Goal: Transaction & Acquisition: Purchase product/service

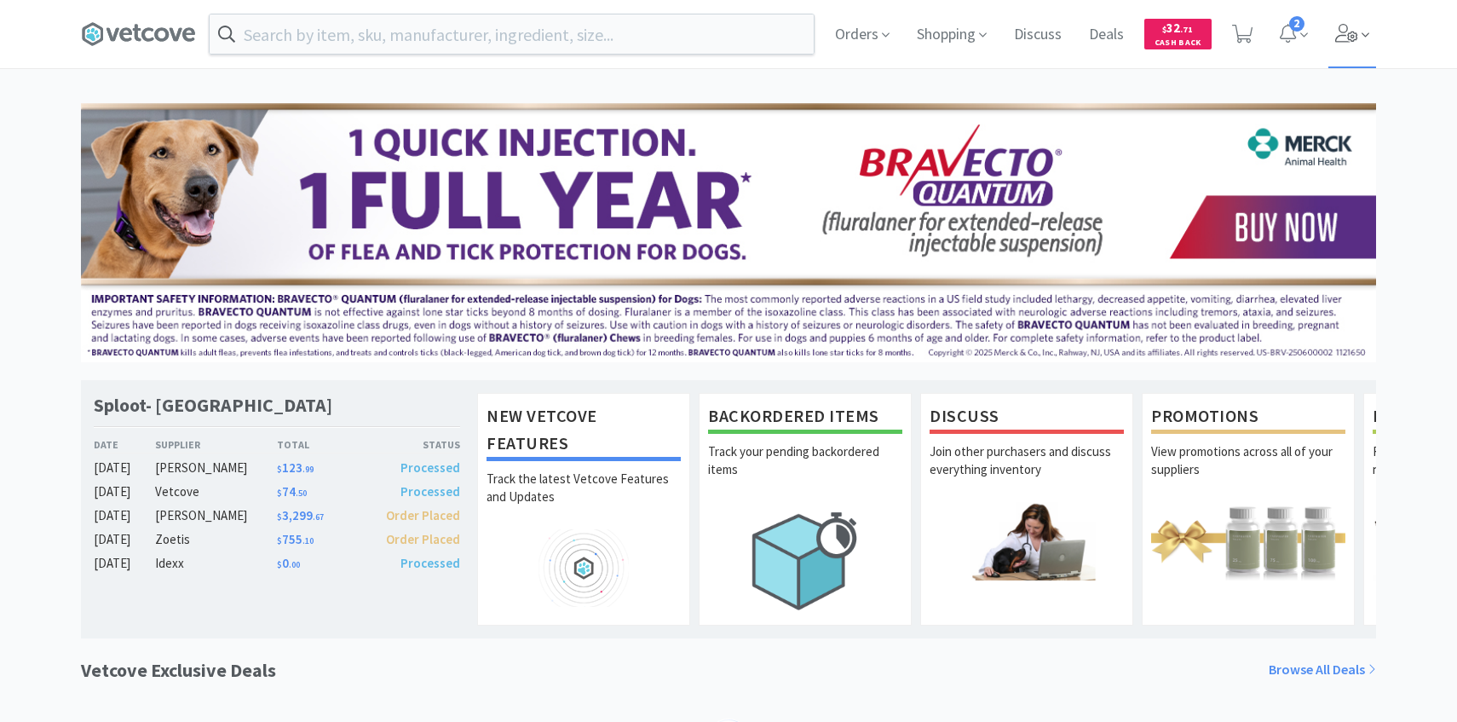
click at [1356, 49] on span at bounding box center [1352, 34] width 49 height 68
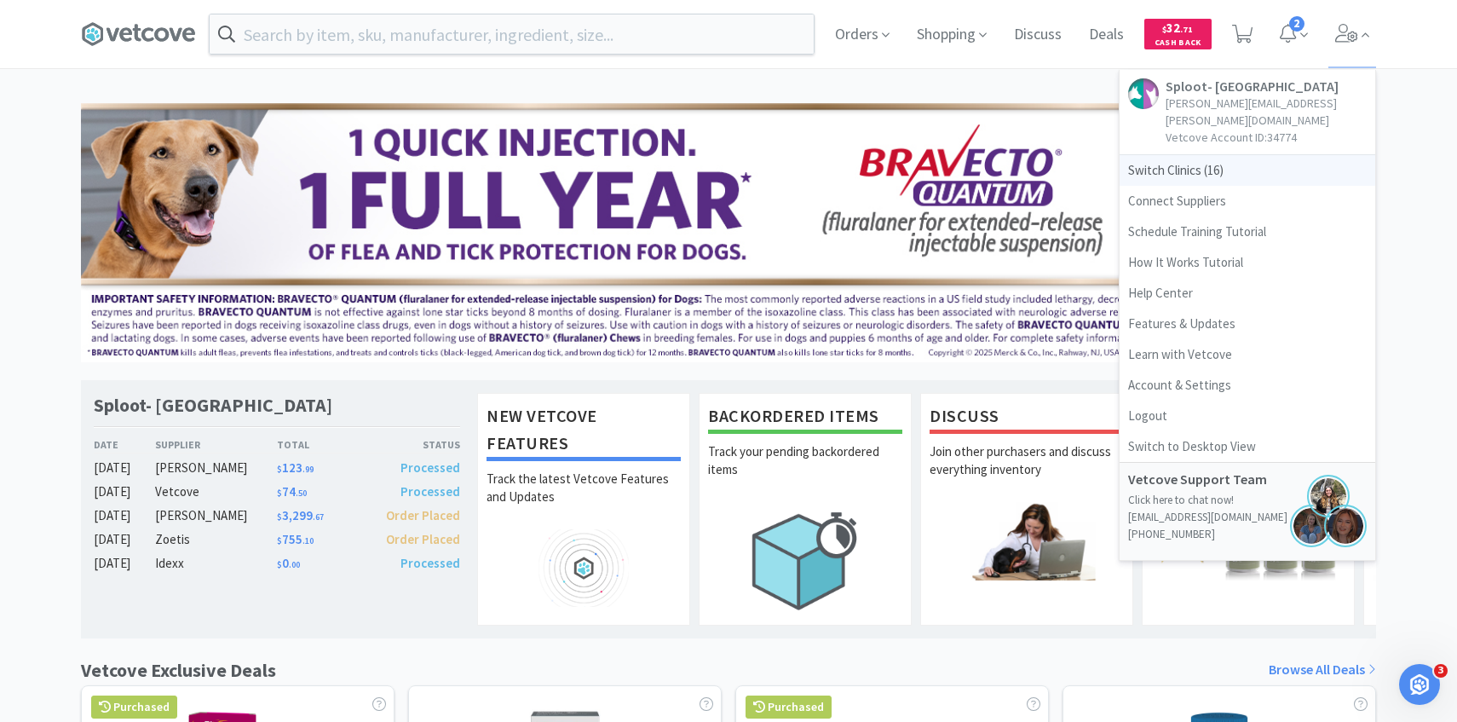
click at [1285, 162] on span "Switch Clinics ( 16 )" at bounding box center [1248, 170] width 256 height 31
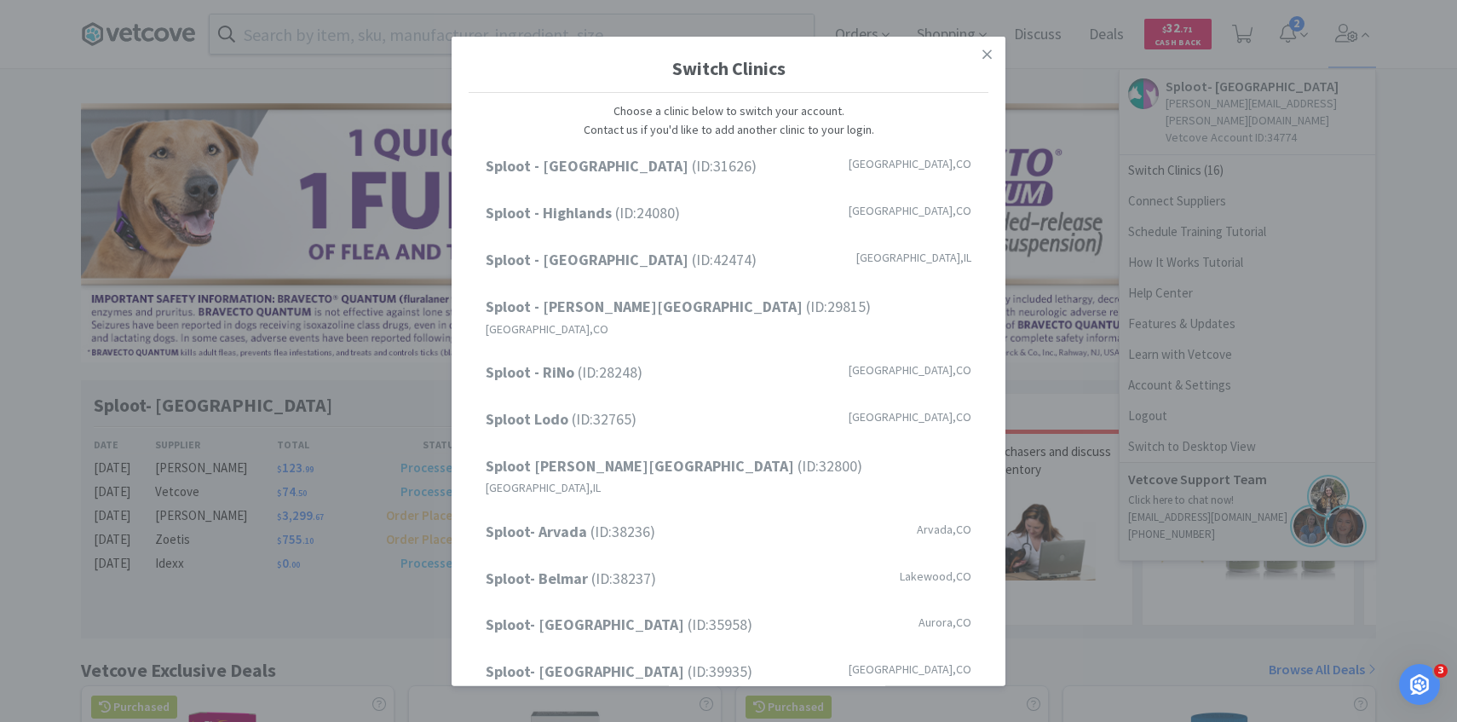
click at [1284, 36] on div "Switch Clinics Choose a clinic below to switch your account. Contact us if you'…" at bounding box center [728, 361] width 1457 height 722
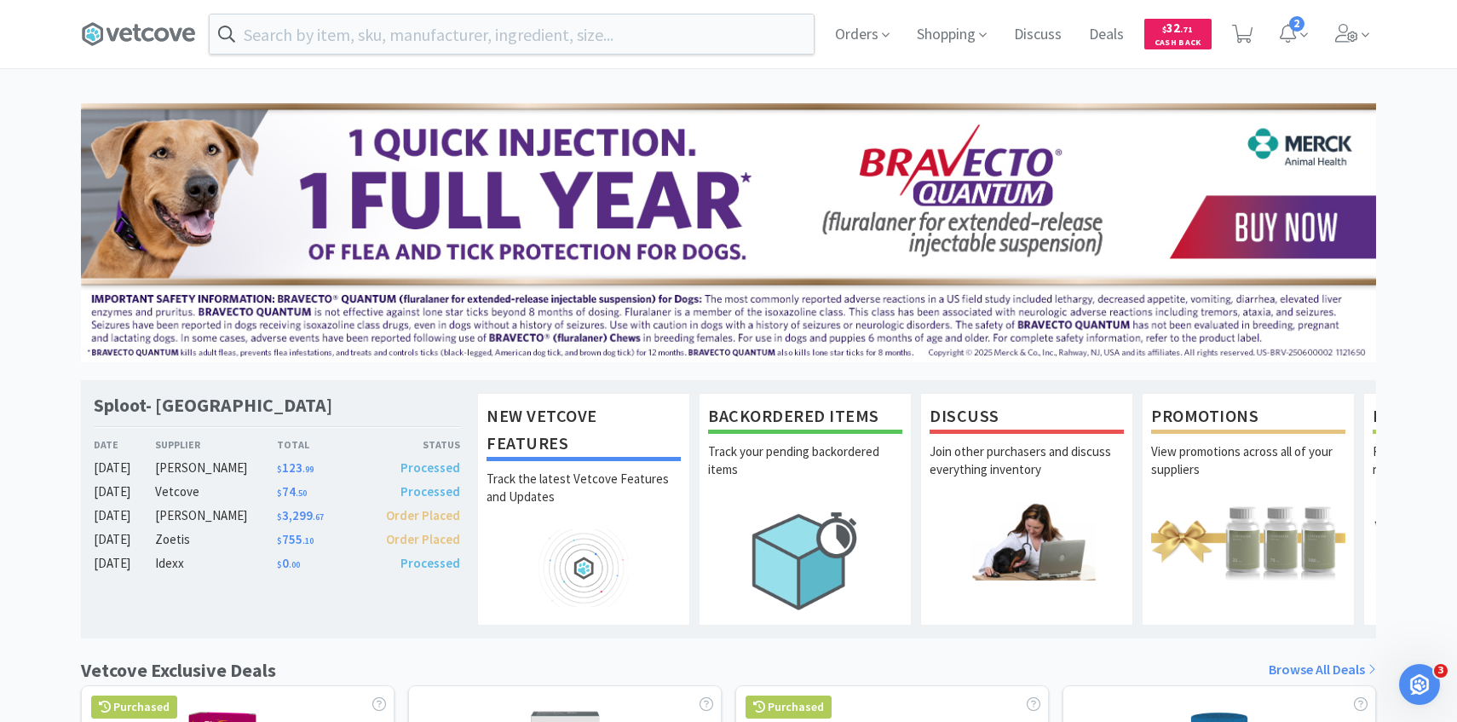
click at [1261, 36] on div "Orders Shopping Discuss Discuss Deals Deals $ 32 . 71 Cash Back 2 Sploot- Highl…" at bounding box center [1098, 34] width 555 height 68
click at [1249, 36] on icon at bounding box center [1242, 34] width 21 height 19
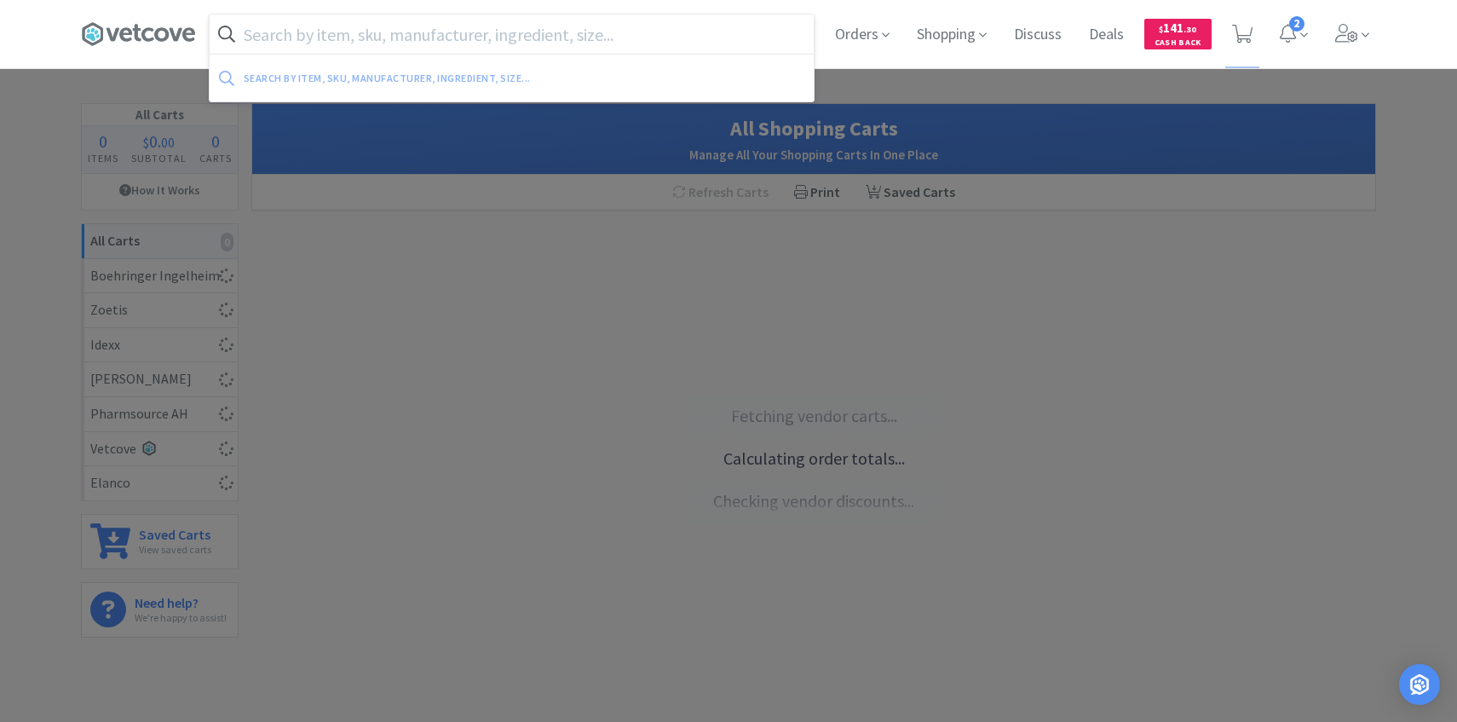
click at [645, 40] on input "text" at bounding box center [512, 33] width 604 height 39
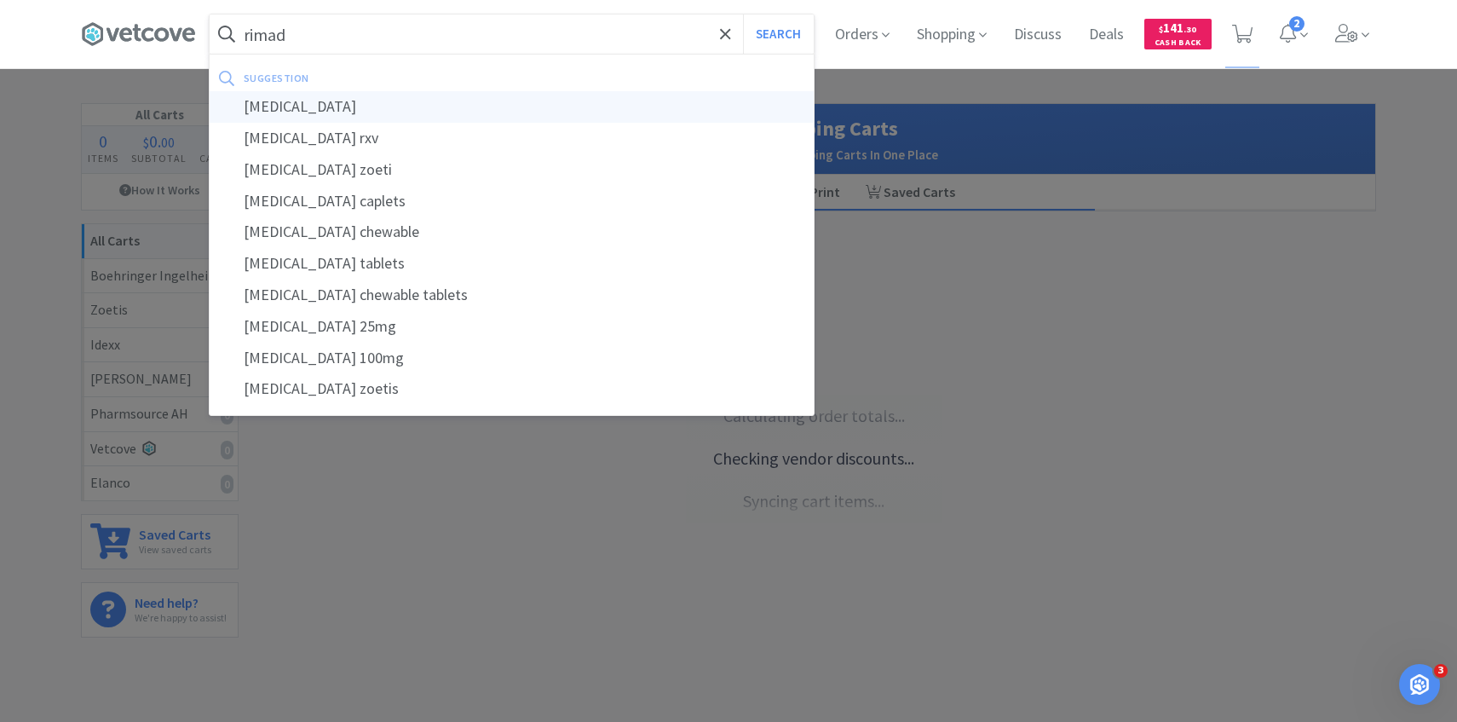
click at [563, 102] on div "rimadyl" at bounding box center [512, 107] width 604 height 32
type input "rimadyl"
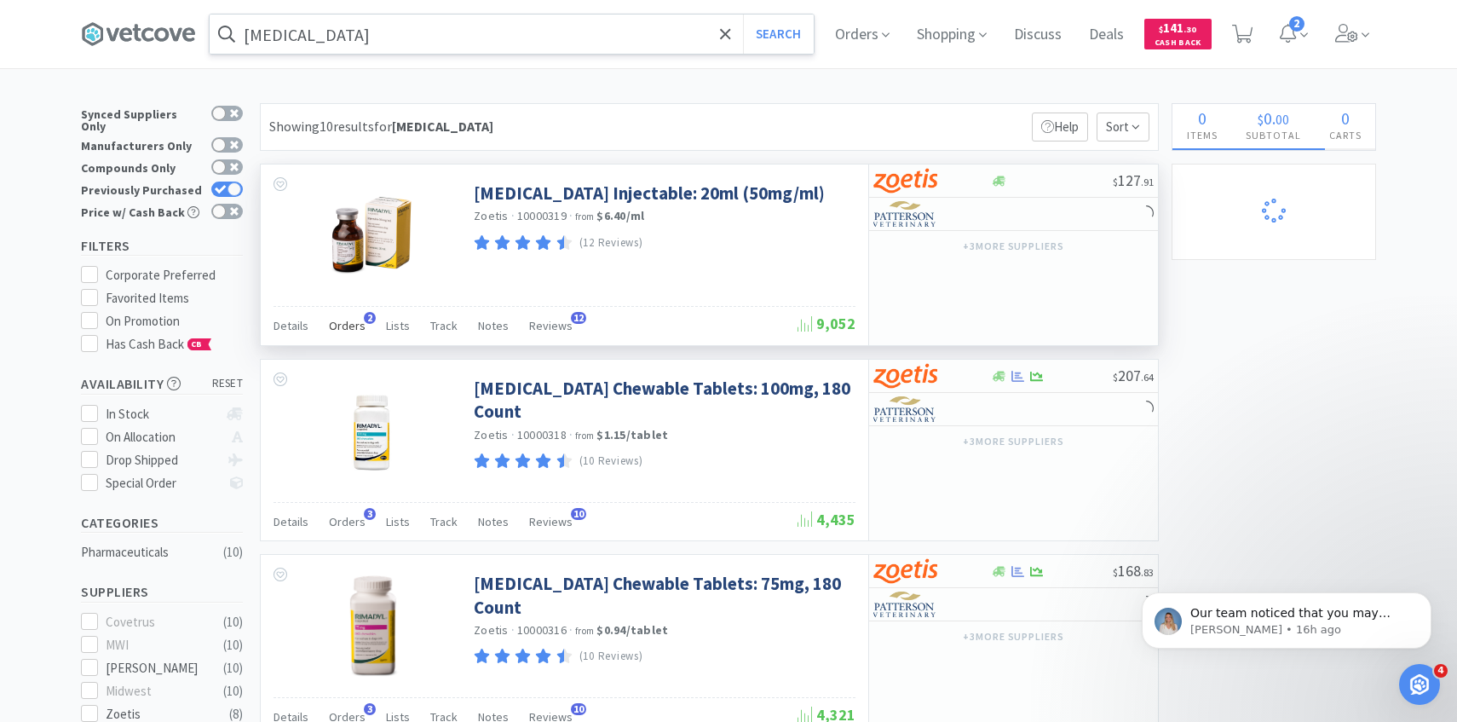
click at [352, 323] on span "Orders" at bounding box center [347, 325] width 37 height 15
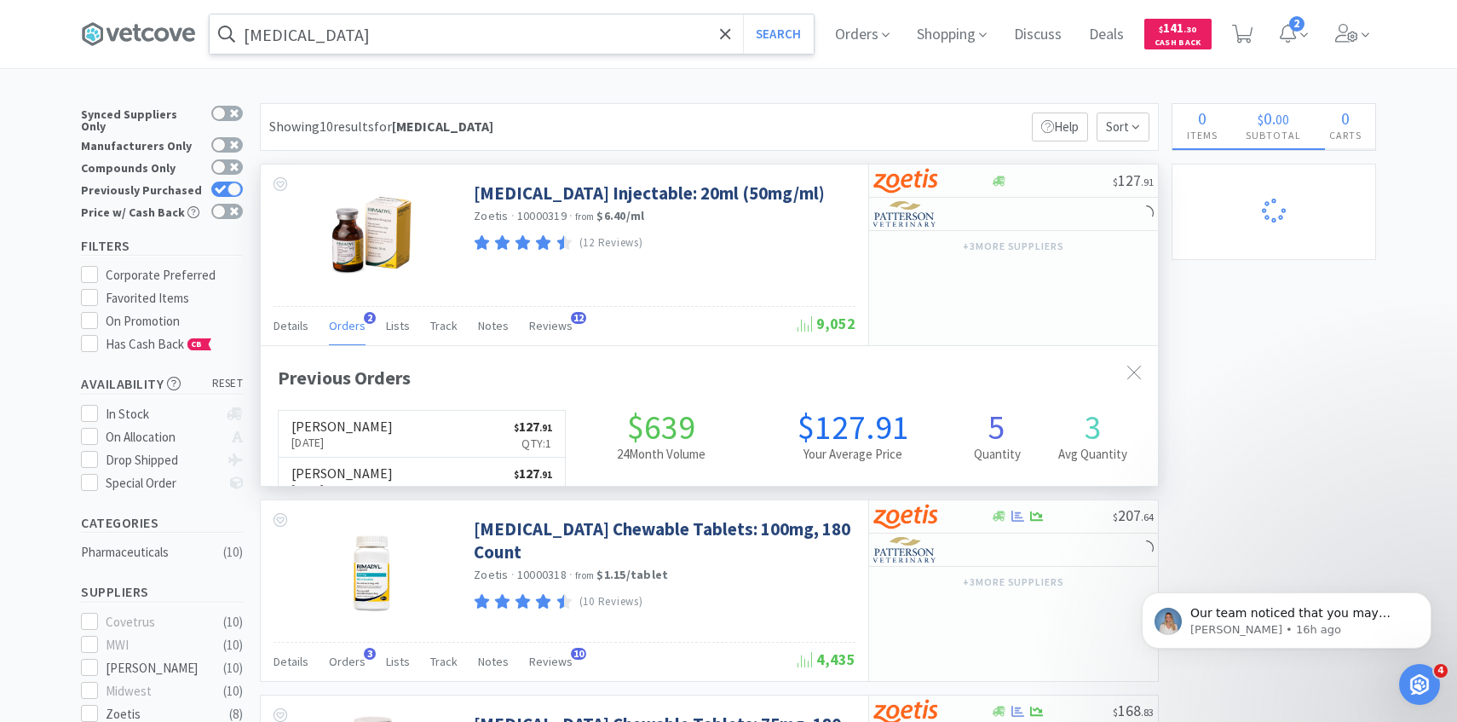
scroll to position [441, 897]
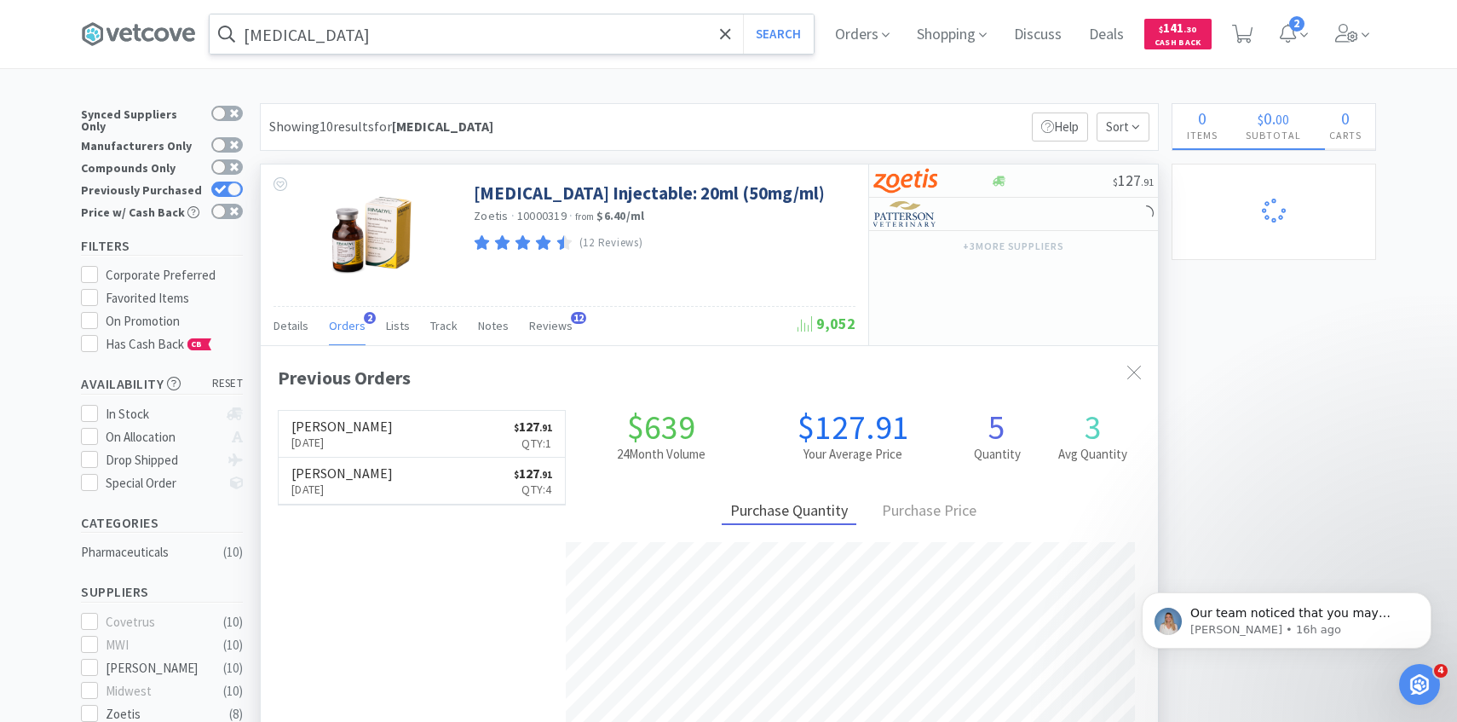
click at [355, 317] on div "Orders 2" at bounding box center [347, 328] width 37 height 32
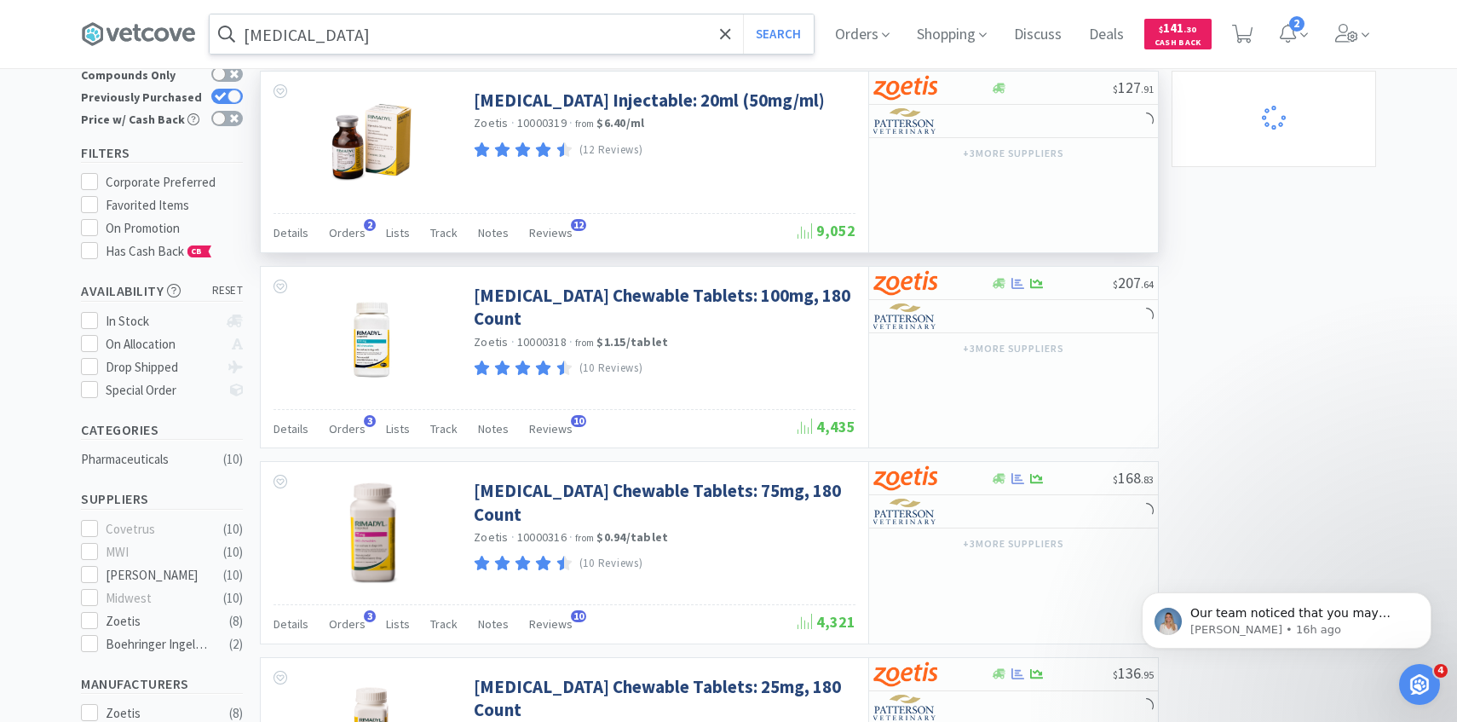
scroll to position [0, 0]
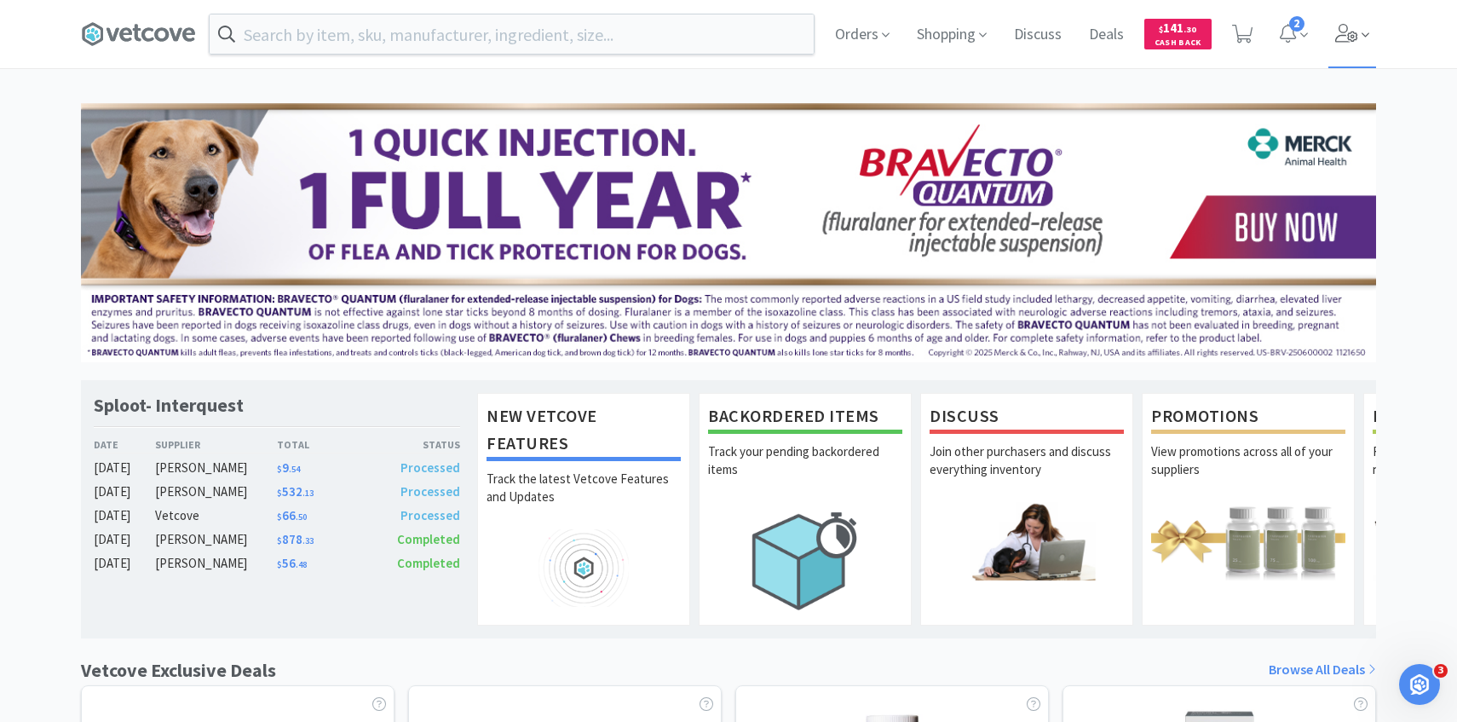
click at [1336, 55] on span at bounding box center [1352, 34] width 49 height 68
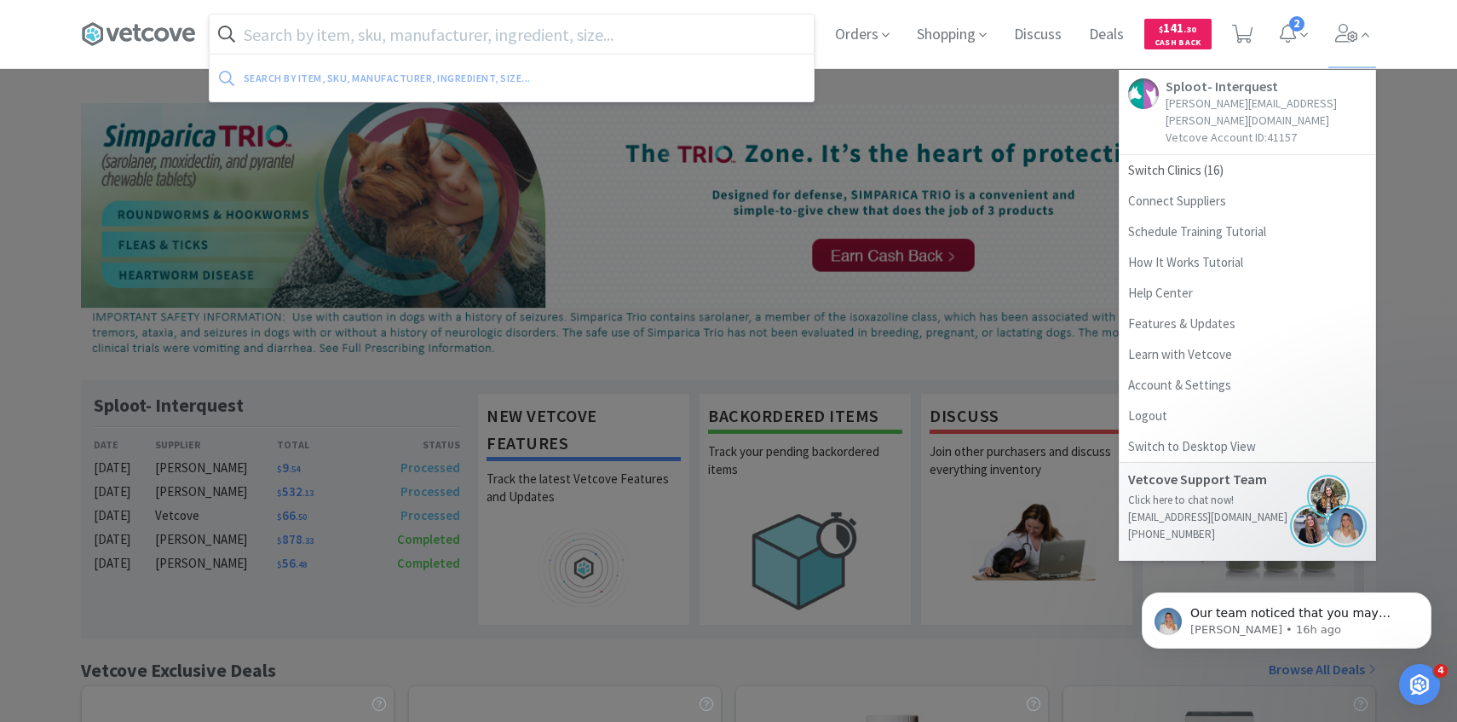
click at [611, 46] on input "text" at bounding box center [512, 33] width 604 height 39
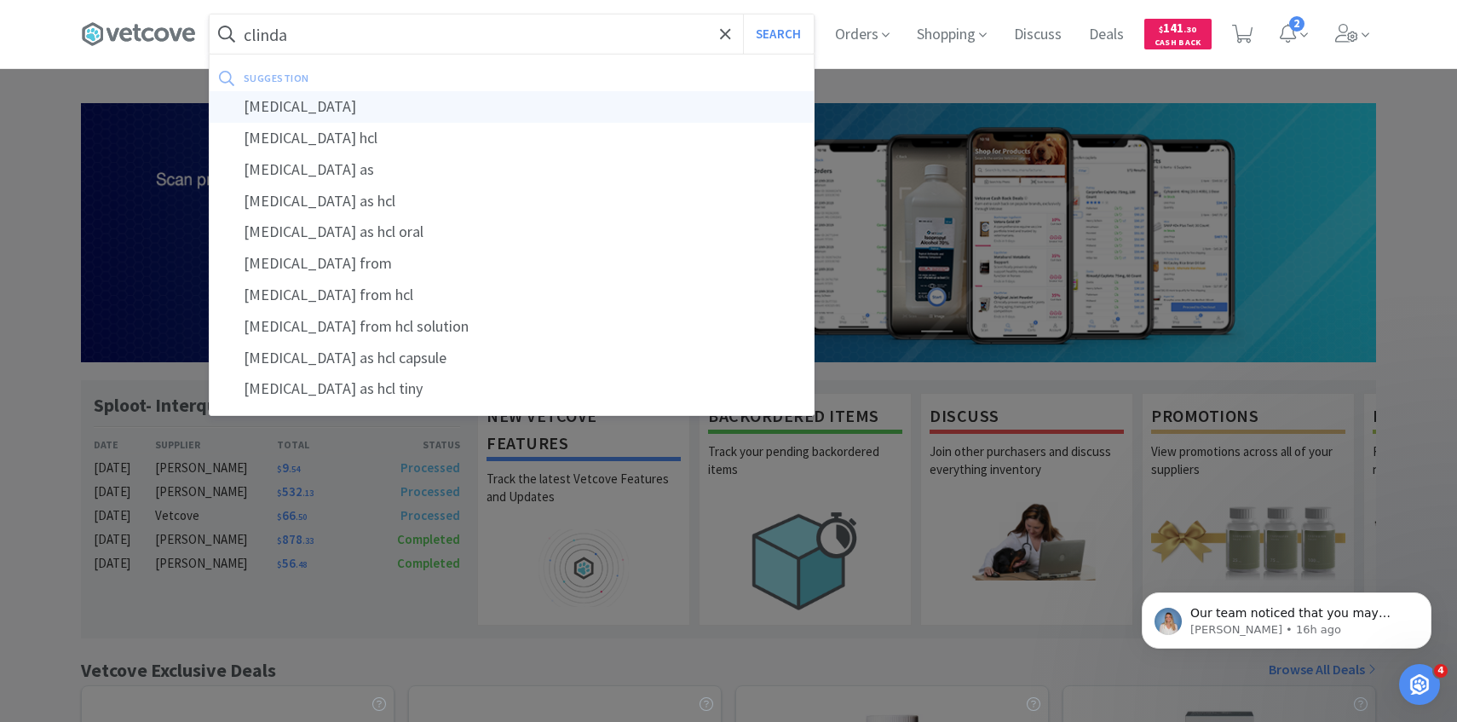
click at [527, 113] on div "clindamycin" at bounding box center [512, 107] width 604 height 32
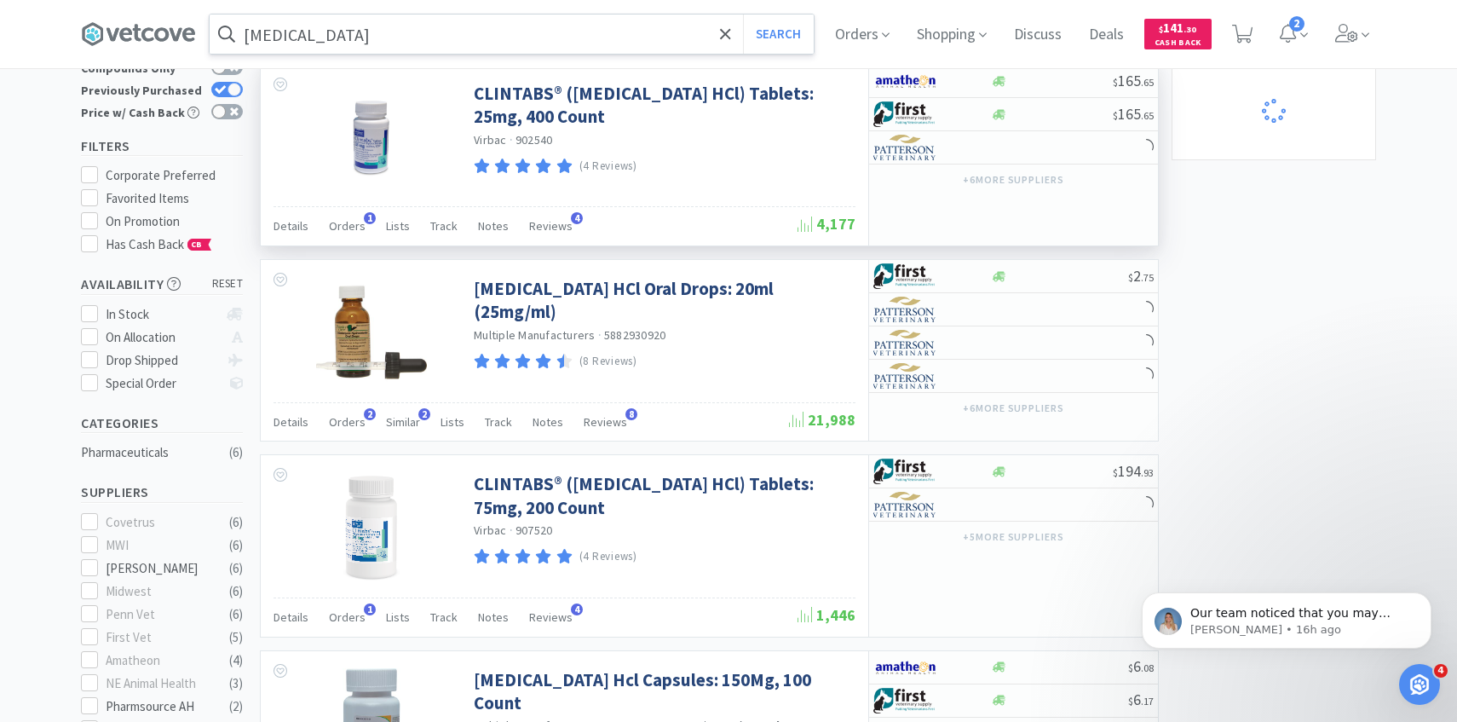
scroll to position [164, 0]
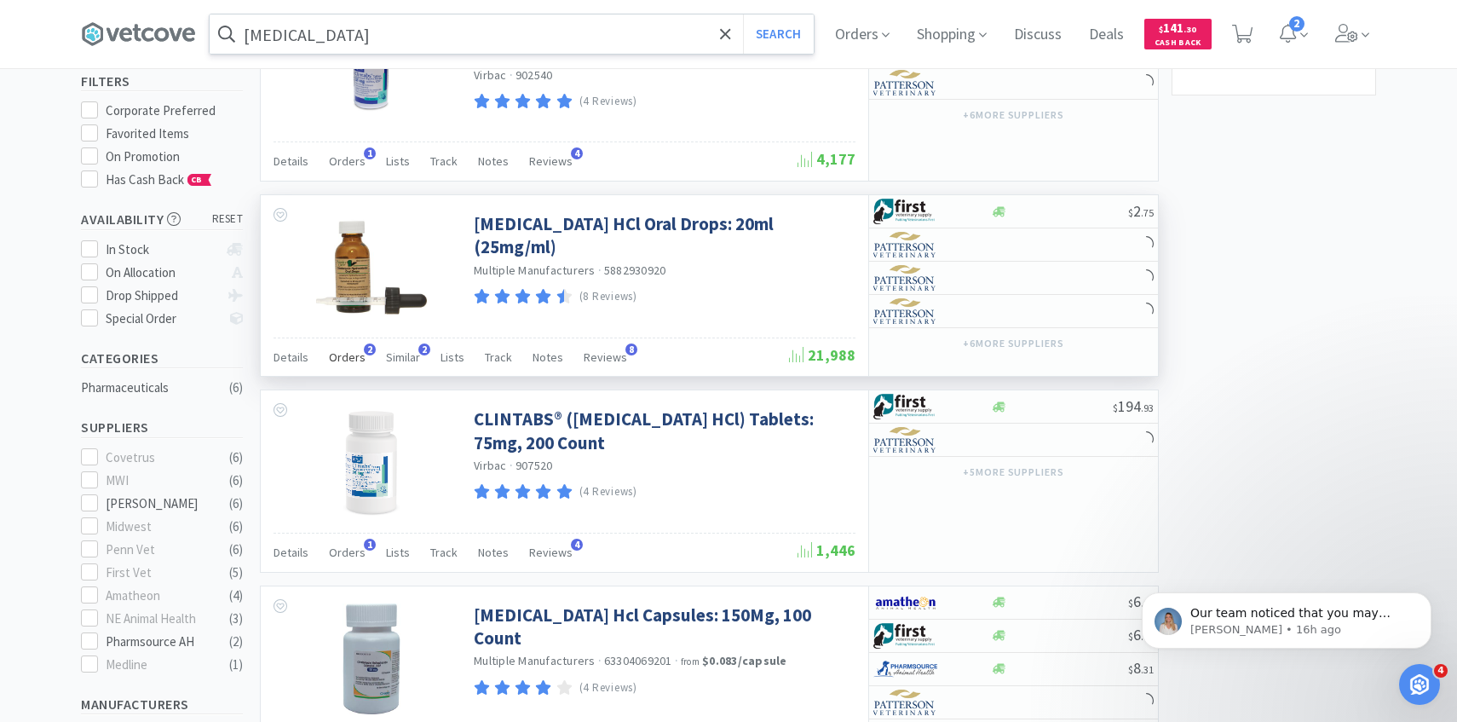
click at [348, 366] on div "Orders 2" at bounding box center [347, 359] width 37 height 32
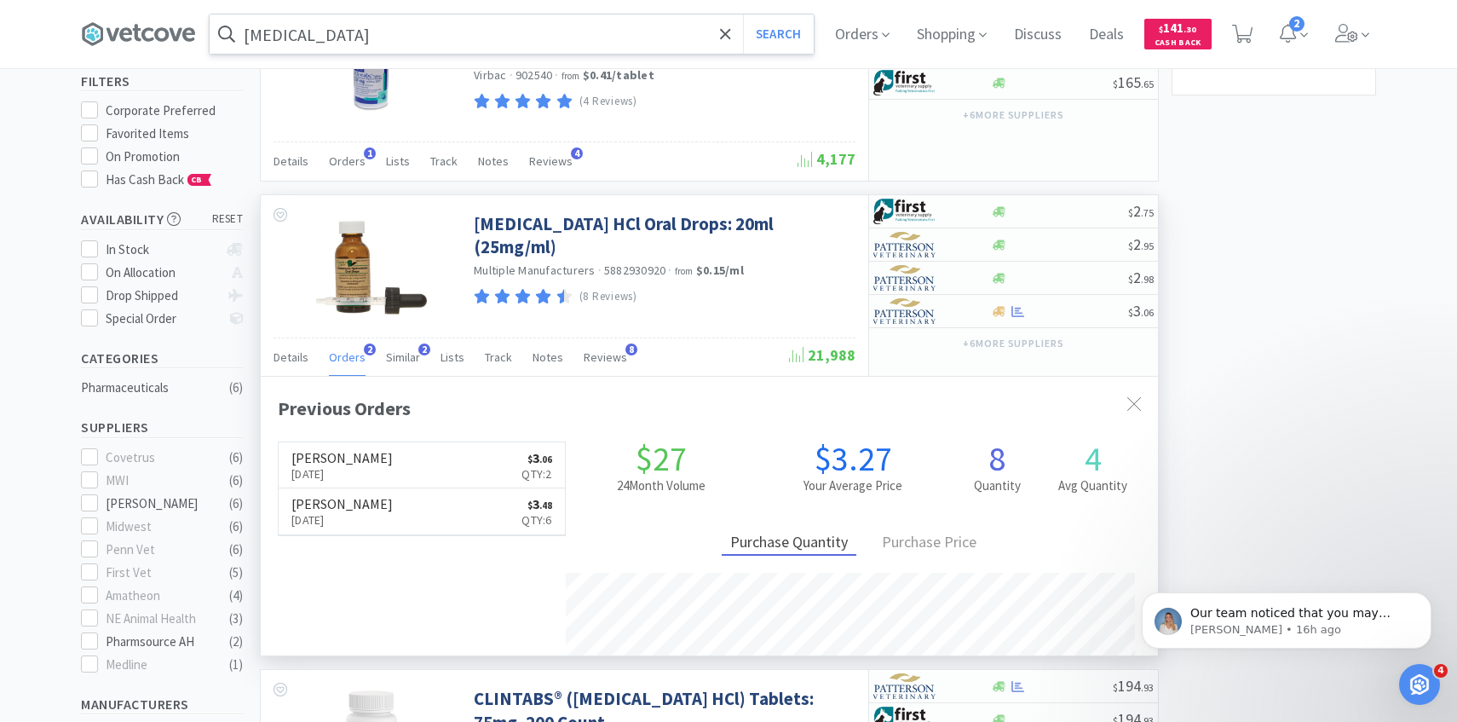
scroll to position [441, 897]
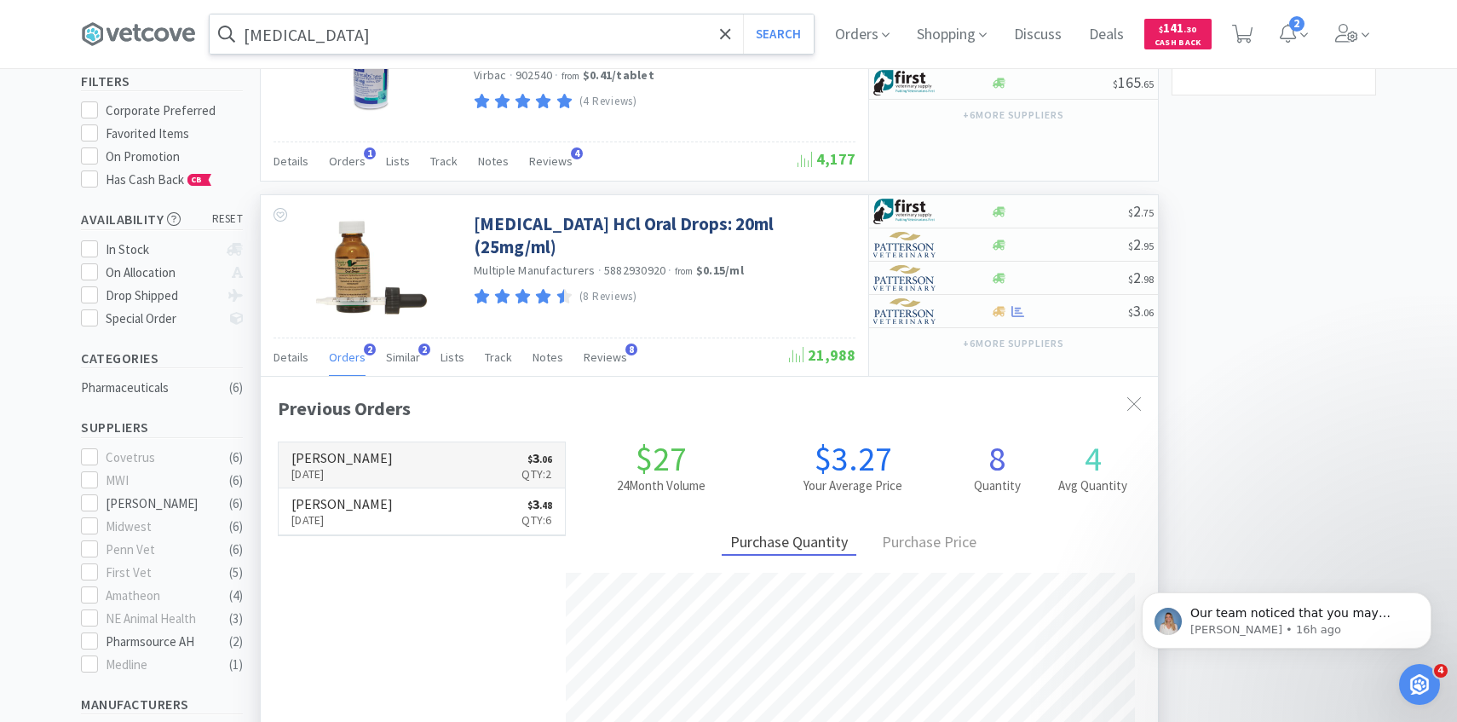
click at [363, 474] on p "Sep 3rd, 2025" at bounding box center [341, 473] width 101 height 19
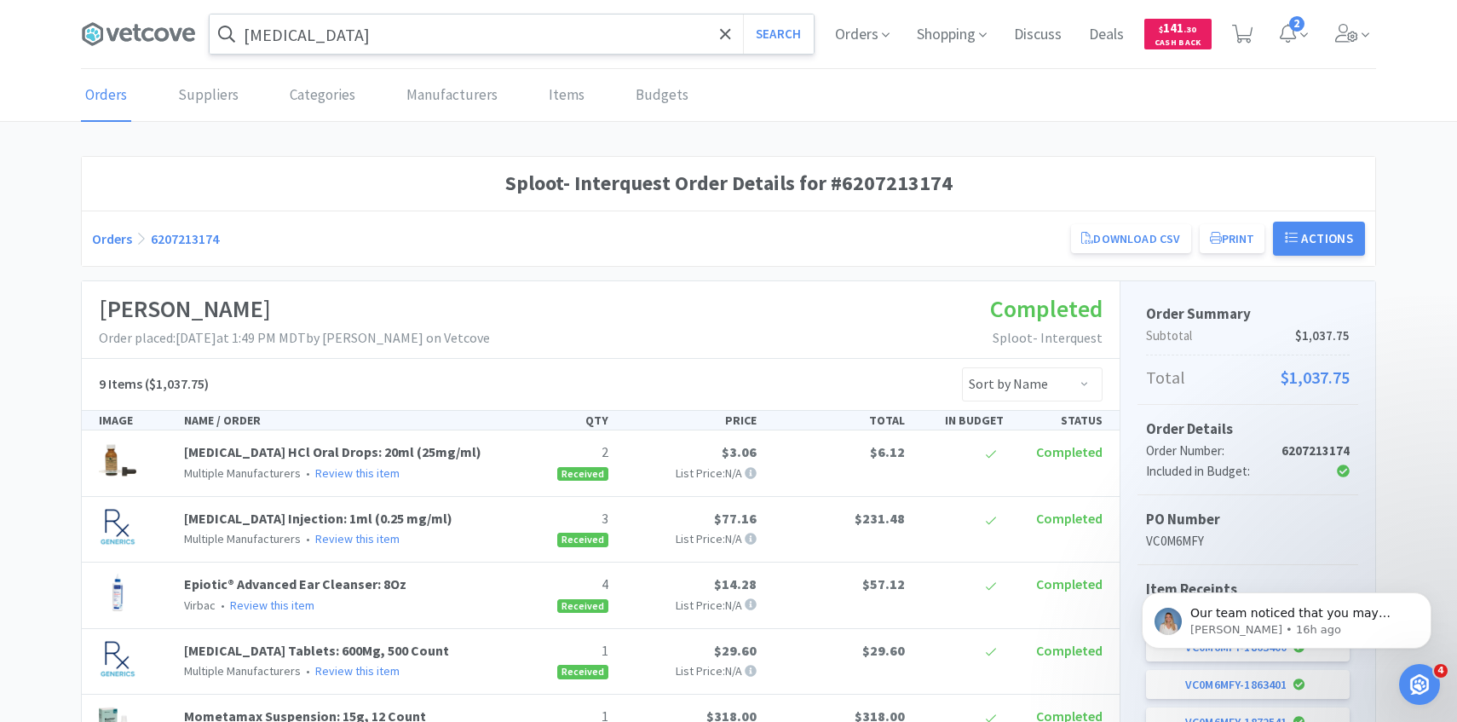
click at [458, 49] on input "clindamycin" at bounding box center [512, 33] width 604 height 39
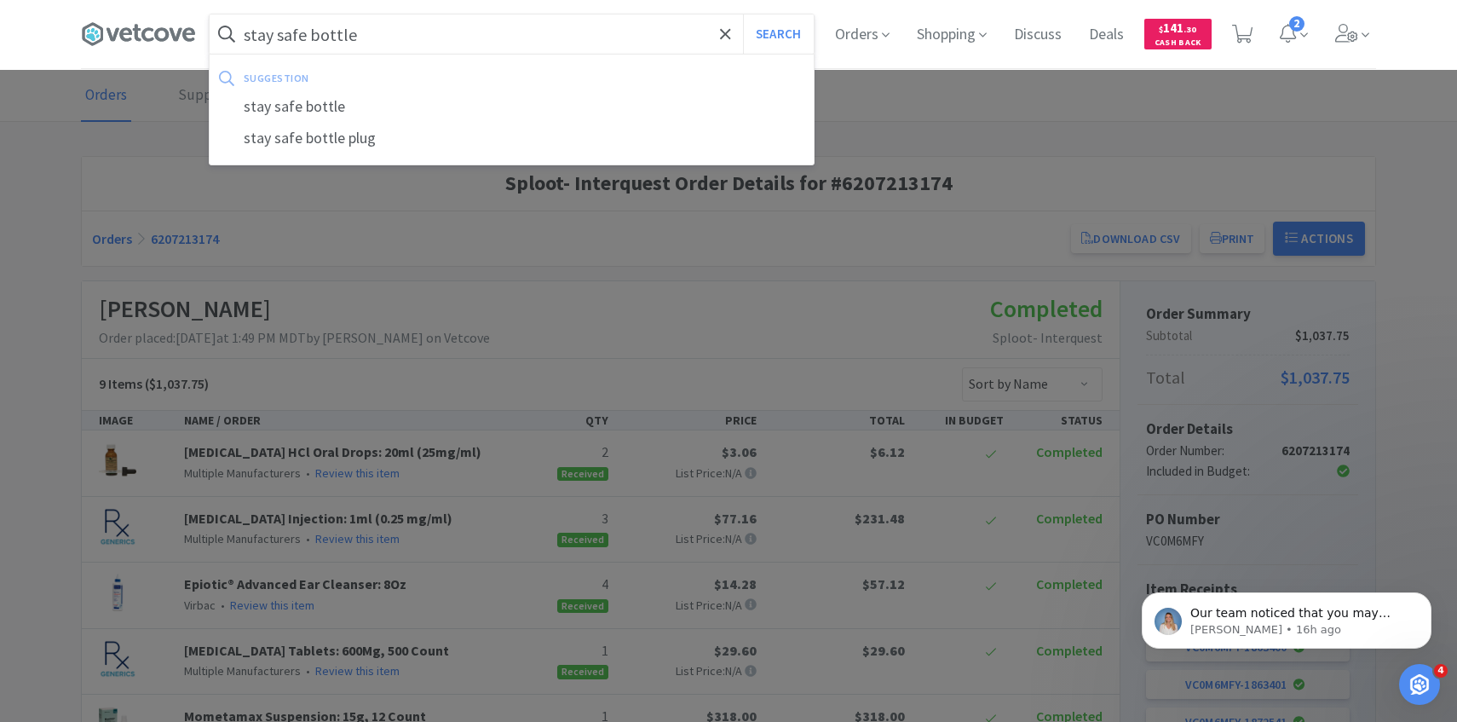
click at [743, 14] on button "Search" at bounding box center [778, 33] width 71 height 39
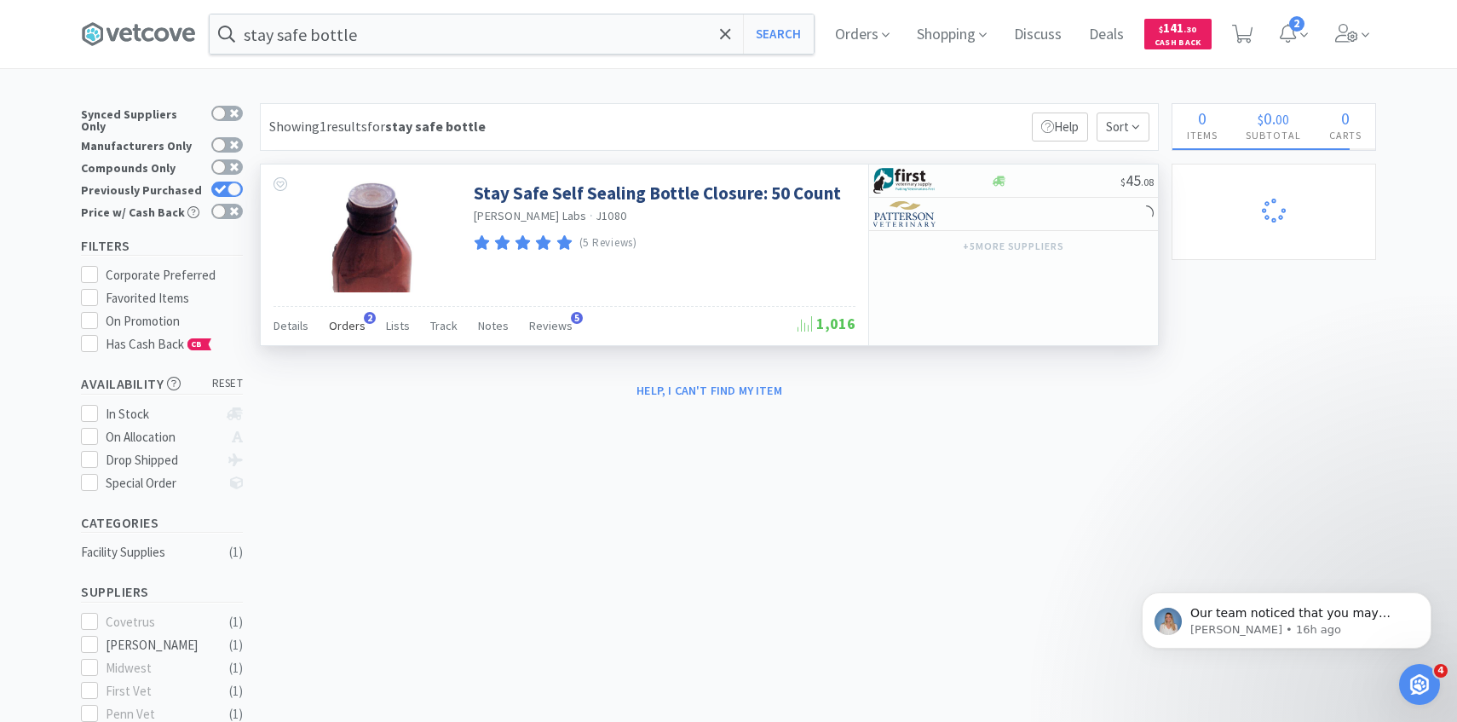
click at [353, 332] on span "Orders" at bounding box center [347, 325] width 37 height 15
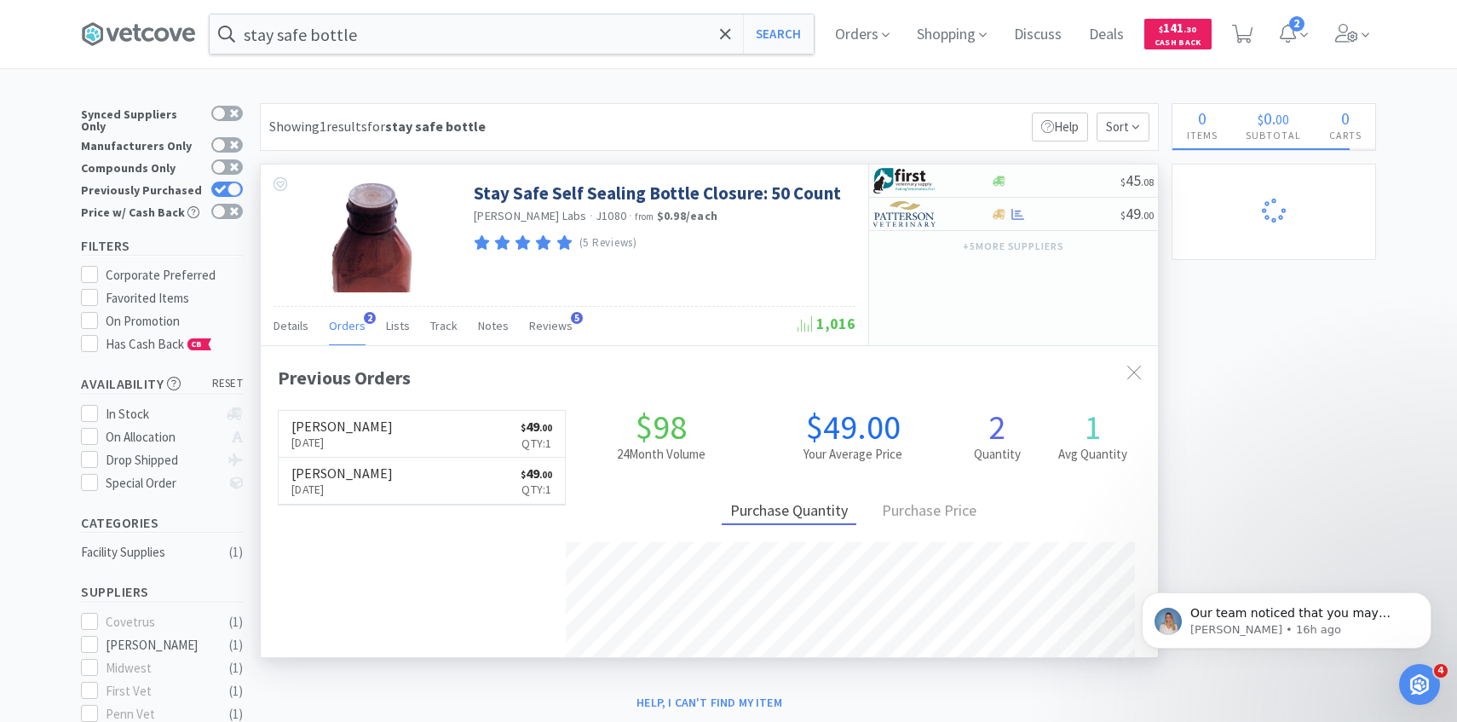
scroll to position [441, 897]
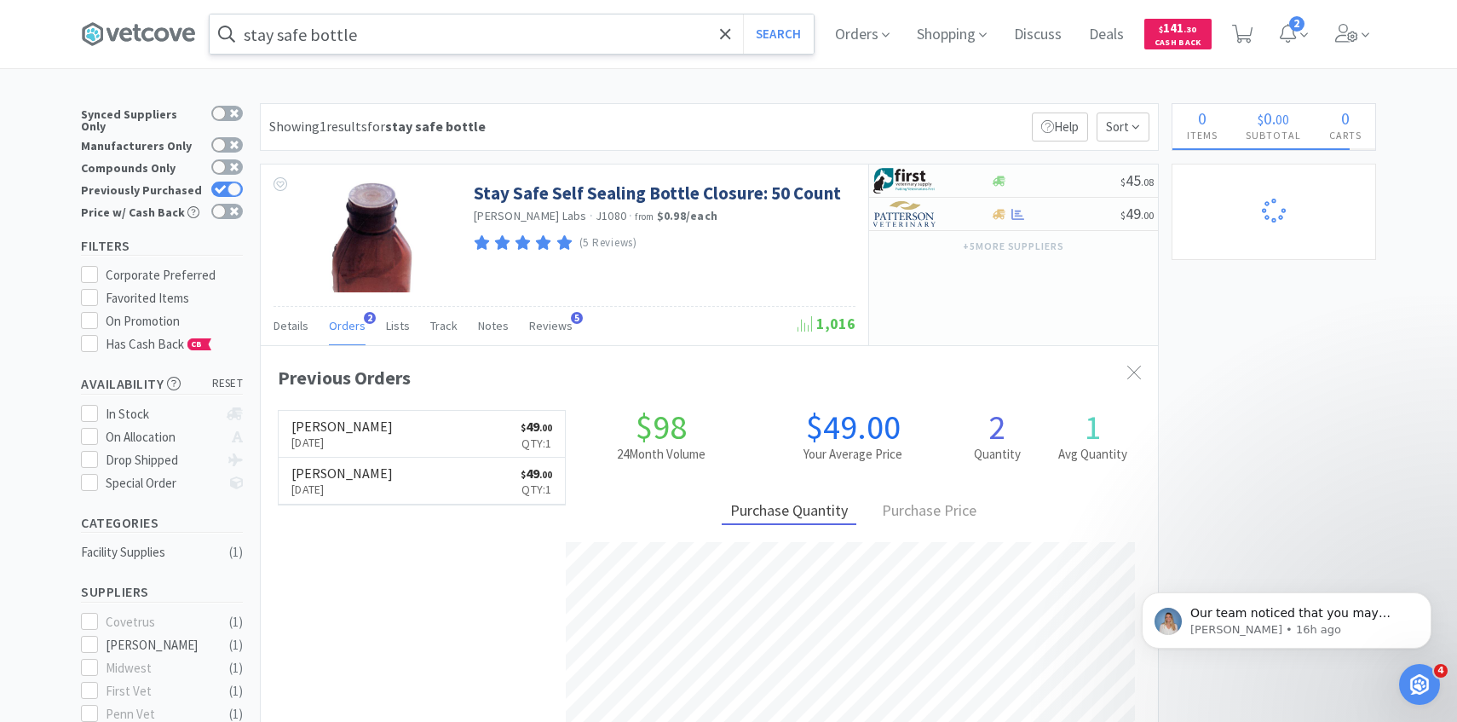
click at [616, 39] on input "stay safe bottle" at bounding box center [512, 33] width 604 height 39
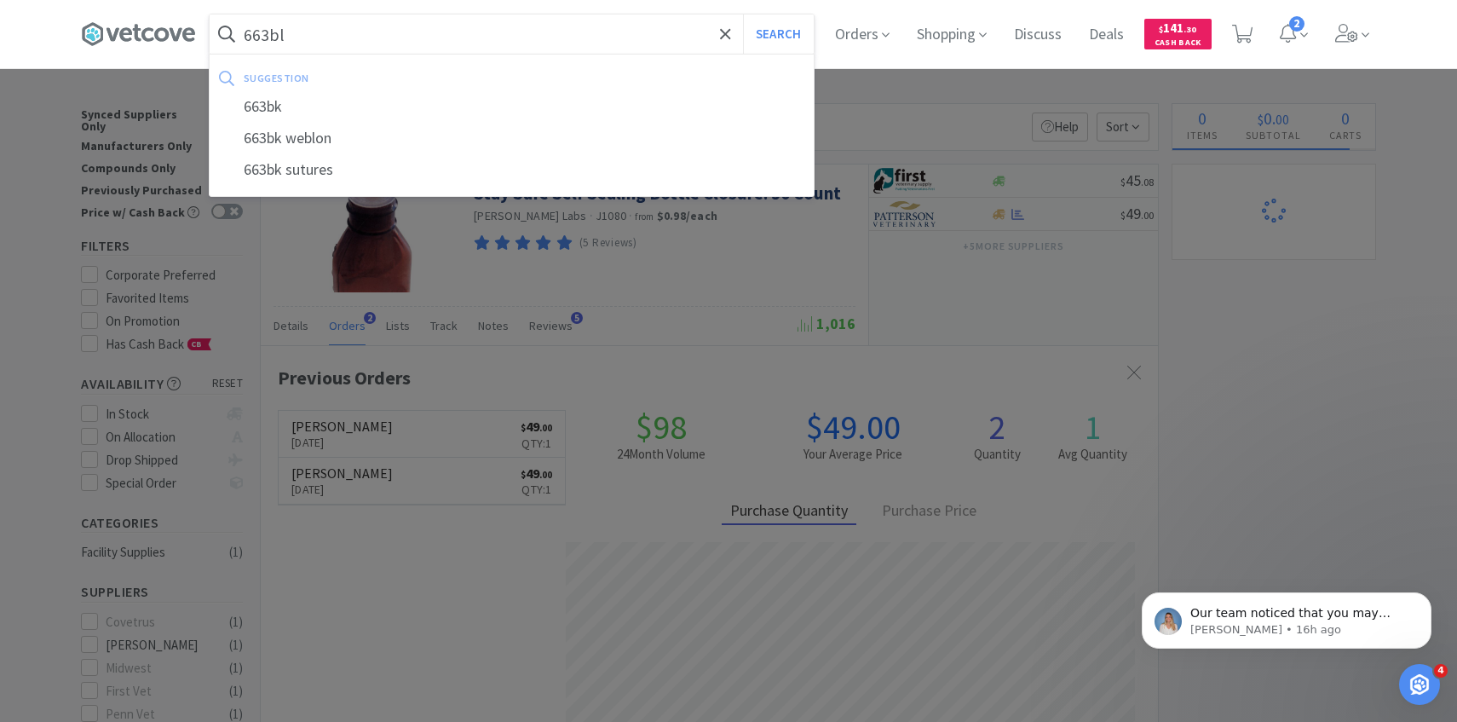
type input "663bl"
click at [743, 14] on button "Search" at bounding box center [778, 33] width 71 height 39
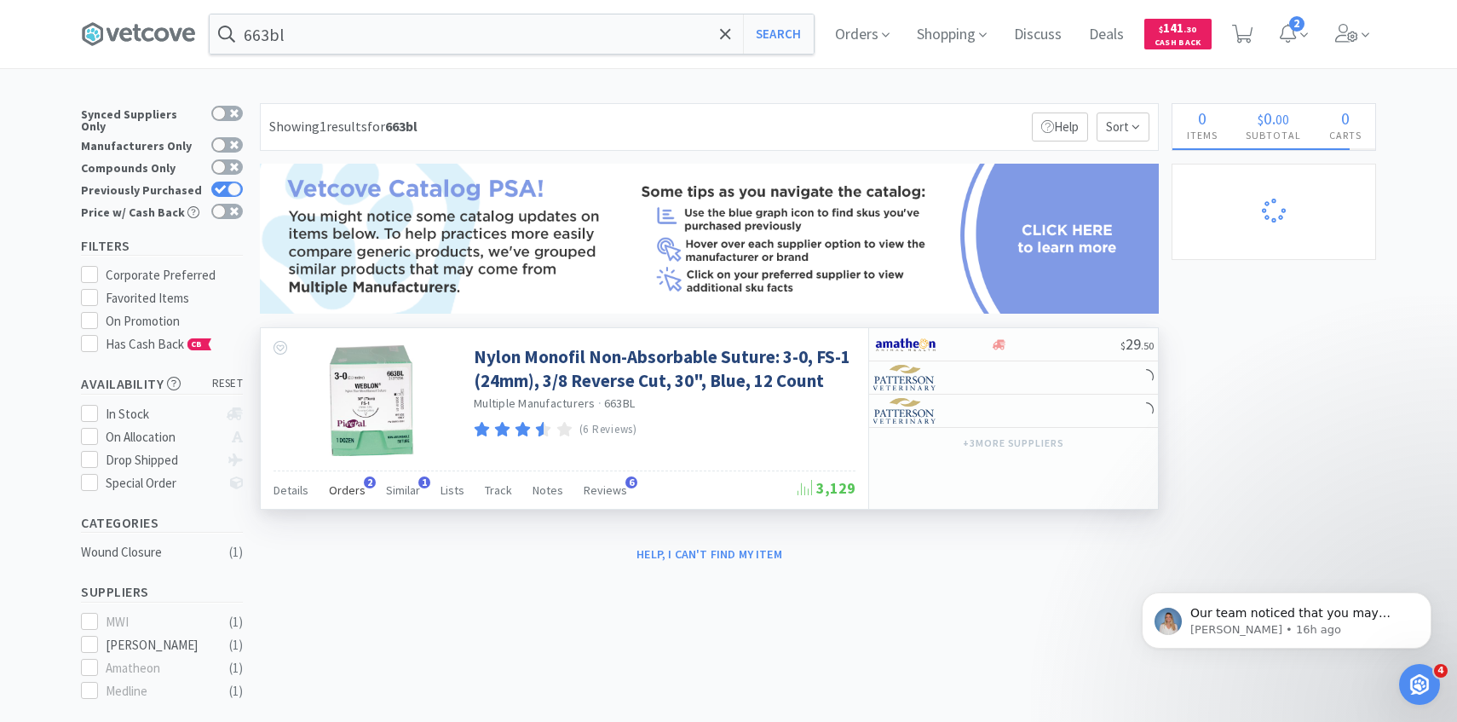
click at [348, 491] on span "Orders" at bounding box center [347, 489] width 37 height 15
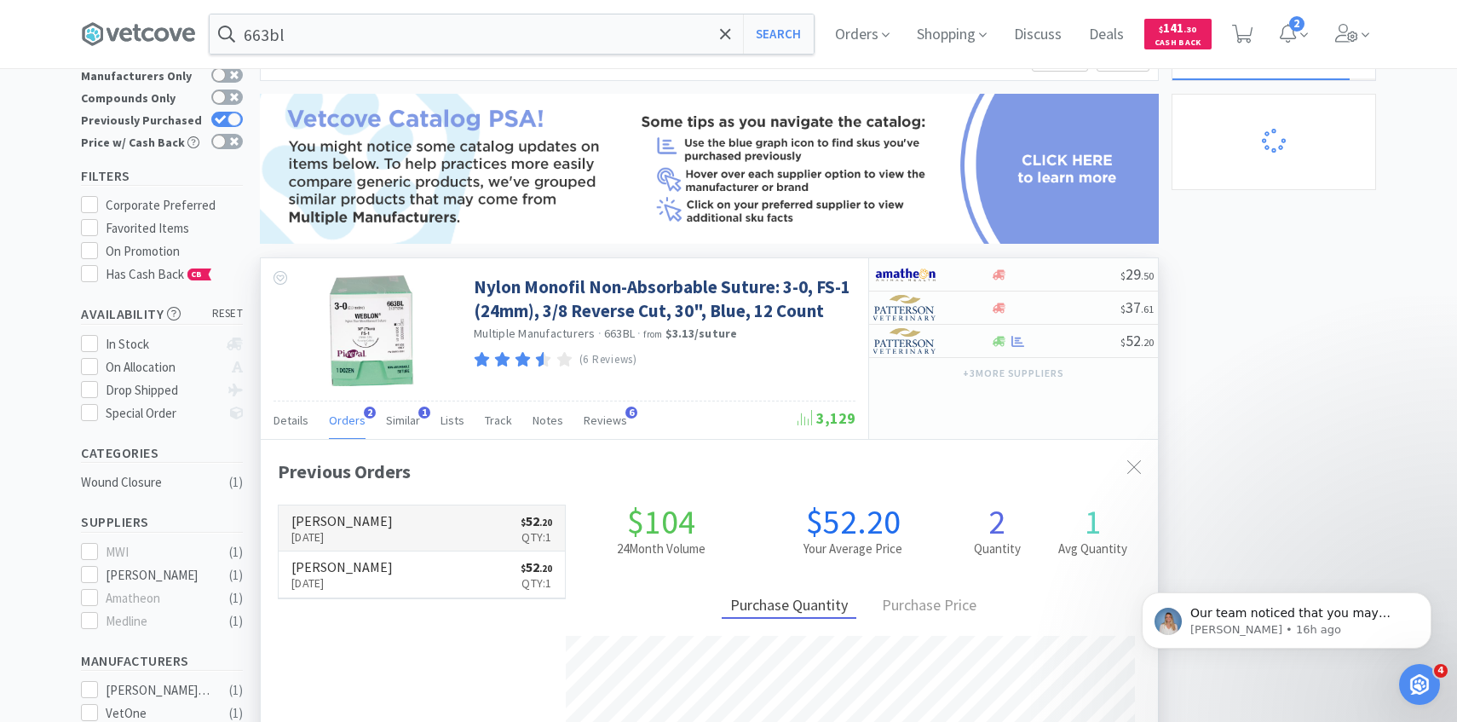
scroll to position [441, 897]
click at [348, 533] on p "Sep 22nd, 2025" at bounding box center [341, 536] width 101 height 19
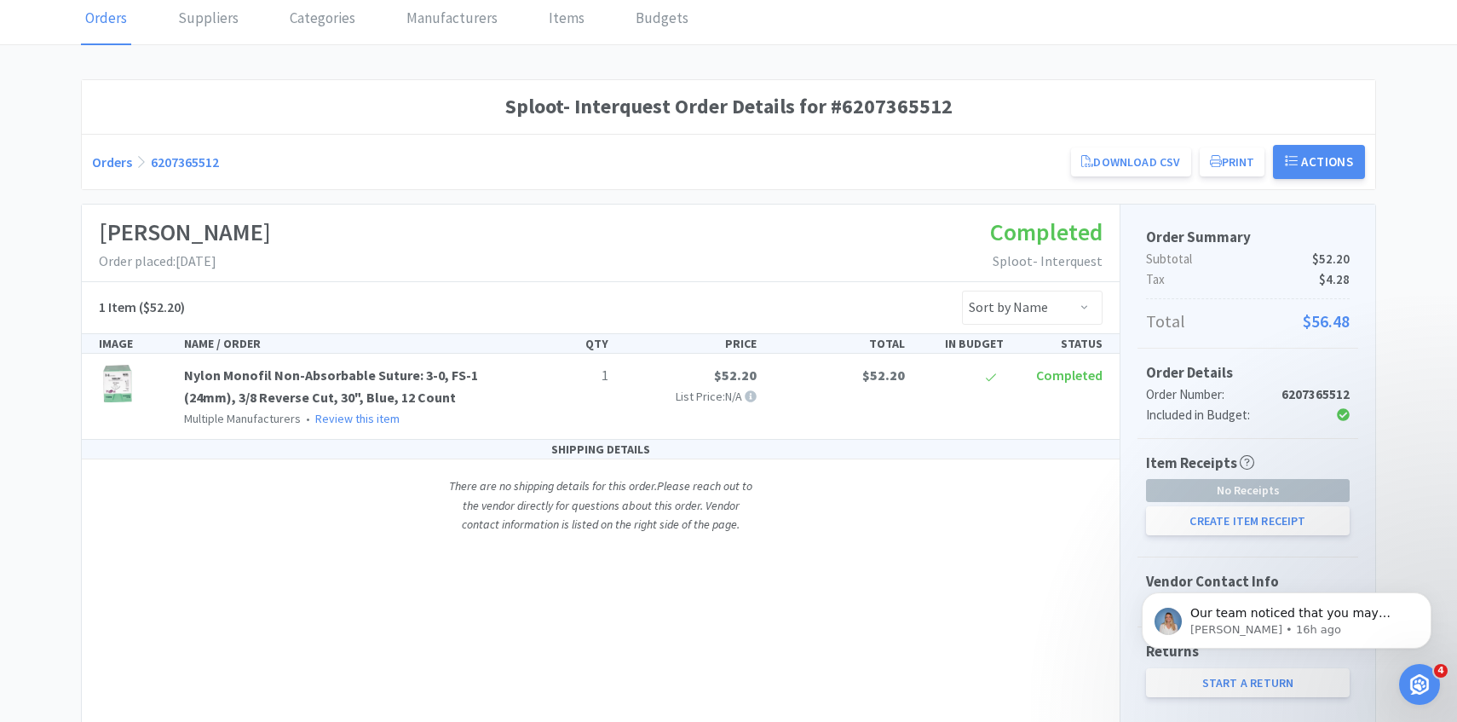
scroll to position [133, 0]
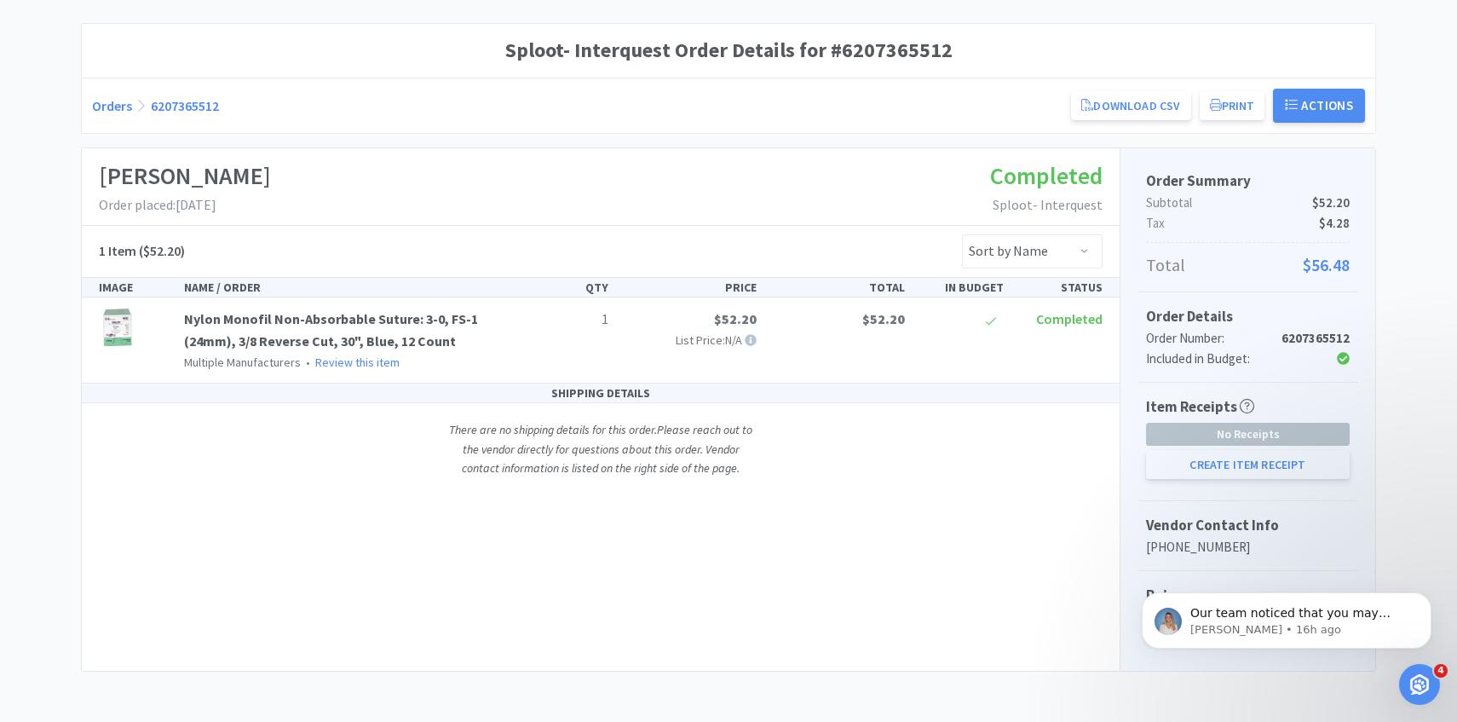
click at [1211, 473] on button "Create Item Receipt" at bounding box center [1248, 464] width 204 height 29
select select "1"
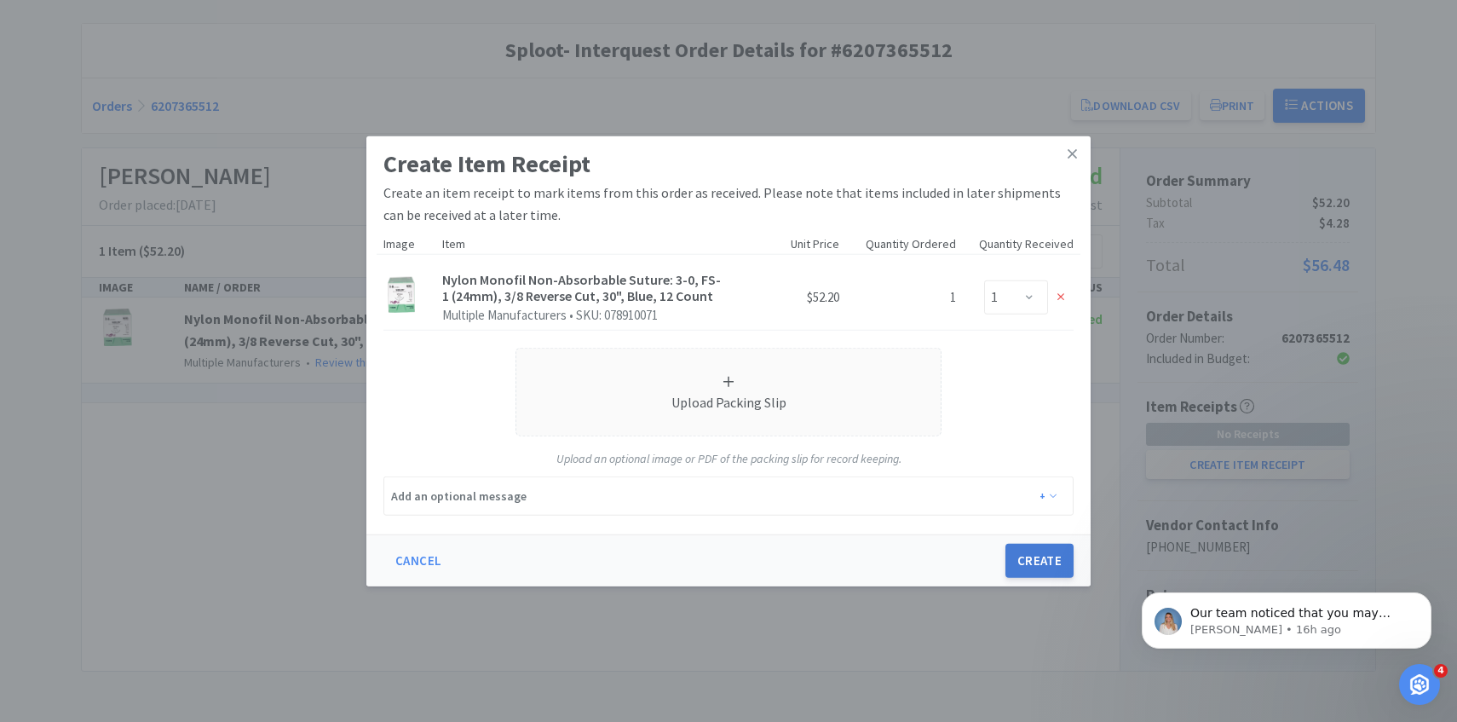
click at [1040, 556] on button "Create" at bounding box center [1039, 561] width 68 height 34
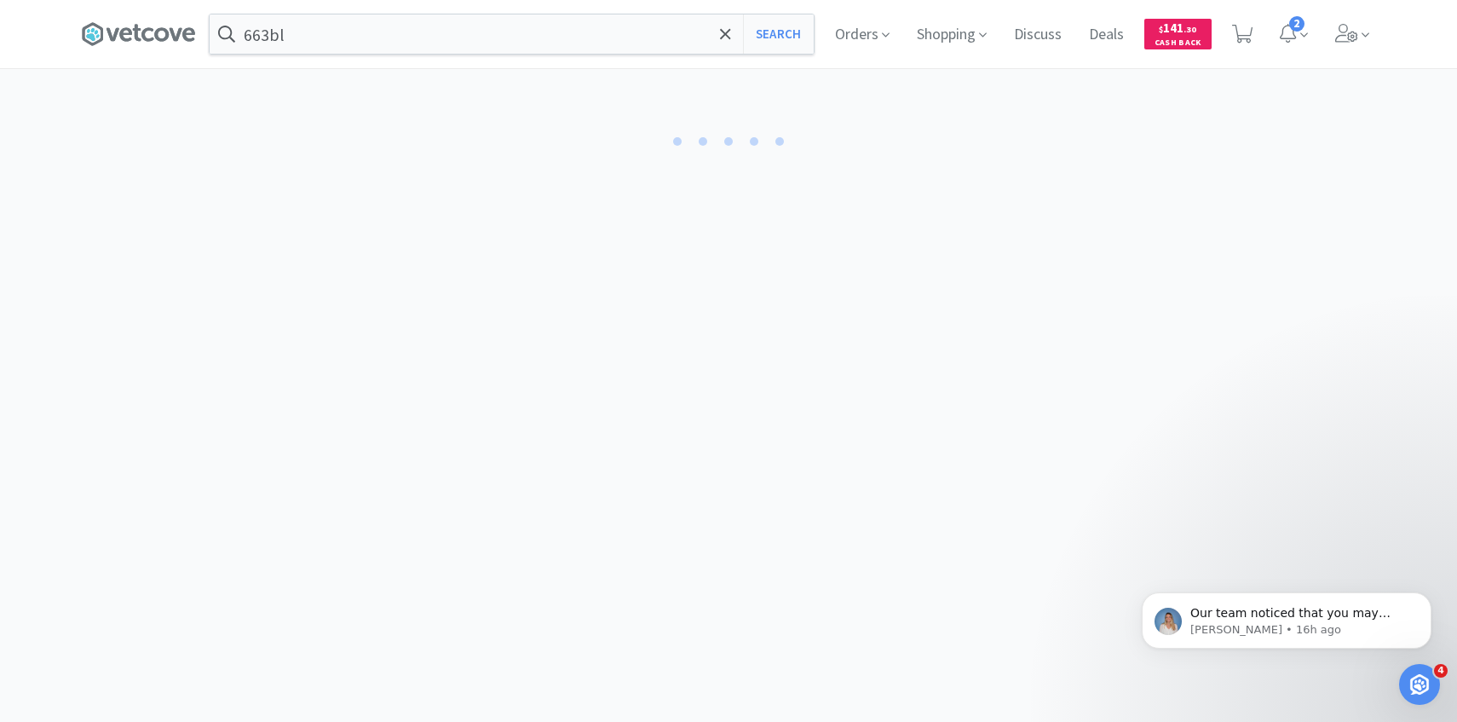
select select "1"
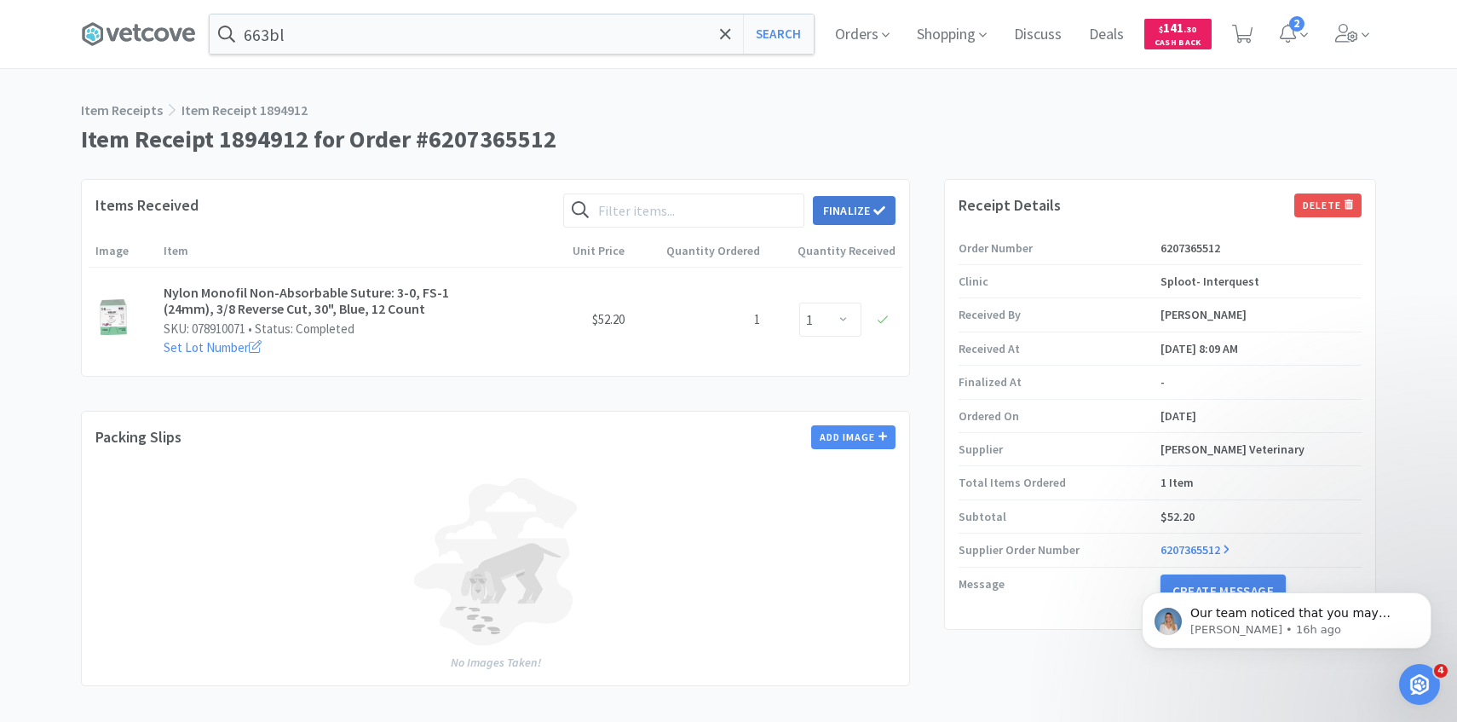
click at [870, 210] on button "Finalize" at bounding box center [854, 210] width 83 height 29
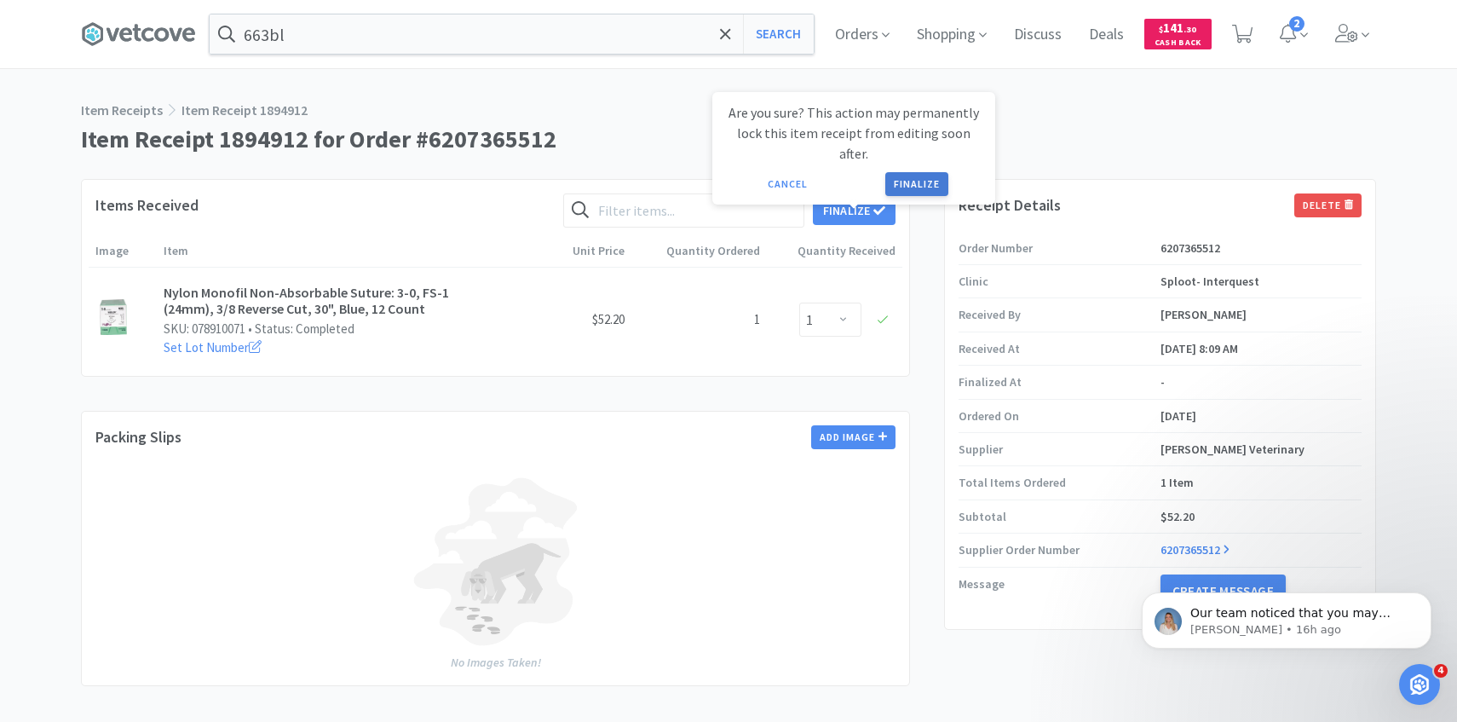
click at [918, 172] on button "Finalize" at bounding box center [916, 184] width 63 height 24
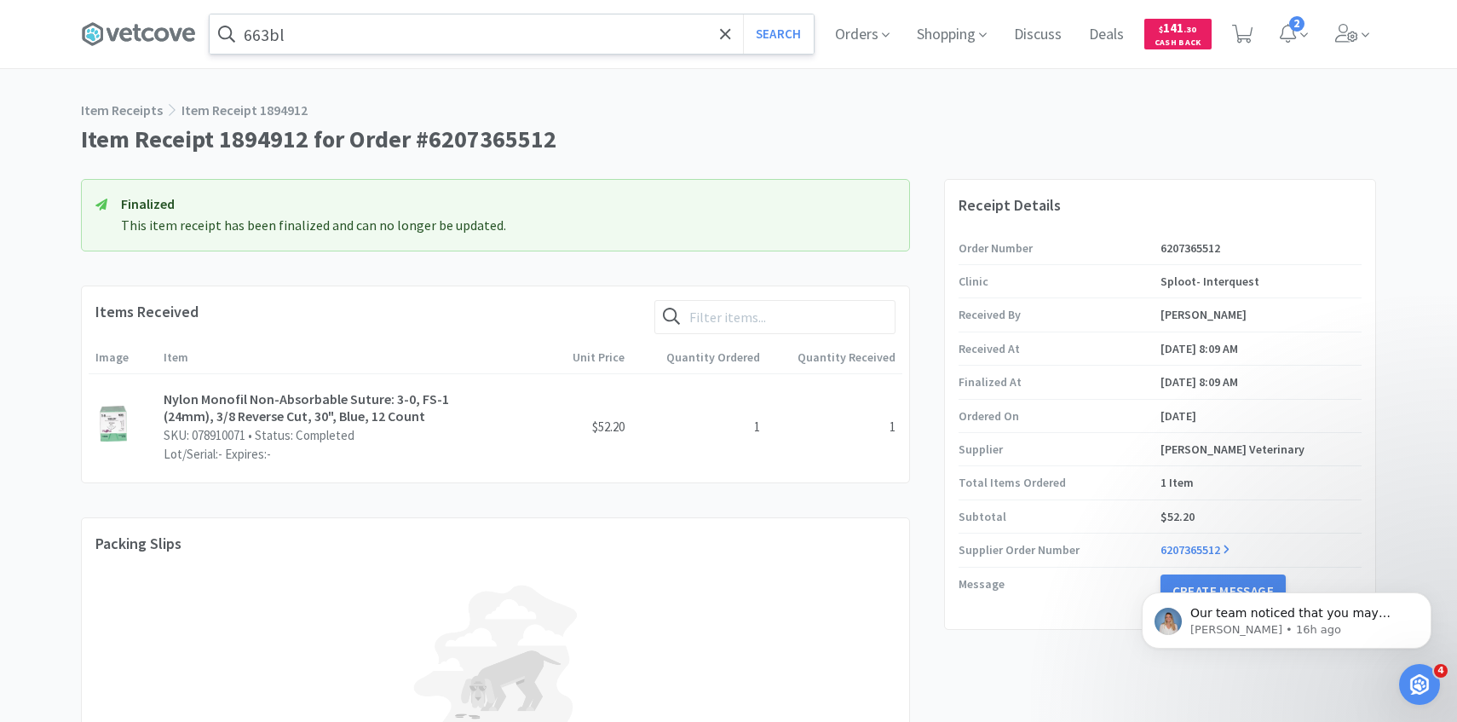
click at [582, 38] on input "663bl" at bounding box center [512, 33] width 604 height 39
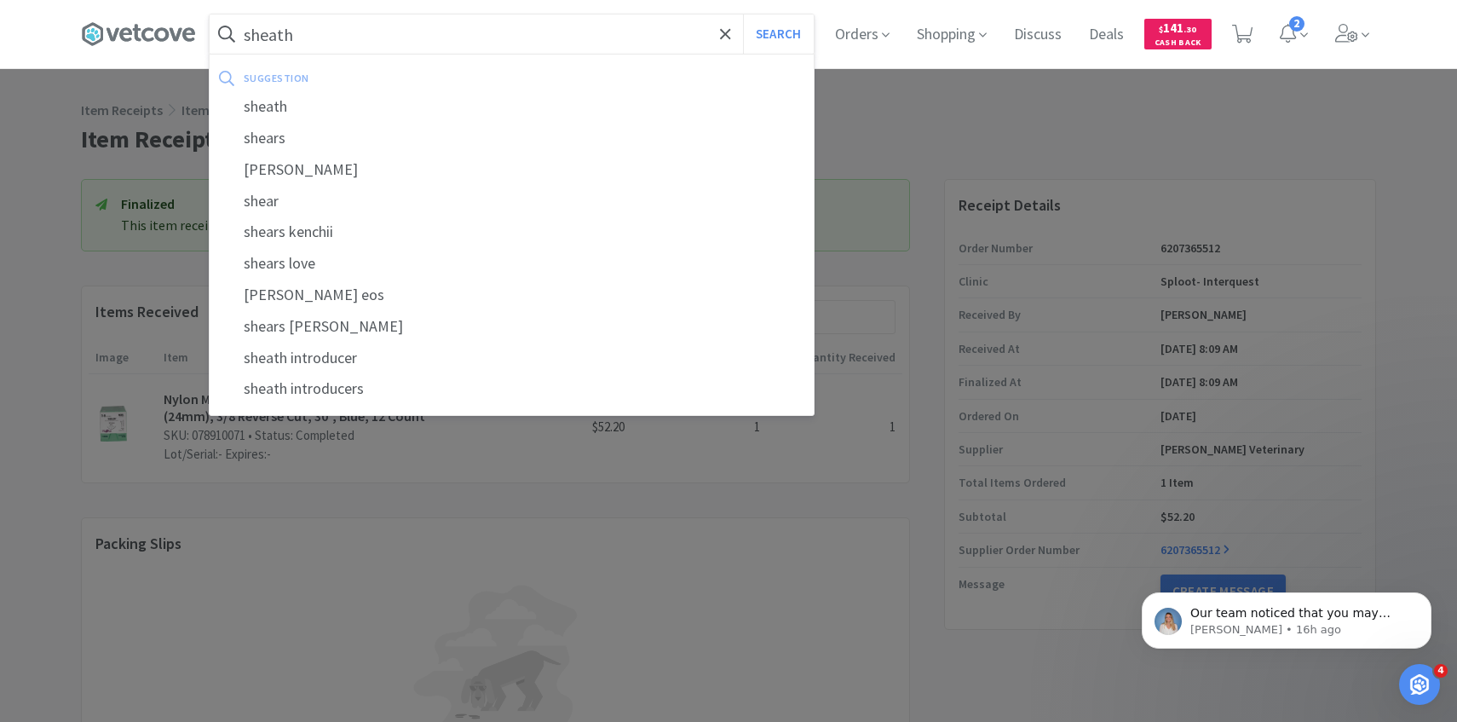
type input "sheath"
click at [743, 14] on button "Search" at bounding box center [778, 33] width 71 height 39
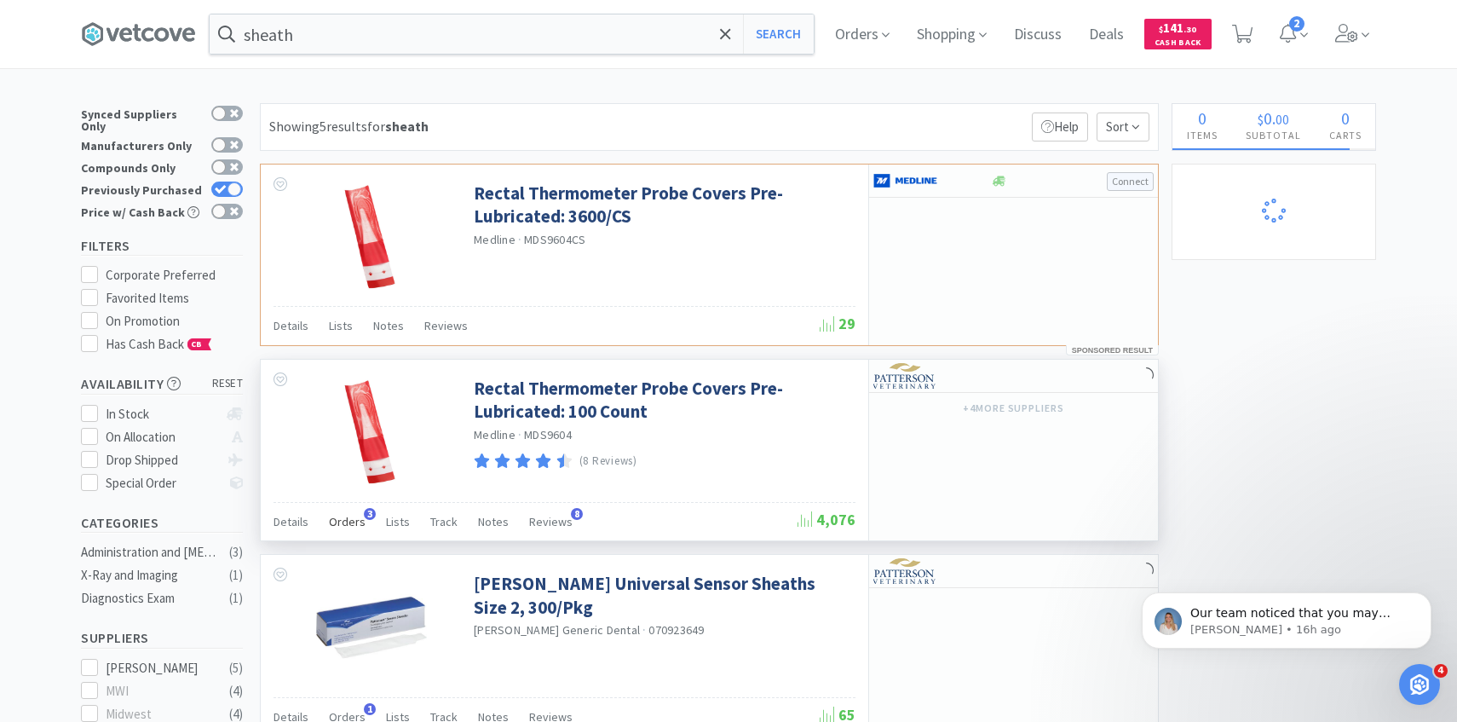
click at [347, 511] on div "Orders 3" at bounding box center [347, 524] width 37 height 32
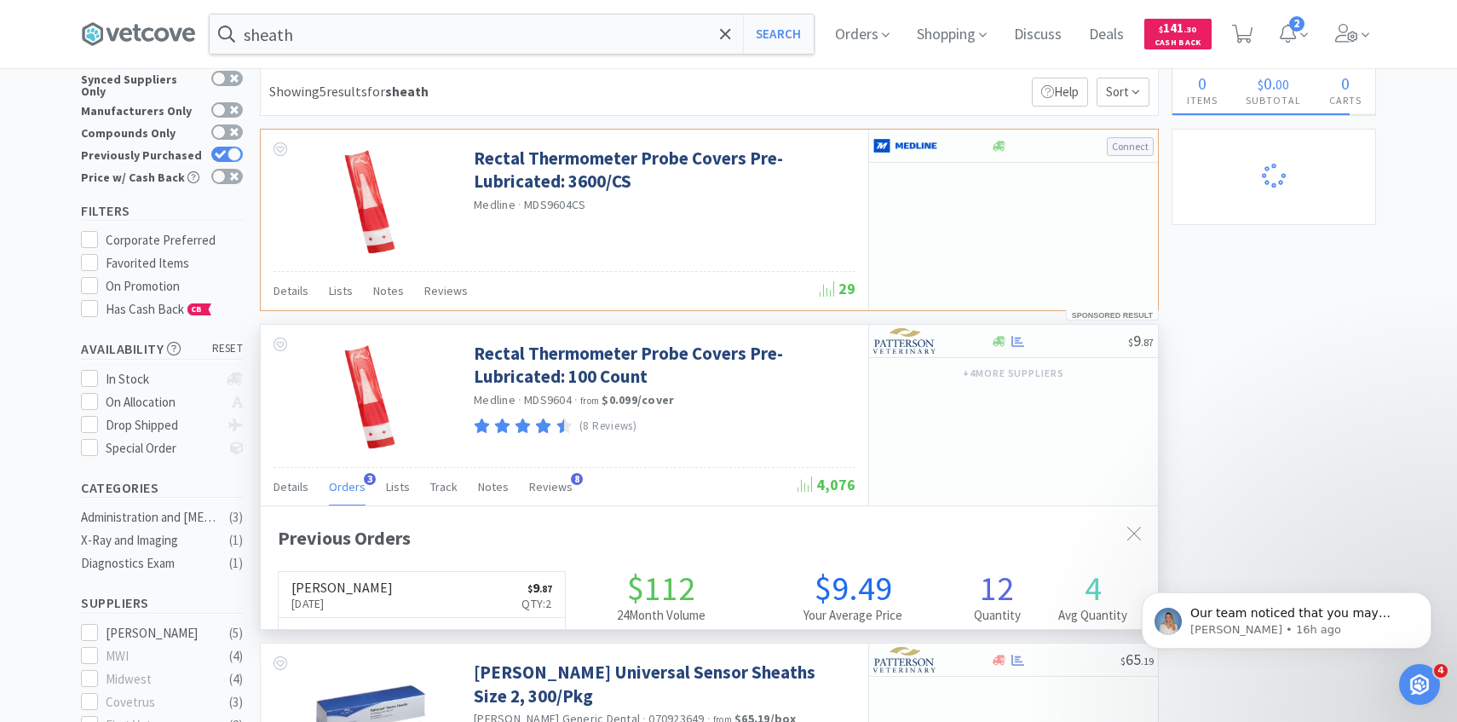
scroll to position [441, 897]
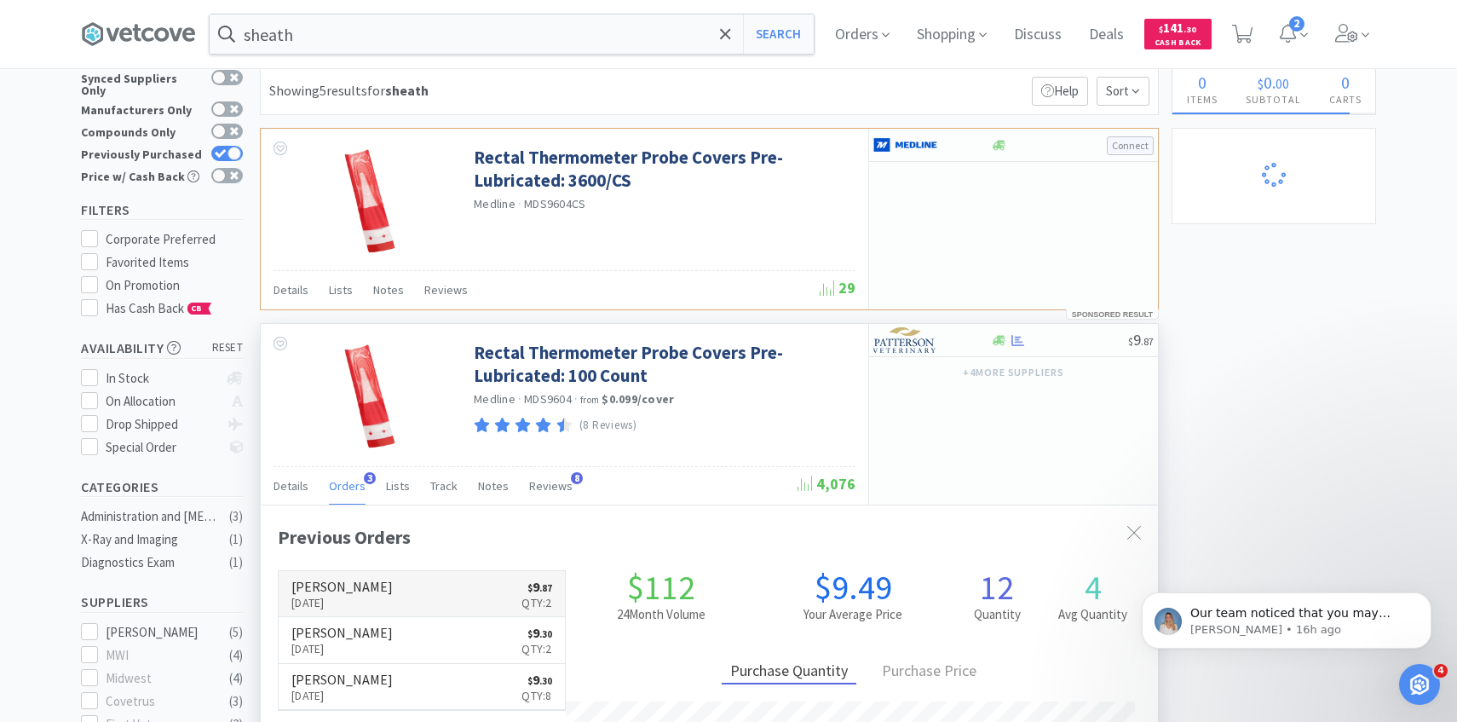
click at [352, 580] on h6 "[PERSON_NAME]" at bounding box center [341, 586] width 101 height 14
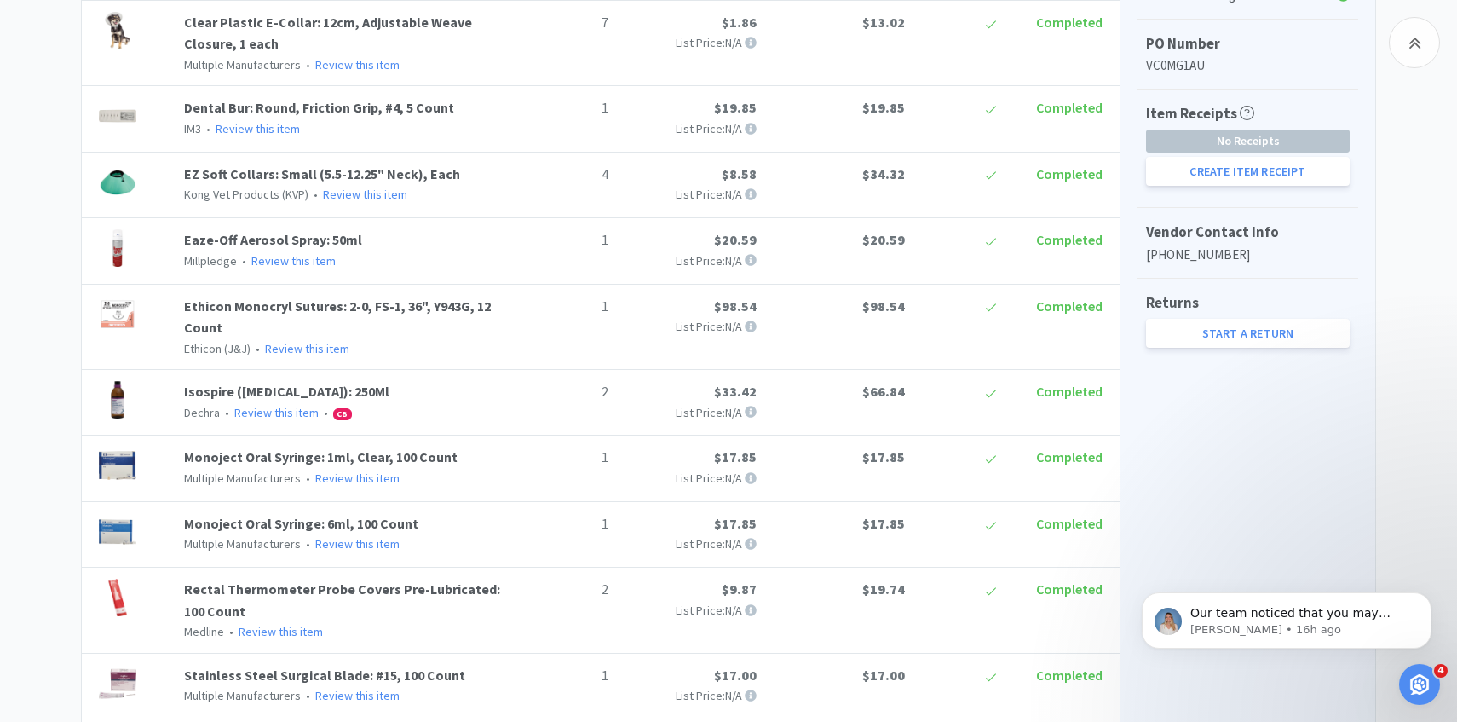
scroll to position [390, 0]
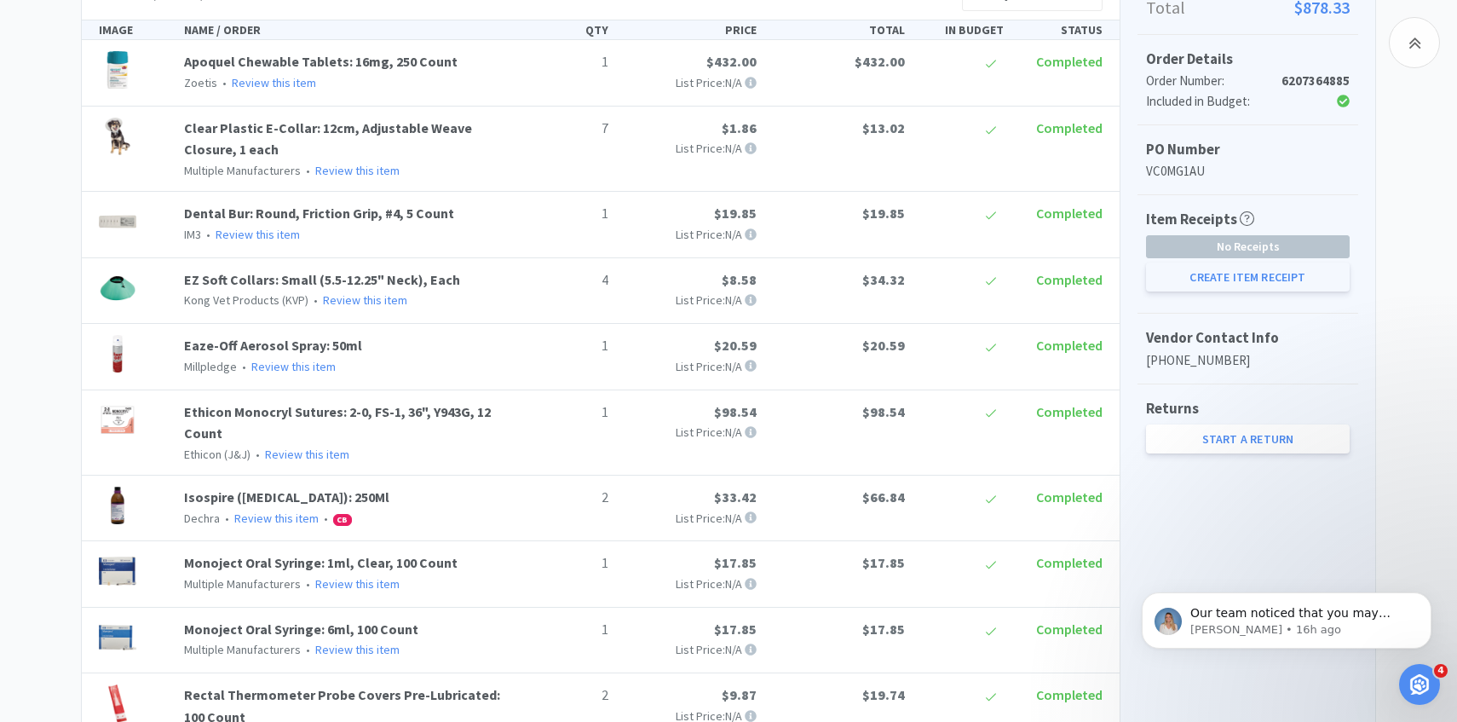
click at [1202, 289] on button "Create Item Receipt" at bounding box center [1248, 276] width 204 height 29
select select "1"
select select "2"
select select "1"
select select "4"
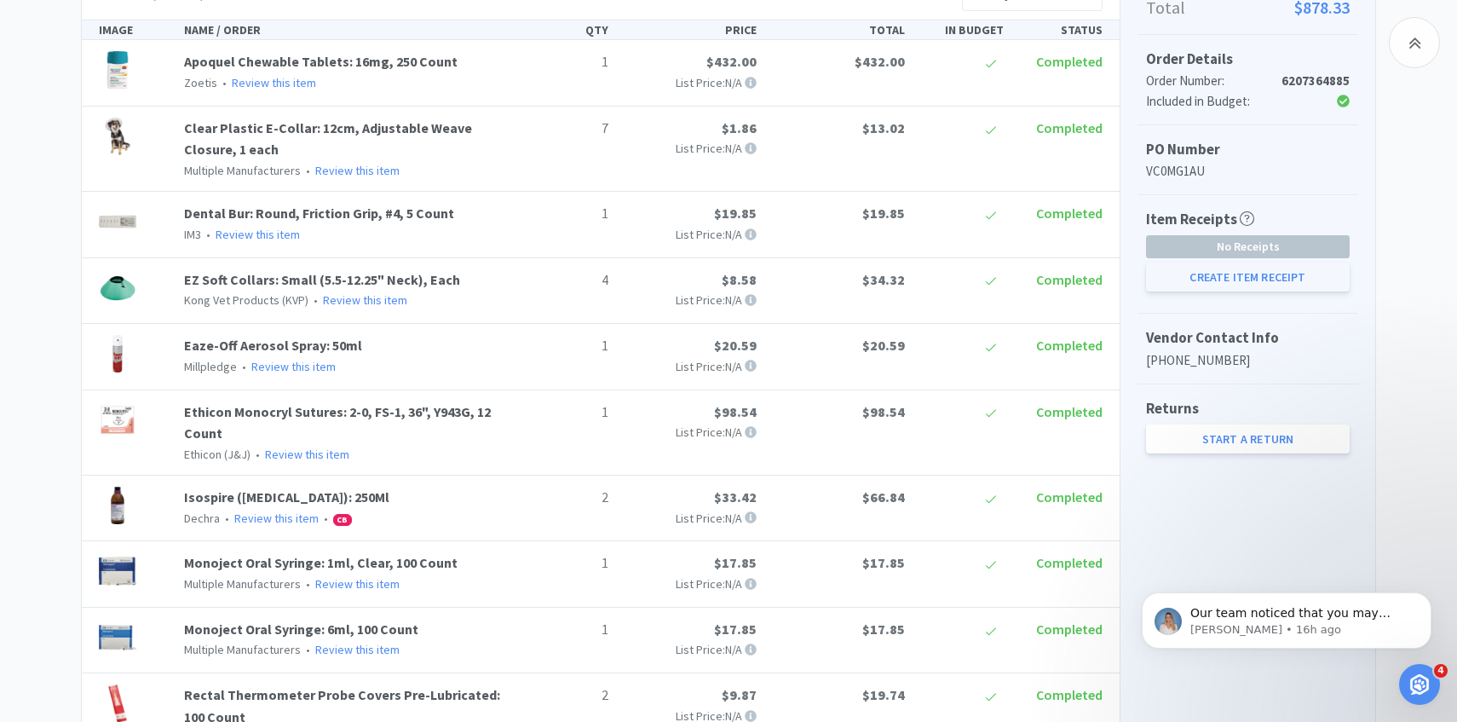
select select "1"
select select "2"
select select "1"
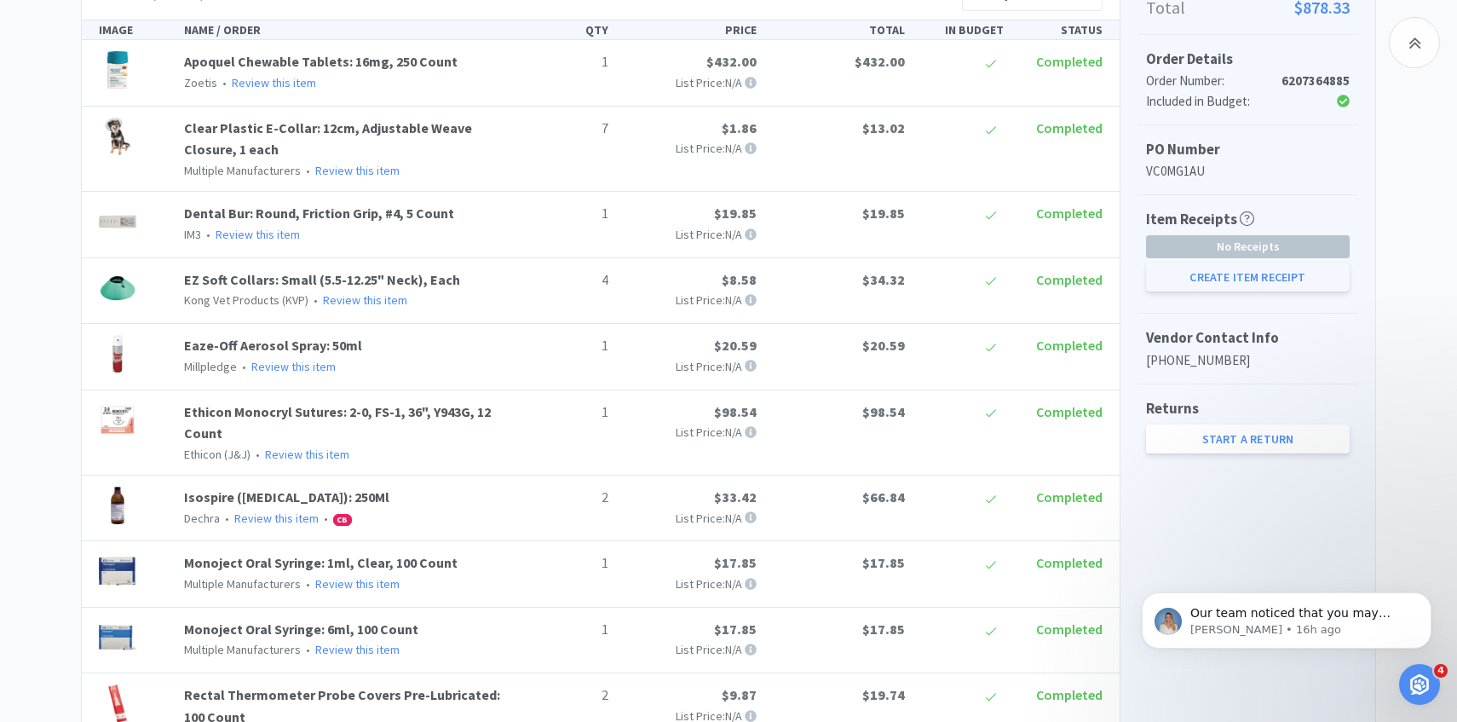
select select "7"
select select "4"
select select "1"
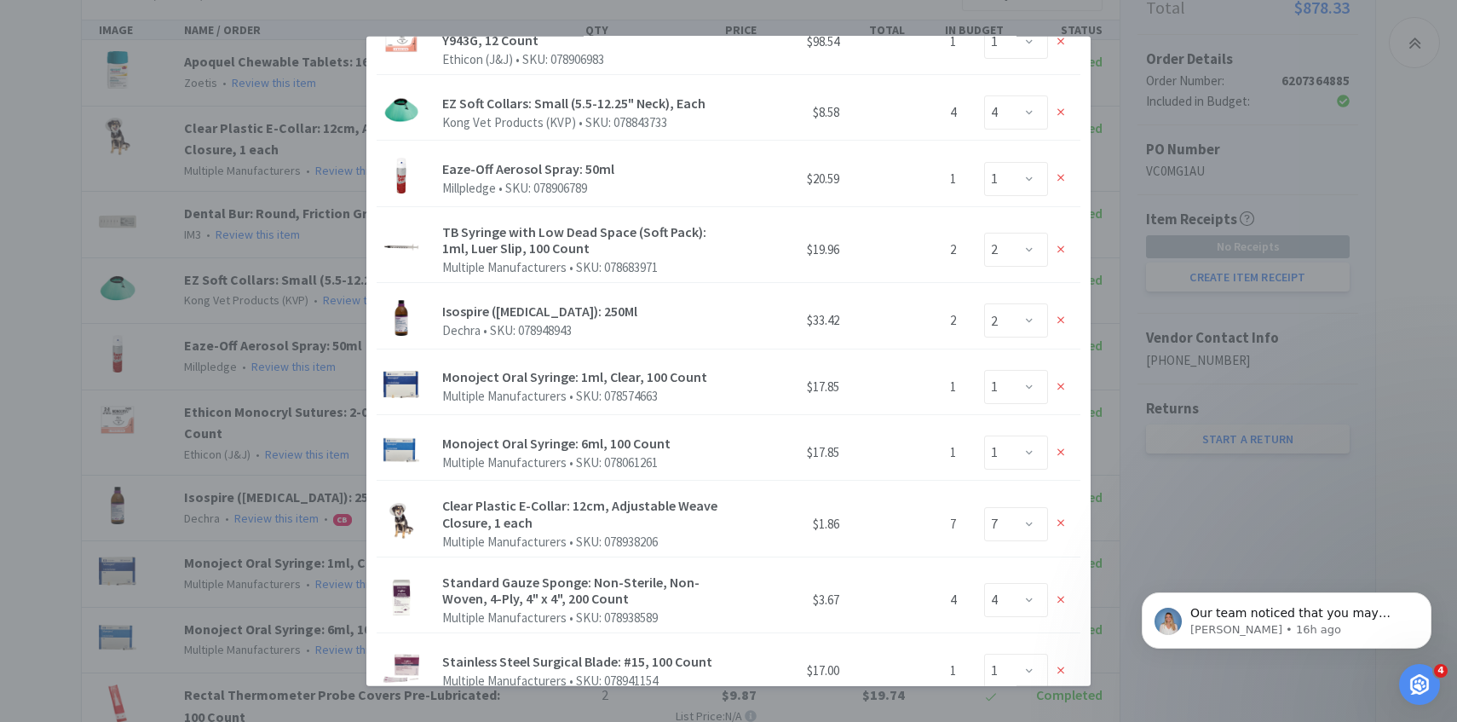
scroll to position [699, 0]
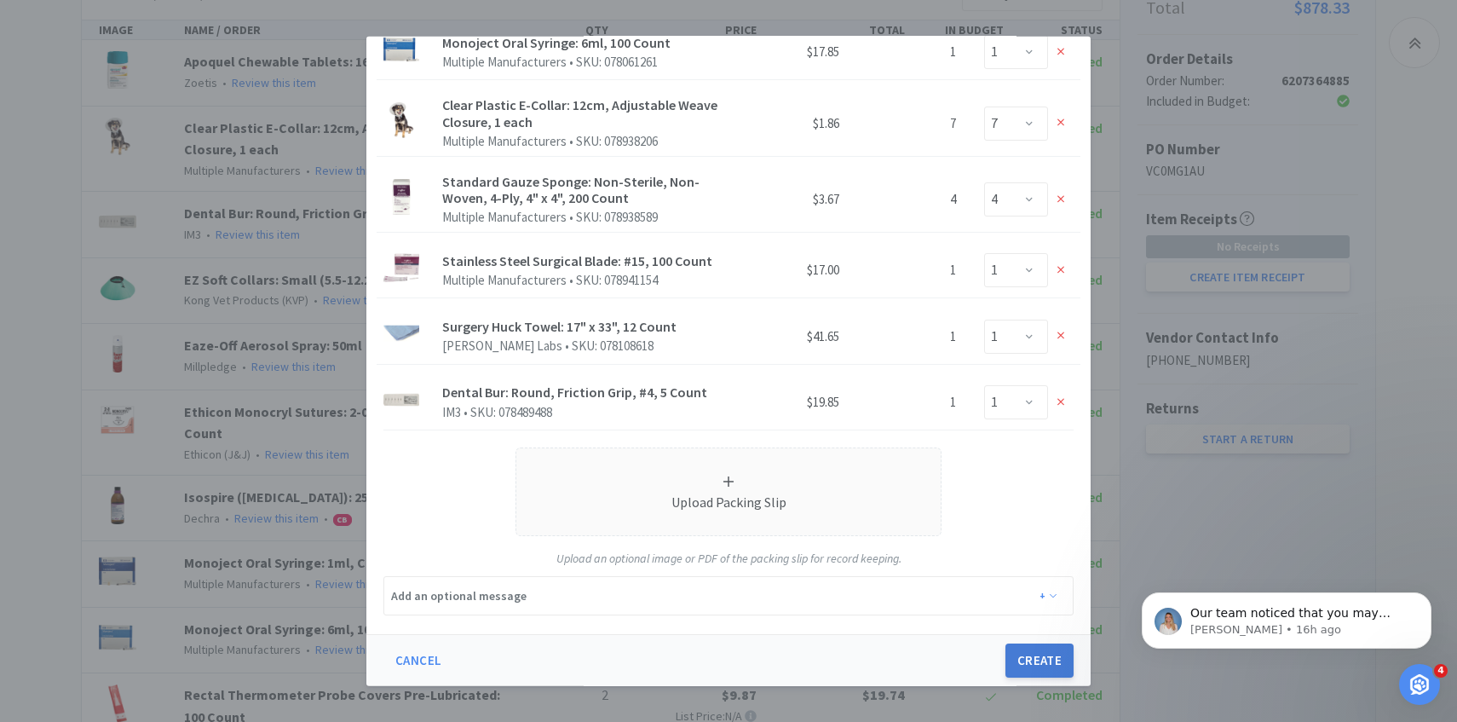
click at [1034, 659] on button "Create" at bounding box center [1039, 660] width 68 height 34
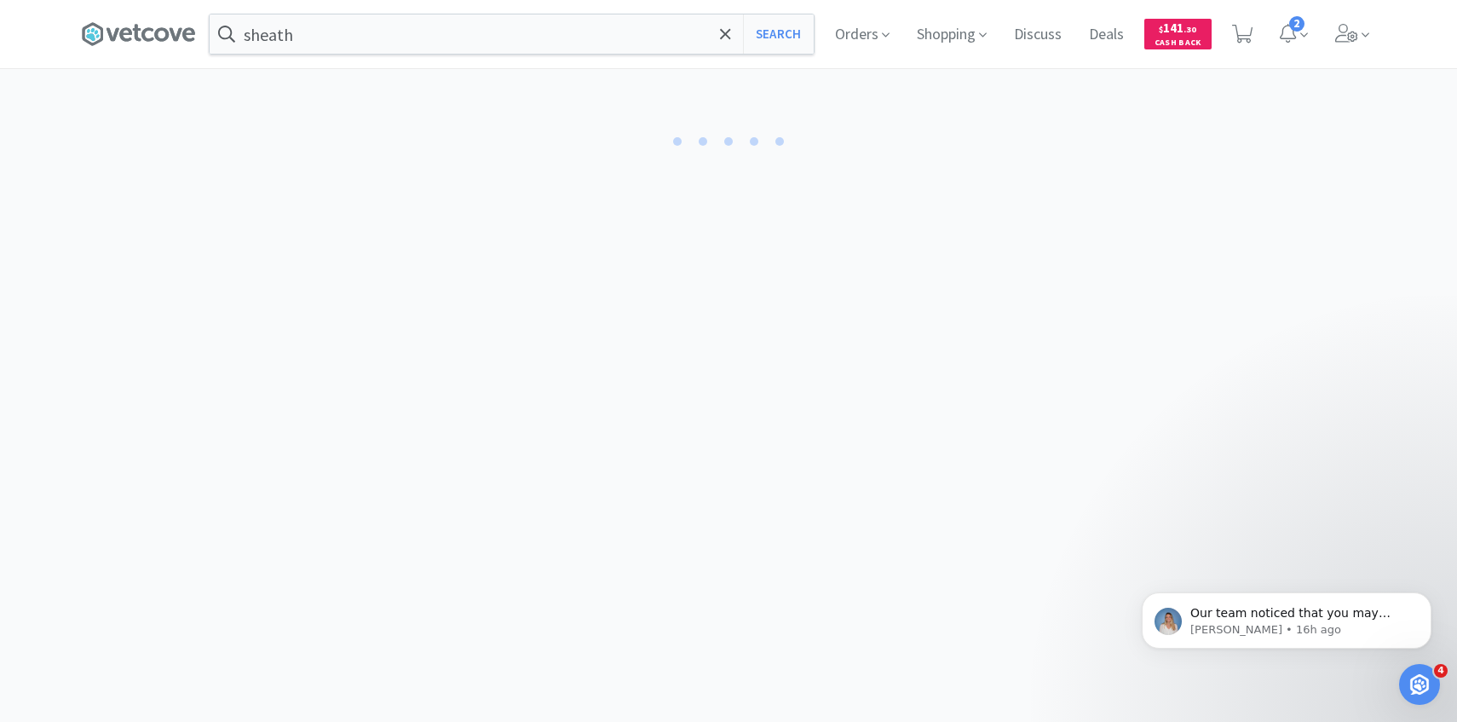
select select "1"
select select "7"
select select "1"
select select "4"
select select "1"
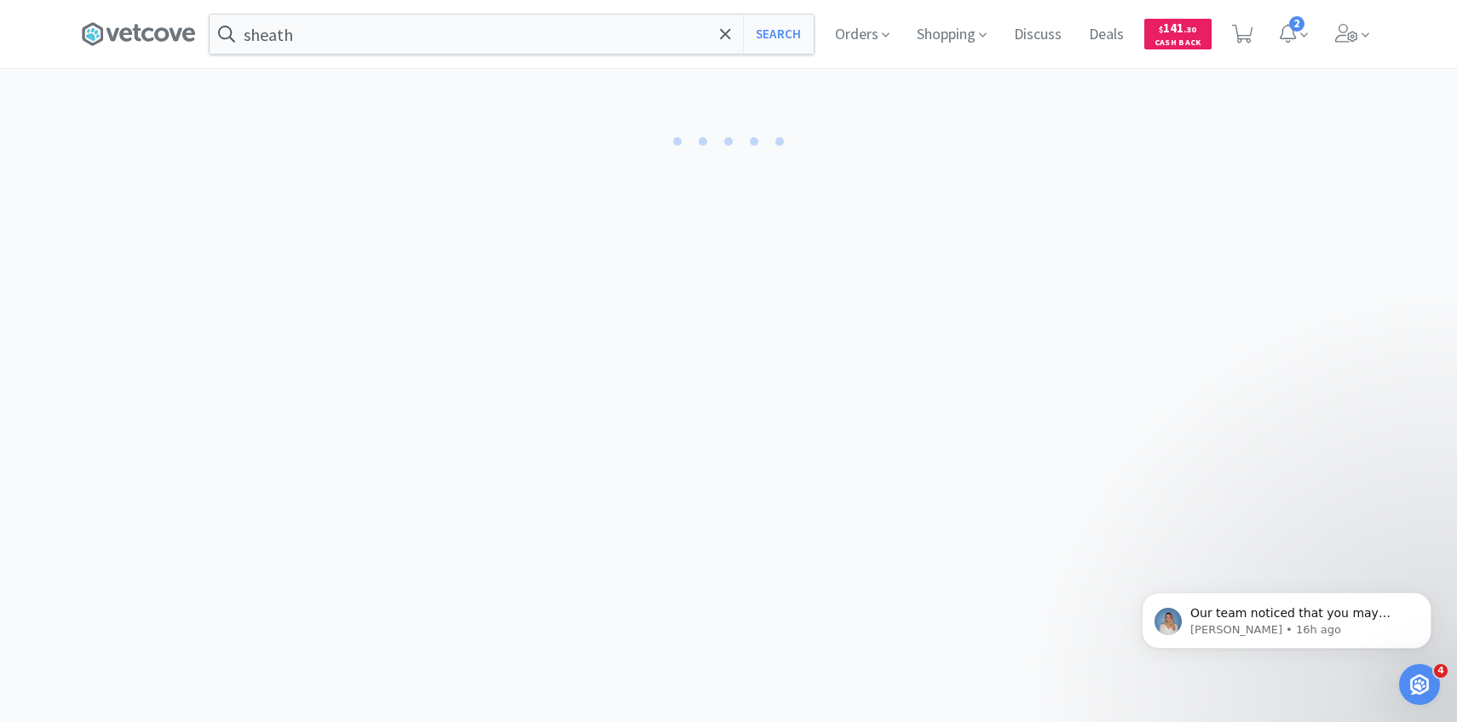
select select "1"
select select "2"
select select "1"
select select "2"
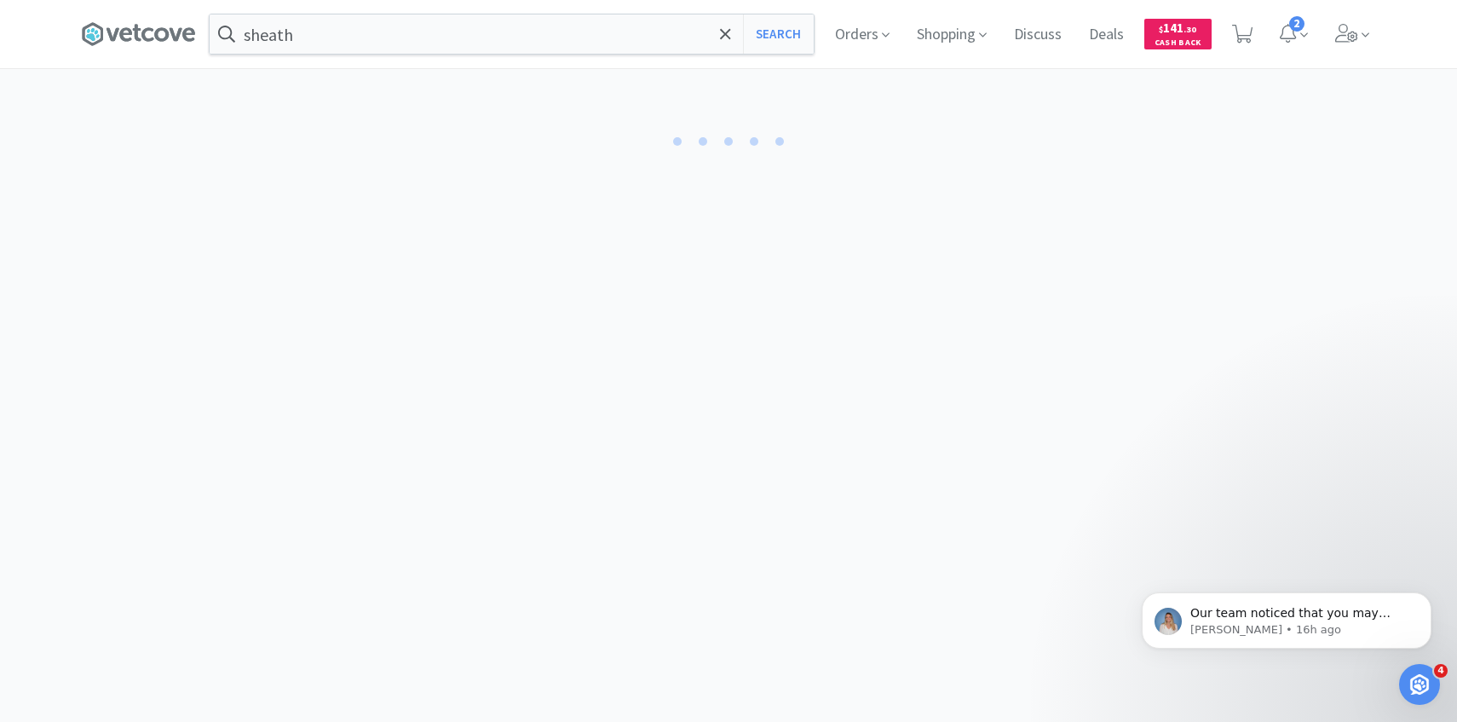
select select "1"
select select "4"
select select "1"
select select "2"
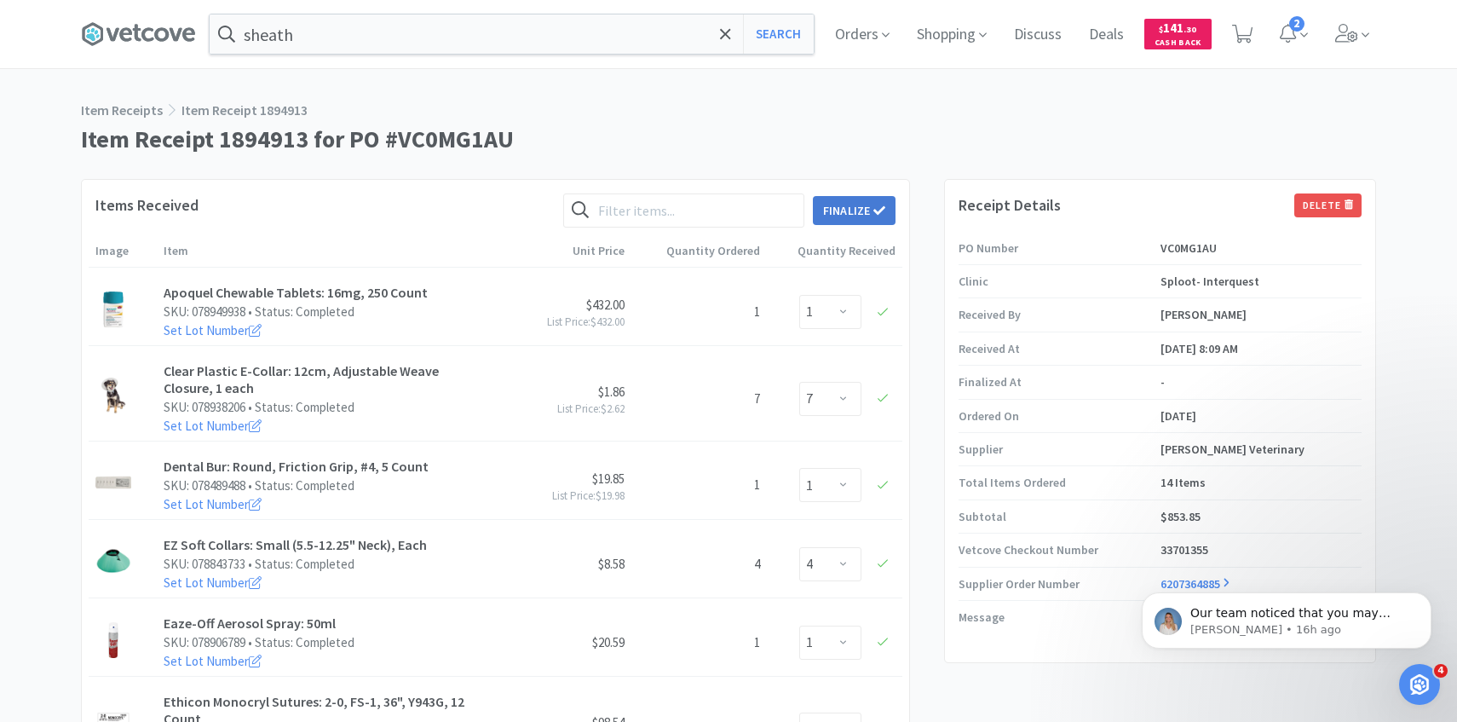
click at [865, 208] on button "Finalize" at bounding box center [854, 210] width 83 height 29
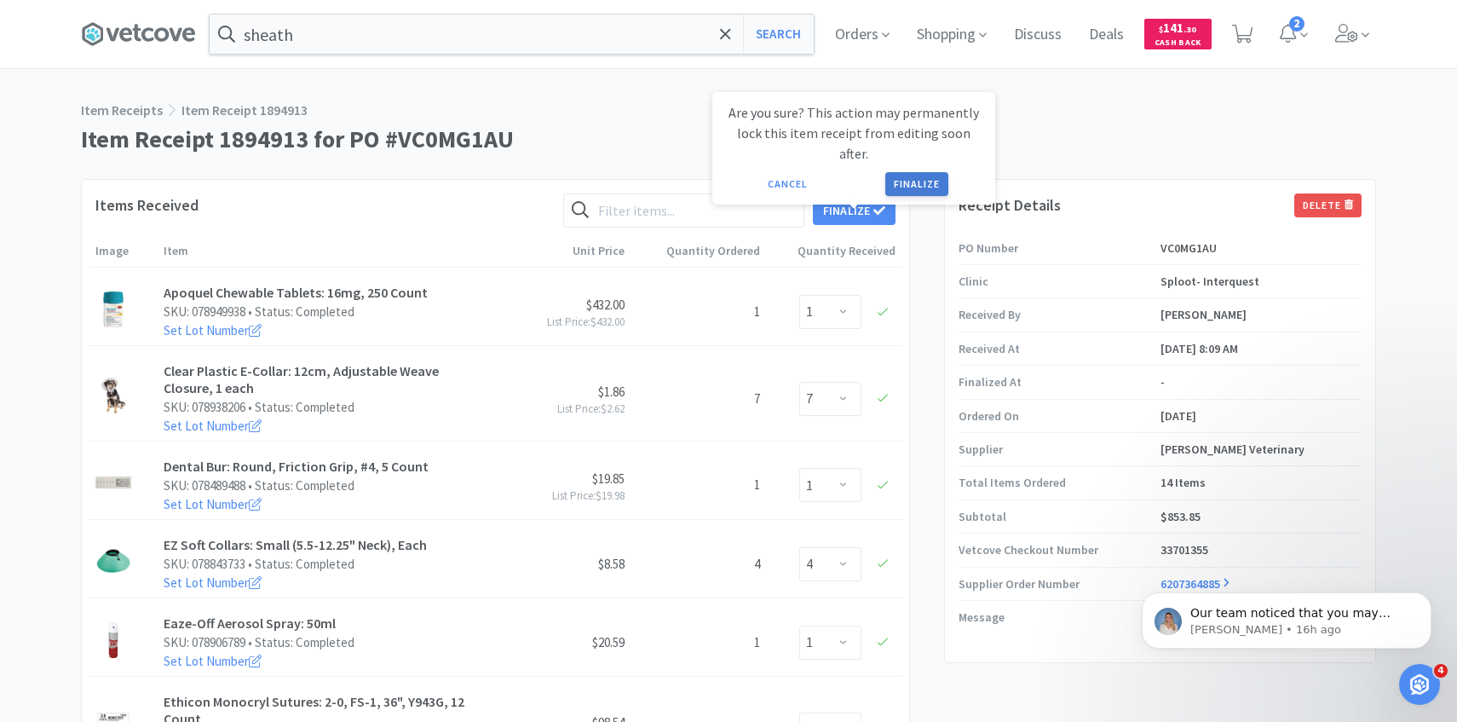
click at [911, 172] on button "Finalize" at bounding box center [916, 184] width 63 height 24
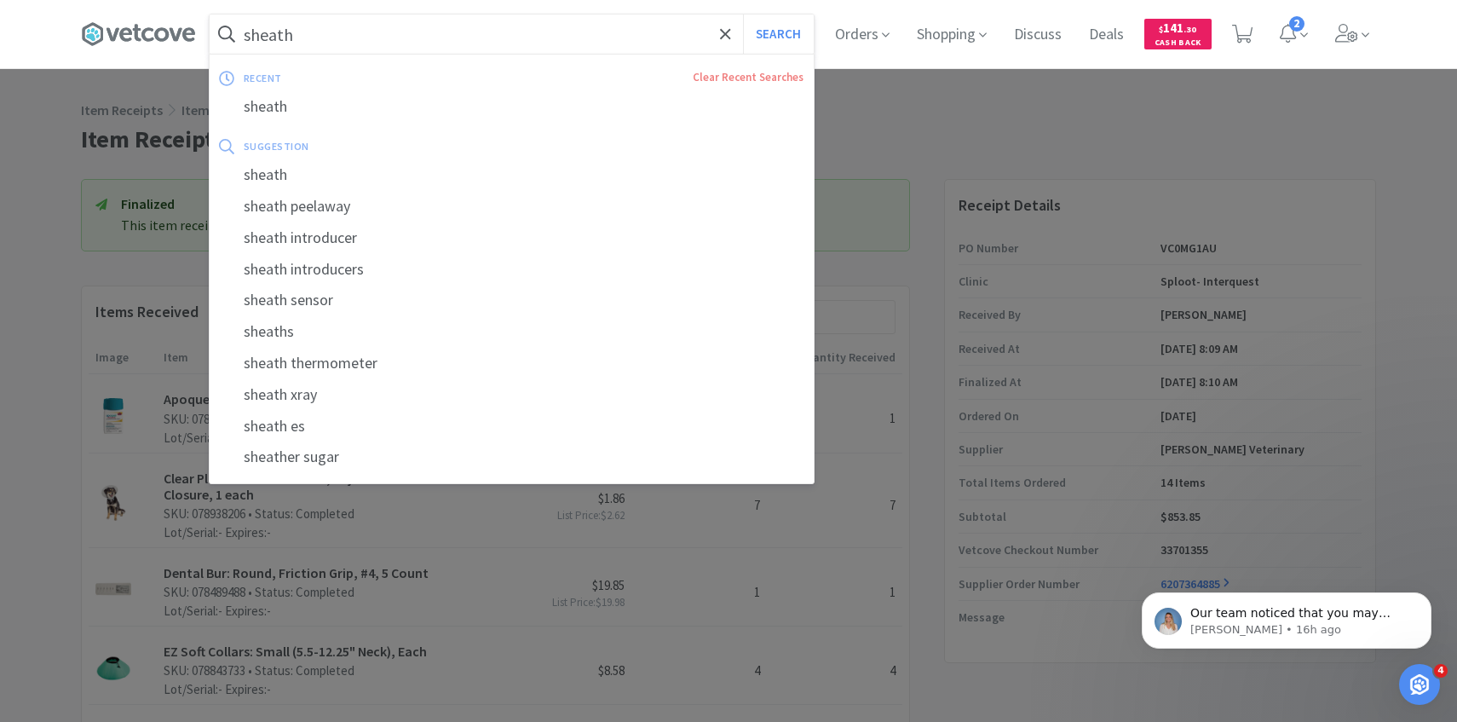
click at [619, 35] on input "sheath" at bounding box center [512, 33] width 604 height 39
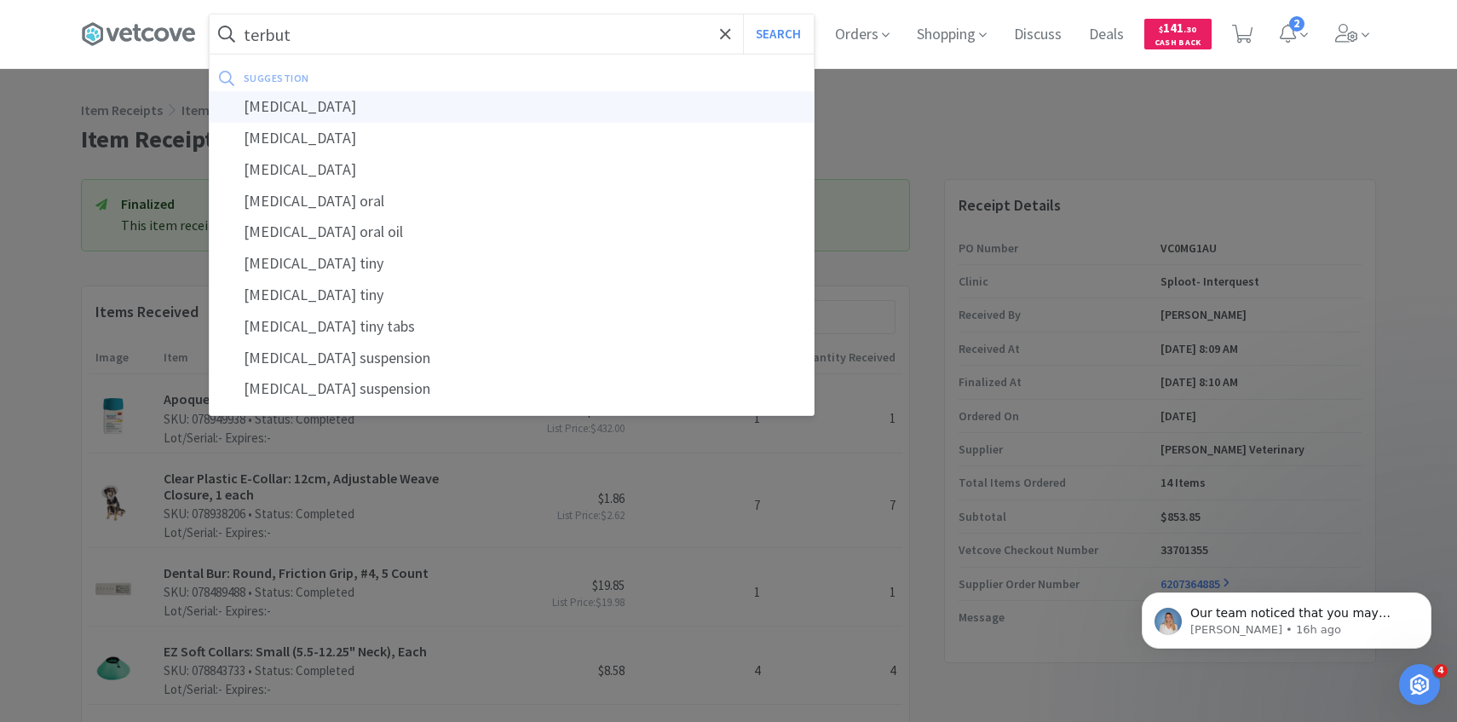
click at [590, 99] on div "terbutaline" at bounding box center [512, 107] width 604 height 32
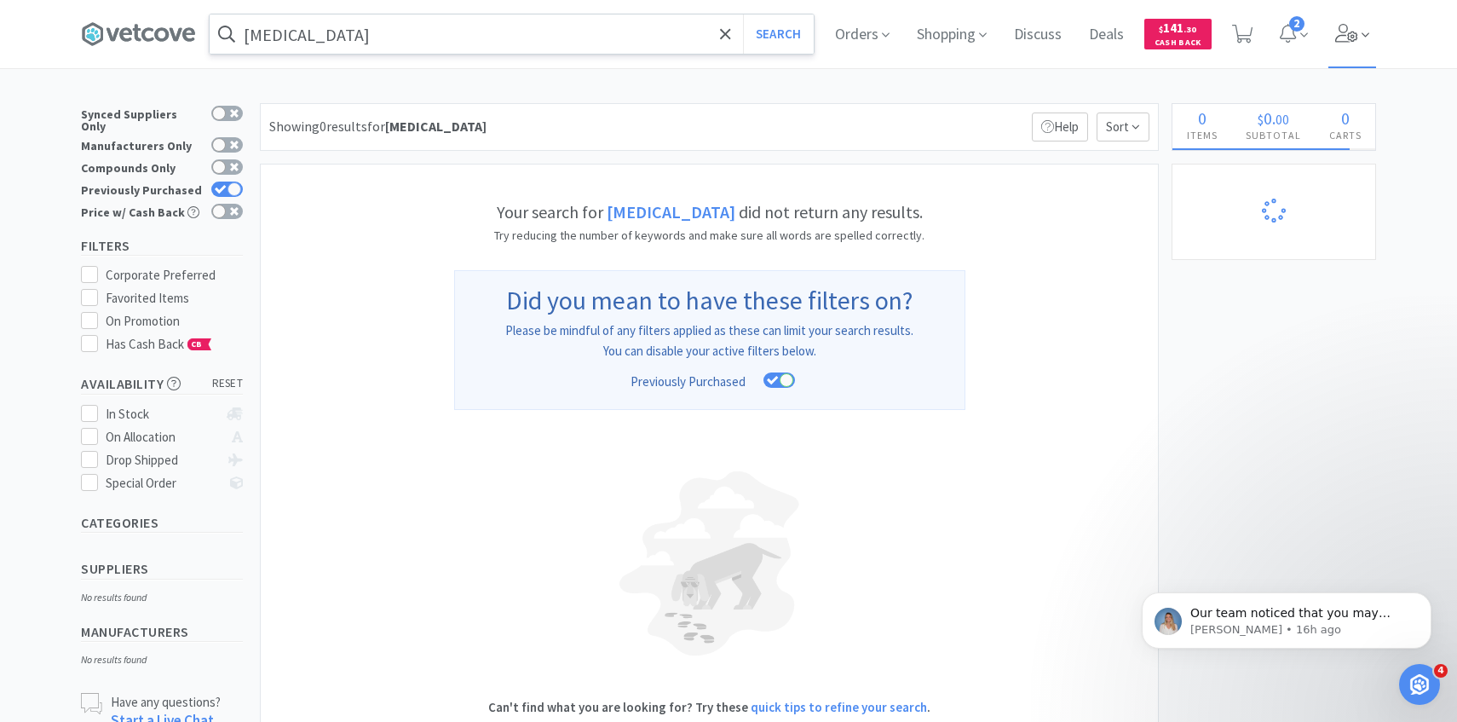
click at [1350, 40] on icon at bounding box center [1346, 33] width 23 height 19
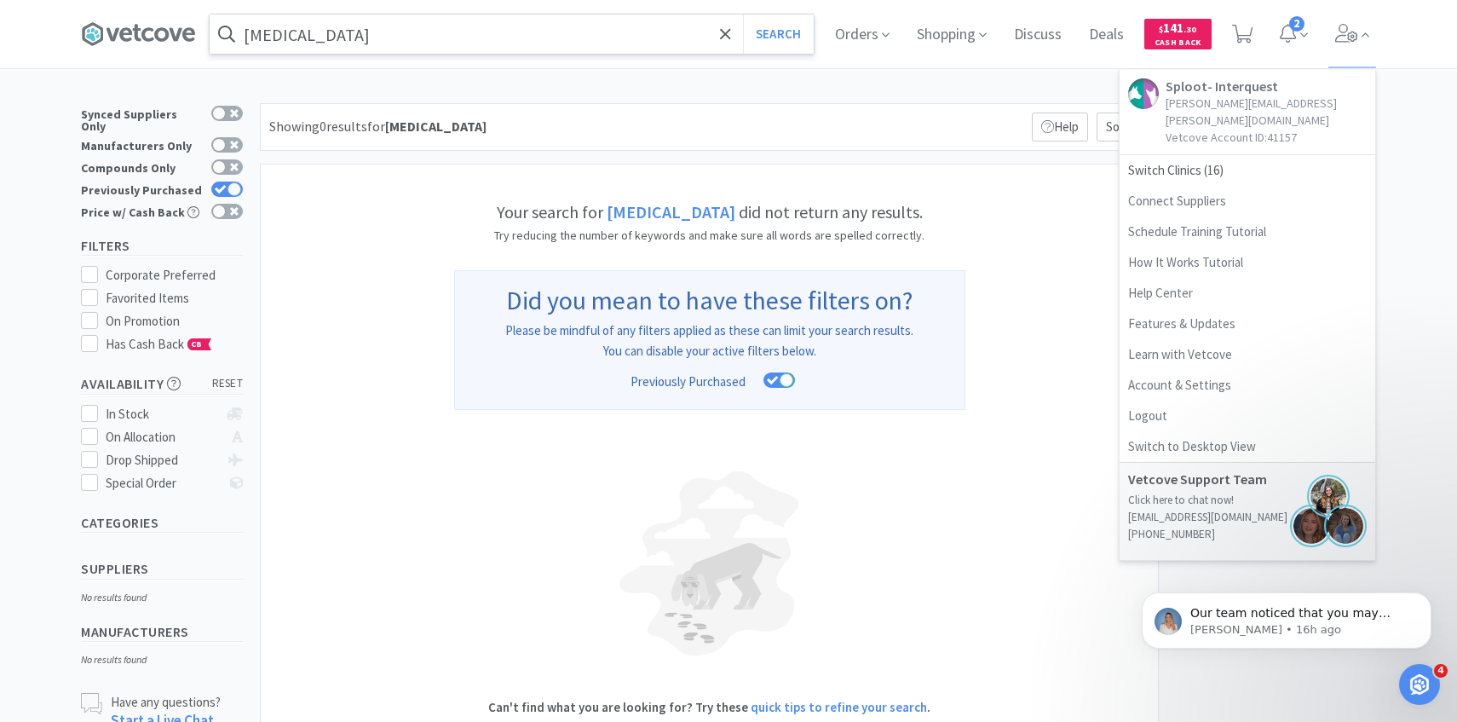
scroll to position [1, 0]
click at [824, 31] on div "Orders Shopping Discuss Discuss Deals Deals $ 141 . 30 Cash Back 2 Sploot- Inte…" at bounding box center [1098, 34] width 555 height 68
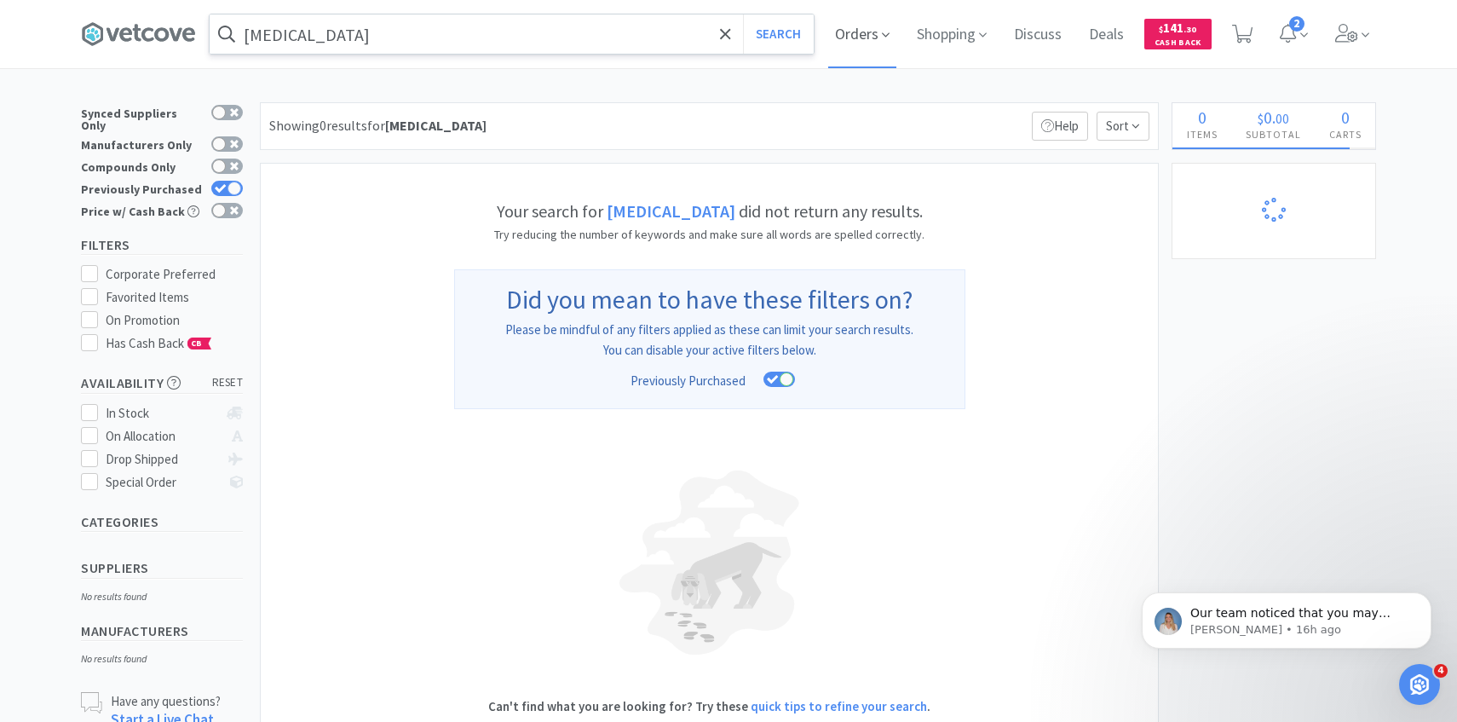
click at [849, 37] on span "Orders" at bounding box center [862, 34] width 68 height 68
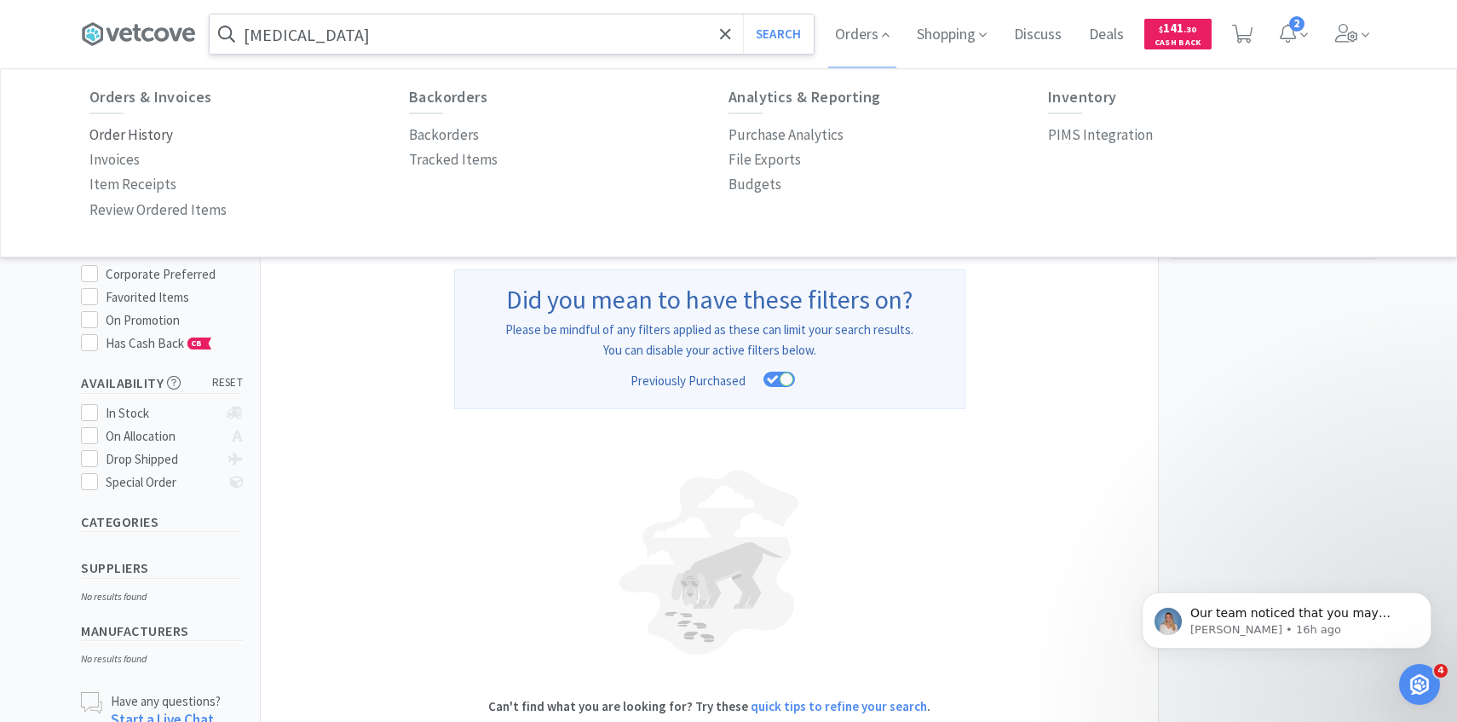
click at [149, 132] on p "Order History" at bounding box center [130, 135] width 83 height 23
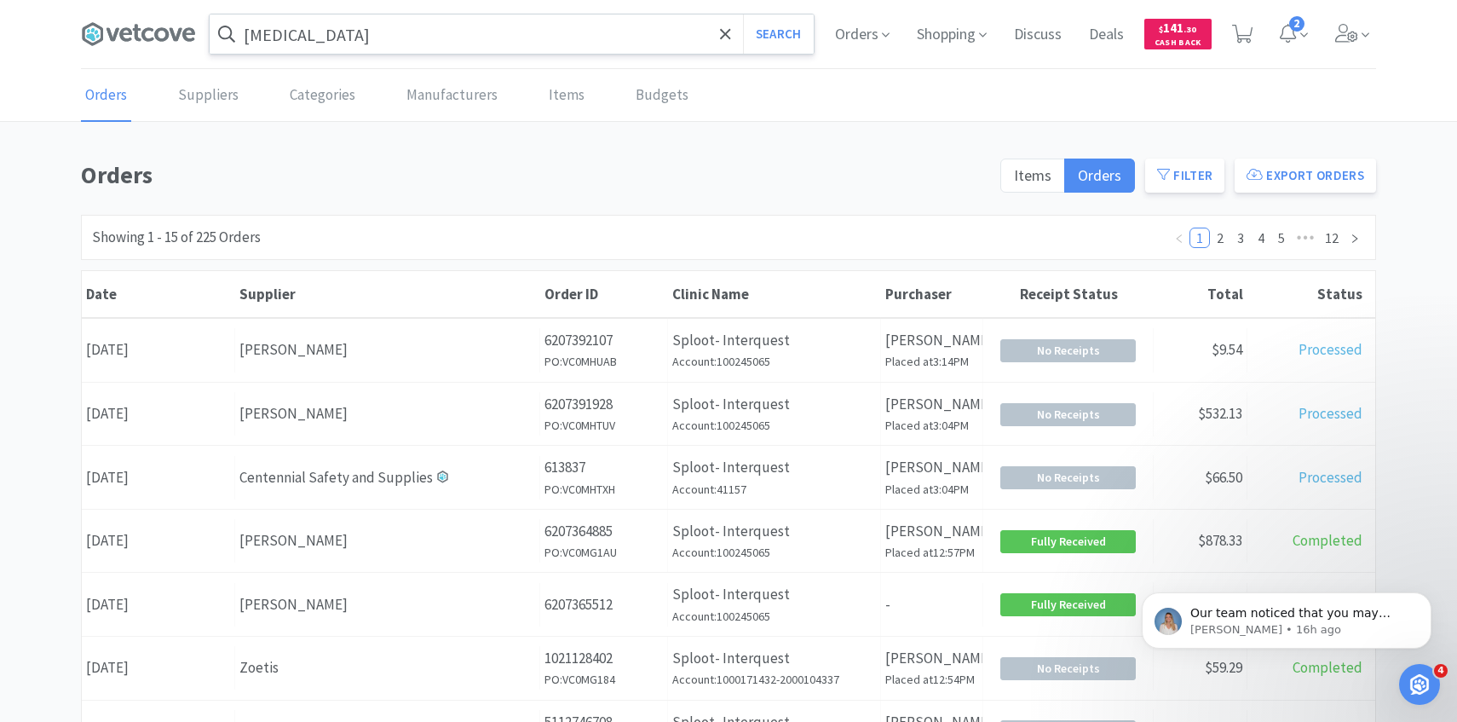
click at [587, 38] on input "terbutaline" at bounding box center [512, 33] width 604 height 39
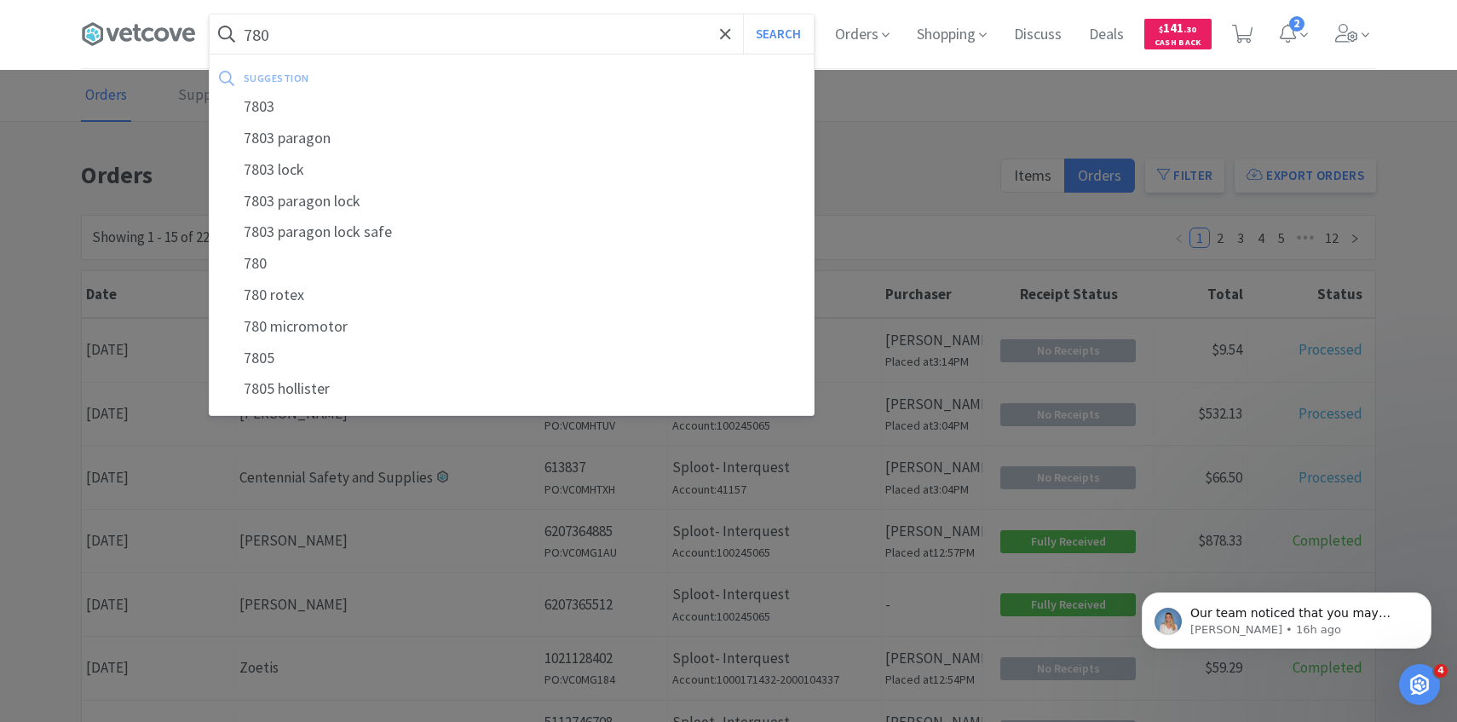
click at [521, 24] on input "780" at bounding box center [512, 33] width 604 height 39
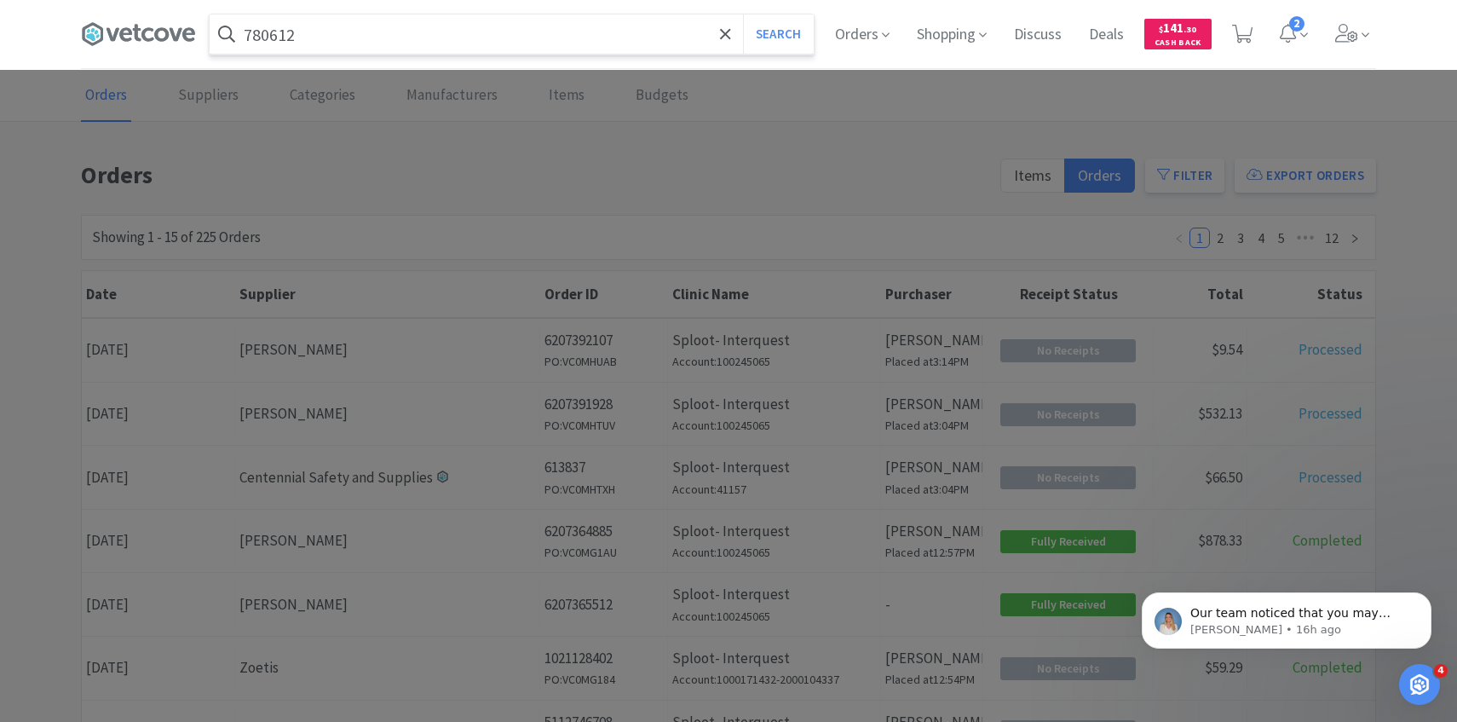
click at [573, 22] on input "780612" at bounding box center [512, 33] width 604 height 39
type input "38780612"
click at [743, 14] on button "Search" at bounding box center [778, 33] width 71 height 39
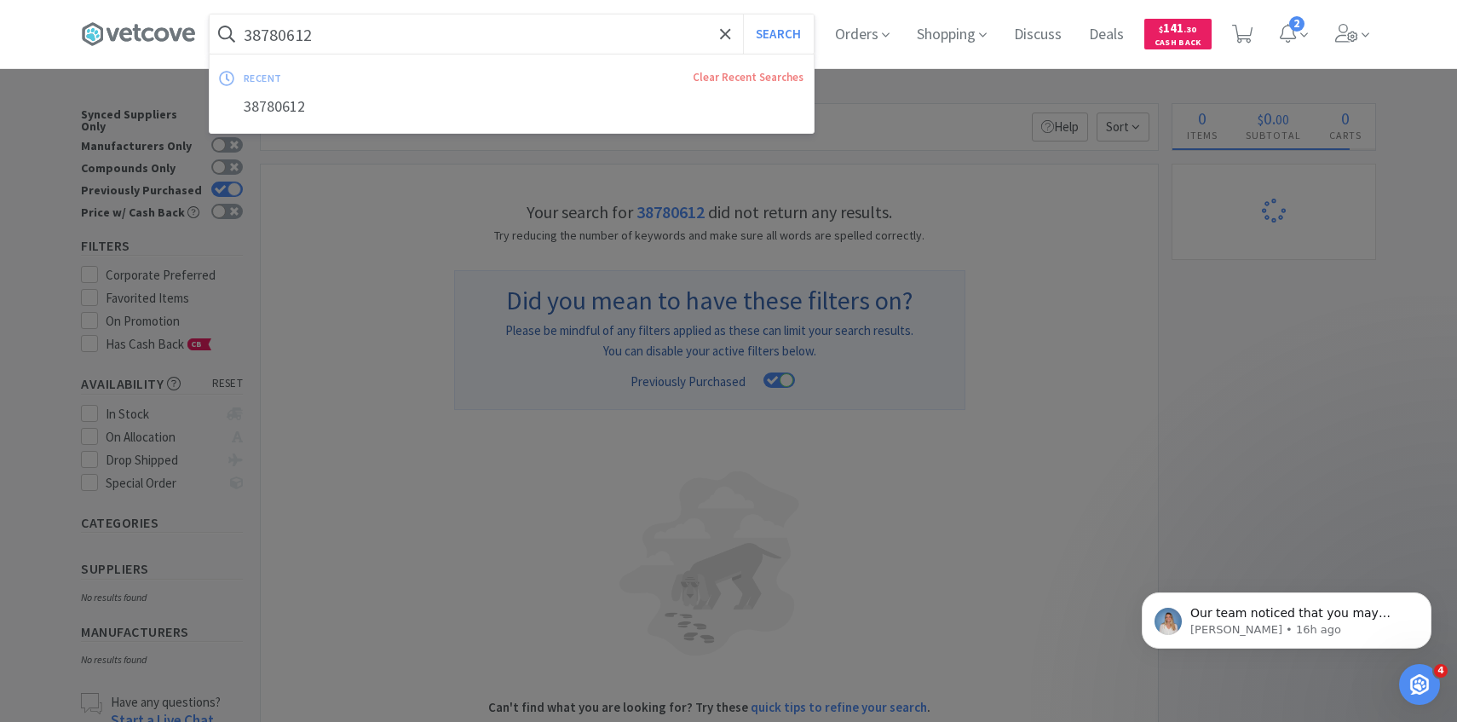
click at [557, 31] on input "38780612" at bounding box center [512, 33] width 604 height 39
click at [723, 32] on icon at bounding box center [725, 33] width 10 height 10
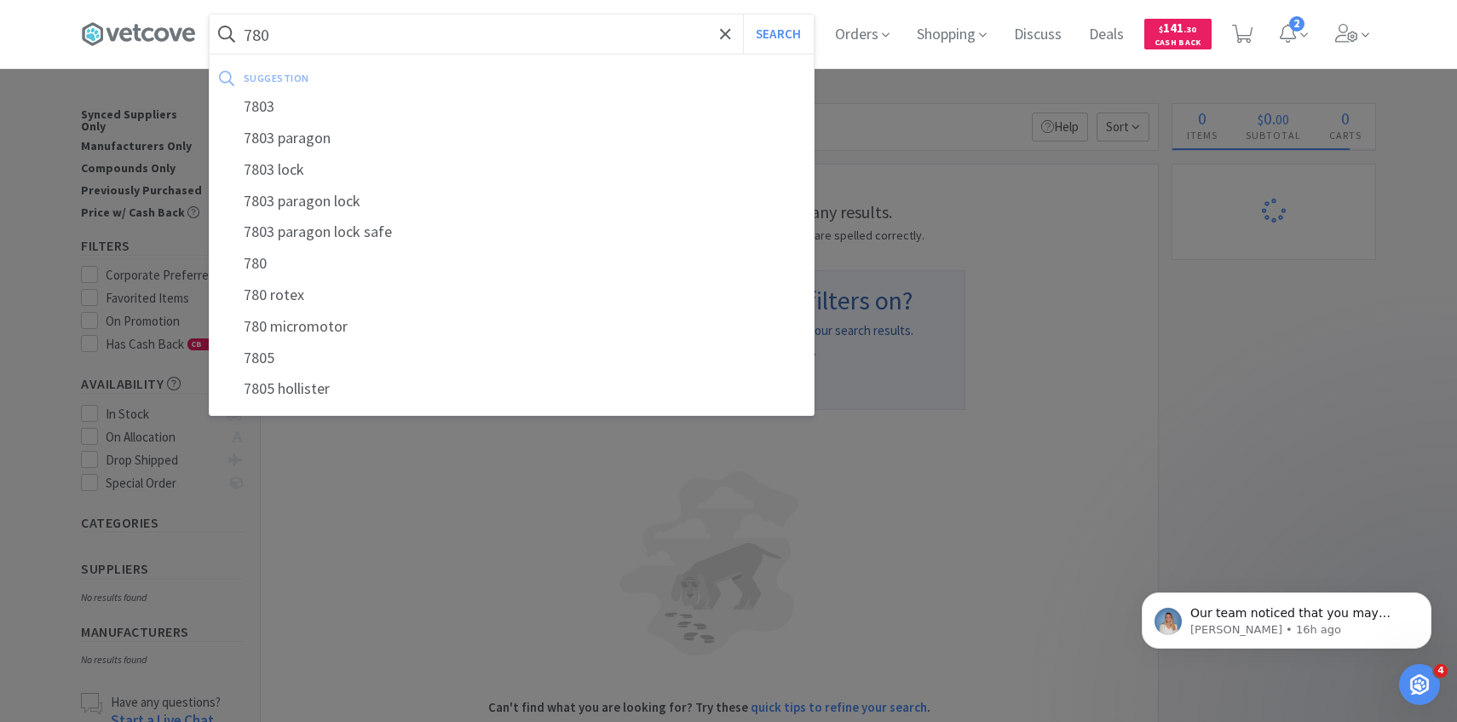
click at [489, 34] on input "780" at bounding box center [512, 33] width 604 height 39
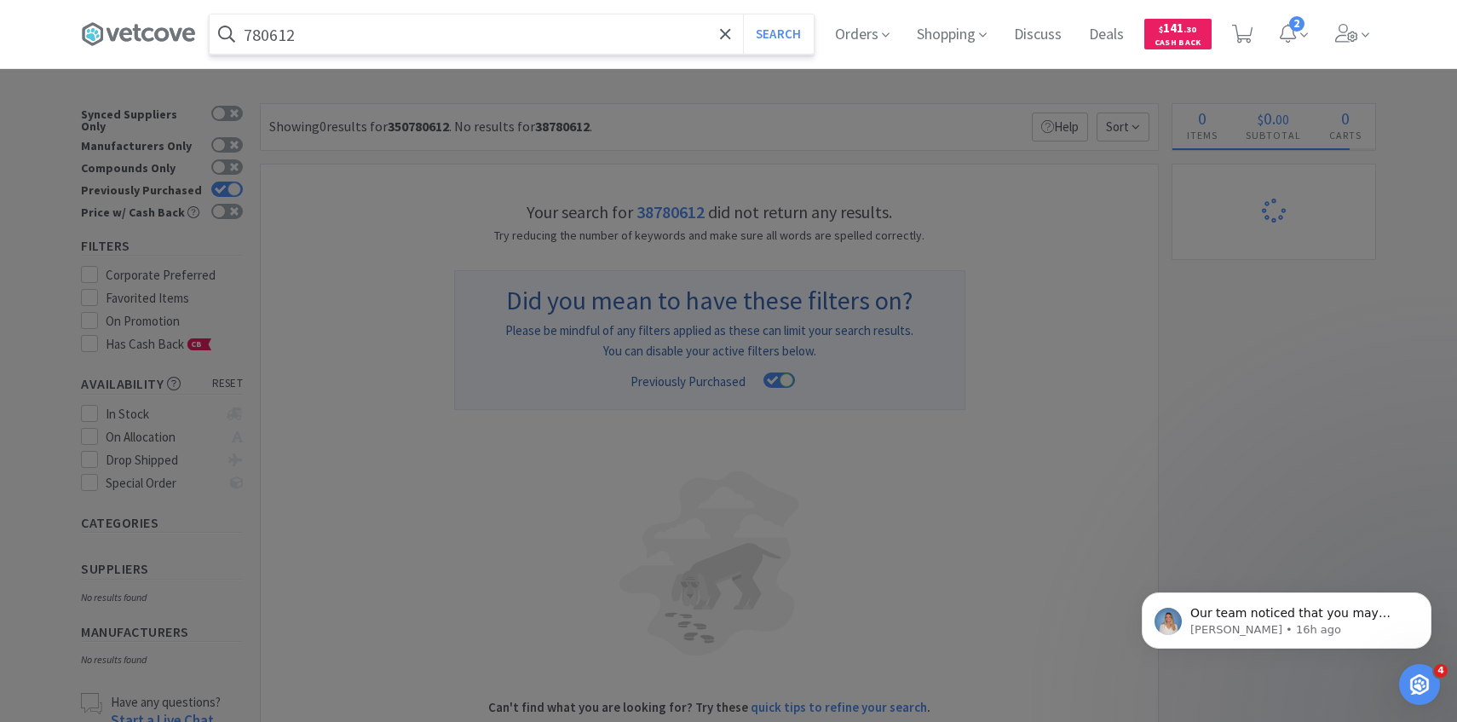
click at [516, 40] on input "780612" at bounding box center [512, 33] width 604 height 39
click at [743, 14] on button "Search" at bounding box center [778, 33] width 71 height 39
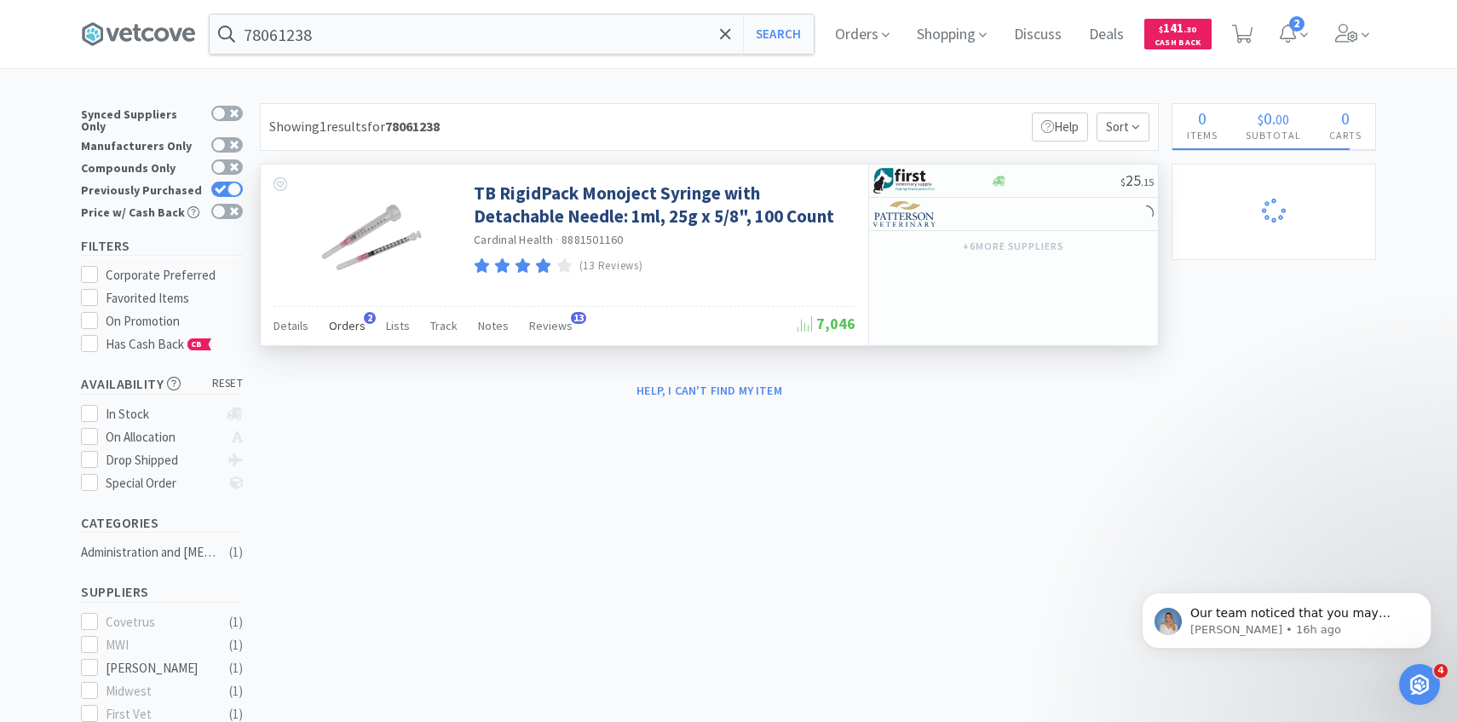
click at [331, 316] on div "Orders 2" at bounding box center [347, 328] width 37 height 32
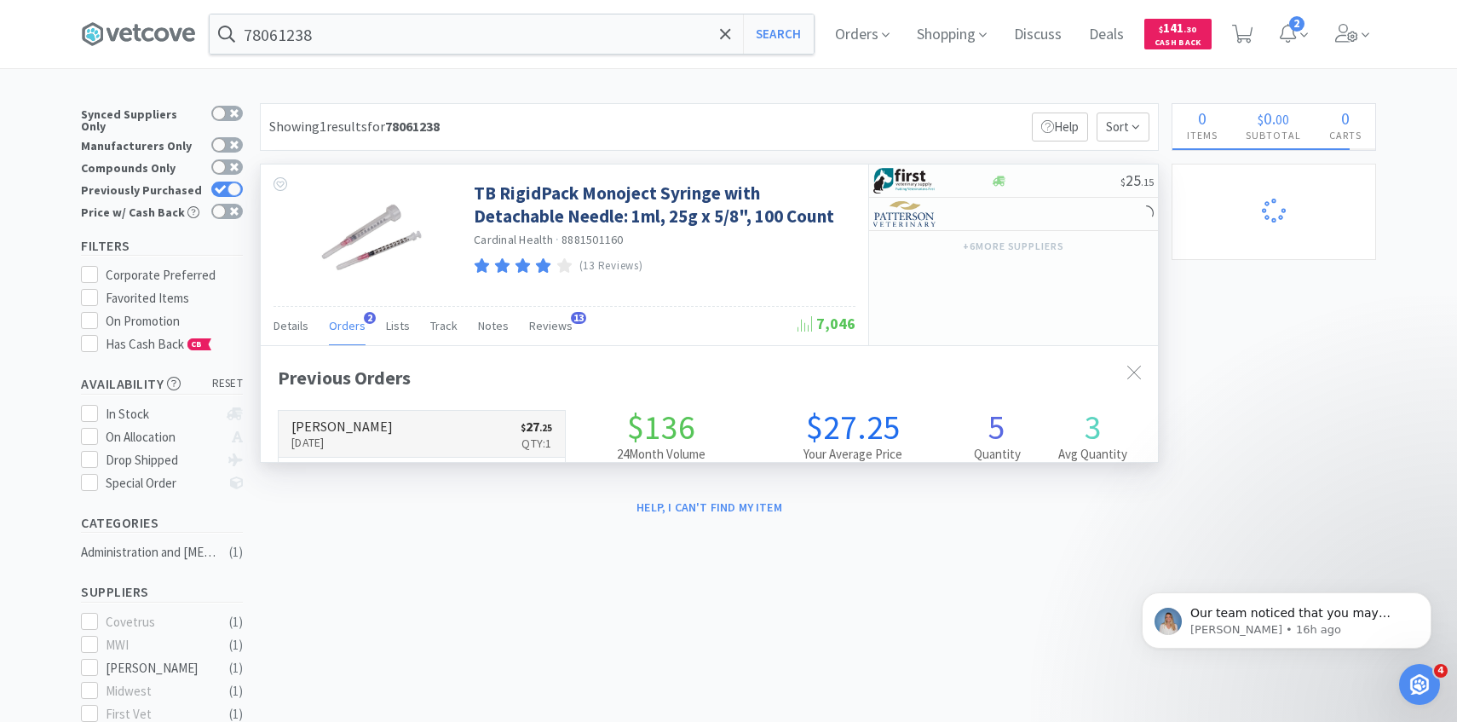
scroll to position [441, 897]
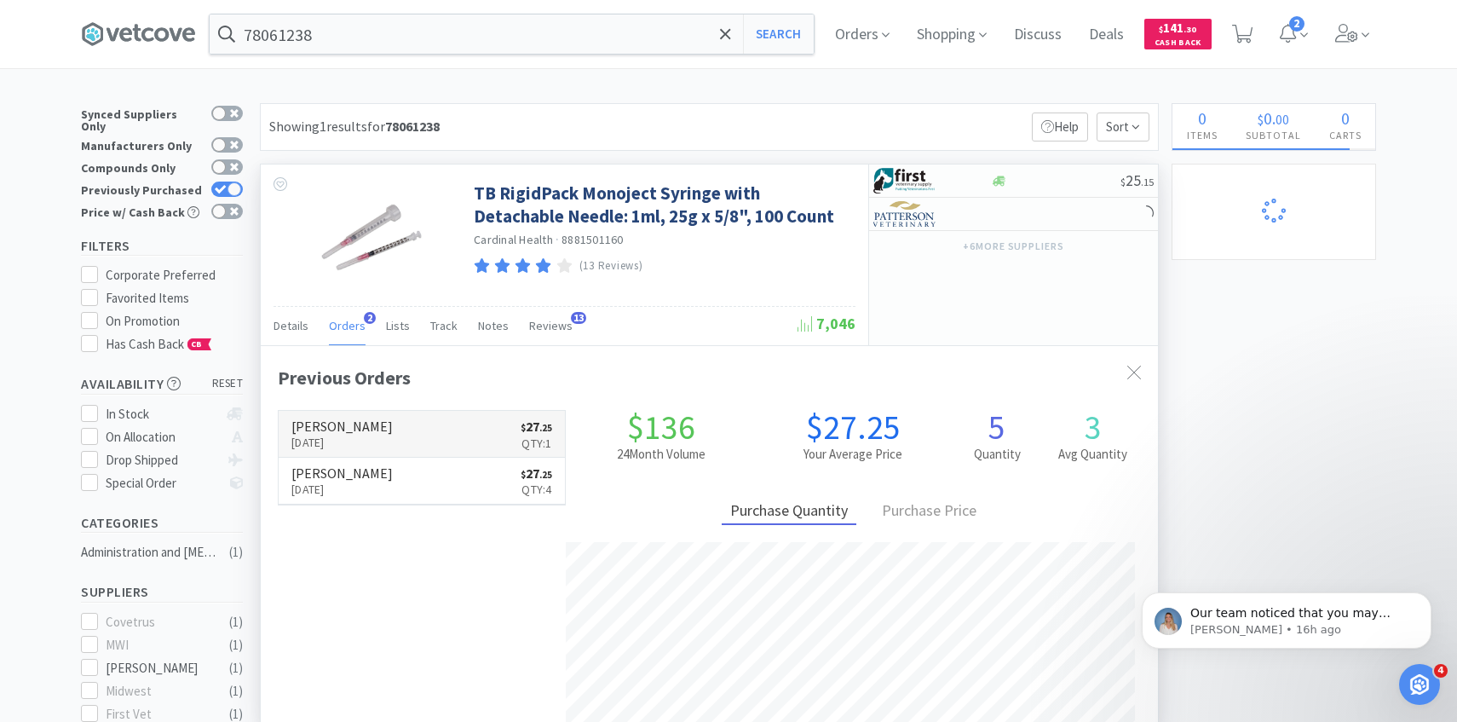
click at [409, 418] on link "Patterson Jun 18th, 2025 $ 27 . 25 Qty: 1" at bounding box center [422, 434] width 286 height 47
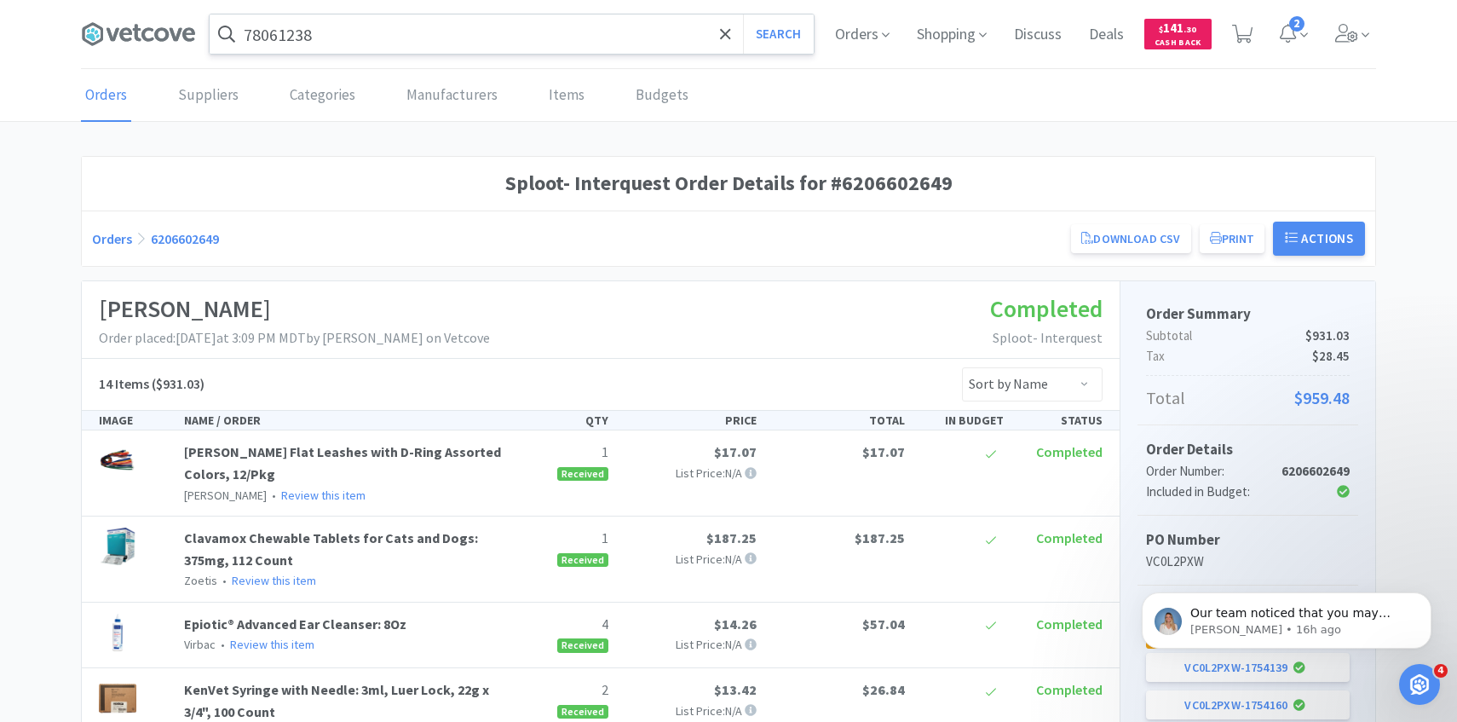
click at [577, 29] on input "78061238" at bounding box center [512, 33] width 604 height 39
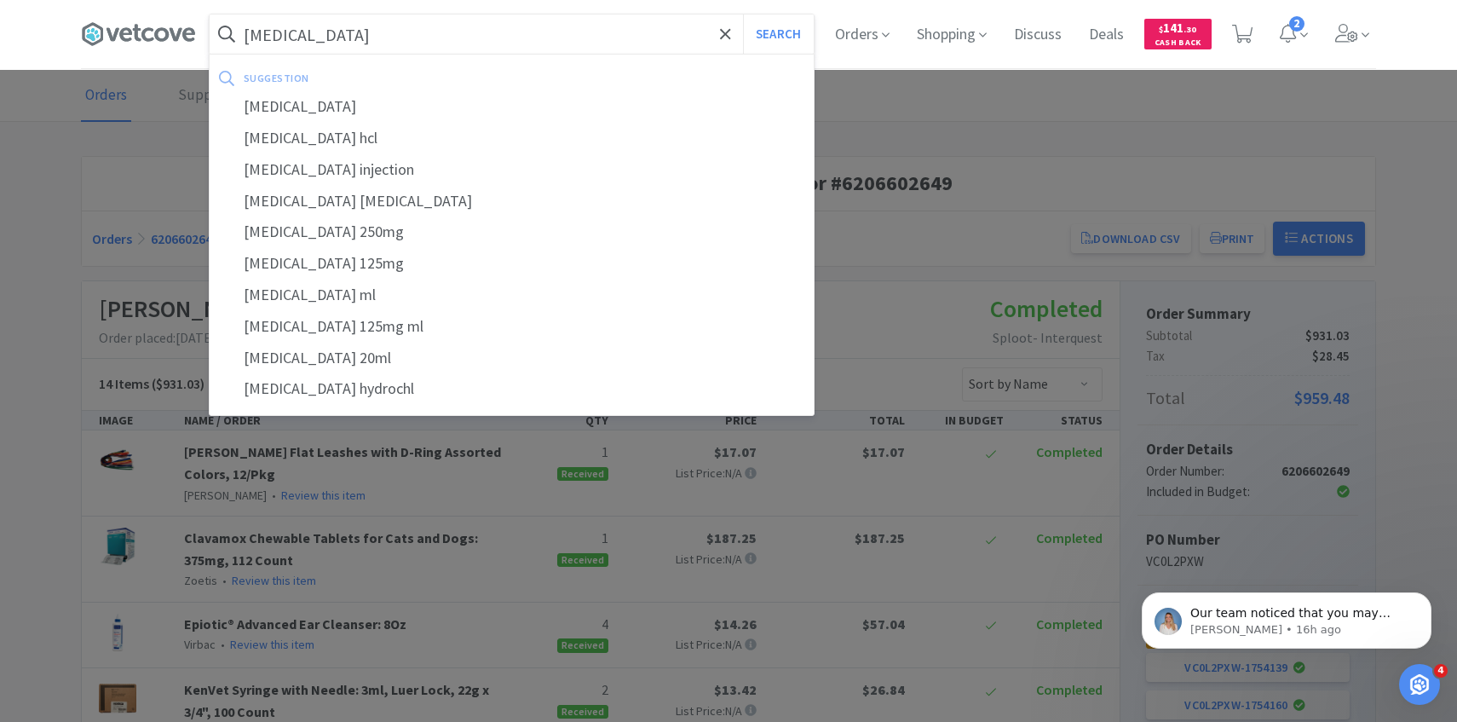
type input "dobutamine"
click at [743, 14] on button "Search" at bounding box center [778, 33] width 71 height 39
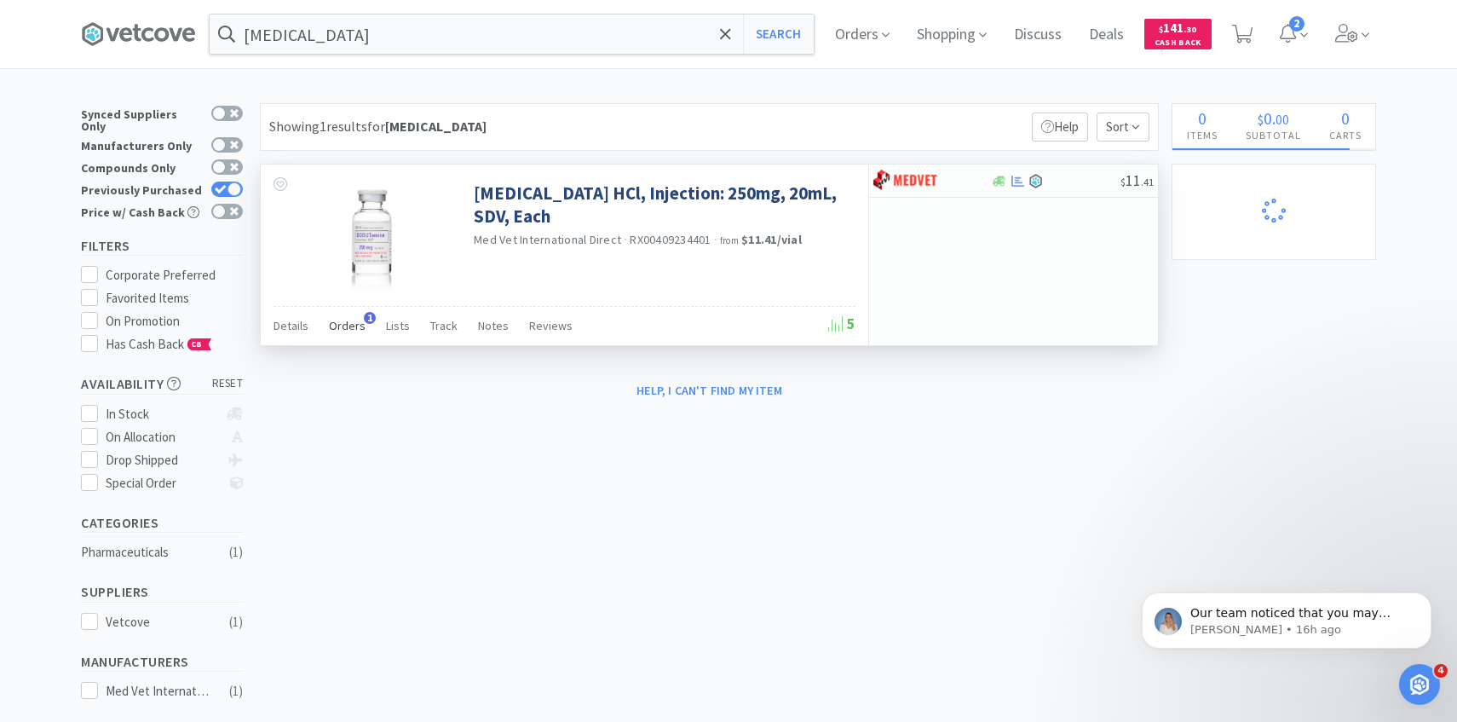
click at [334, 331] on span "Orders" at bounding box center [347, 325] width 37 height 15
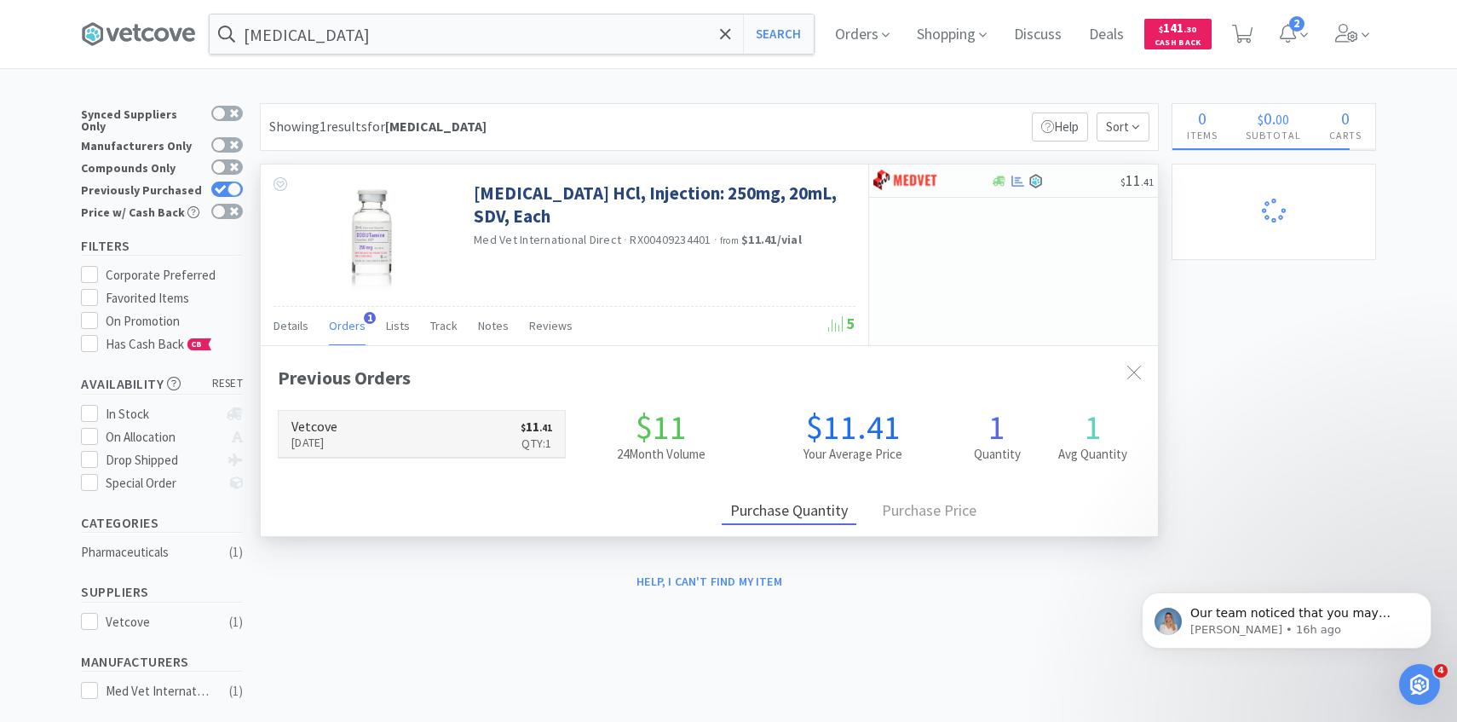
scroll to position [441, 897]
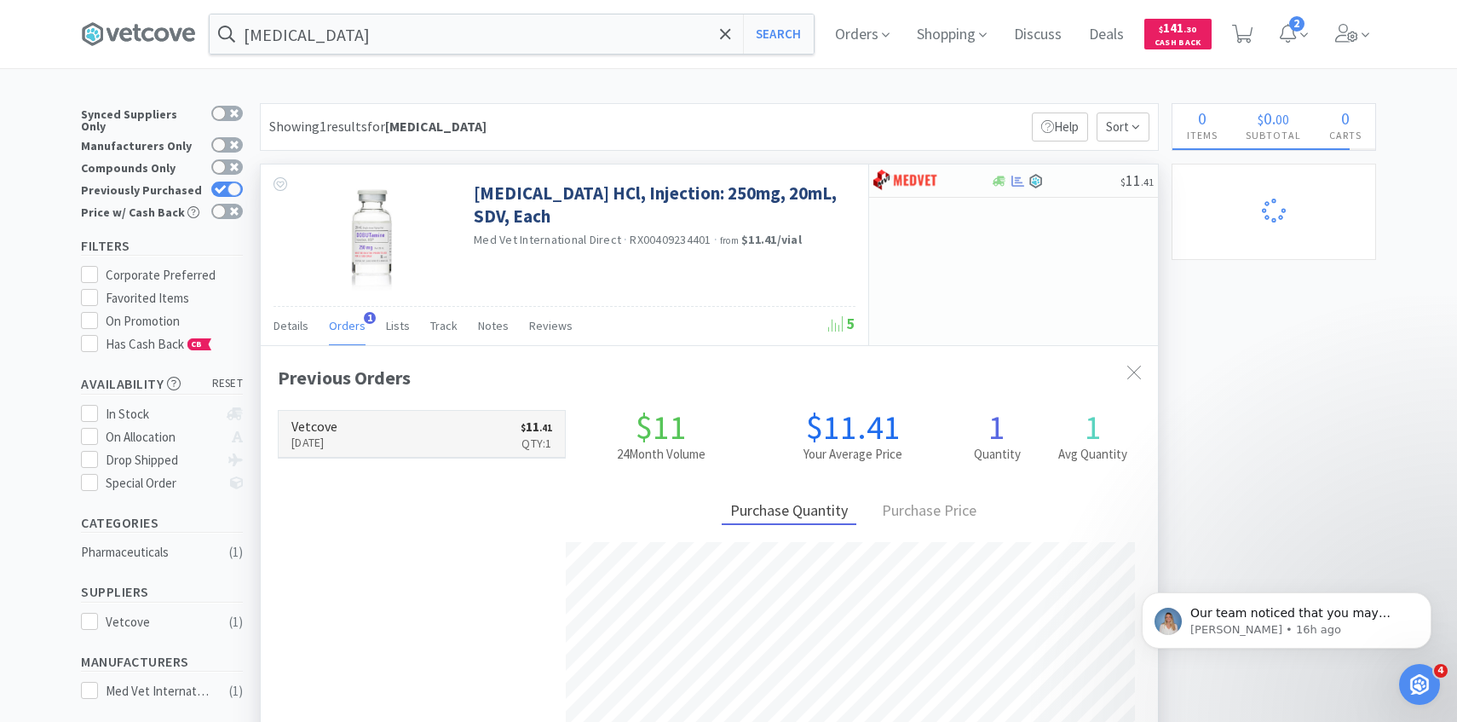
click at [337, 432] on h6 "Vetcove" at bounding box center [314, 426] width 46 height 14
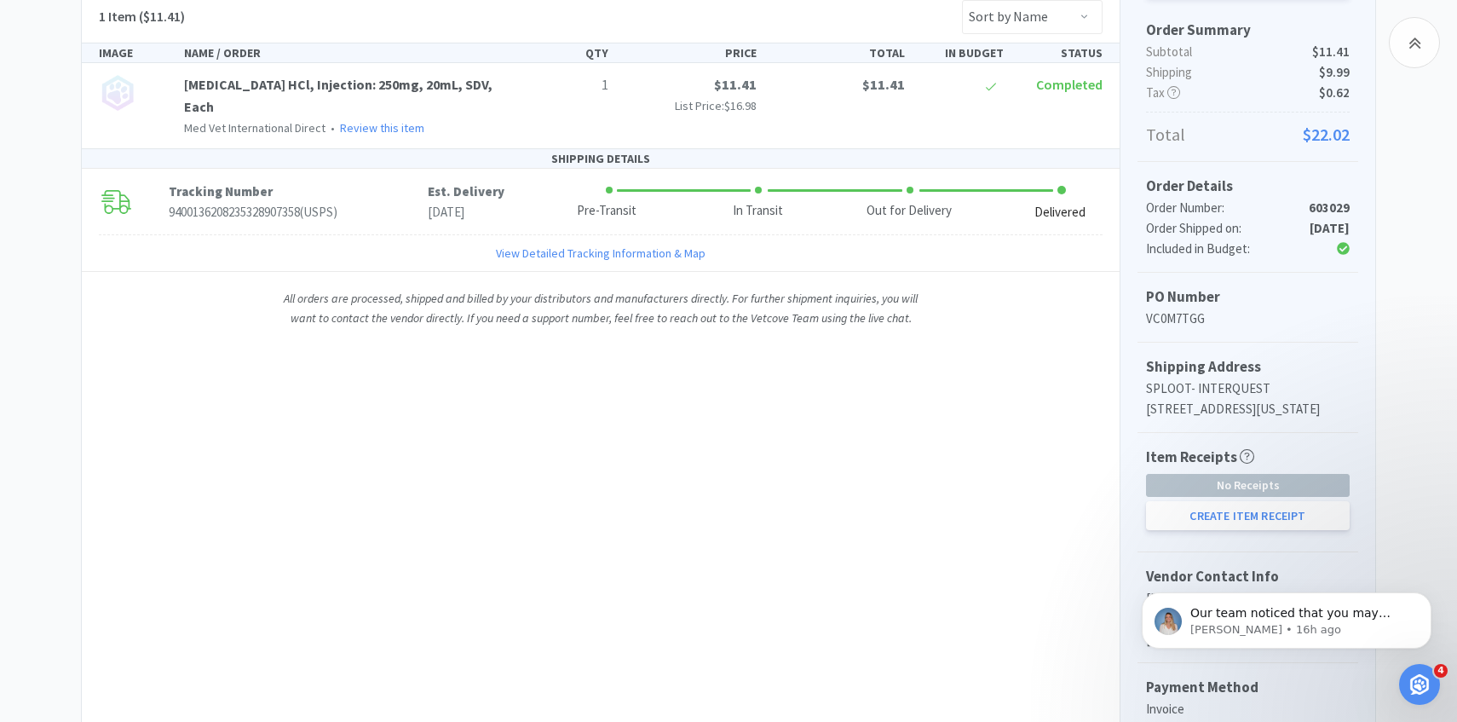
scroll to position [374, 0]
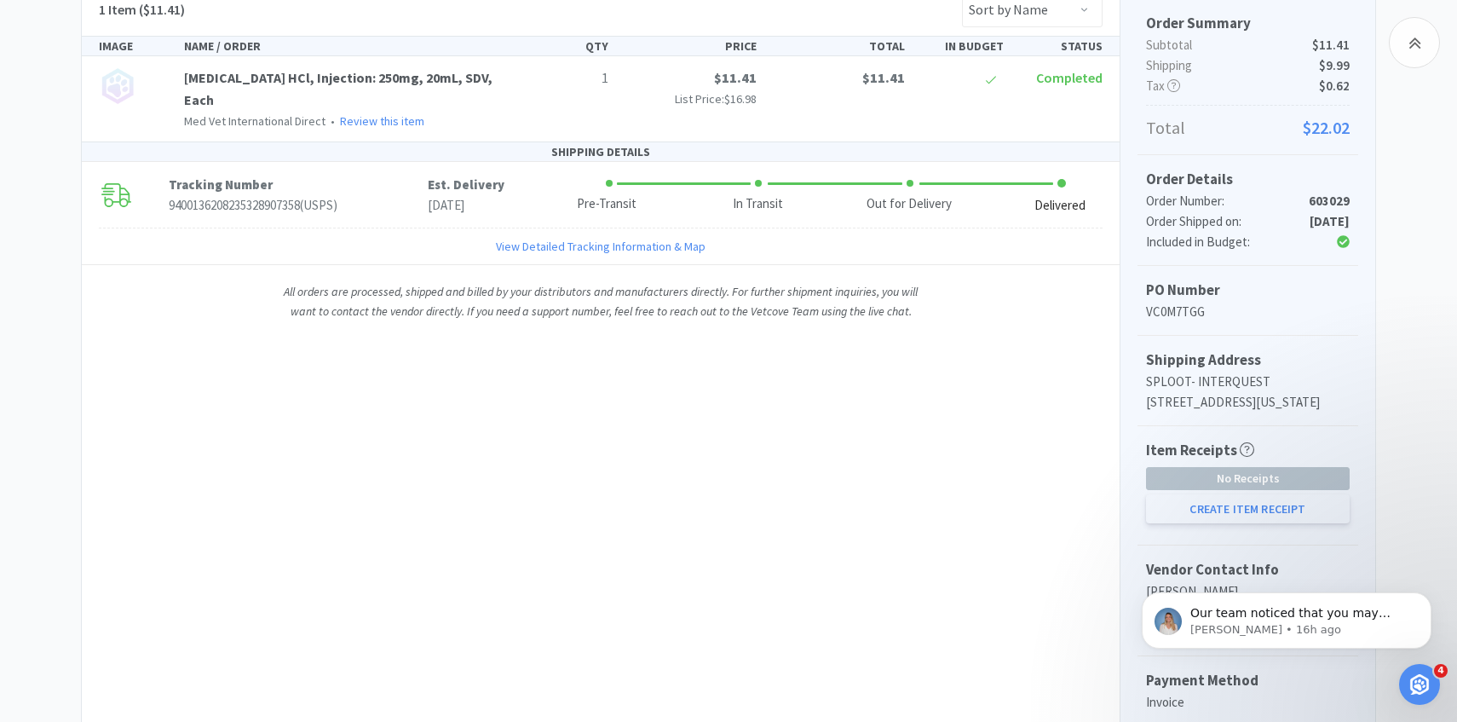
click at [1223, 523] on button "Create Item Receipt" at bounding box center [1248, 508] width 204 height 29
select select "1"
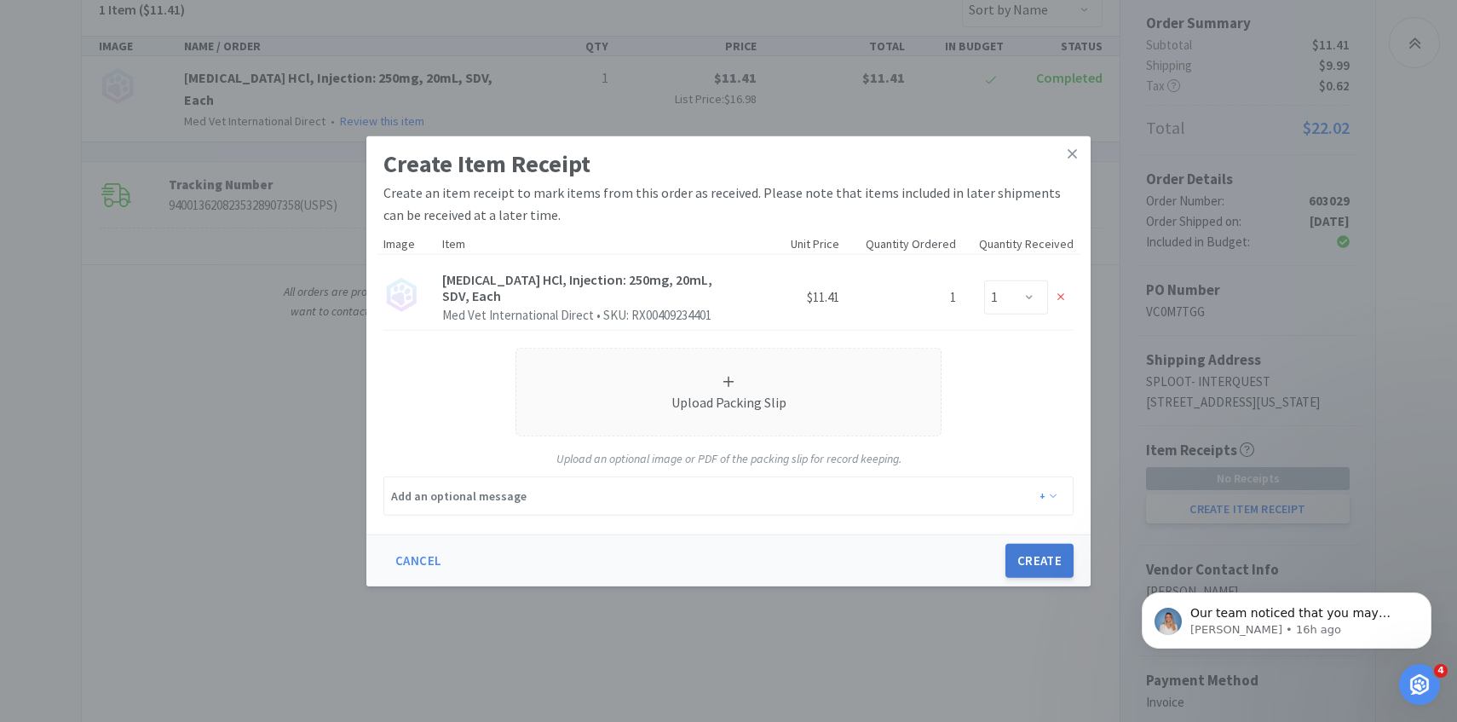
click at [1040, 561] on button "Create" at bounding box center [1039, 561] width 68 height 34
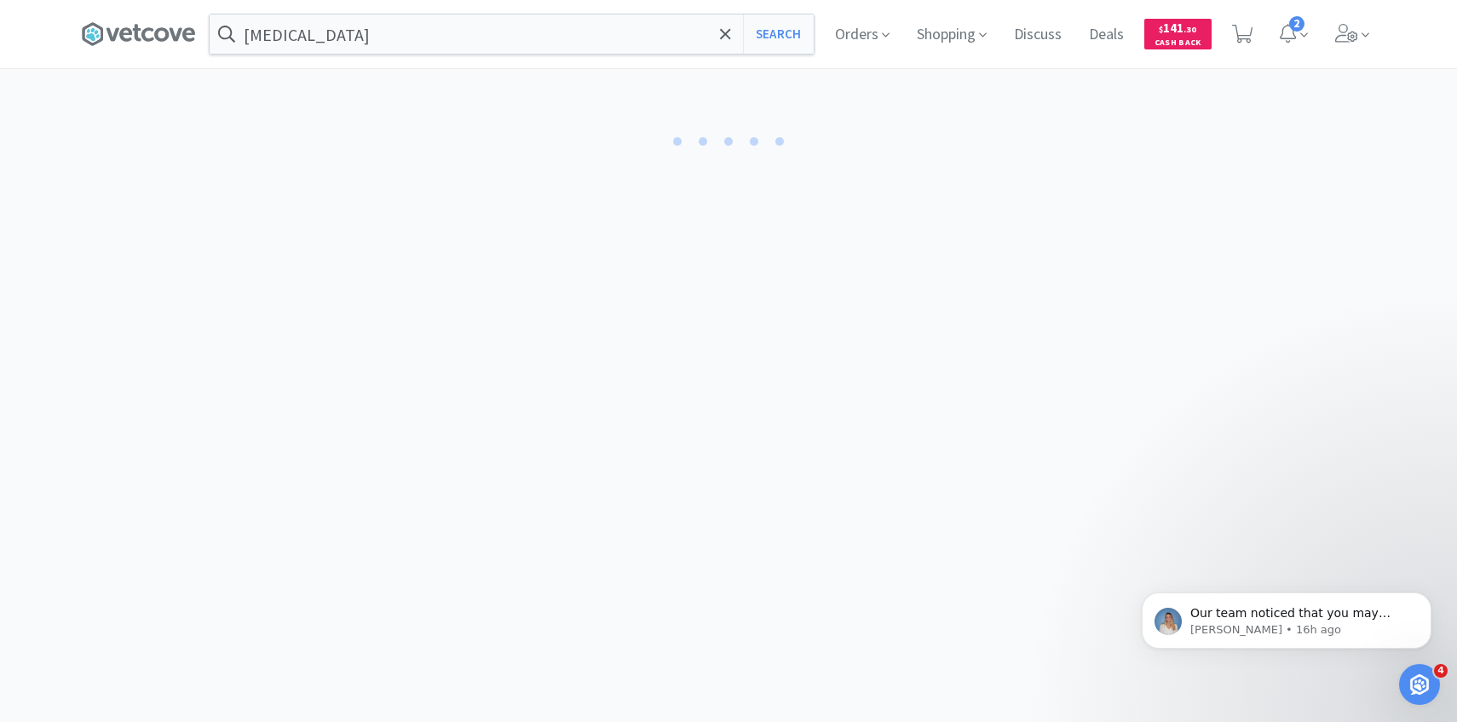
select select "1"
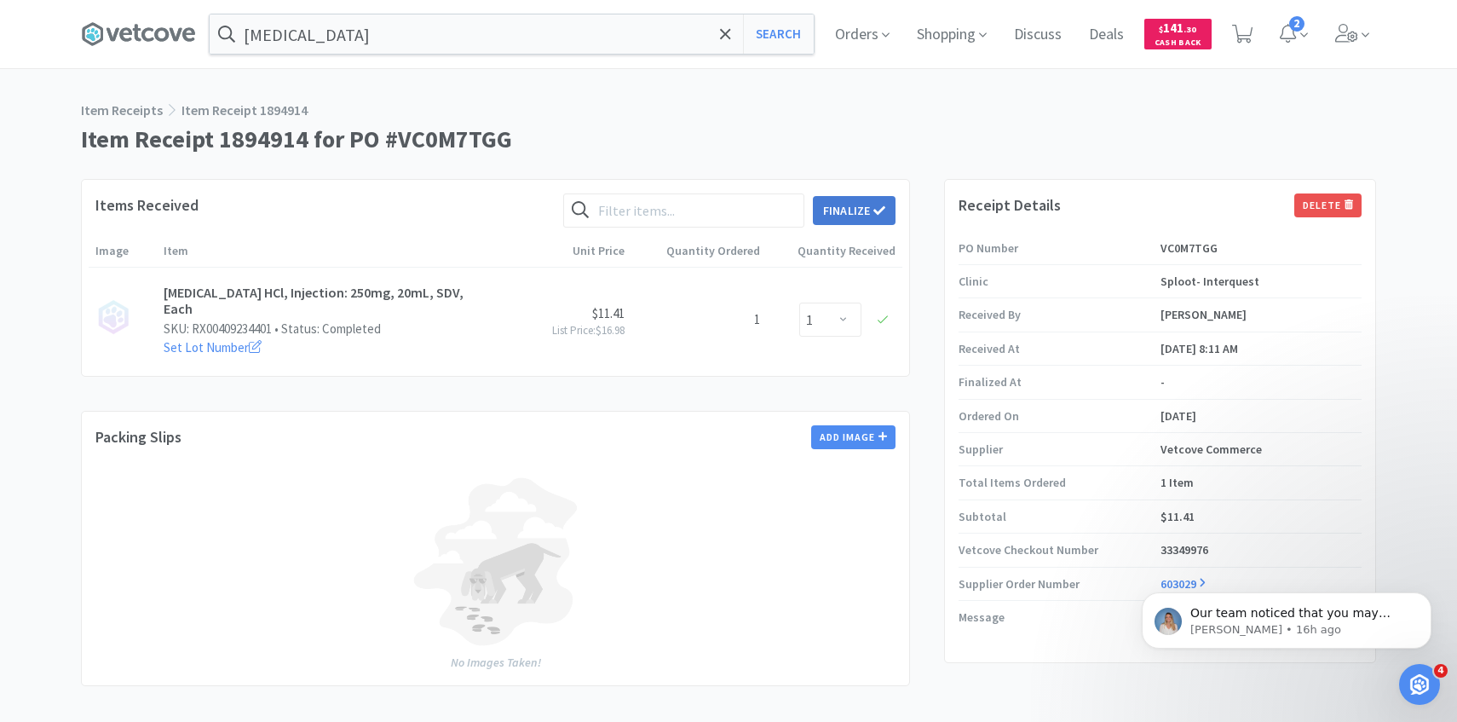
click at [878, 204] on icon at bounding box center [879, 210] width 12 height 12
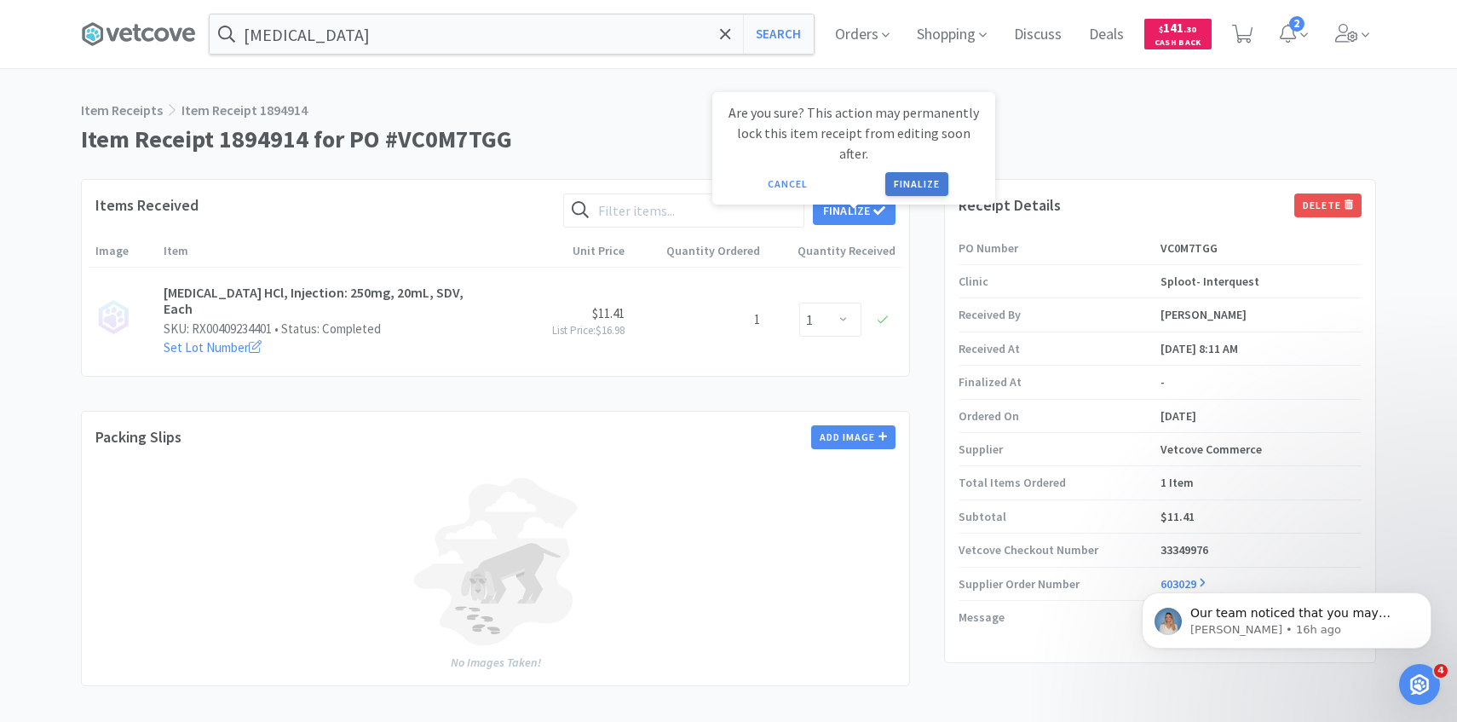
click at [934, 172] on button "Finalize" at bounding box center [916, 184] width 63 height 24
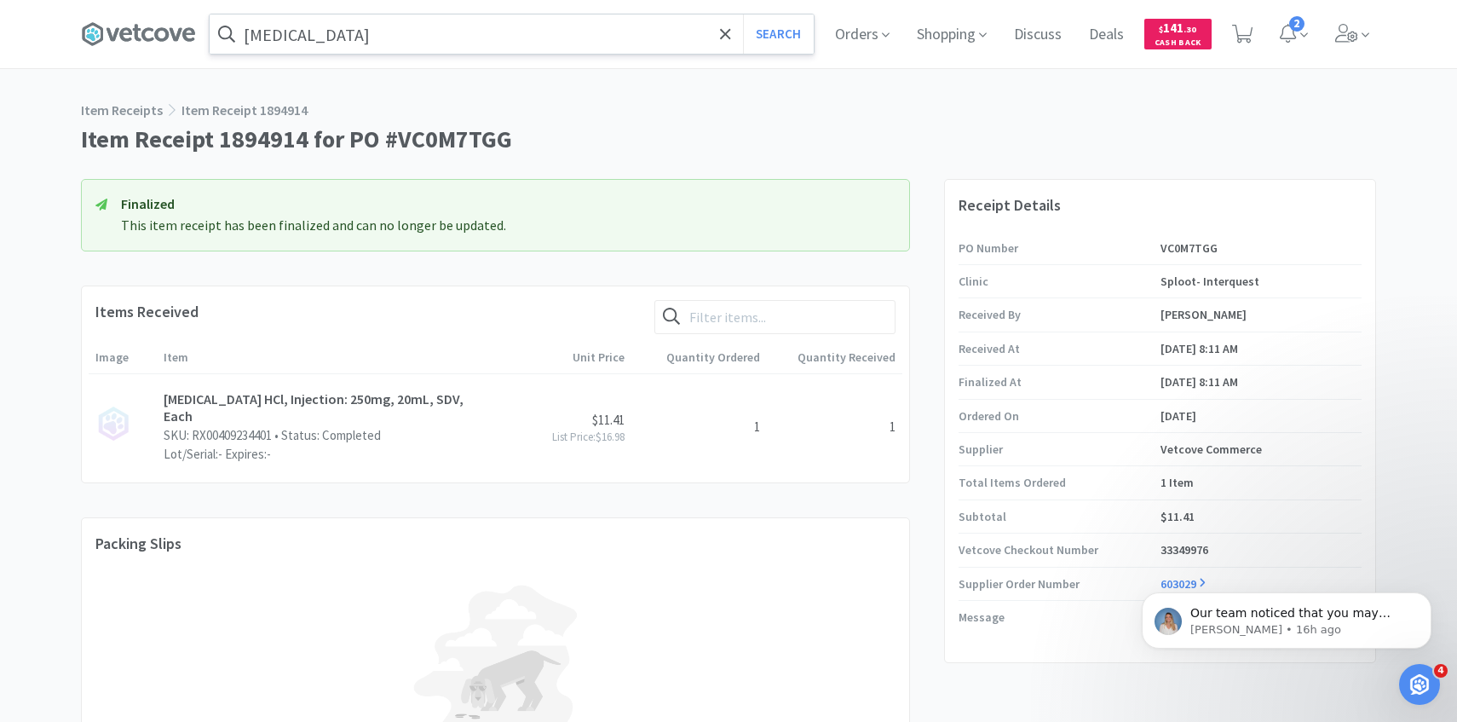
click at [641, 45] on input "dobutamine" at bounding box center [512, 33] width 604 height 39
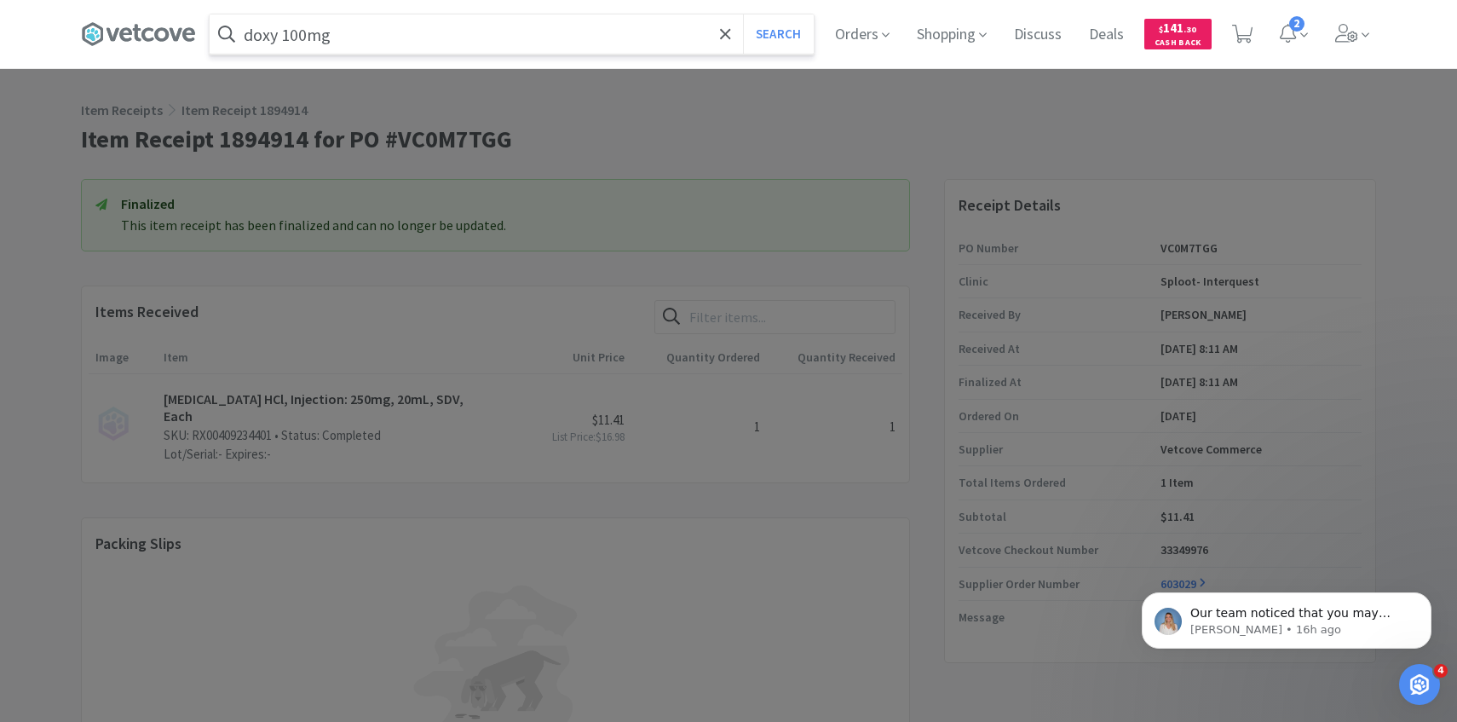
click at [743, 14] on button "Search" at bounding box center [778, 33] width 71 height 39
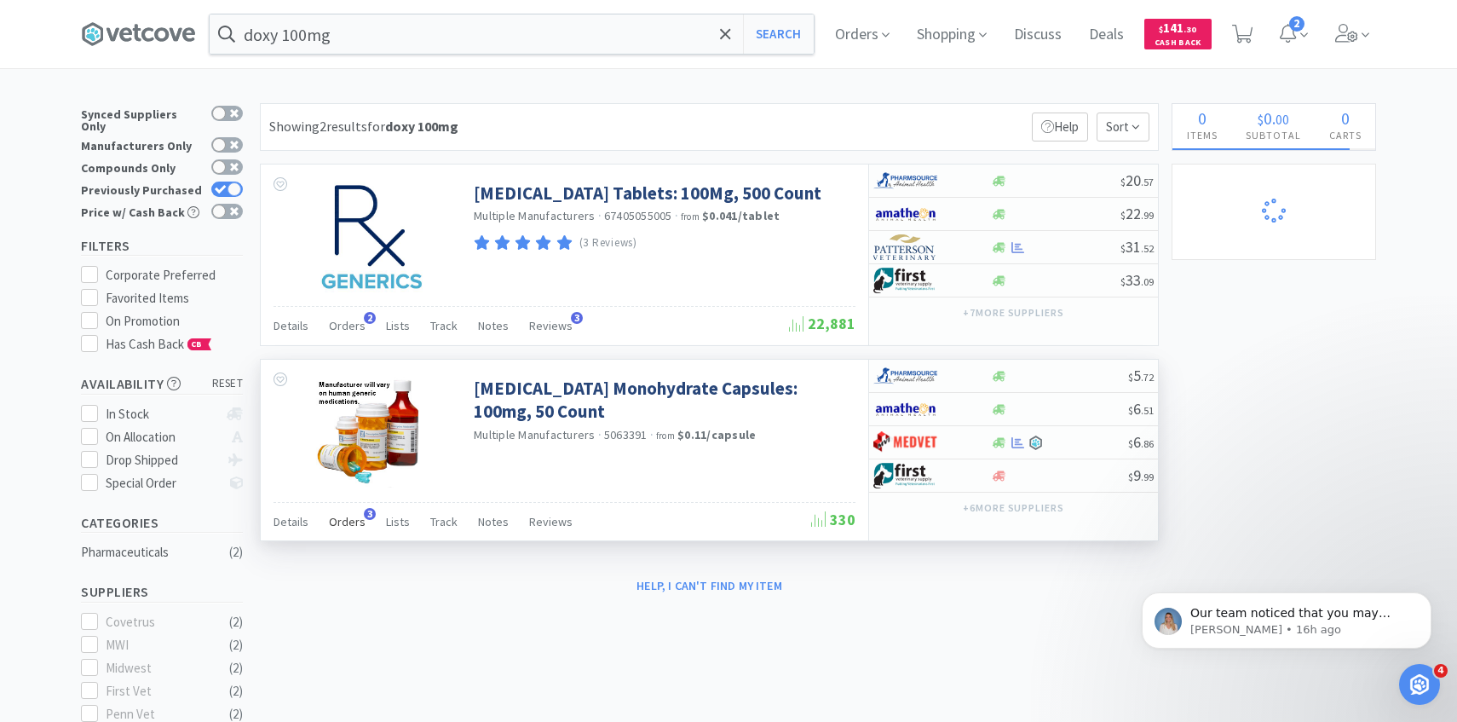
click at [346, 522] on span "Orders" at bounding box center [347, 521] width 37 height 15
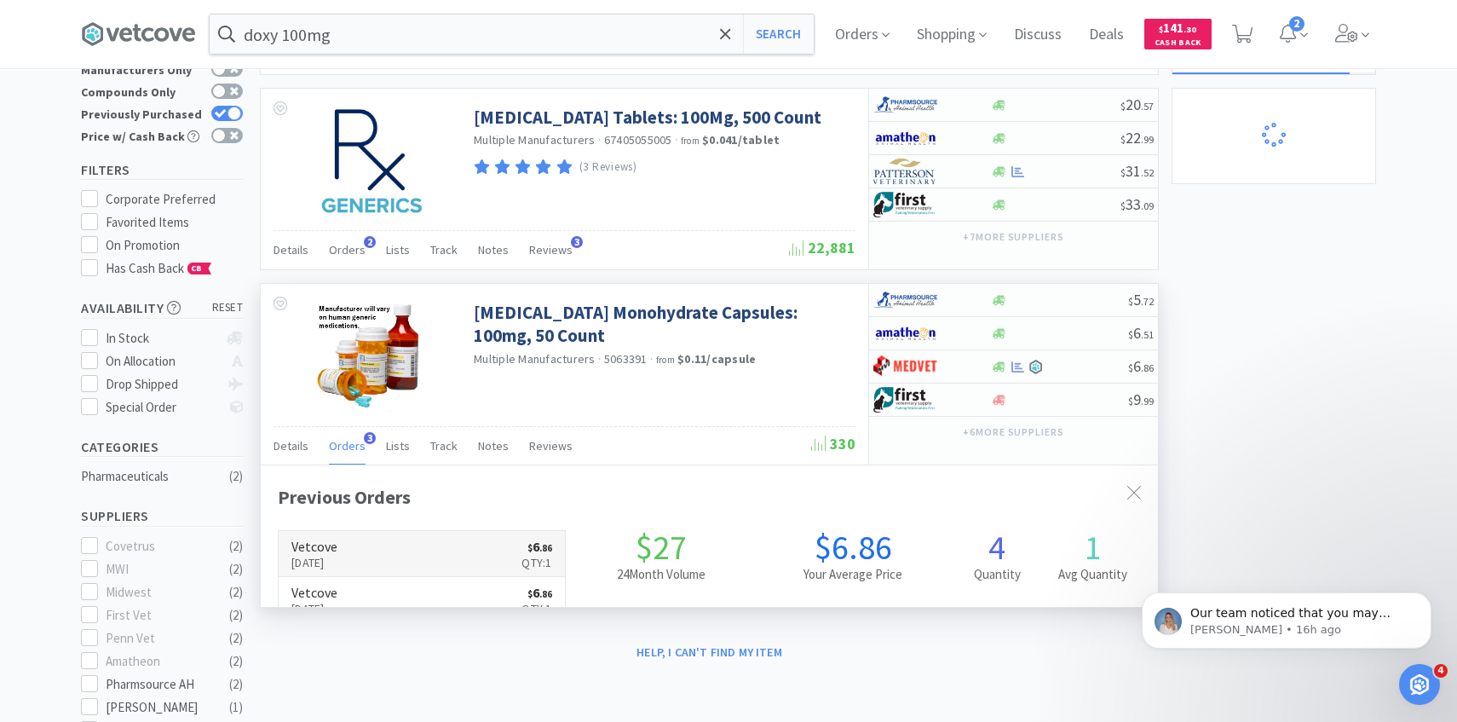
scroll to position [441, 897]
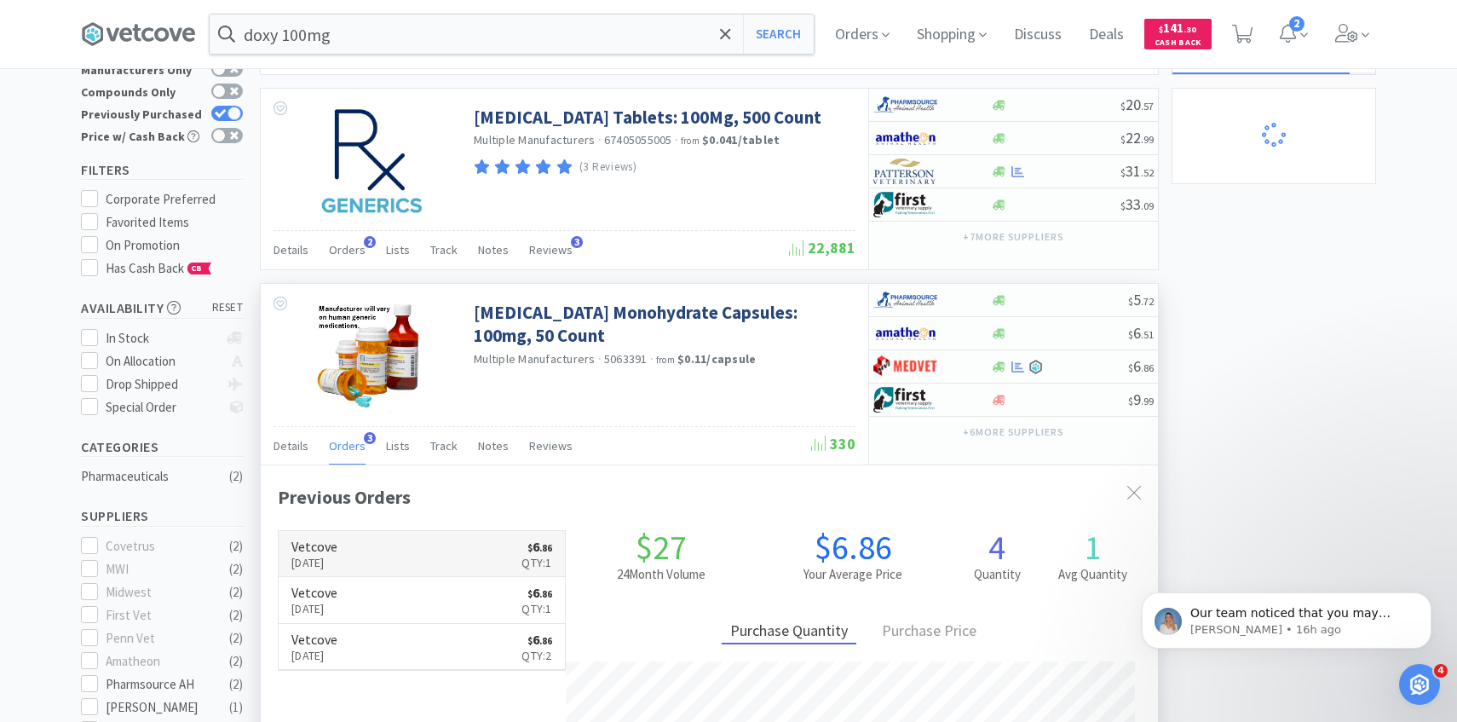
click at [373, 533] on link "Vetcove Sep 16th, 2025 $ 6 . 86 Qty: 1" at bounding box center [422, 554] width 286 height 47
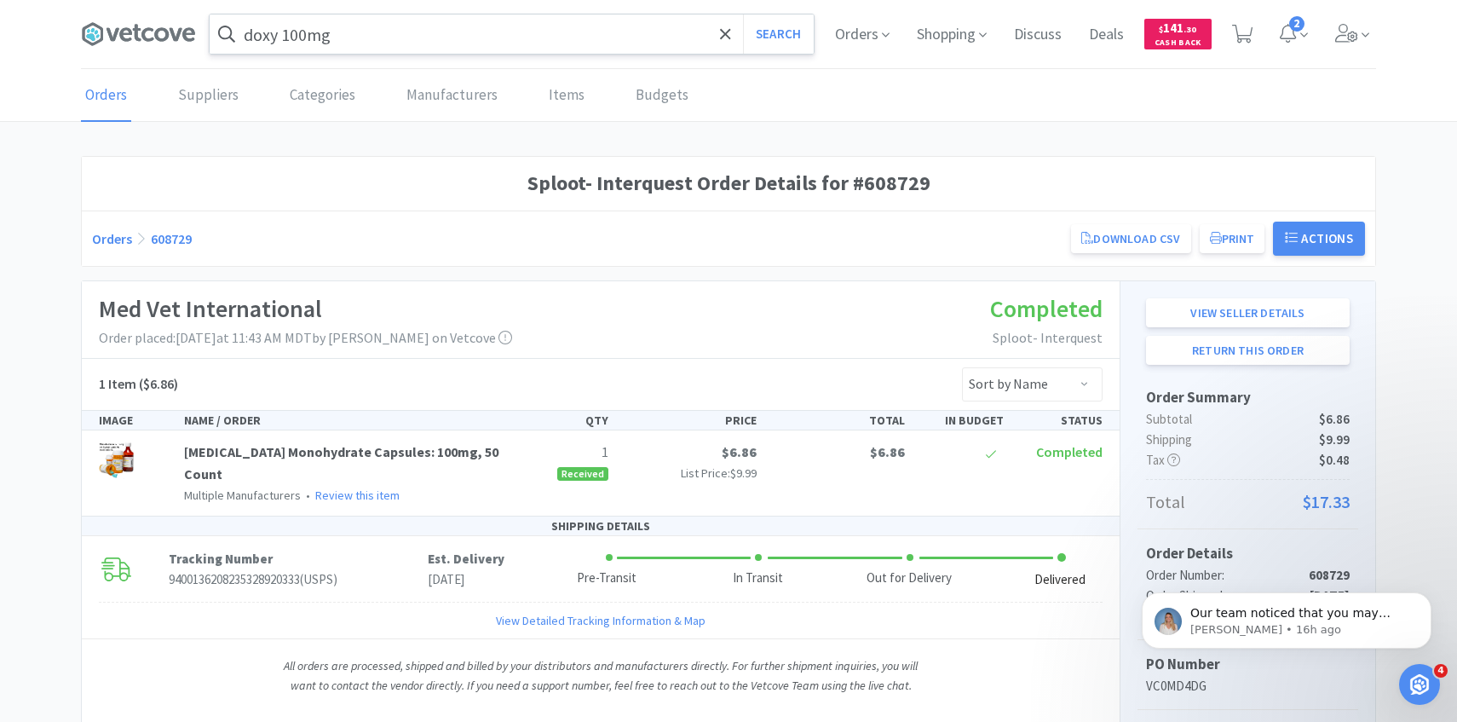
click at [407, 47] on input "doxy 100mg" at bounding box center [512, 33] width 604 height 39
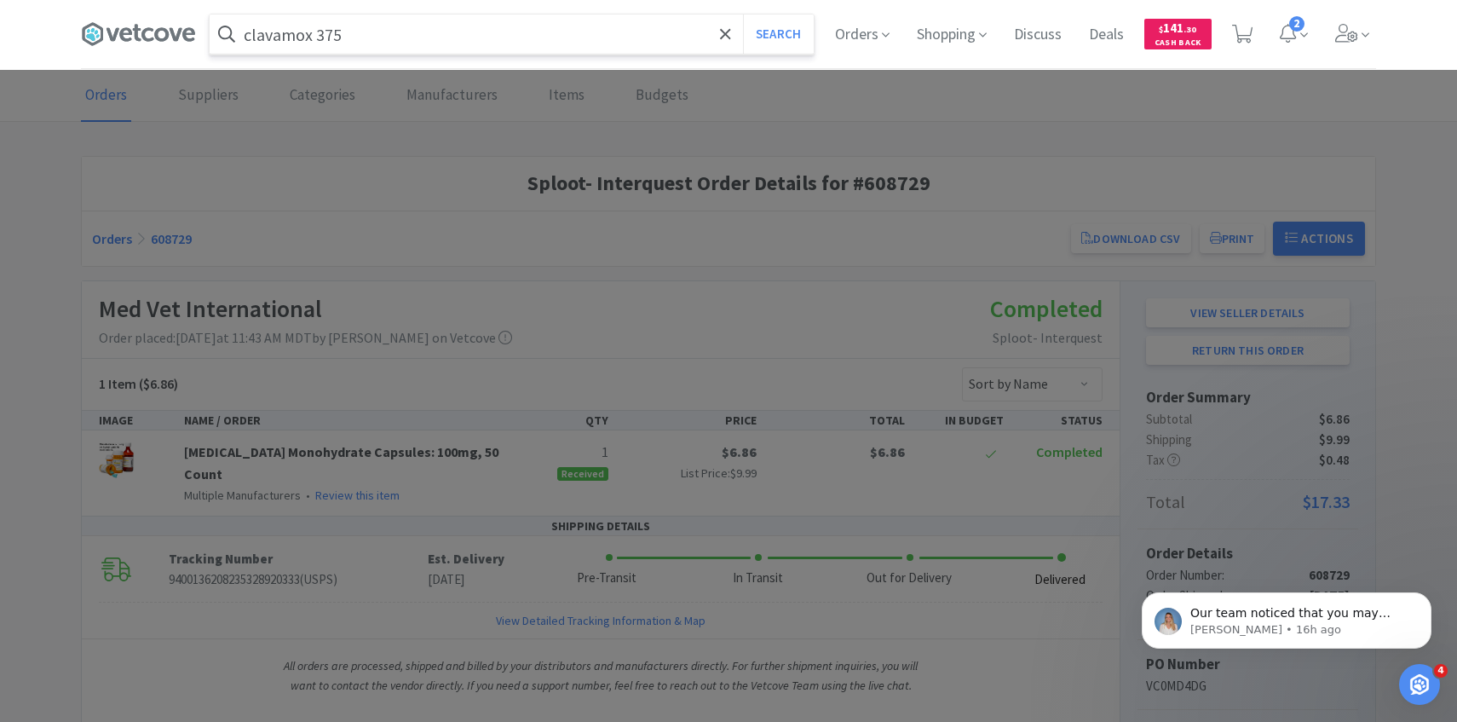
type input "clavamox 375"
click at [743, 14] on button "Search" at bounding box center [778, 33] width 71 height 39
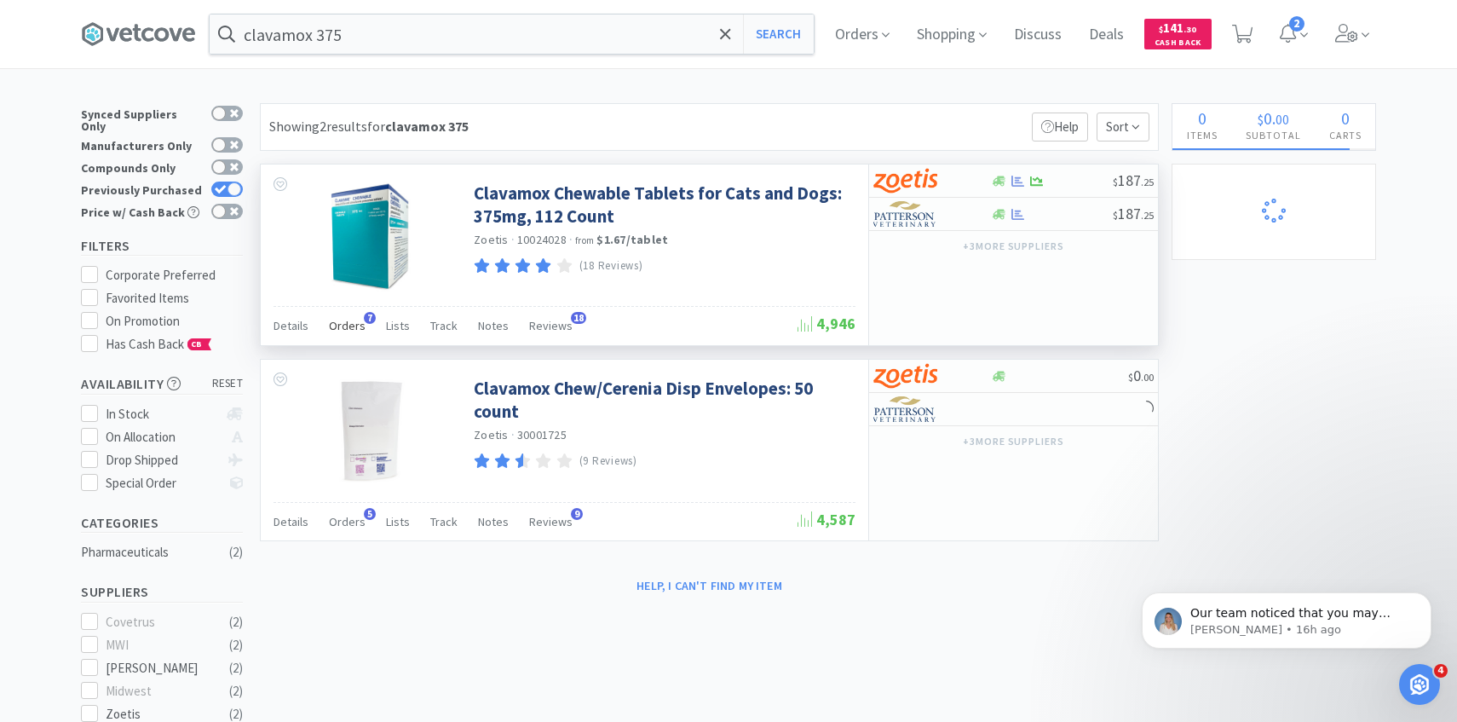
click at [343, 321] on span "Orders" at bounding box center [347, 325] width 37 height 15
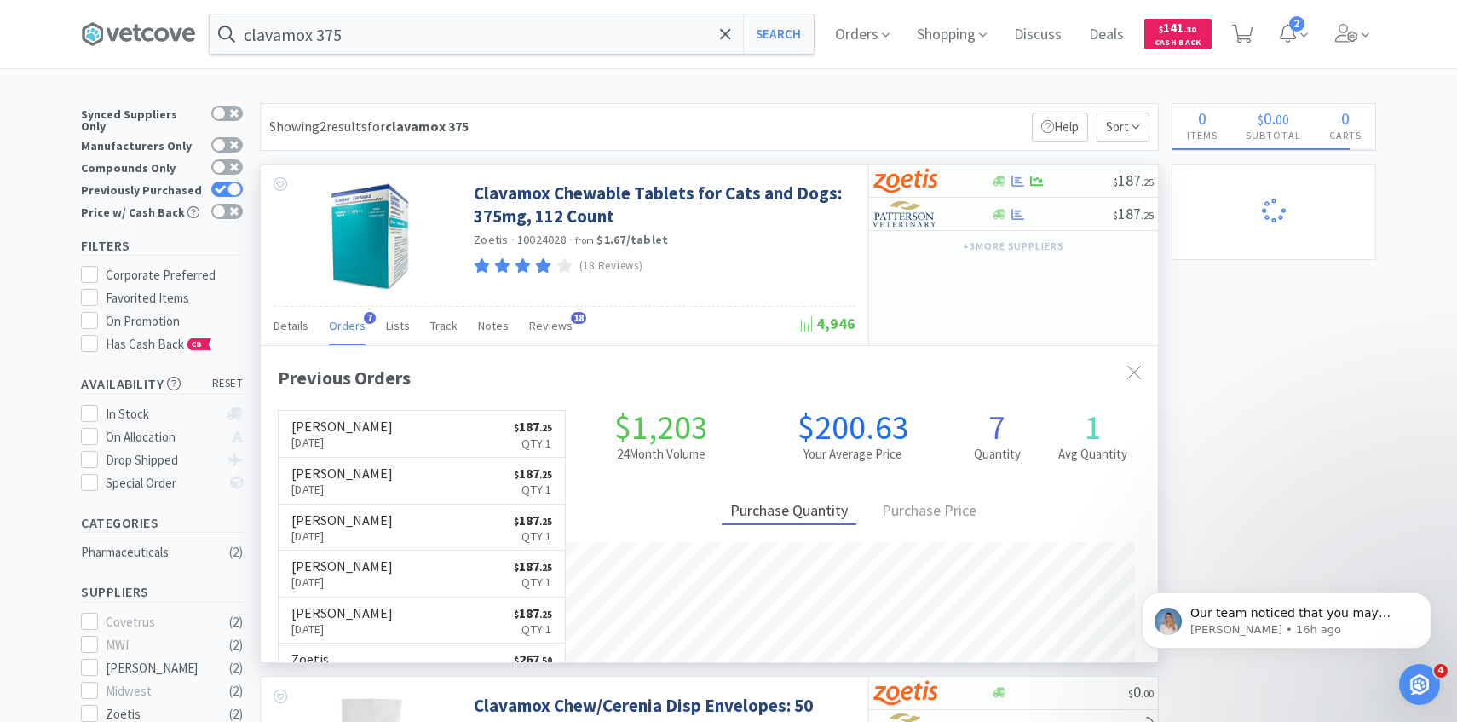
scroll to position [441, 897]
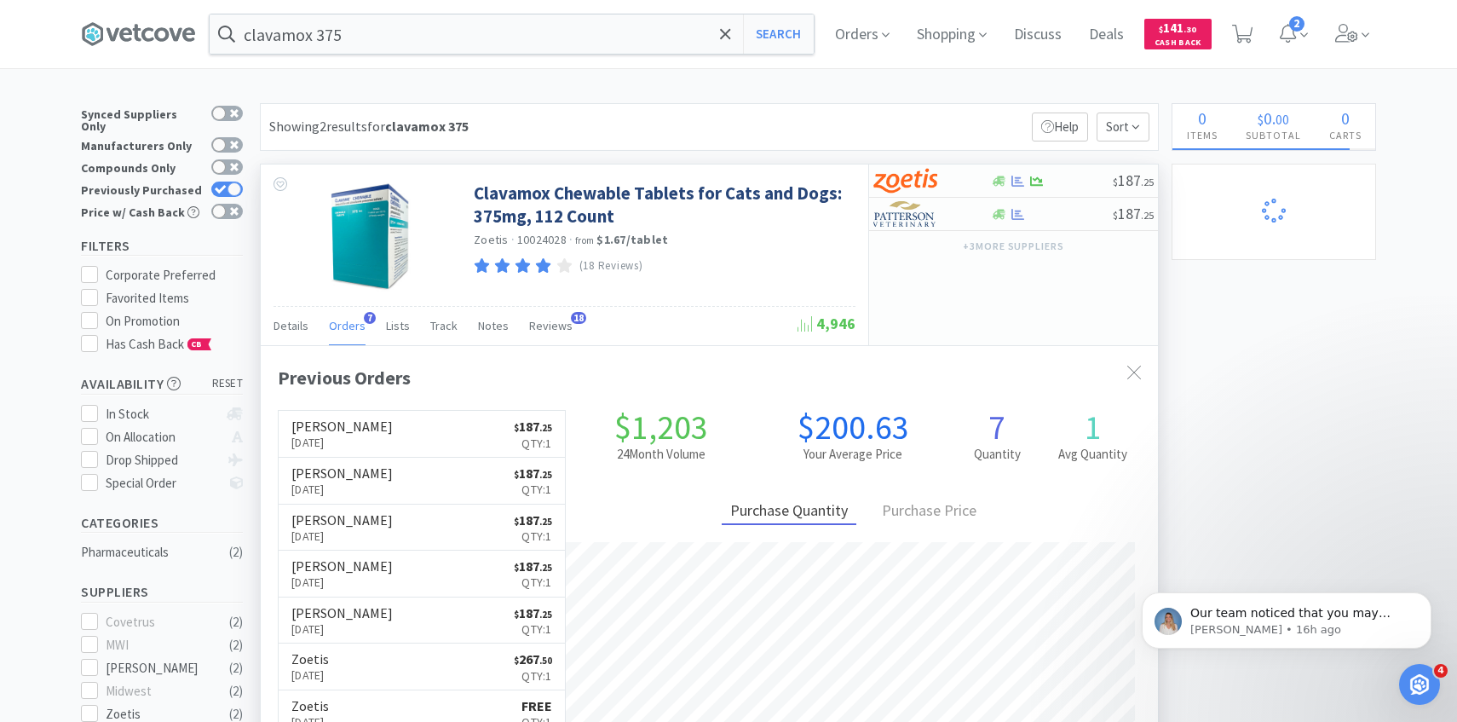
click at [394, 413] on link "Patterson Aug 21st, 2025 $ 187 . 25 Qty: 1" at bounding box center [422, 434] width 286 height 47
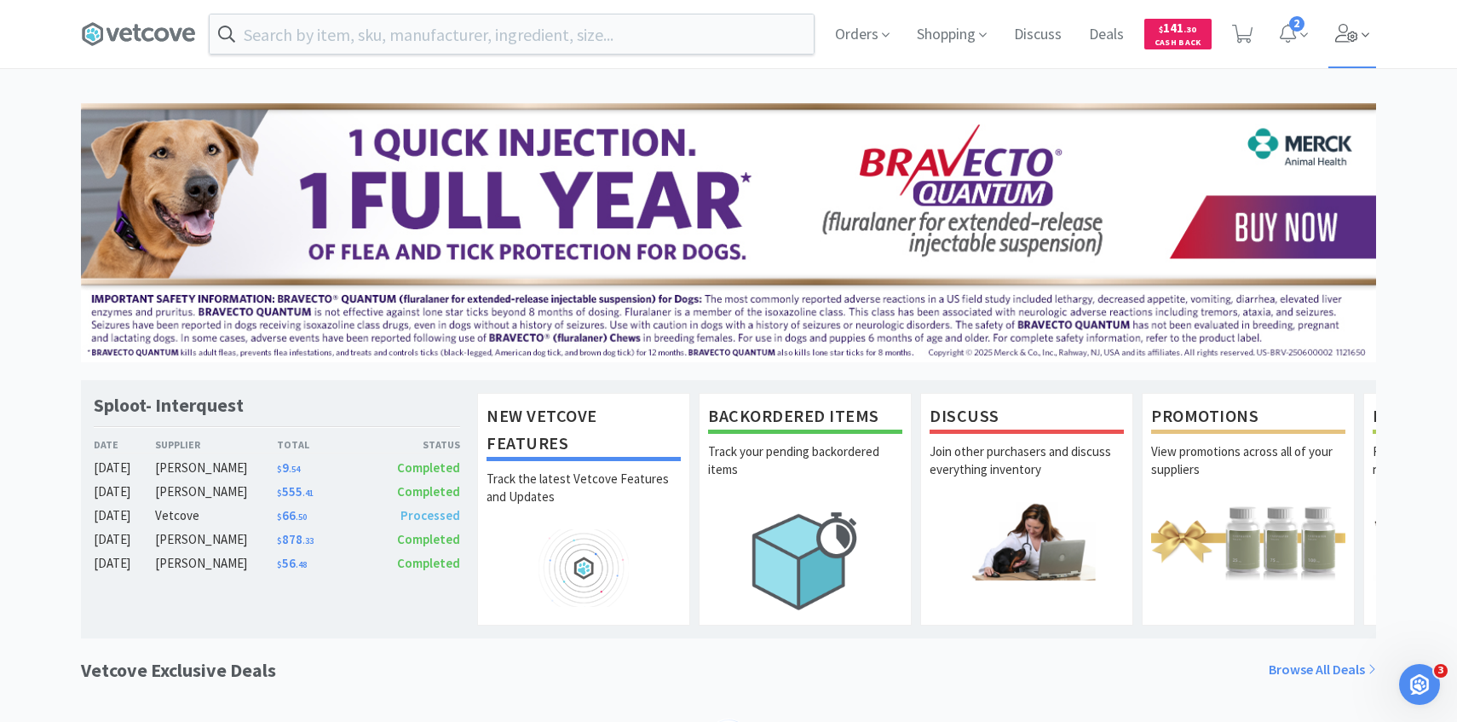
click at [1342, 39] on icon at bounding box center [1347, 33] width 24 height 19
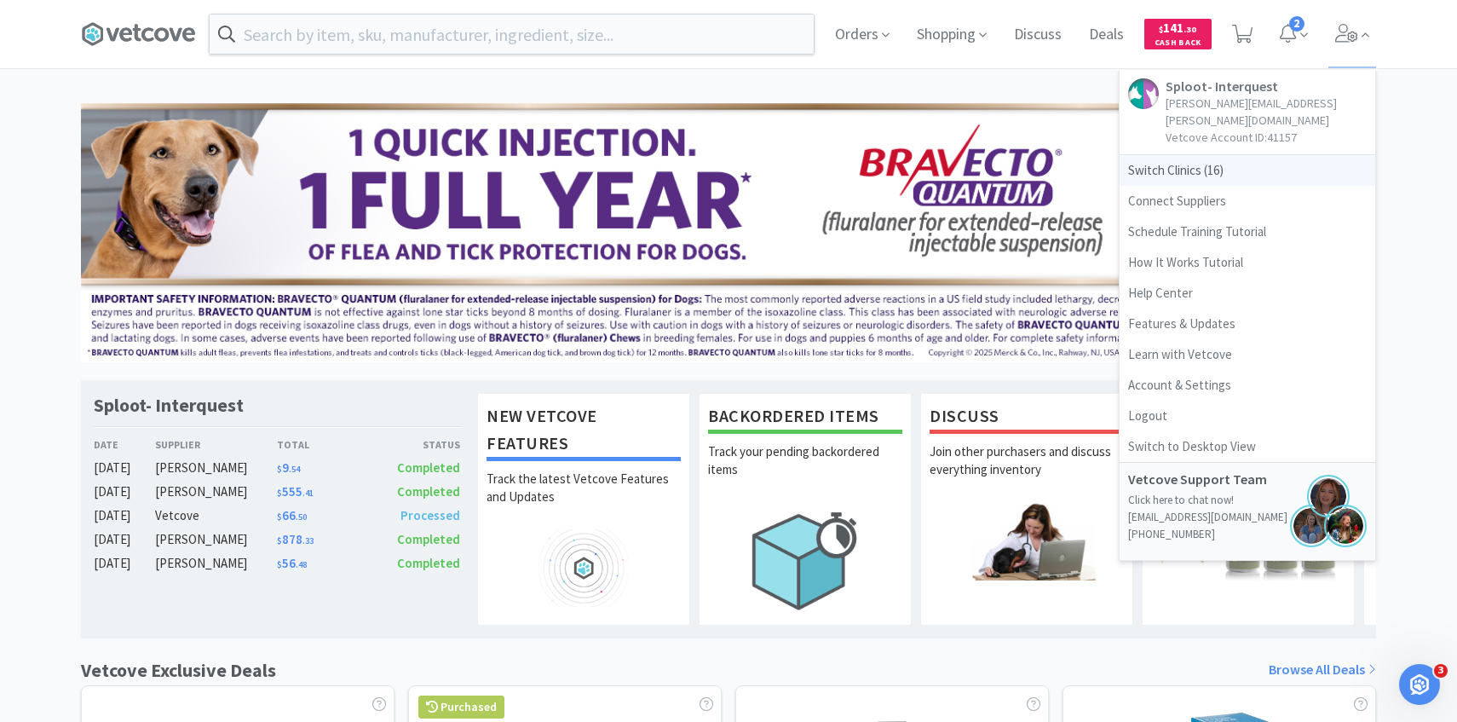
click at [1229, 158] on span "Switch Clinics ( 16 )" at bounding box center [1248, 170] width 256 height 31
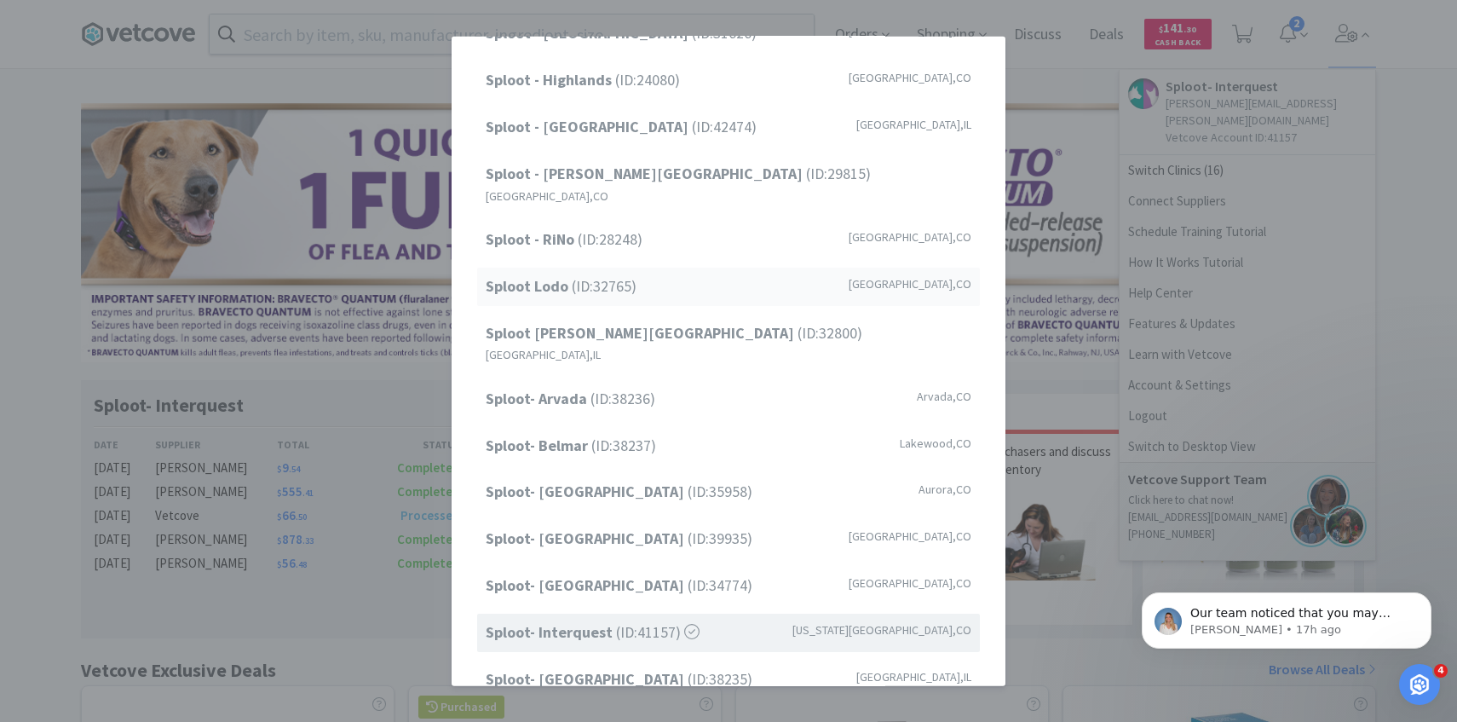
scroll to position [118, 0]
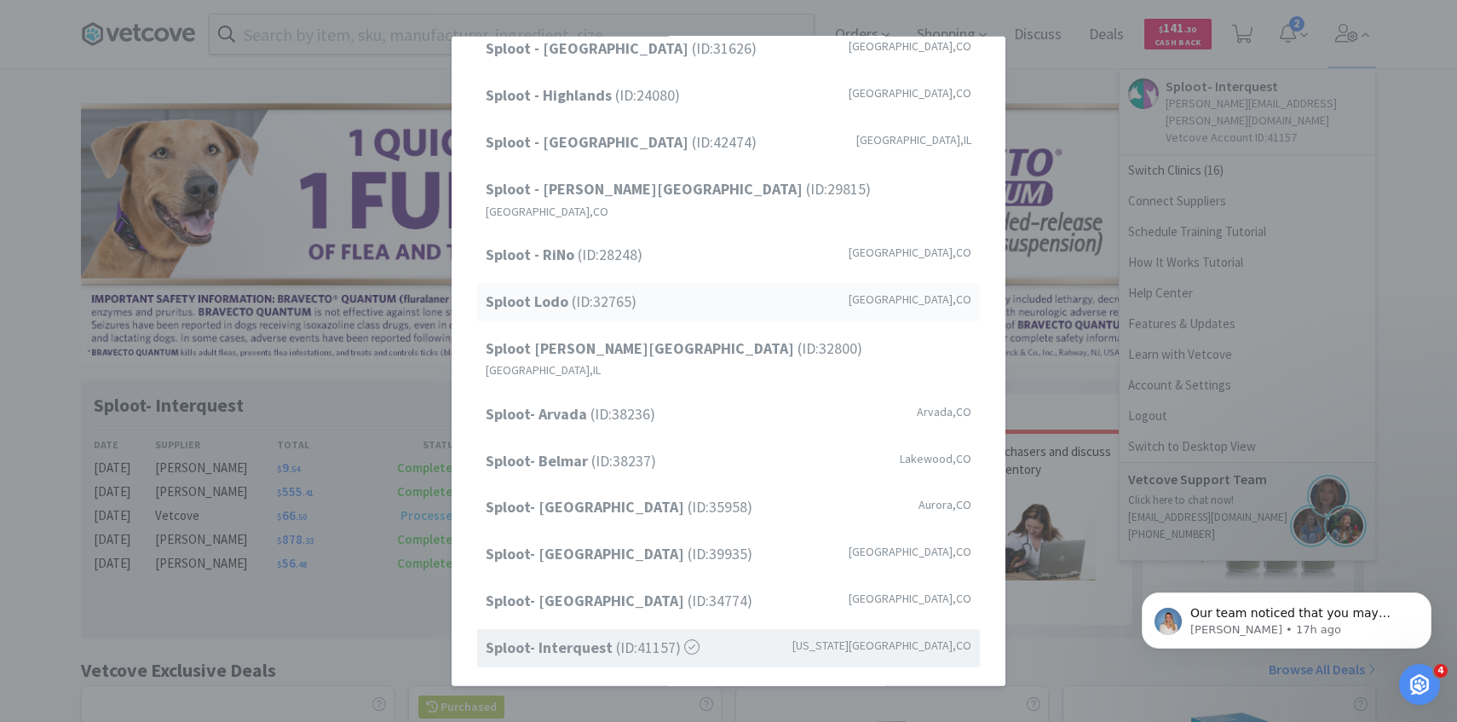
click at [802, 291] on div "Sploot Lodo (ID: 32765 ) Denver , CO" at bounding box center [728, 302] width 503 height 38
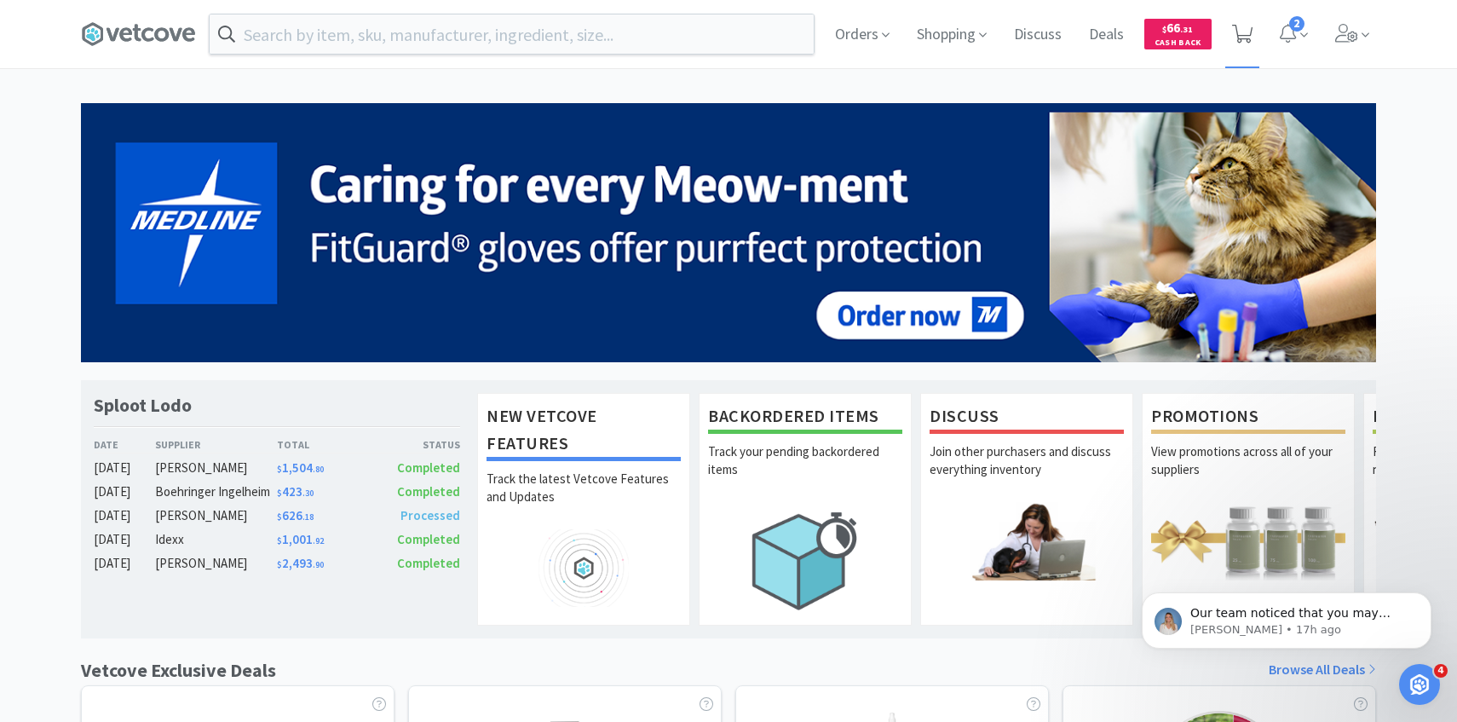
click at [1248, 37] on icon at bounding box center [1242, 34] width 21 height 19
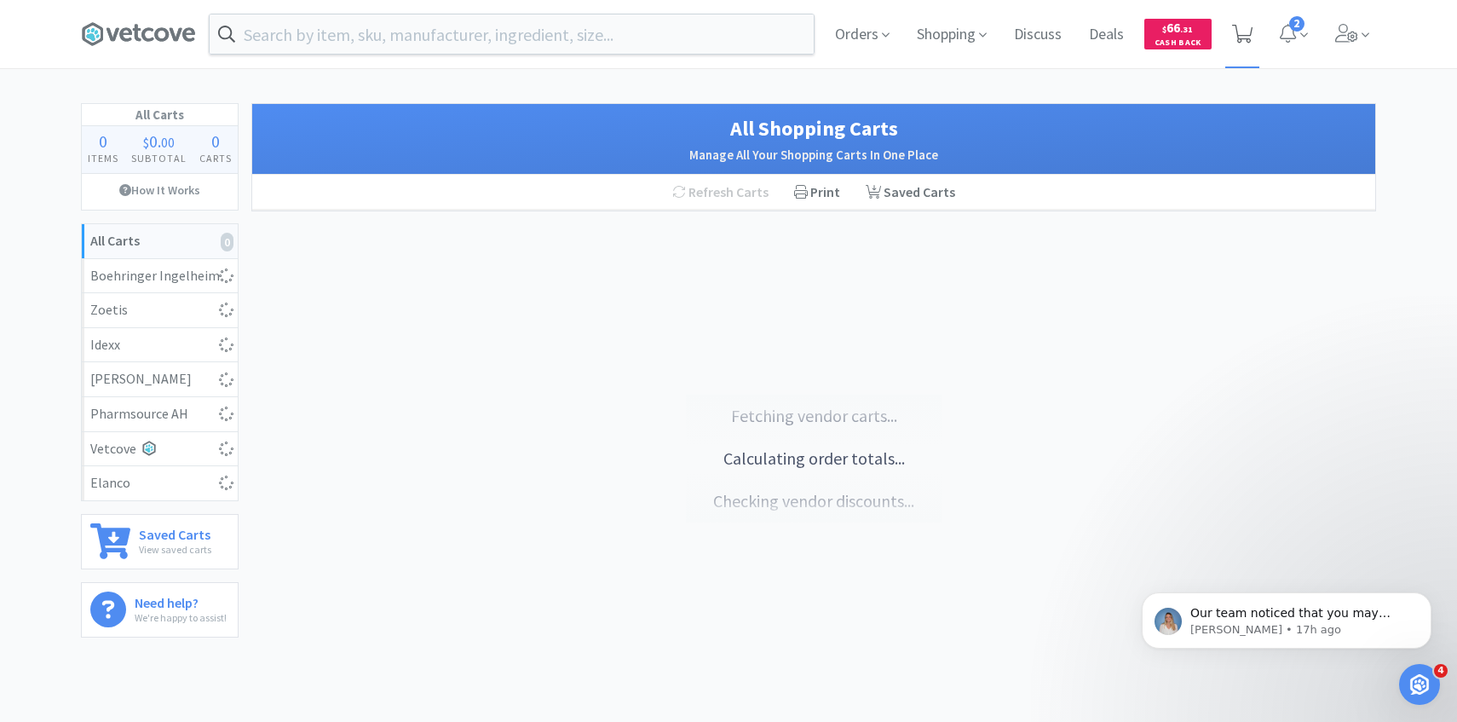
select select "10"
select select "1"
select select "5"
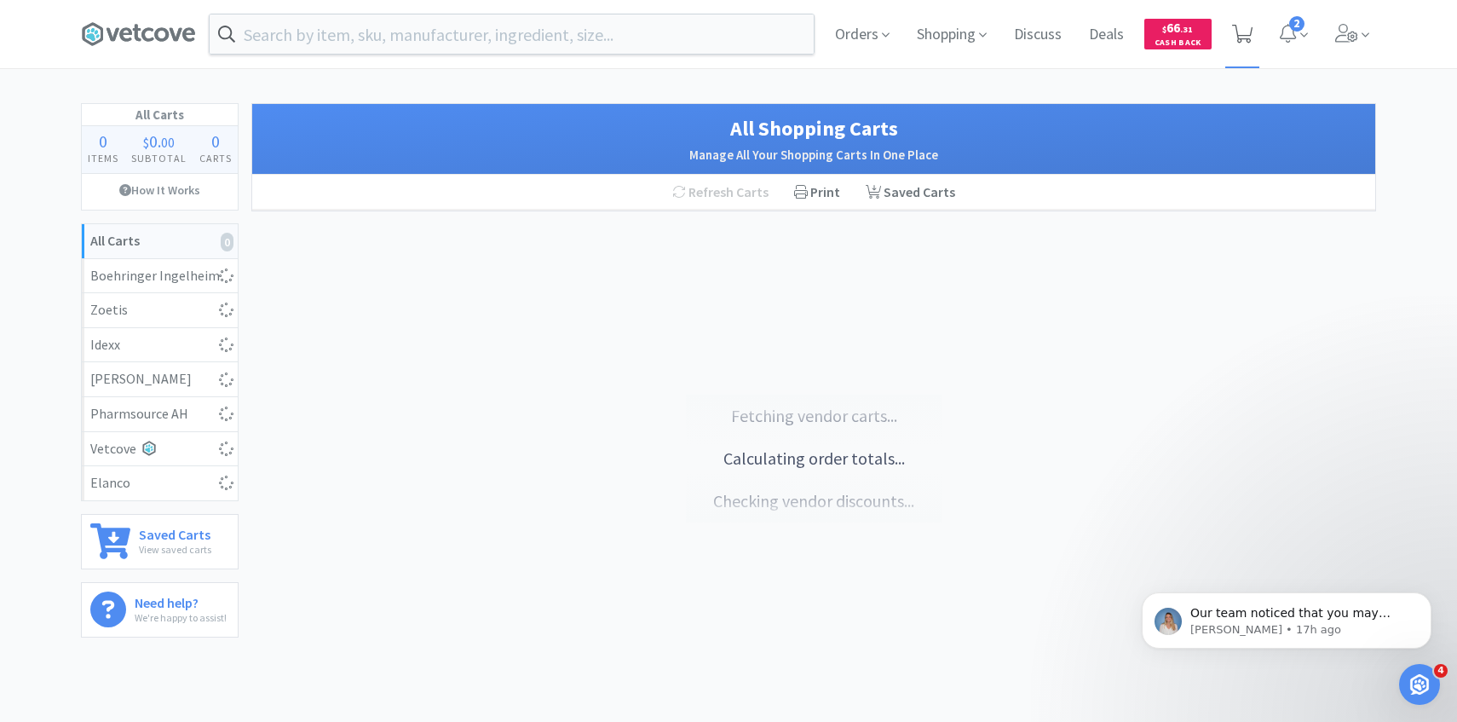
select select "1"
select select "2"
select select "1"
select select "4"
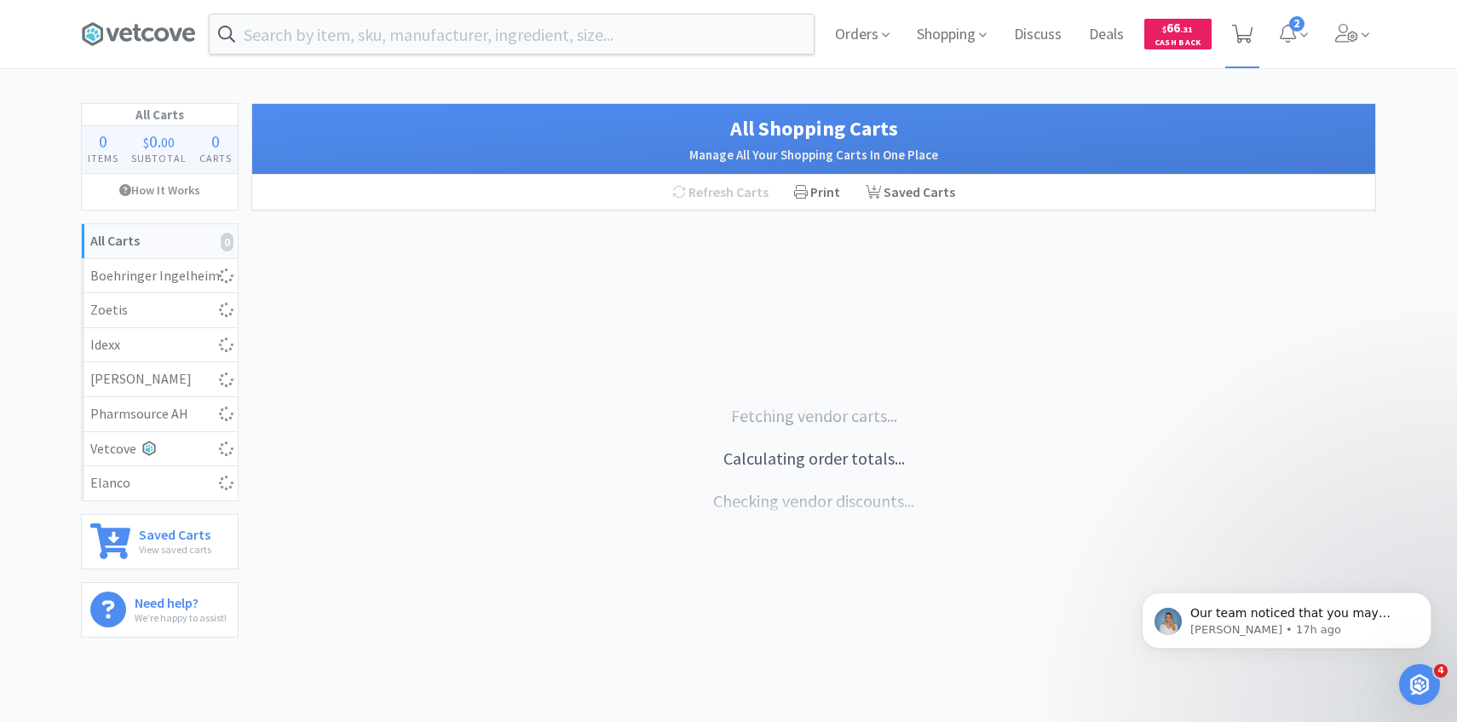
select select "3"
select select "1"
select select "3"
select select "20"
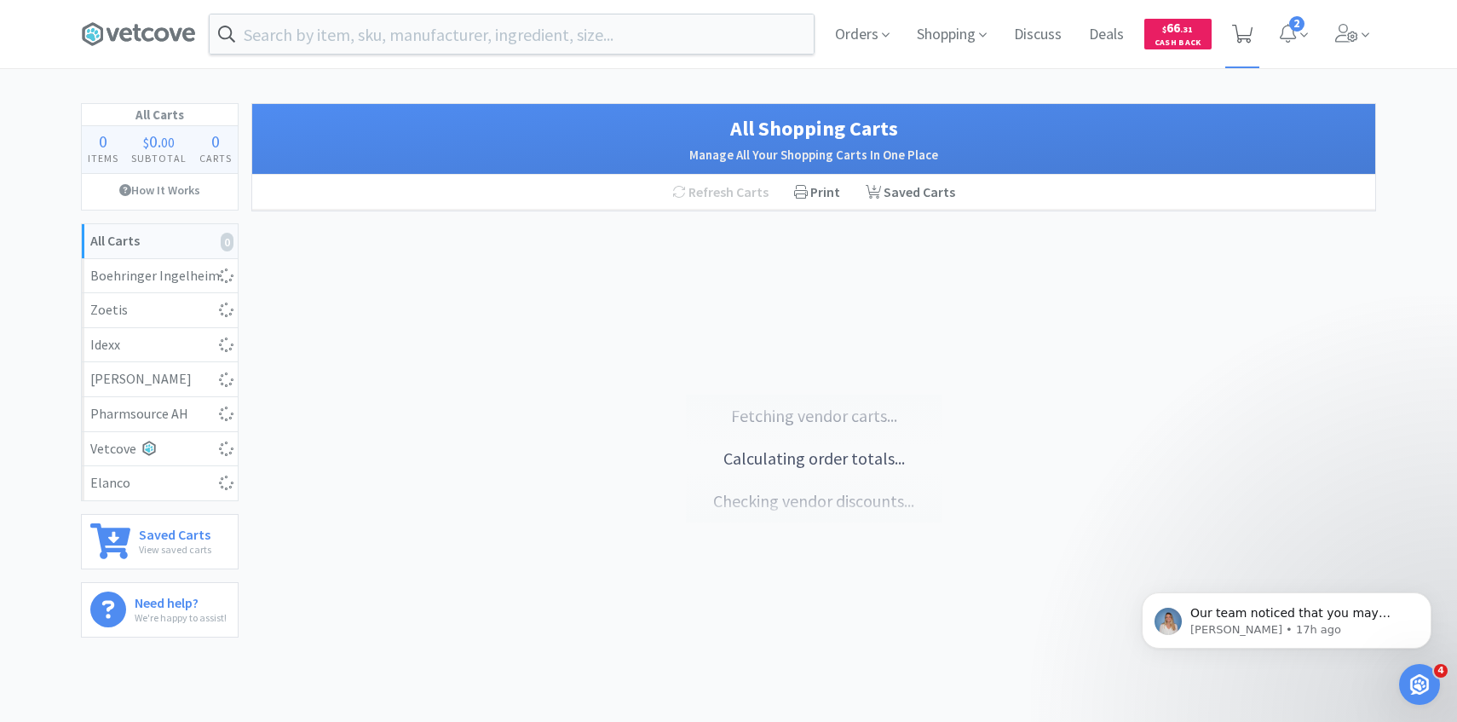
select select "1"
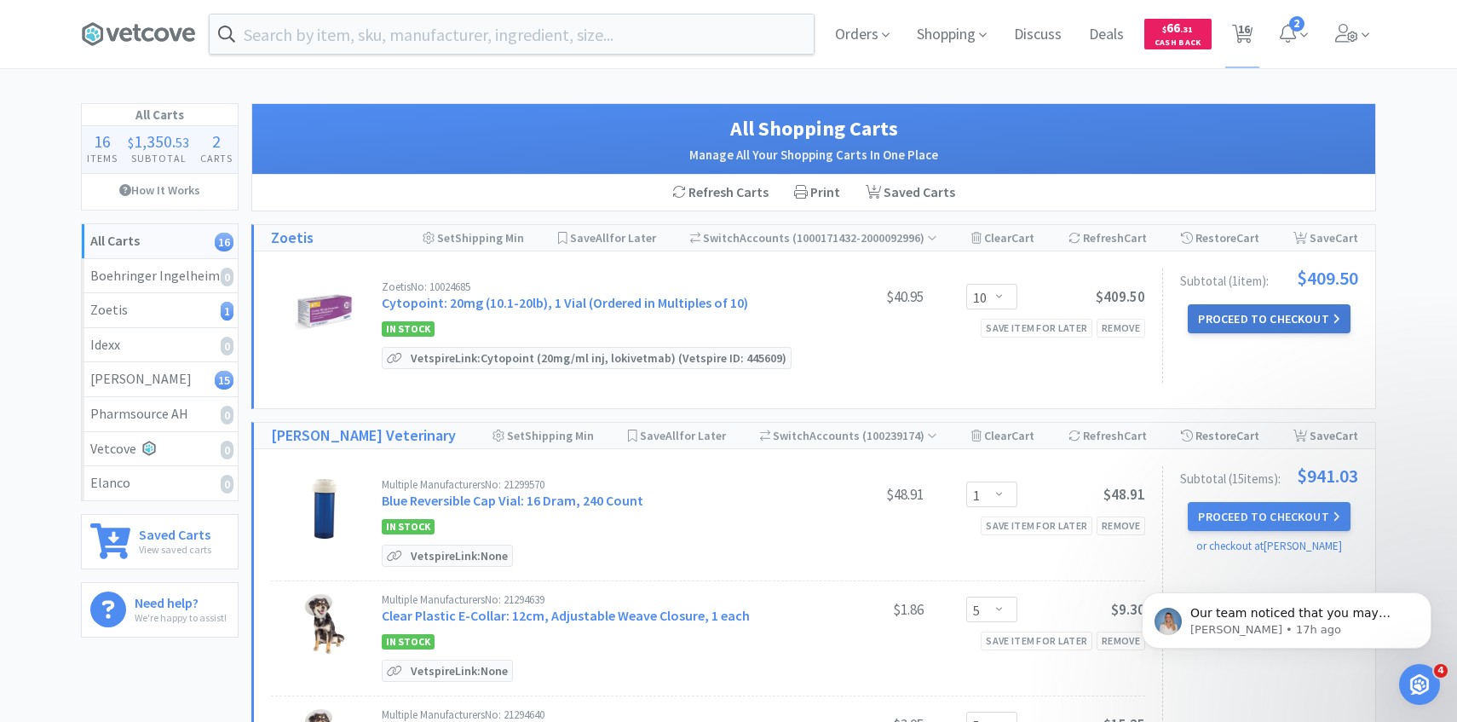
click at [1227, 311] on button "Proceed to Checkout" at bounding box center [1269, 318] width 162 height 29
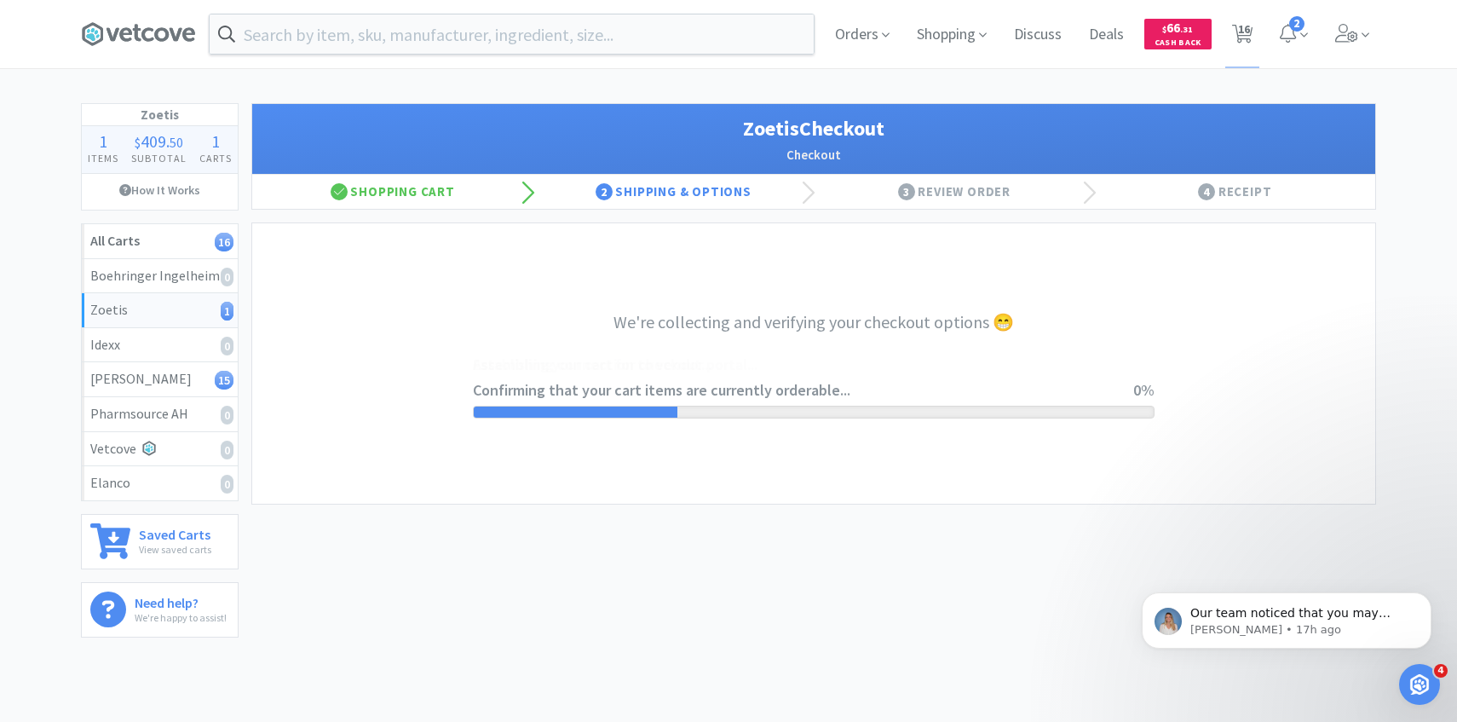
select select "invoice"
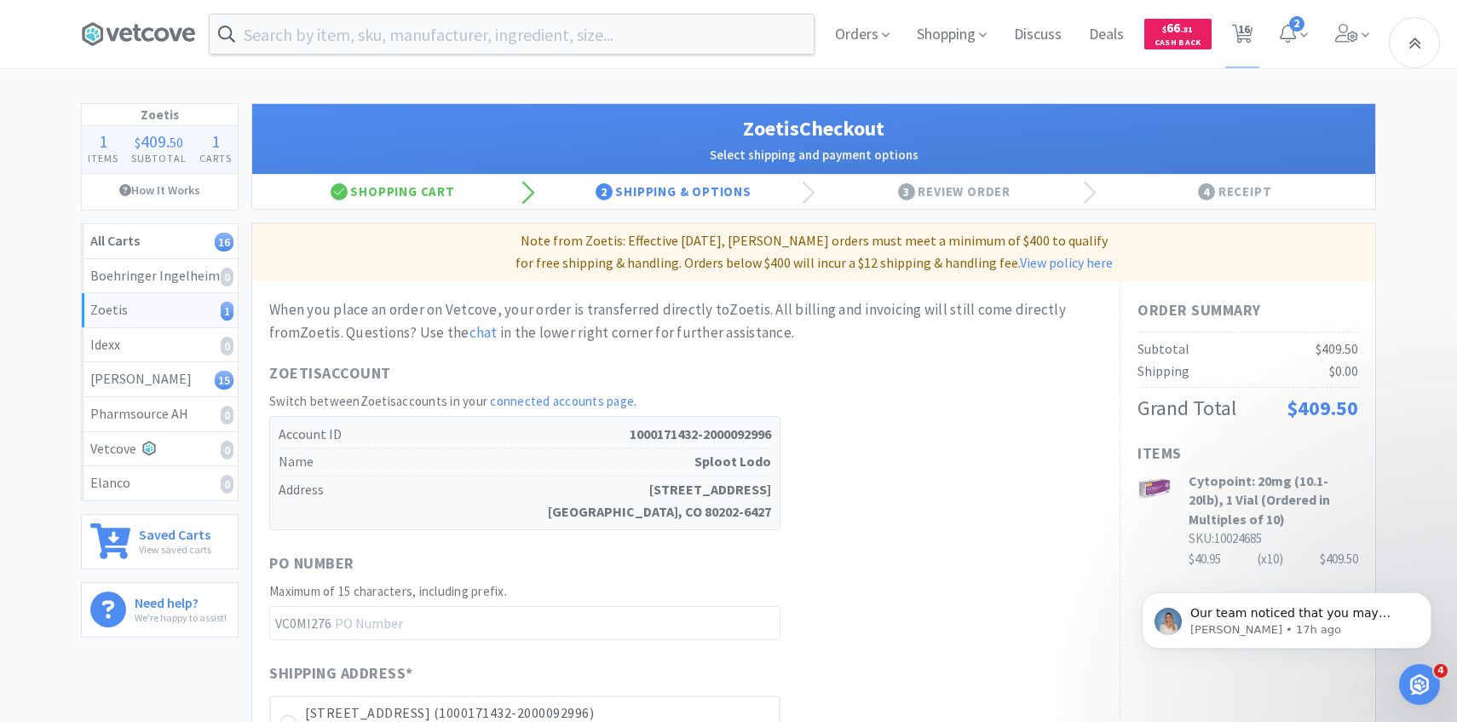
scroll to position [420, 0]
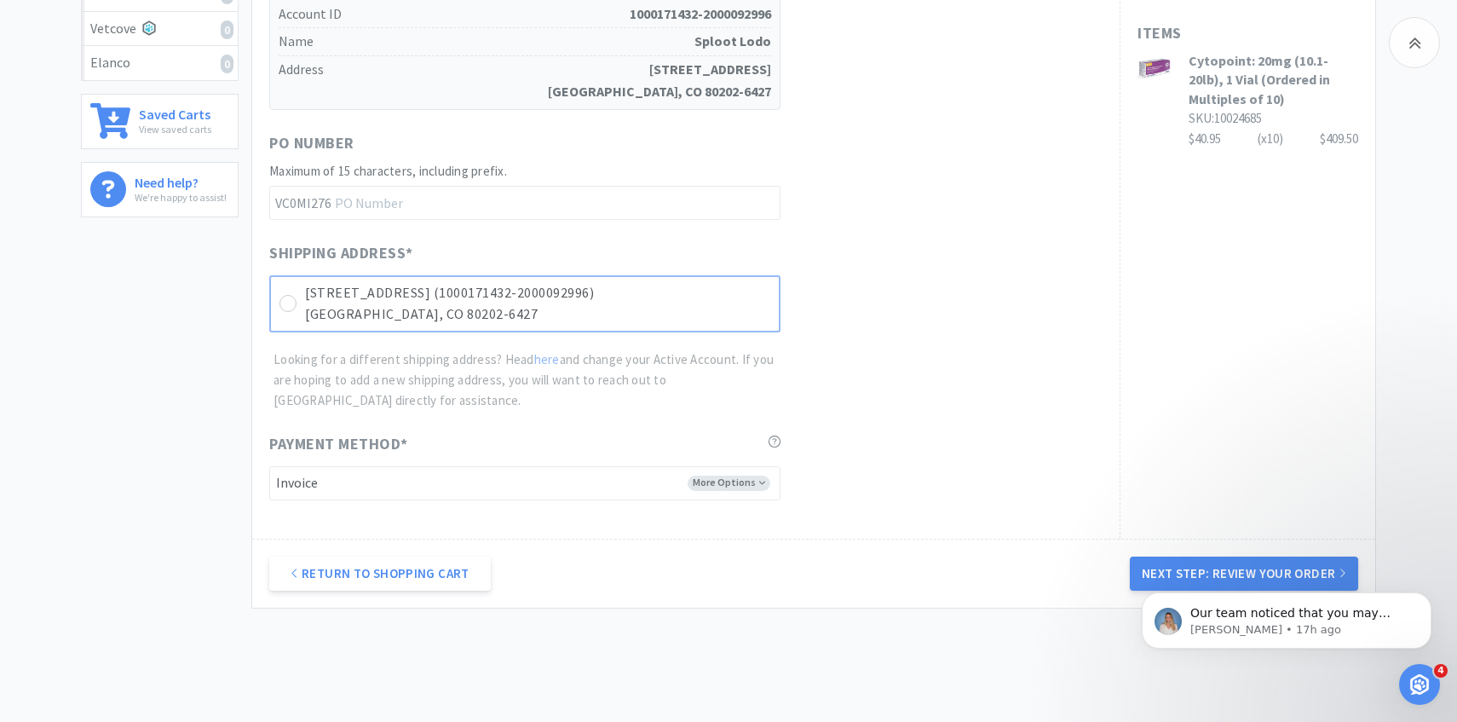
click at [693, 305] on p "Denver, CO 80202-6427" at bounding box center [537, 314] width 465 height 22
click at [1282, 576] on div "Our team noticed that you may have had some trouble placing your Patterson orde…" at bounding box center [1287, 541] width 314 height 213
click at [1176, 565] on body "Our team noticed that you may have had some trouble placing your Patterson orde…" at bounding box center [1286, 616] width 327 height 106
click at [1176, 576] on body "Our team noticed that you may have had some trouble placing your Patterson orde…" at bounding box center [1286, 616] width 327 height 106
click at [1425, 593] on icon "Dismiss notification" at bounding box center [1426, 596] width 9 height 9
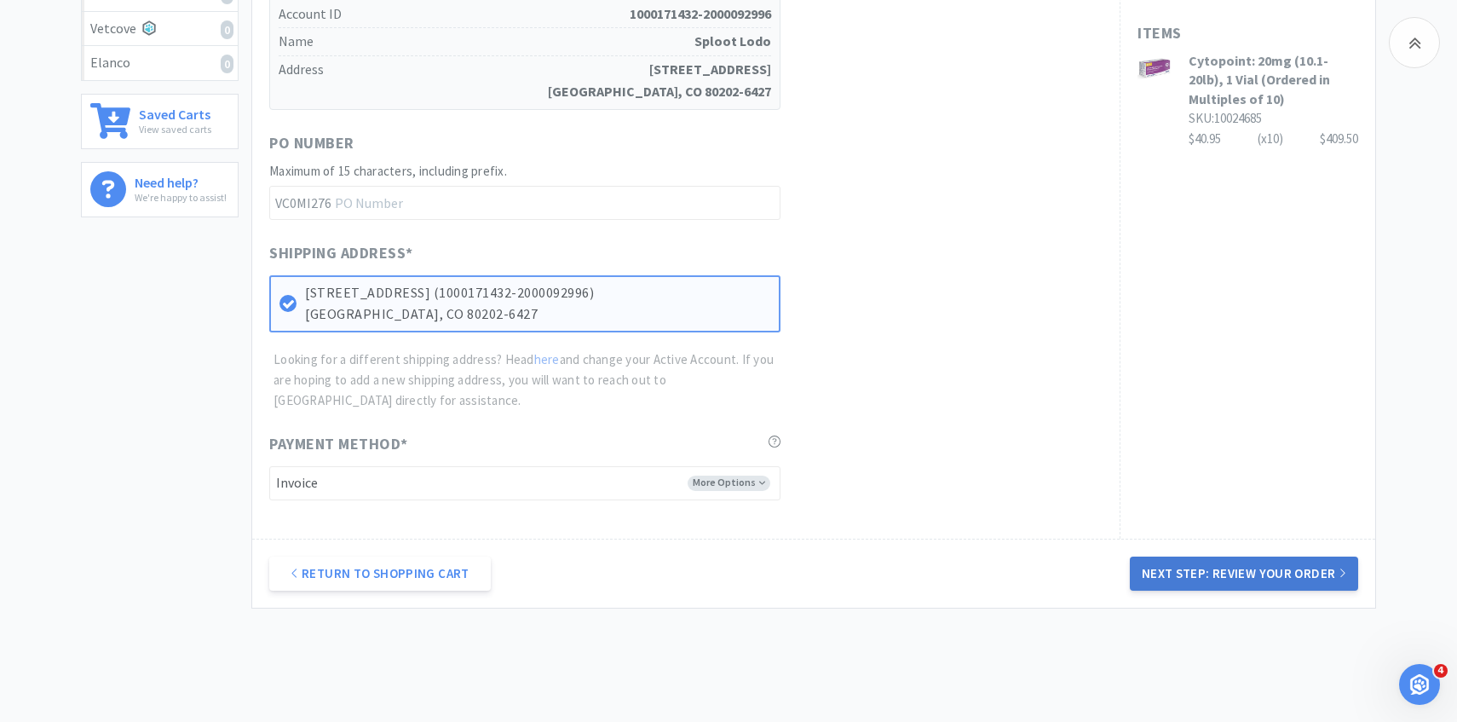
click at [1321, 572] on button "Next Step: Review Your Order" at bounding box center [1244, 573] width 228 height 34
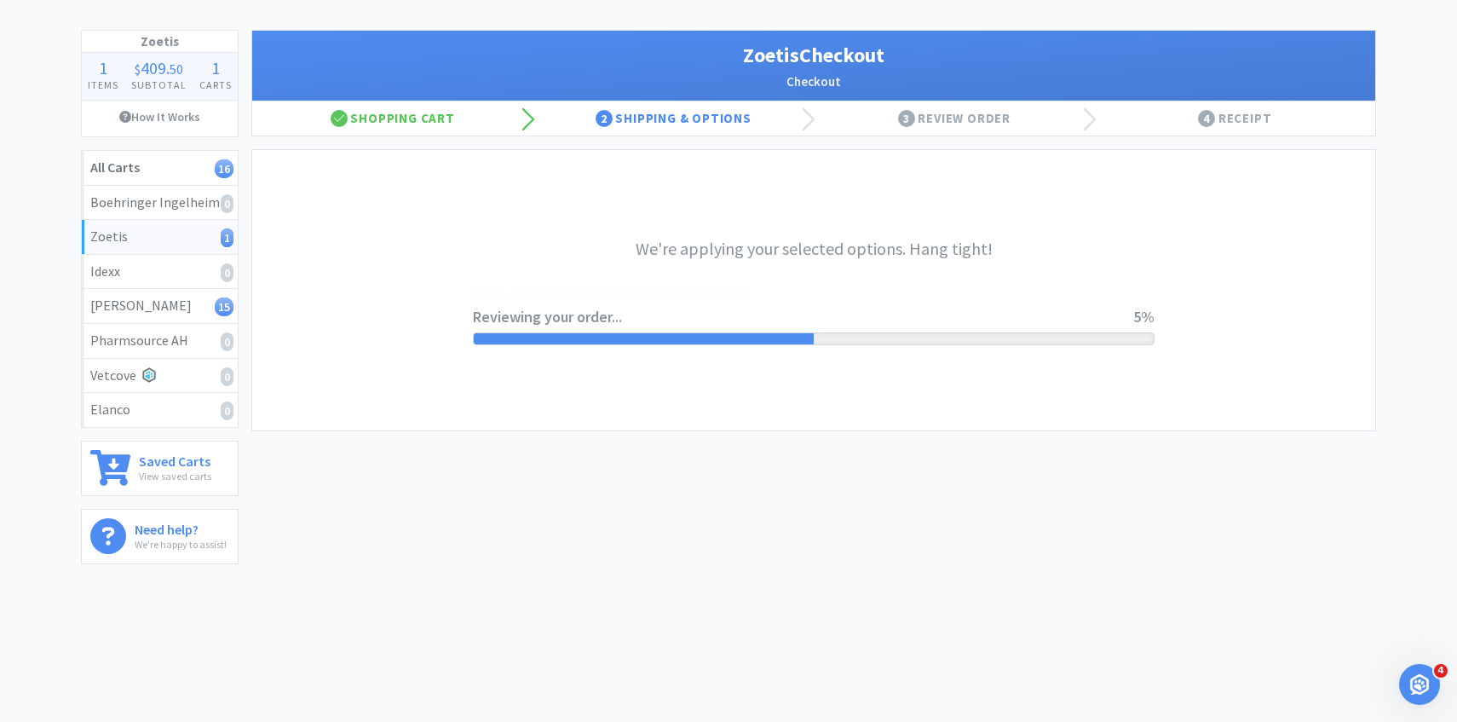
scroll to position [0, 0]
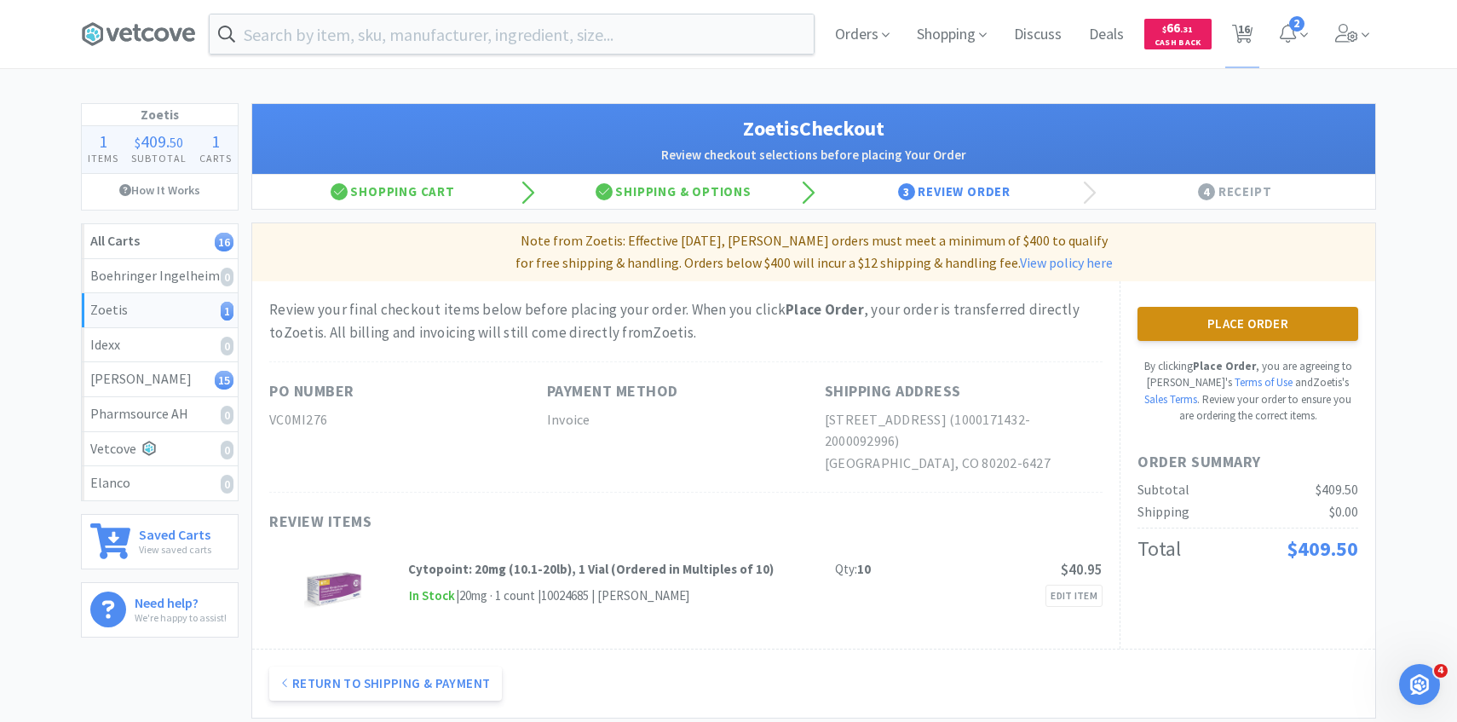
click at [1232, 313] on button "Place Order" at bounding box center [1247, 324] width 221 height 34
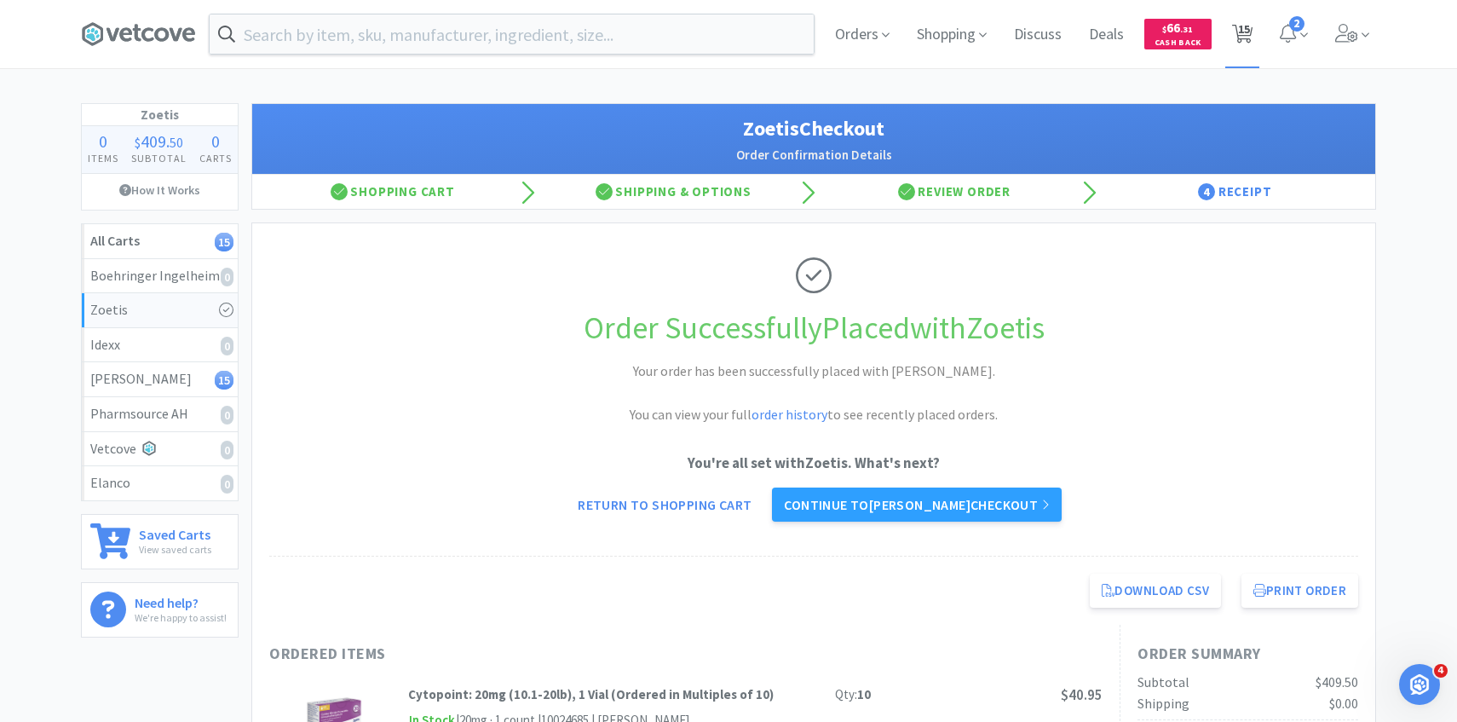
click at [1247, 35] on span "15" at bounding box center [1244, 29] width 12 height 68
select select "1"
select select "5"
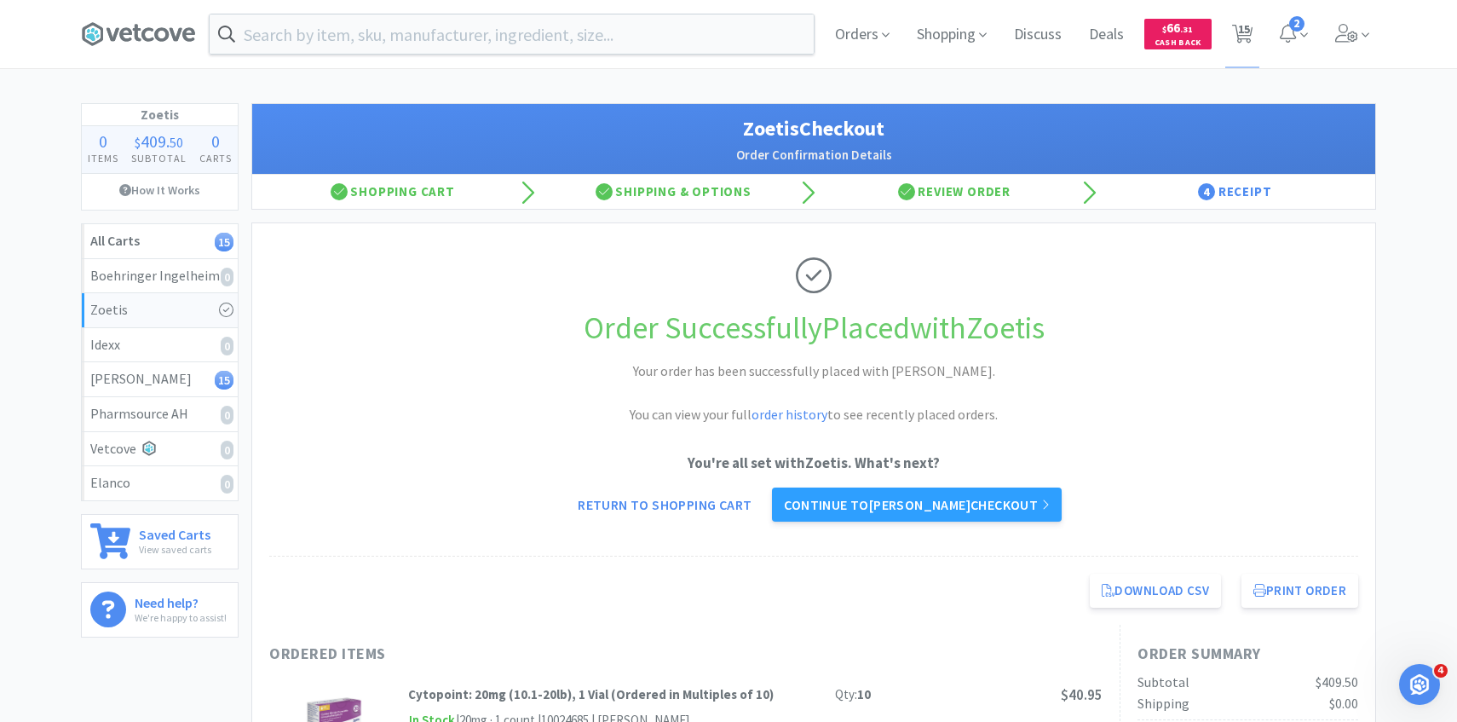
select select "1"
select select "2"
select select "1"
select select "4"
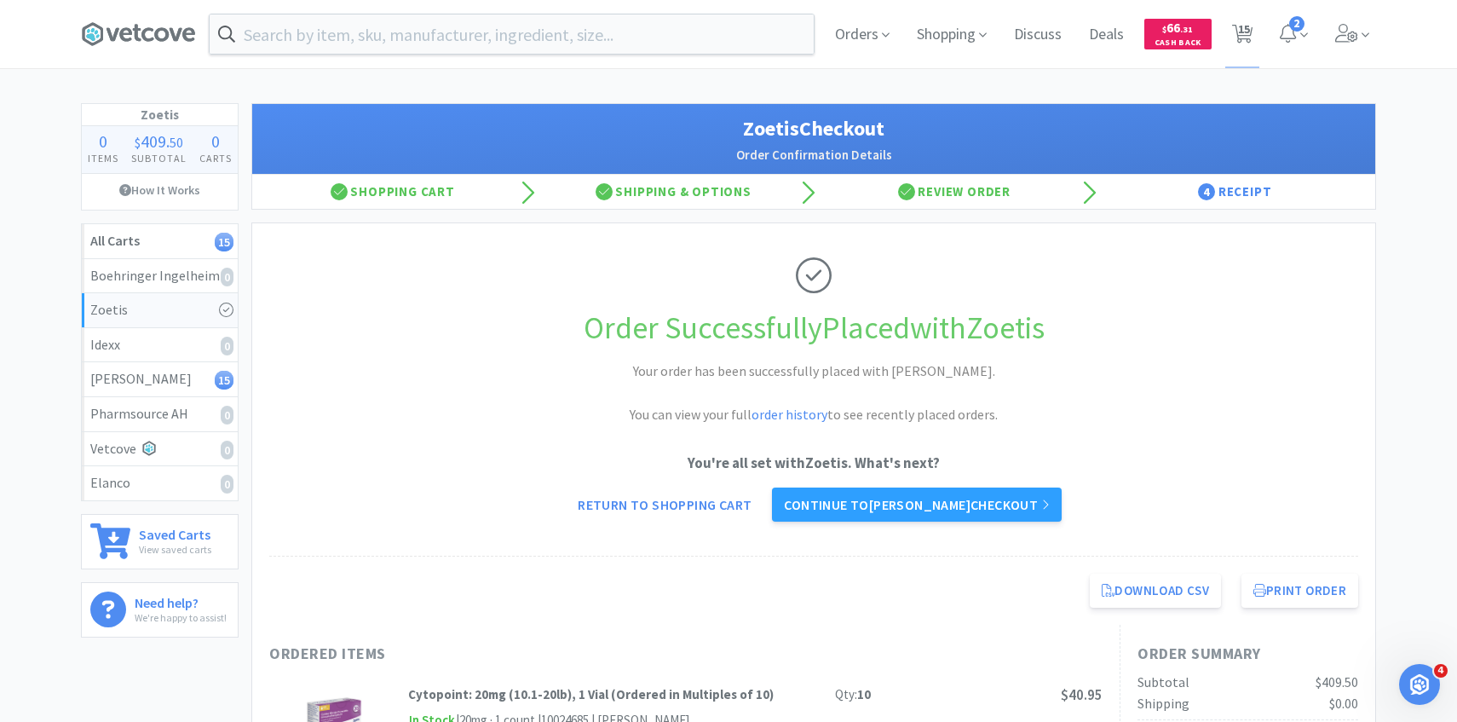
select select "3"
select select "1"
select select "3"
select select "20"
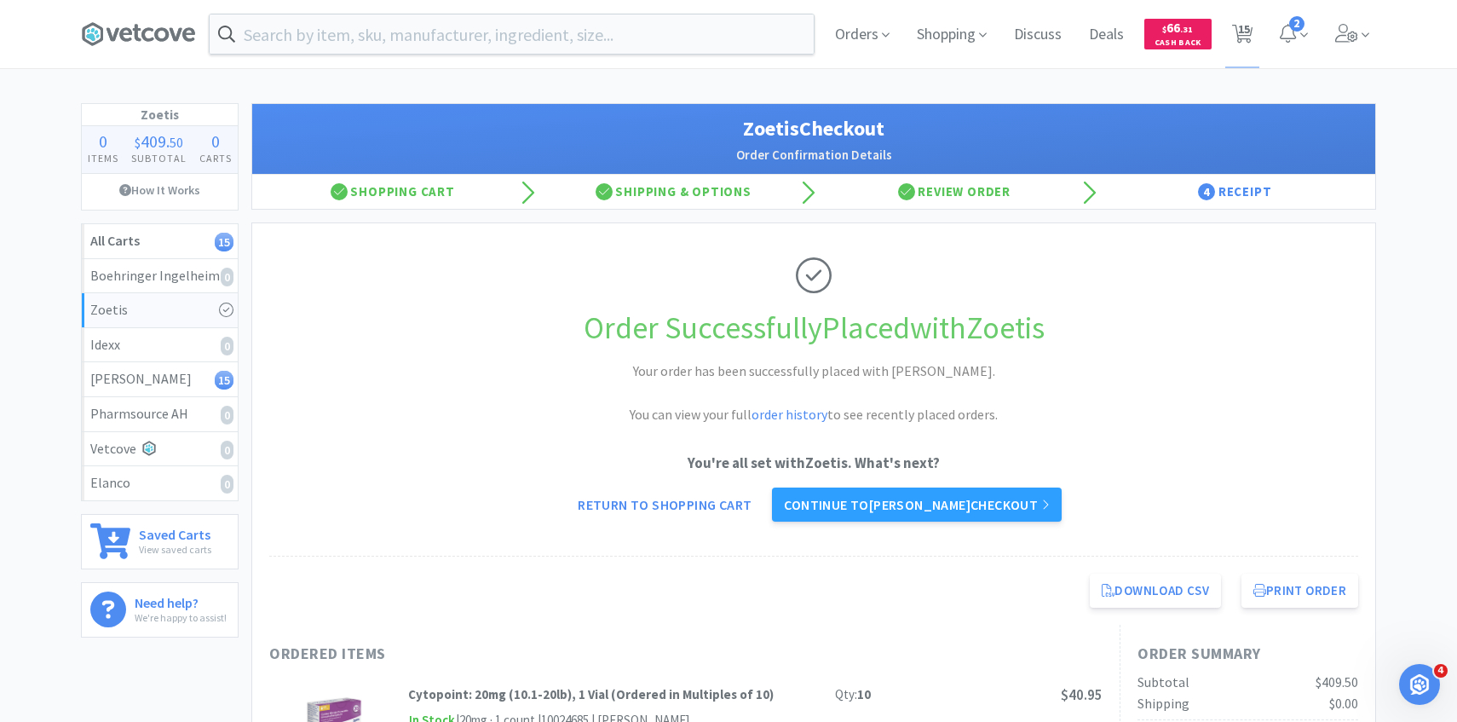
select select "1"
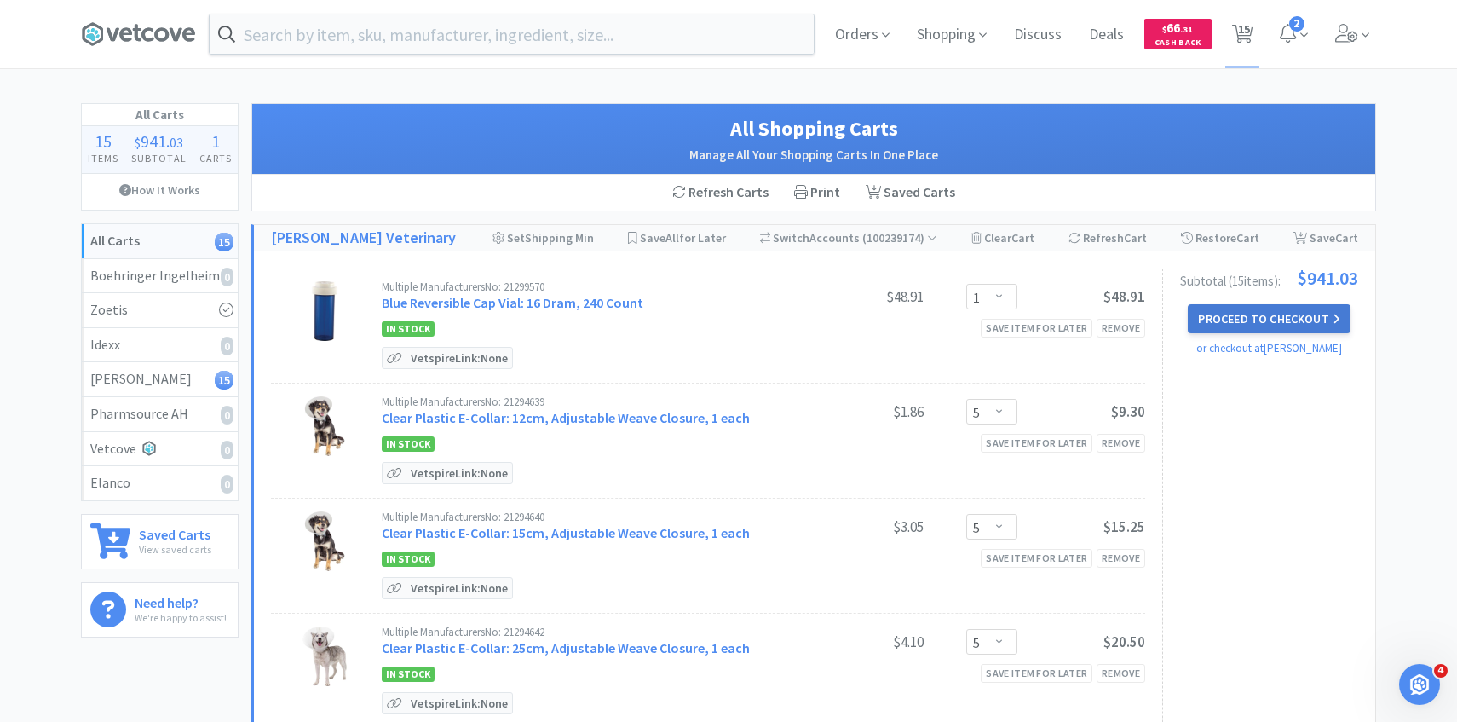
click at [1233, 324] on button "Proceed to Checkout" at bounding box center [1269, 318] width 162 height 29
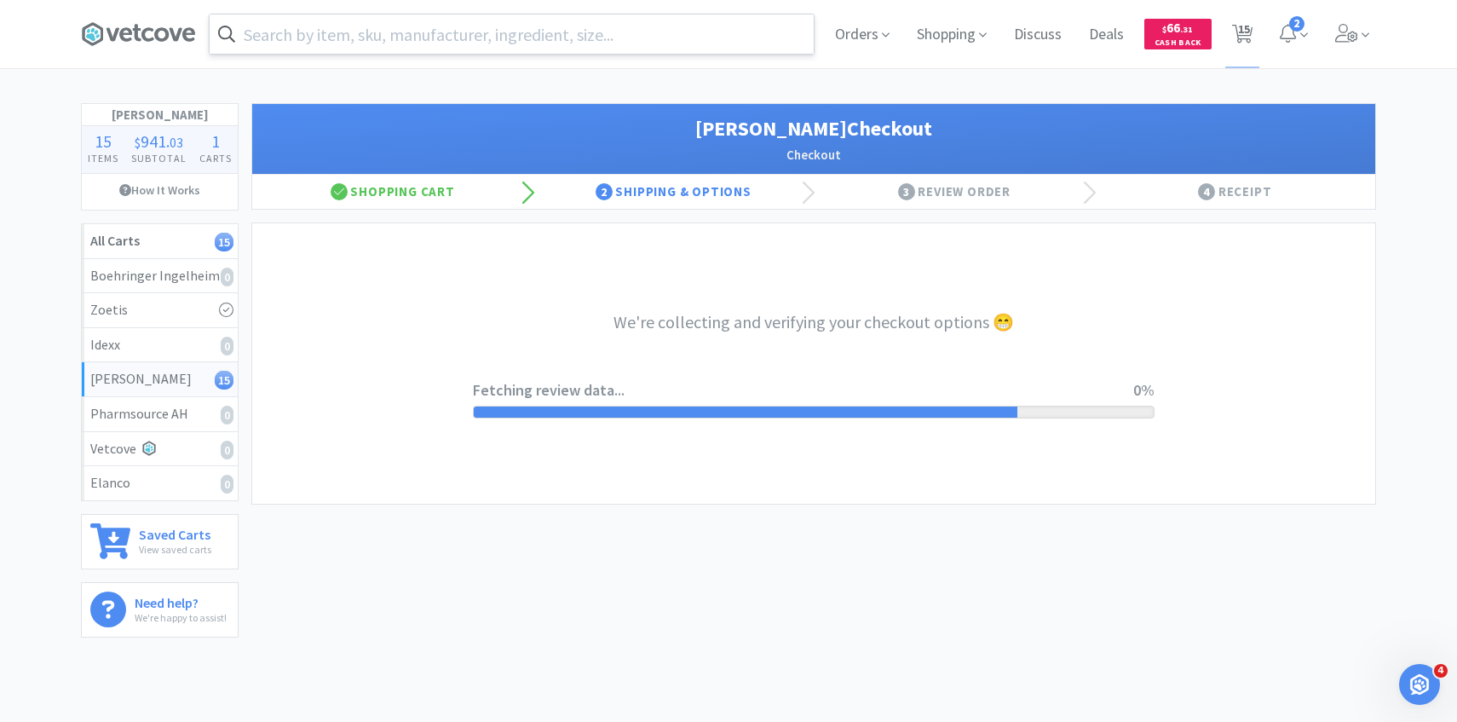
select select "1"
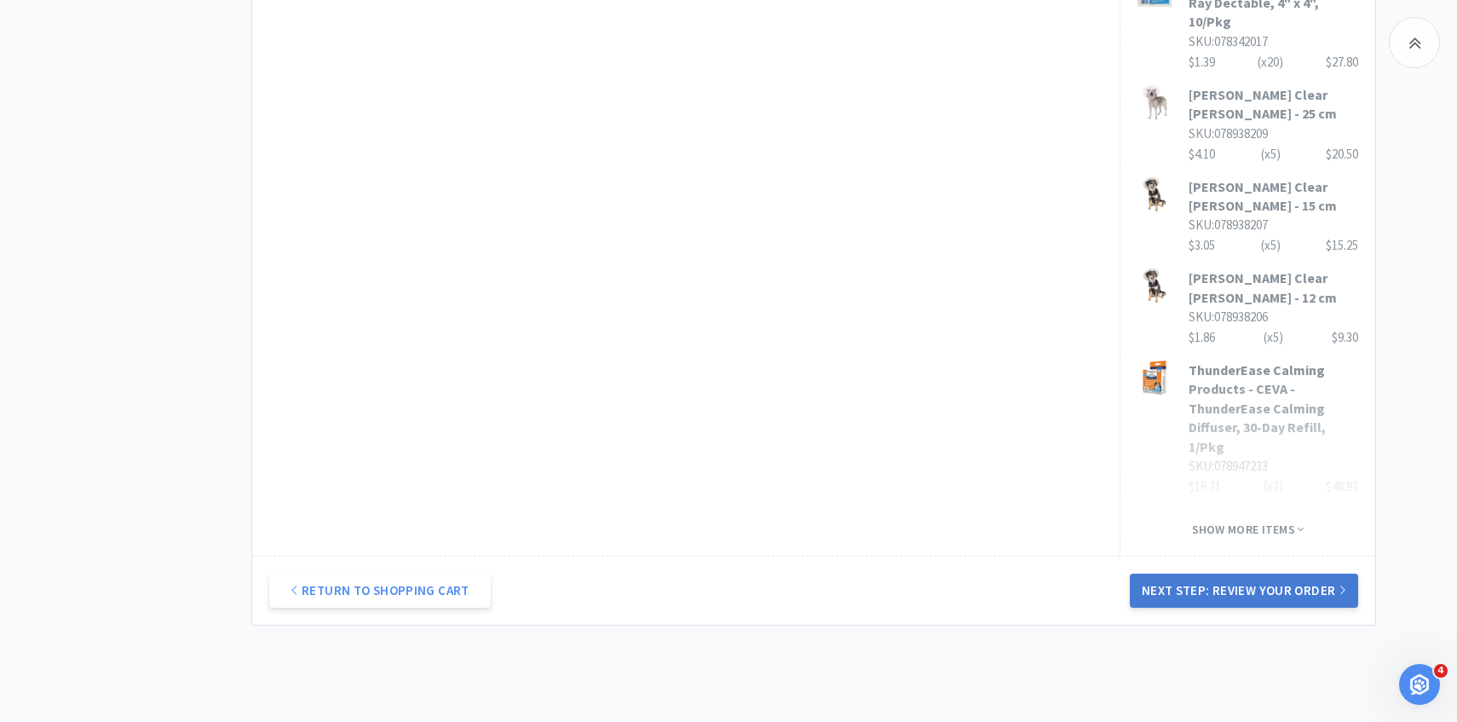
click at [1259, 573] on button "Next Step: Review Your Order" at bounding box center [1244, 590] width 228 height 34
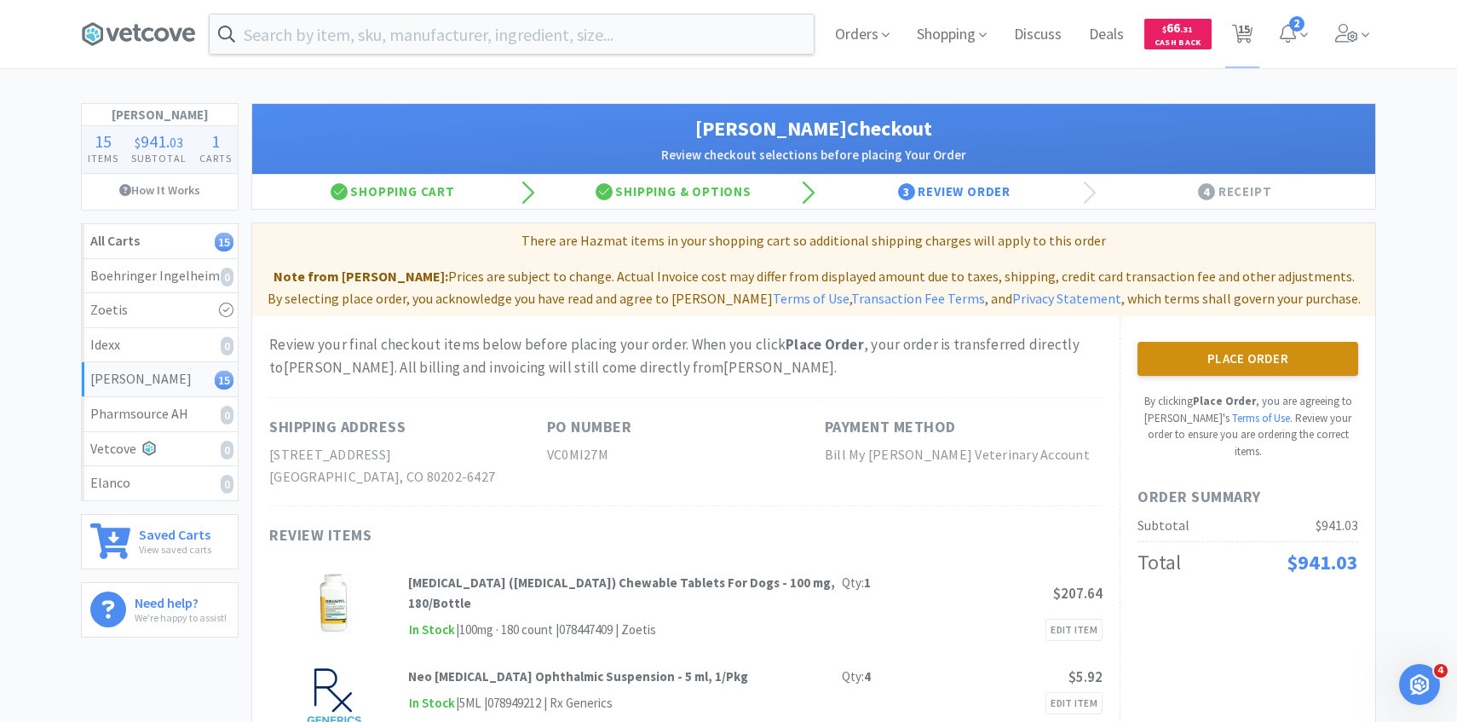
click at [1266, 353] on button "Place Order" at bounding box center [1247, 359] width 221 height 34
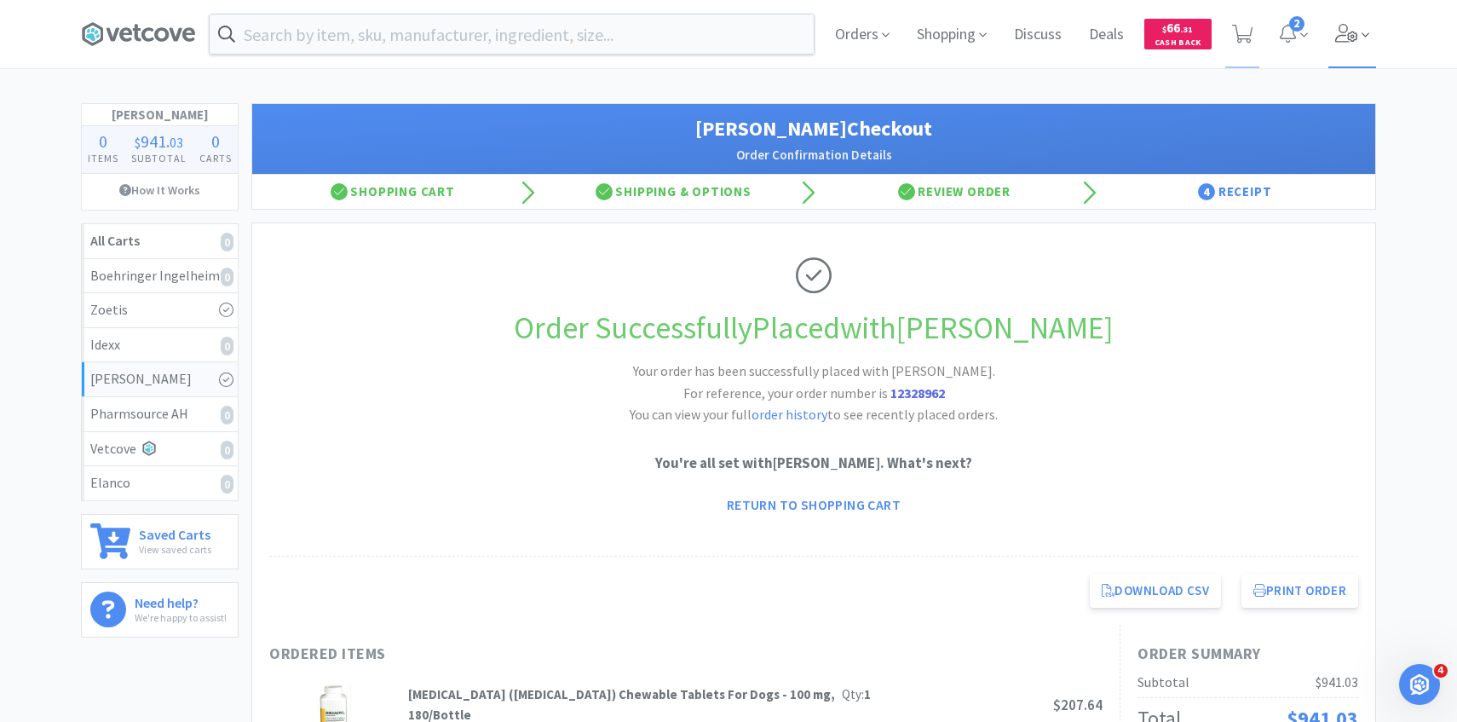
click at [1338, 55] on span at bounding box center [1352, 34] width 49 height 68
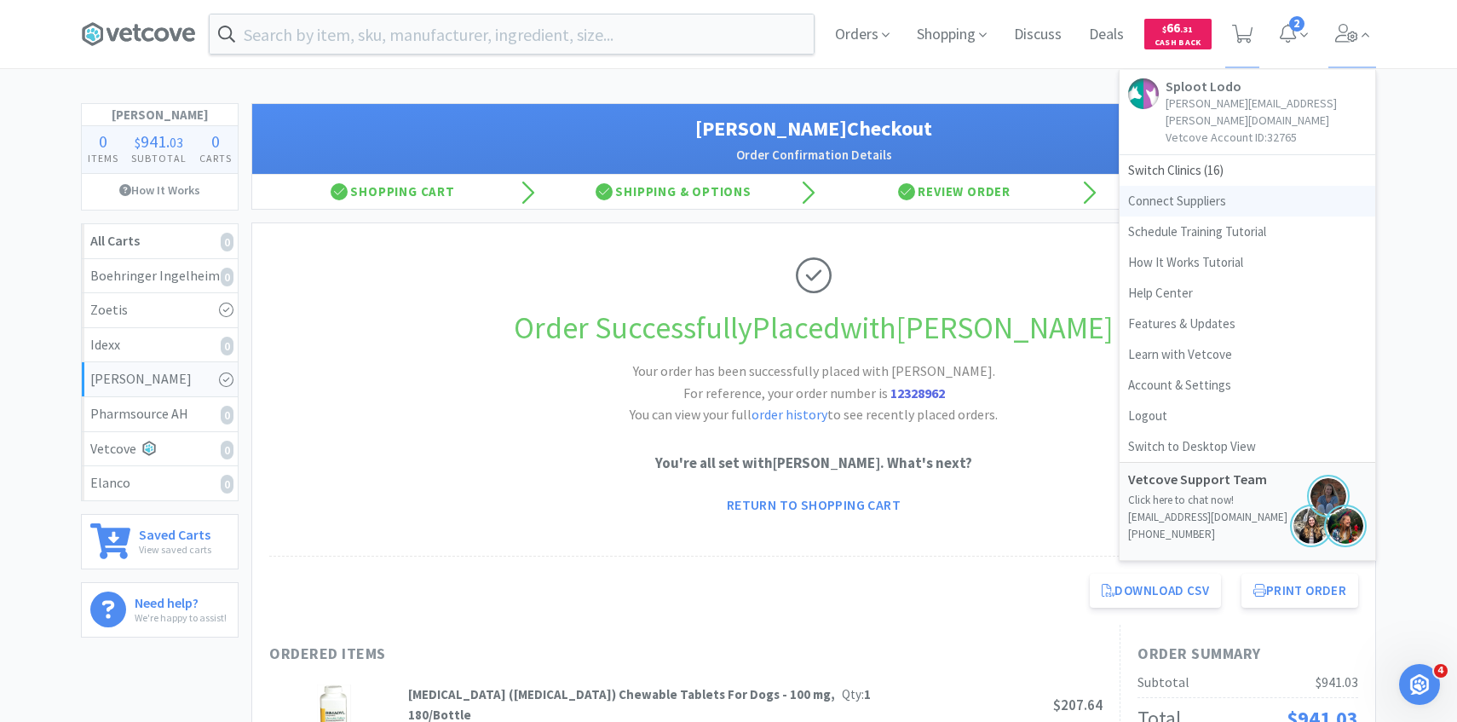
click at [1234, 186] on link "Connect Suppliers" at bounding box center [1248, 201] width 256 height 31
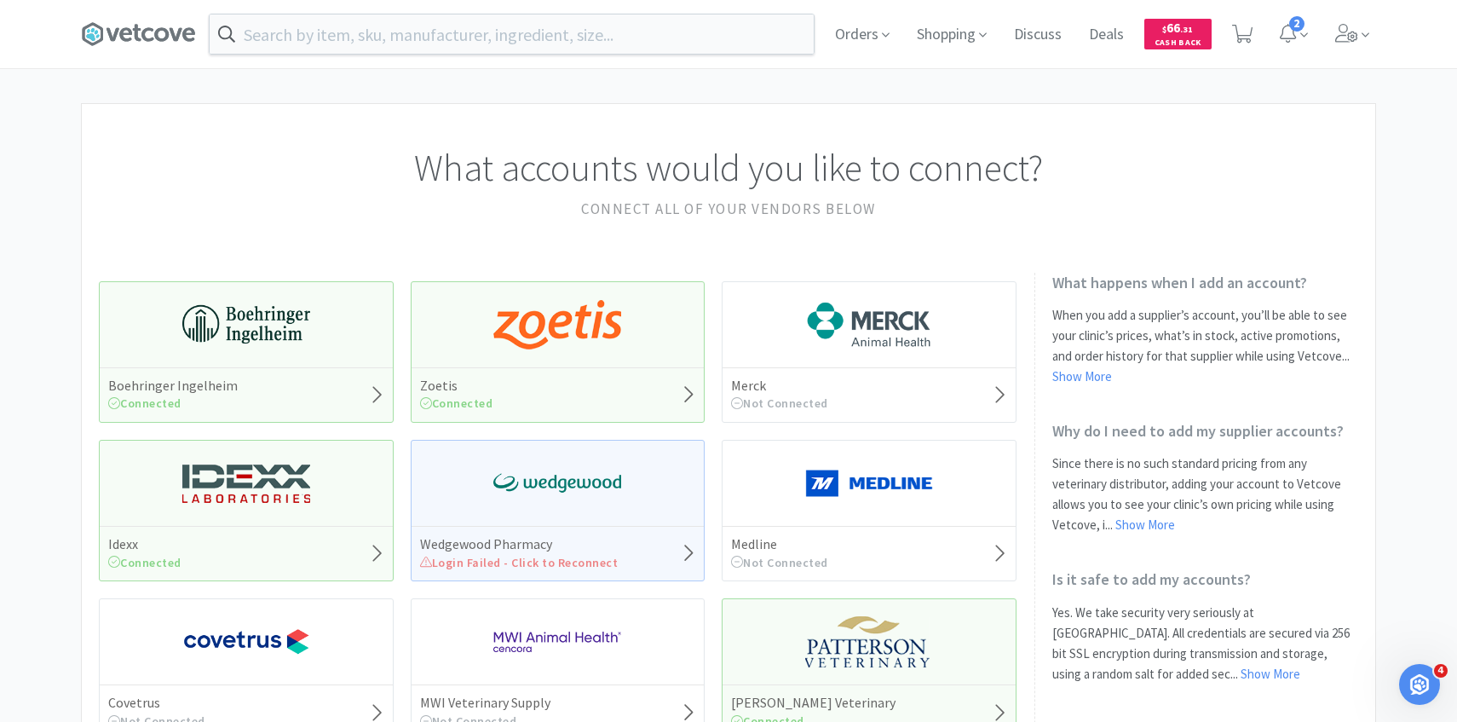
click at [1376, 48] on div "Orders Shopping Discuss Discuss Deals Deals $ 66 . 31 Cash Back 2" at bounding box center [728, 34] width 1312 height 68
click at [1343, 19] on span at bounding box center [1352, 34] width 49 height 68
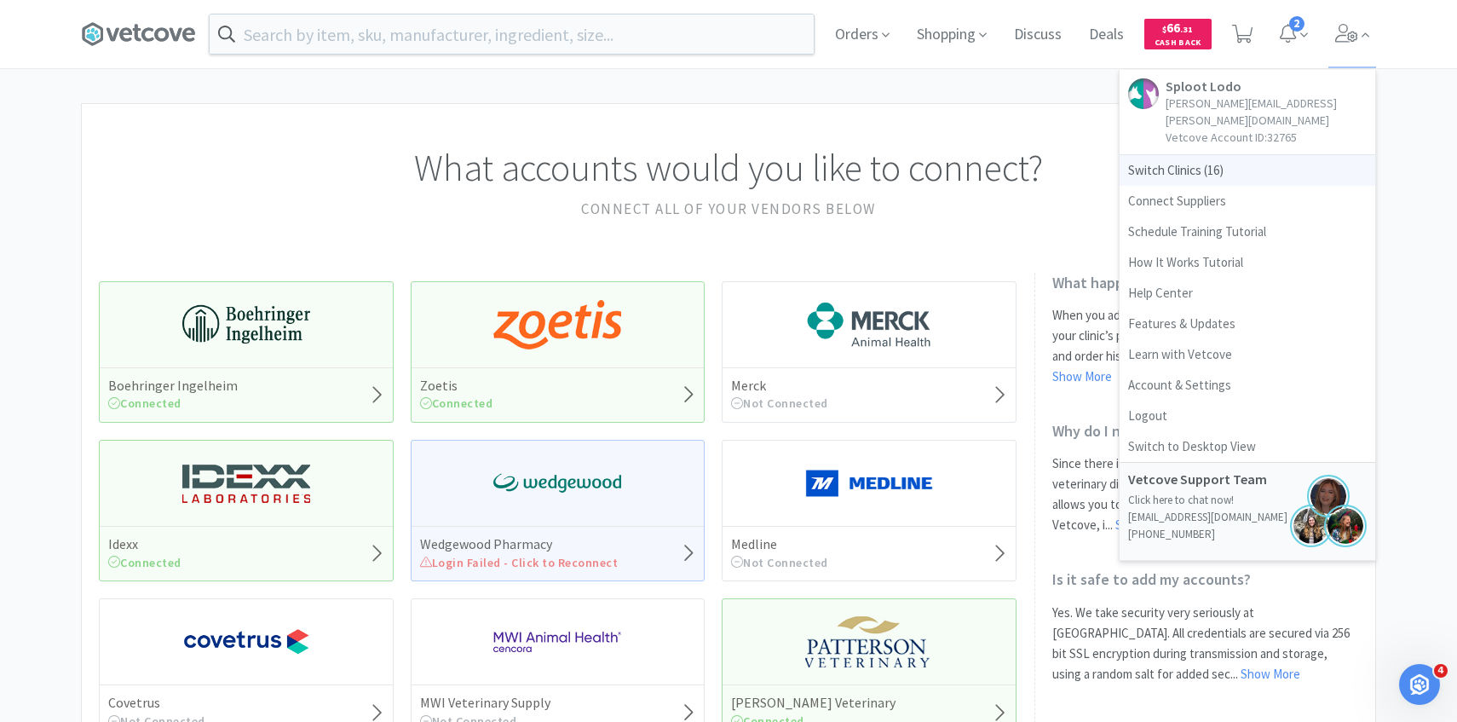
click at [1261, 155] on span "Switch Clinics ( 16 )" at bounding box center [1248, 170] width 256 height 31
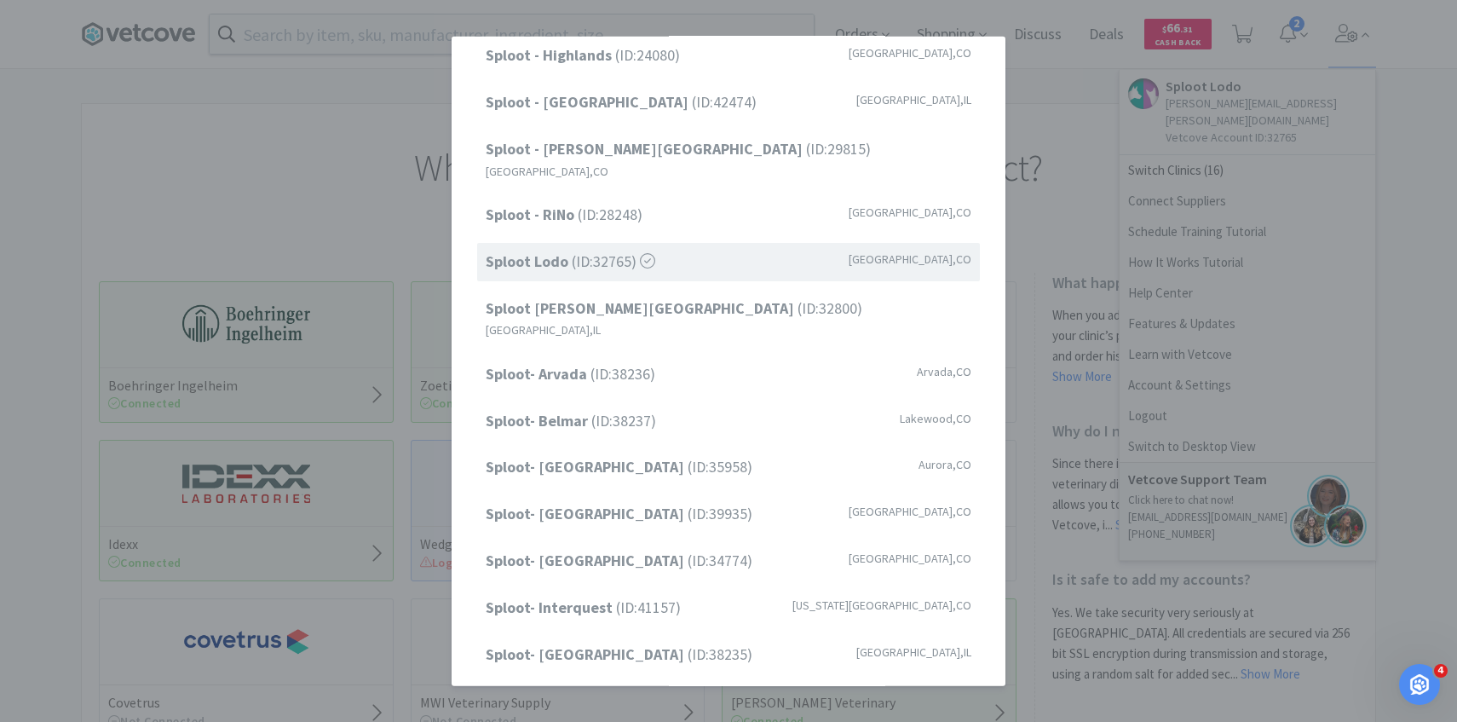
scroll to position [217, 0]
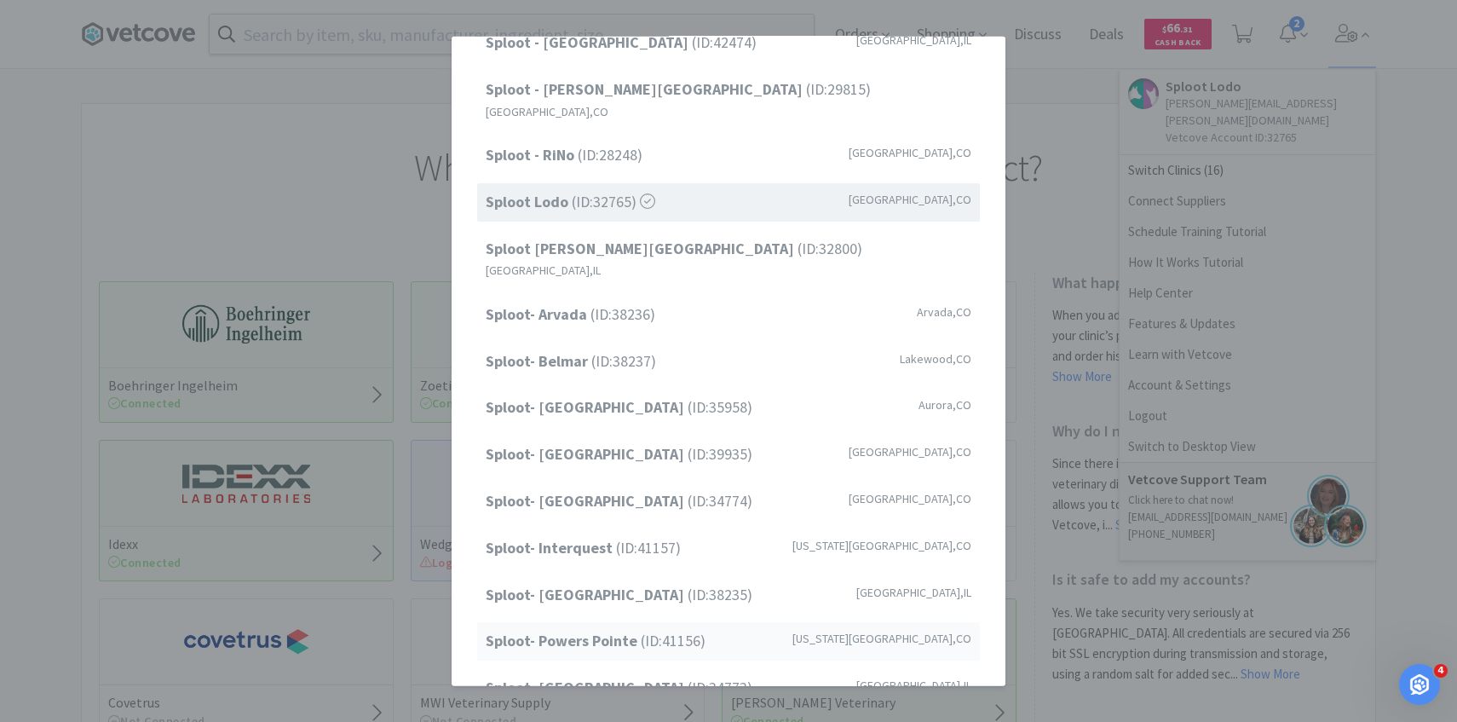
click at [596, 622] on div "Sploot- Powers Pointe (ID: 41156 ) Colorado Springs , CO" at bounding box center [728, 641] width 503 height 38
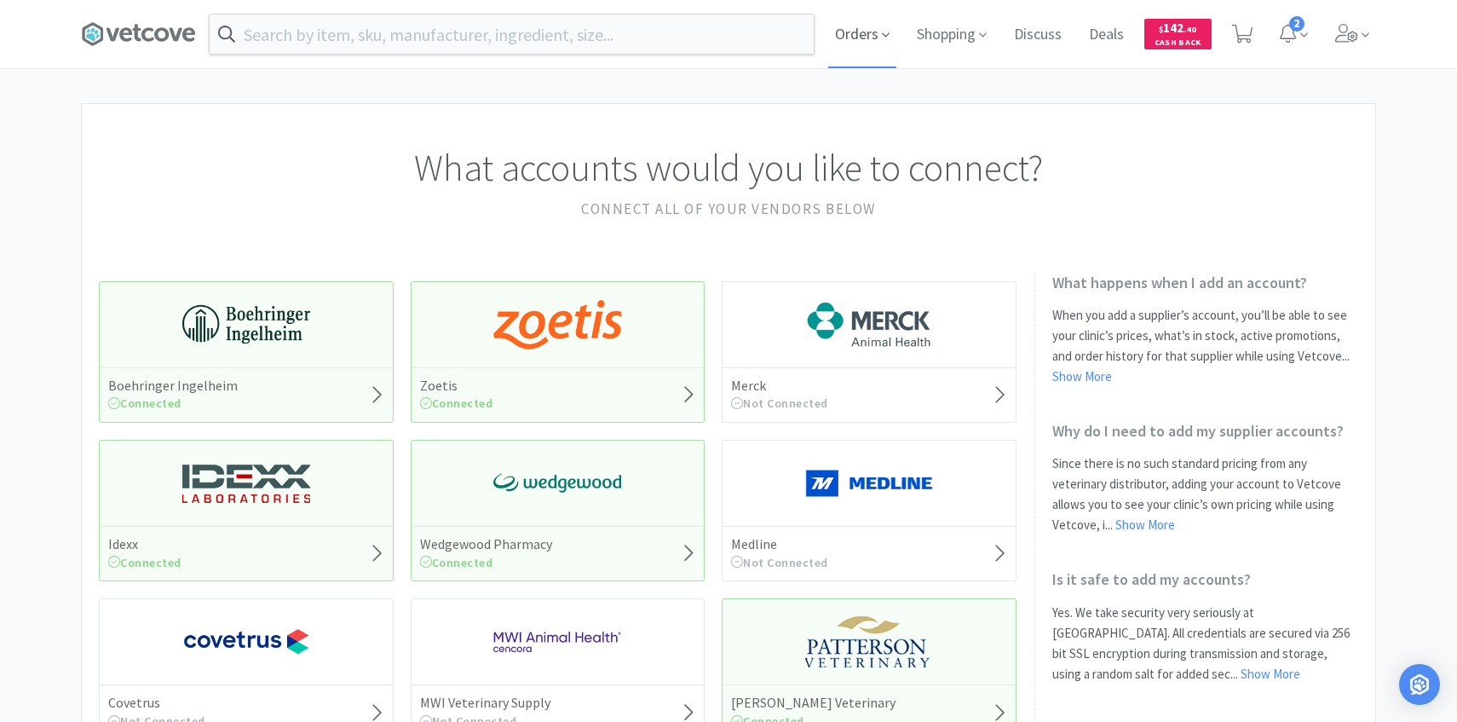
click at [841, 58] on span "Orders" at bounding box center [862, 34] width 68 height 68
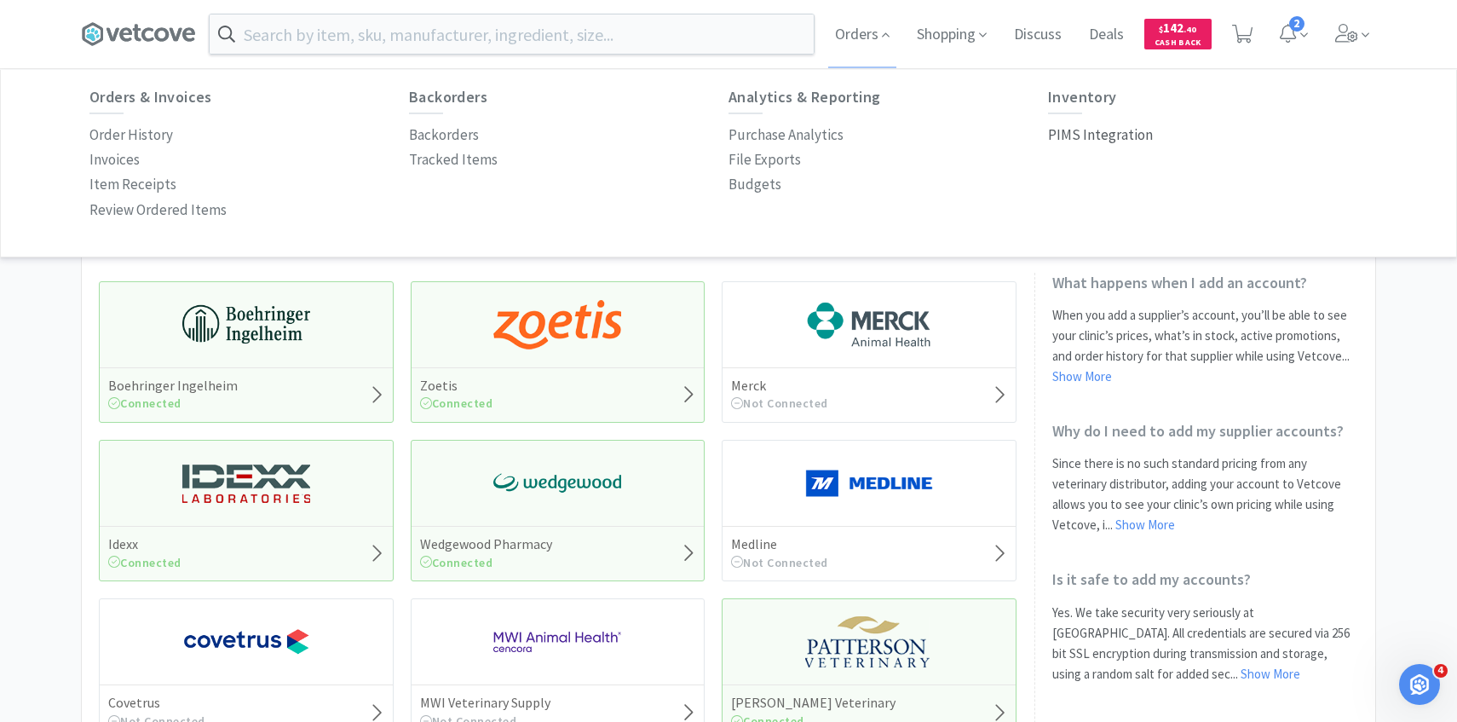
click at [1075, 137] on p "PIMS Integration" at bounding box center [1100, 135] width 105 height 23
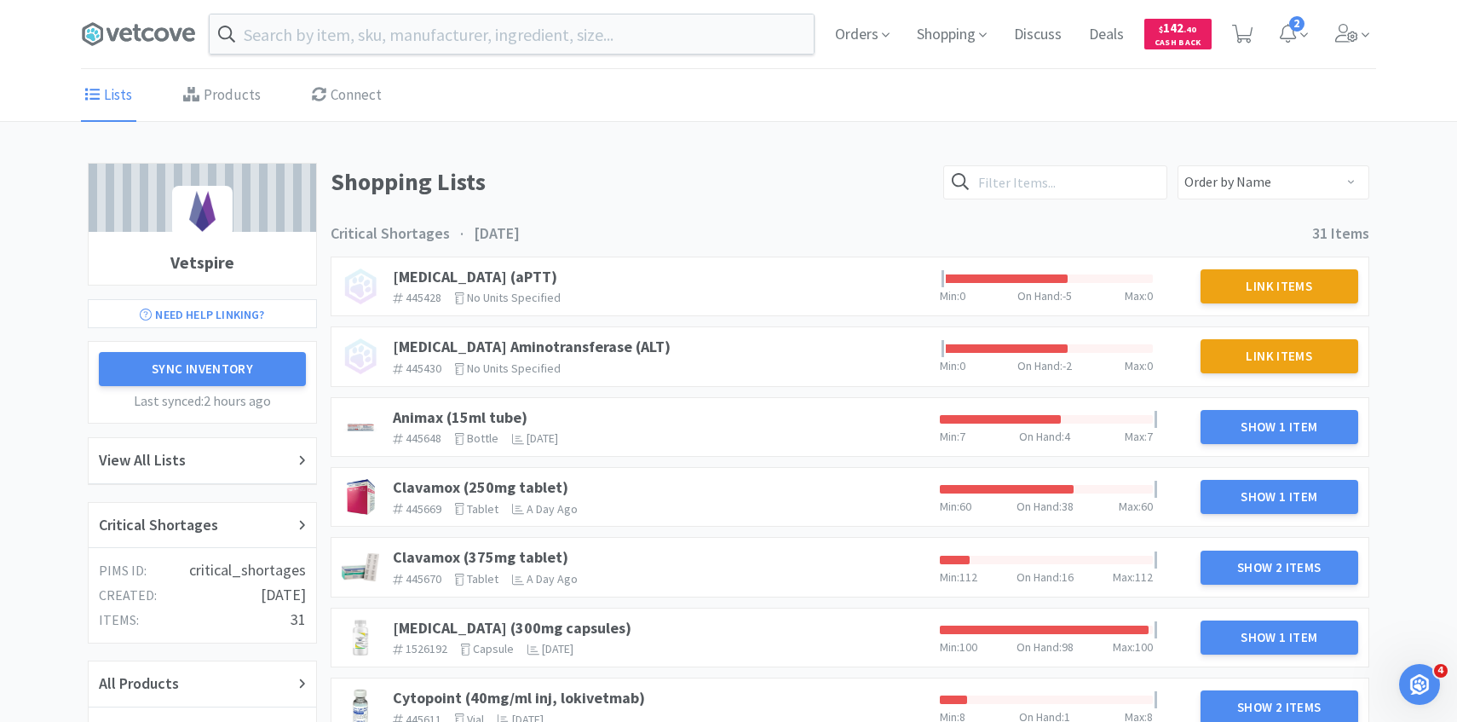
click at [248, 524] on div "Critical Shortages" at bounding box center [202, 525] width 207 height 25
click at [484, 415] on link "Animax (15ml tube)" at bounding box center [460, 417] width 135 height 20
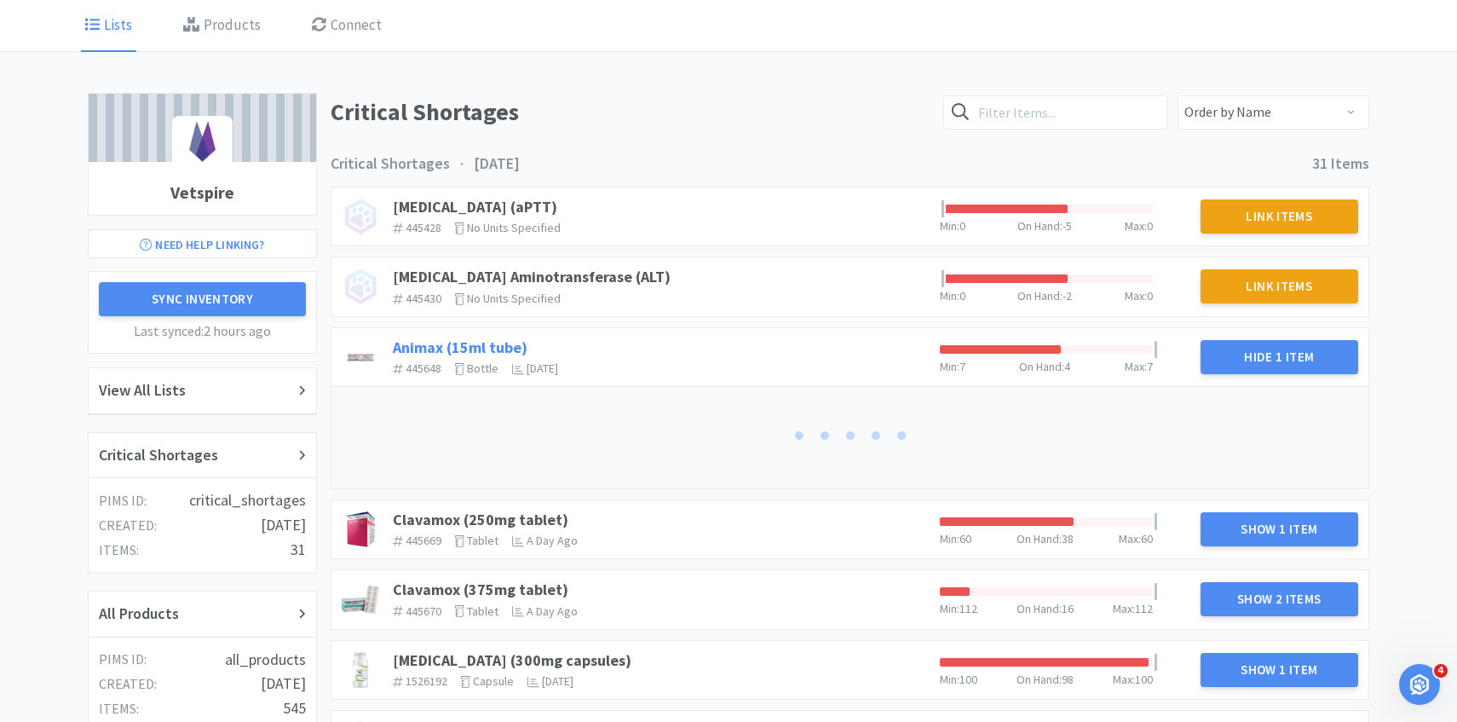
scroll to position [225, 0]
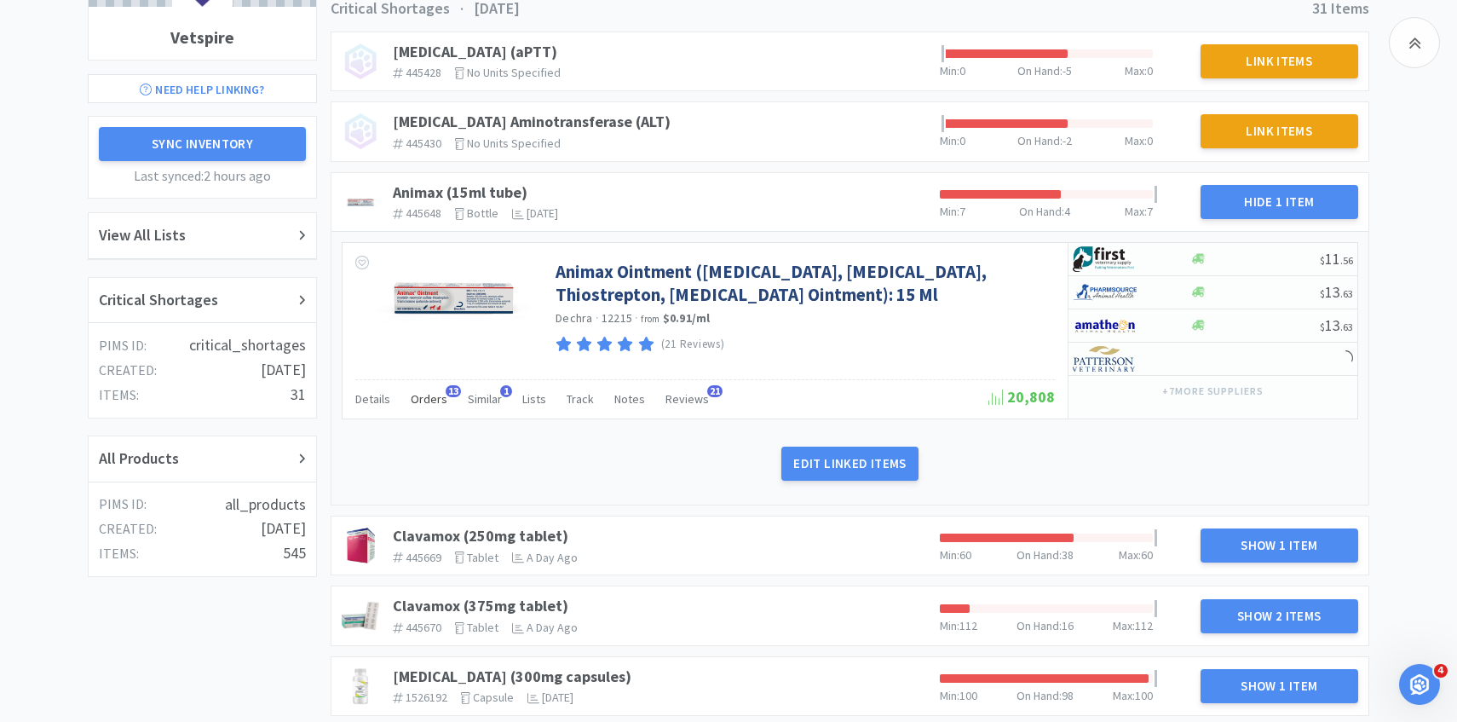
click at [446, 392] on span "13" at bounding box center [453, 391] width 15 height 12
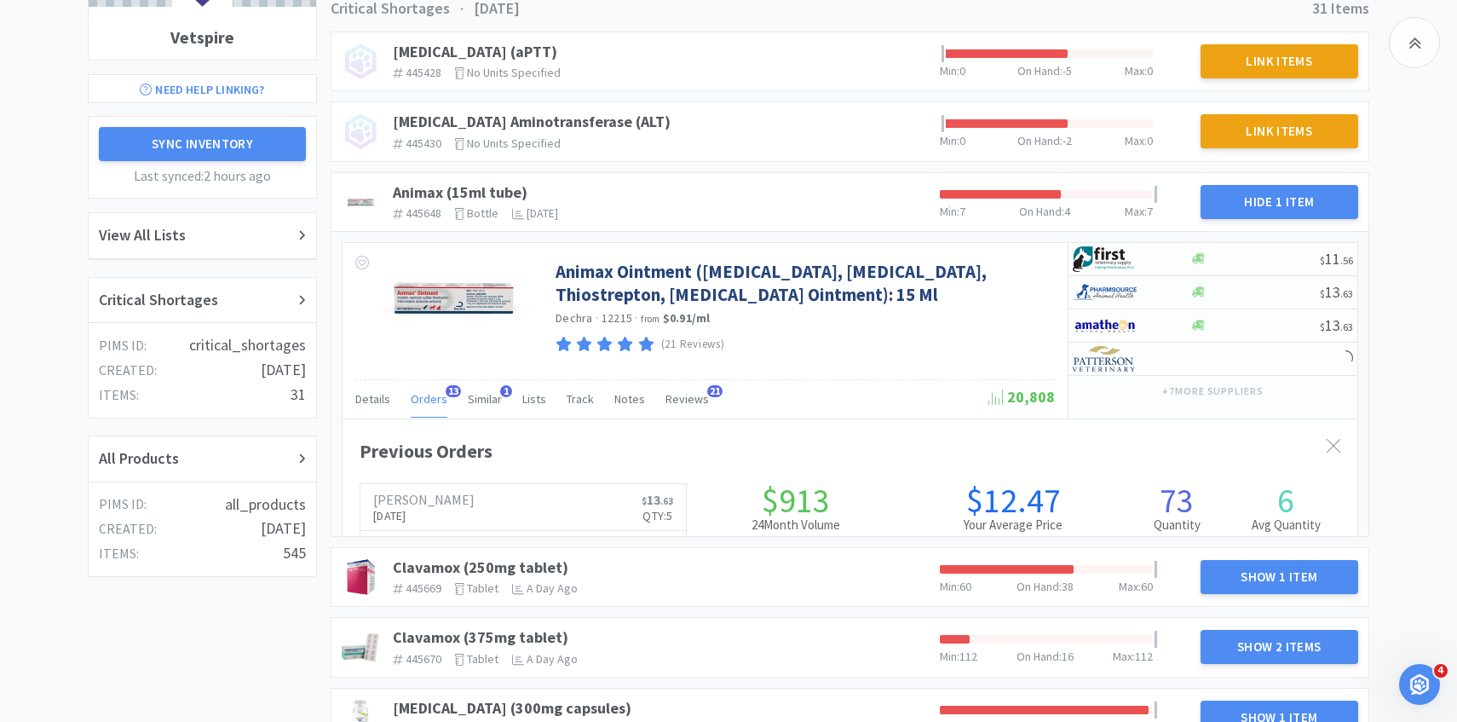
scroll to position [467, 1015]
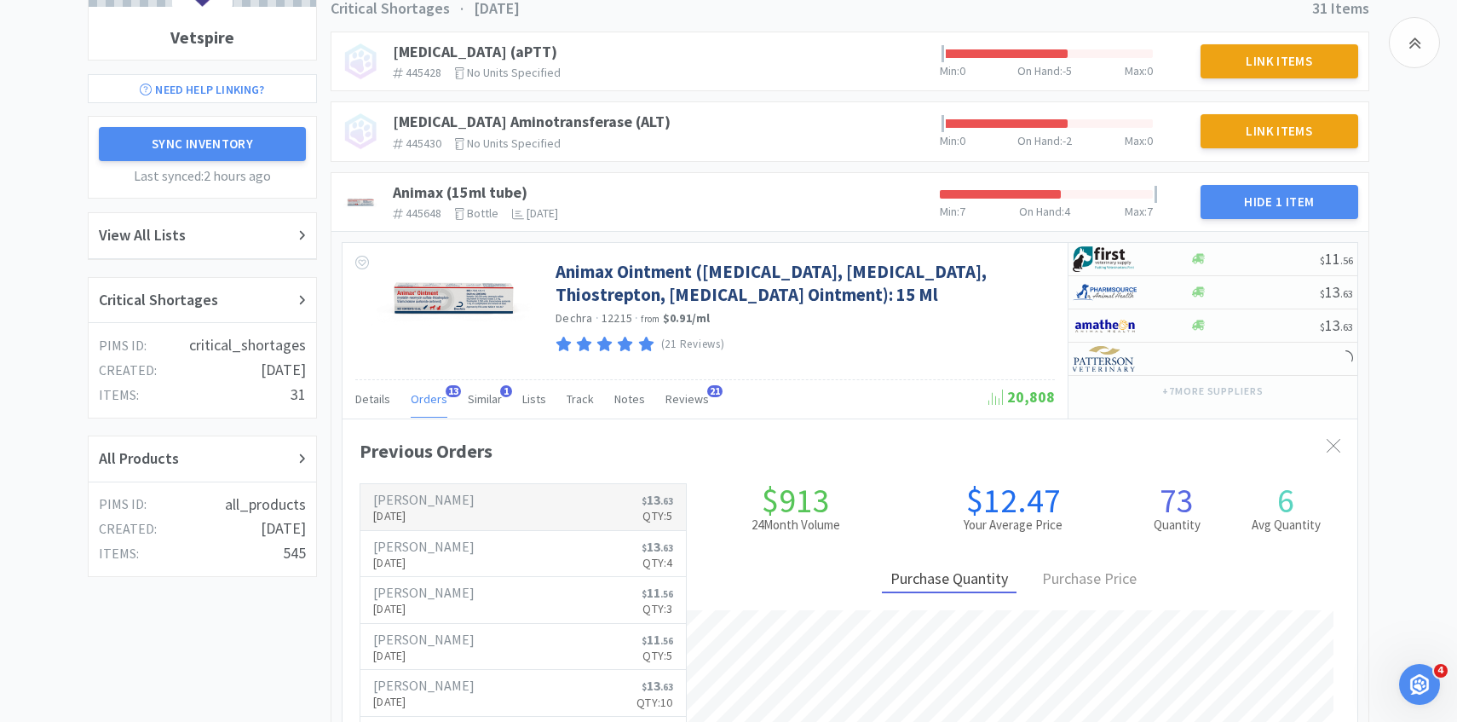
click at [418, 501] on h6 "[PERSON_NAME]" at bounding box center [423, 499] width 101 height 14
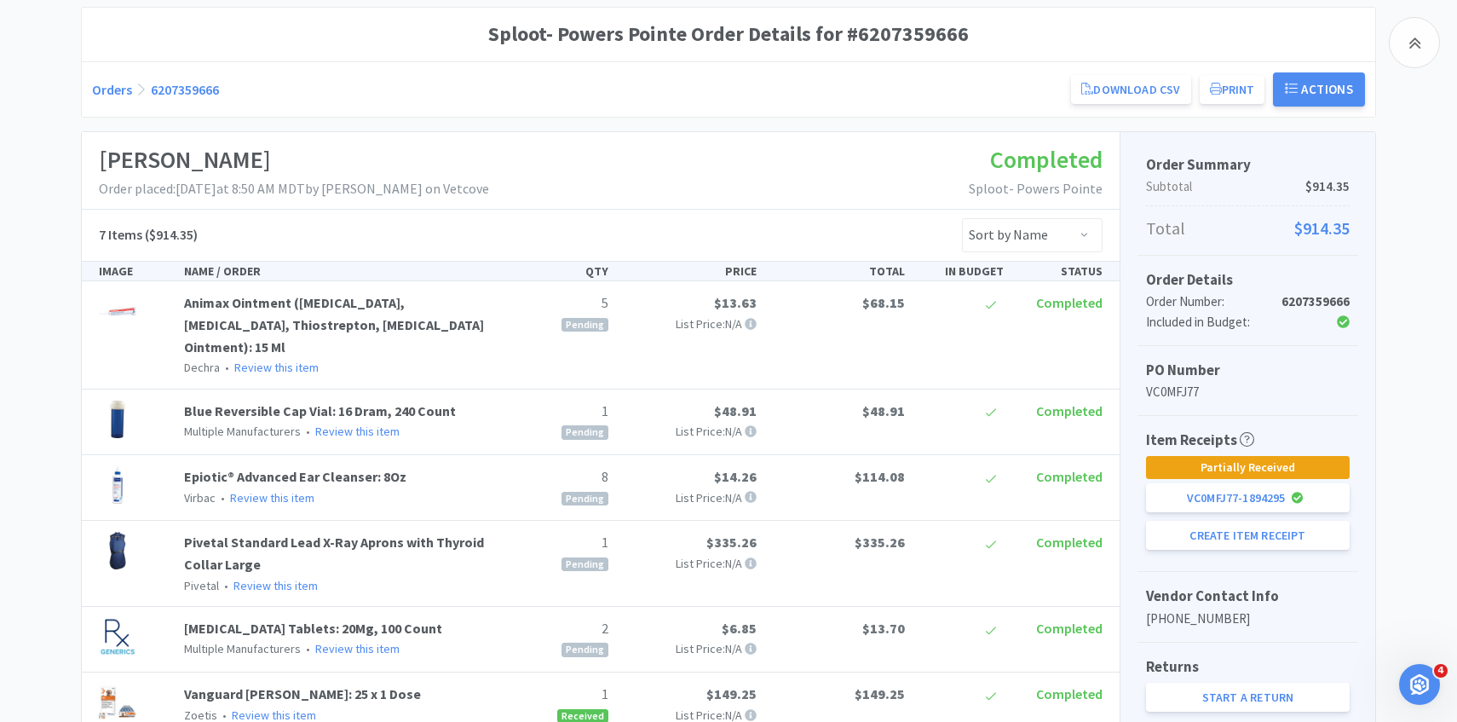
scroll to position [558, 0]
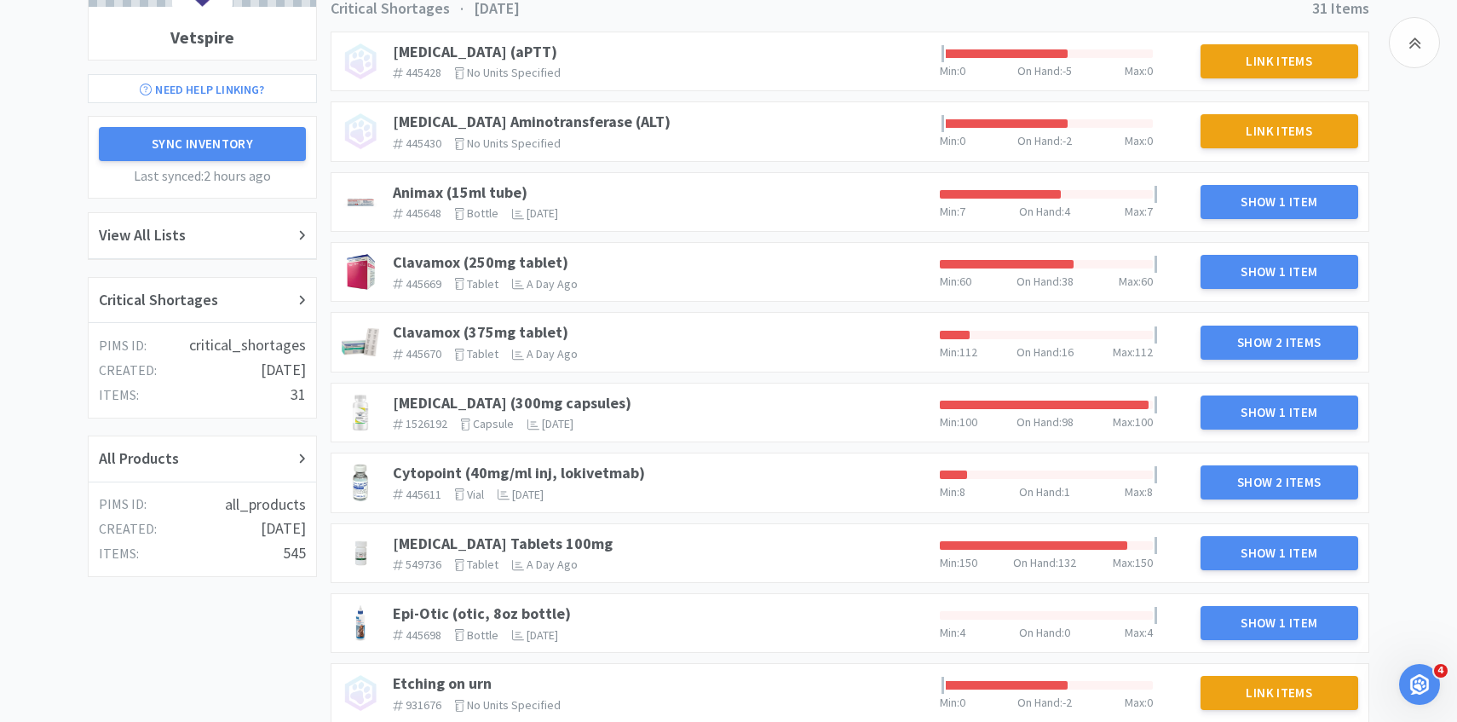
scroll to position [175, 0]
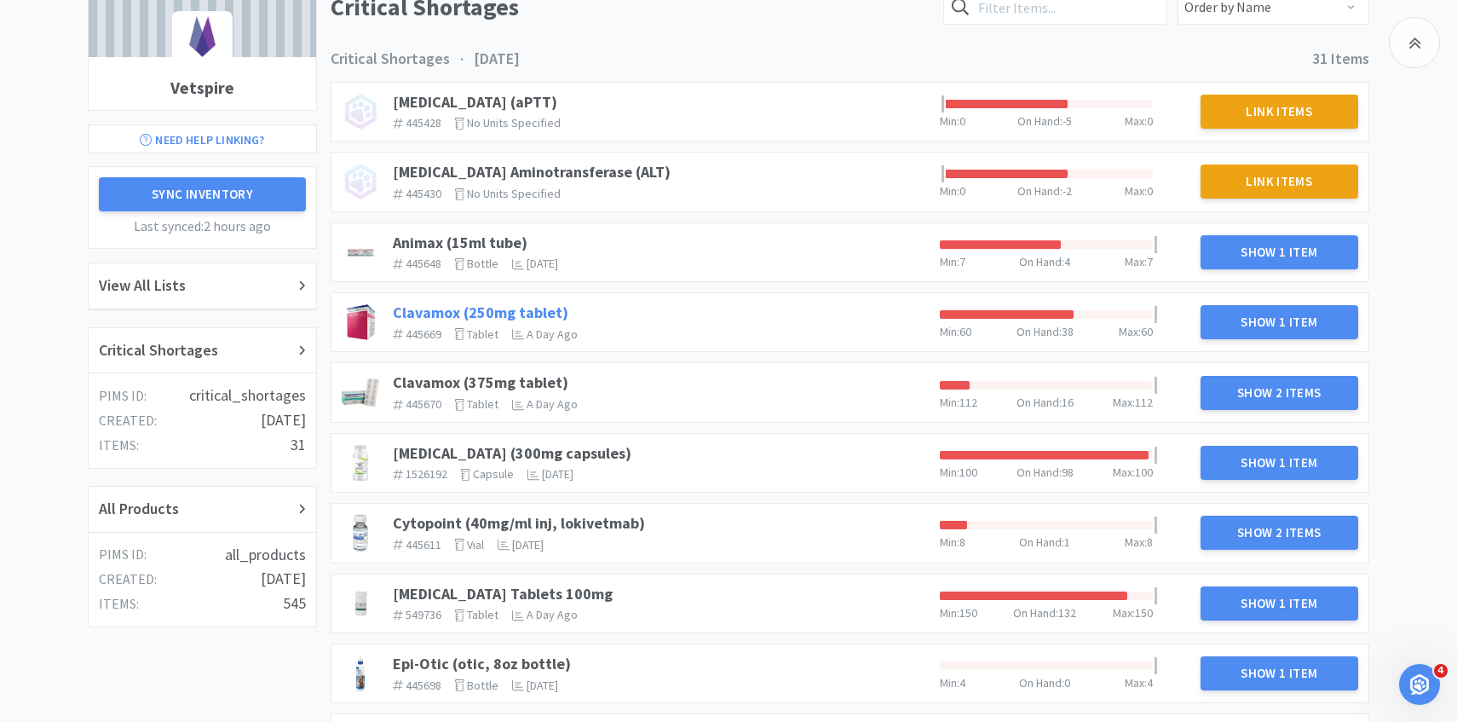
click at [533, 307] on link "Clavamox (250mg tablet)" at bounding box center [481, 312] width 176 height 20
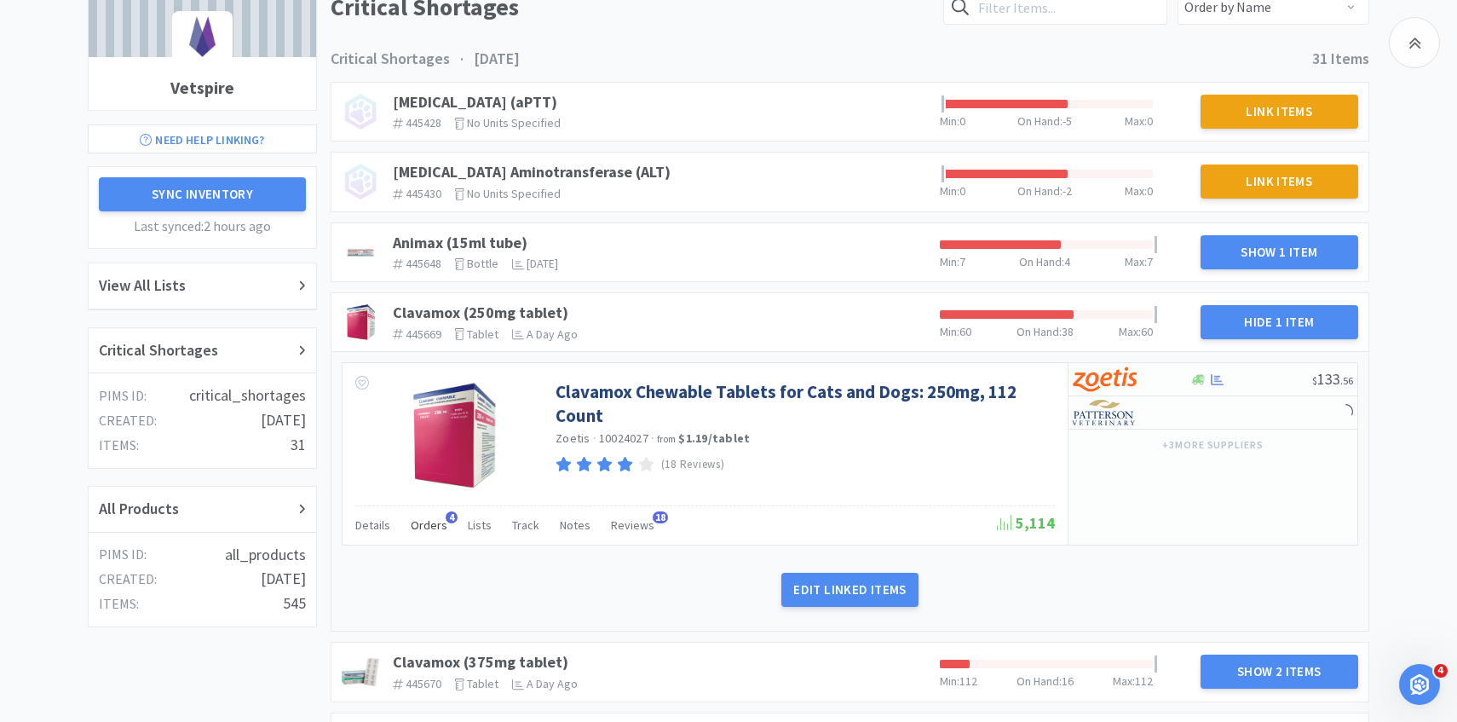
click at [440, 529] on span "Orders" at bounding box center [429, 524] width 37 height 15
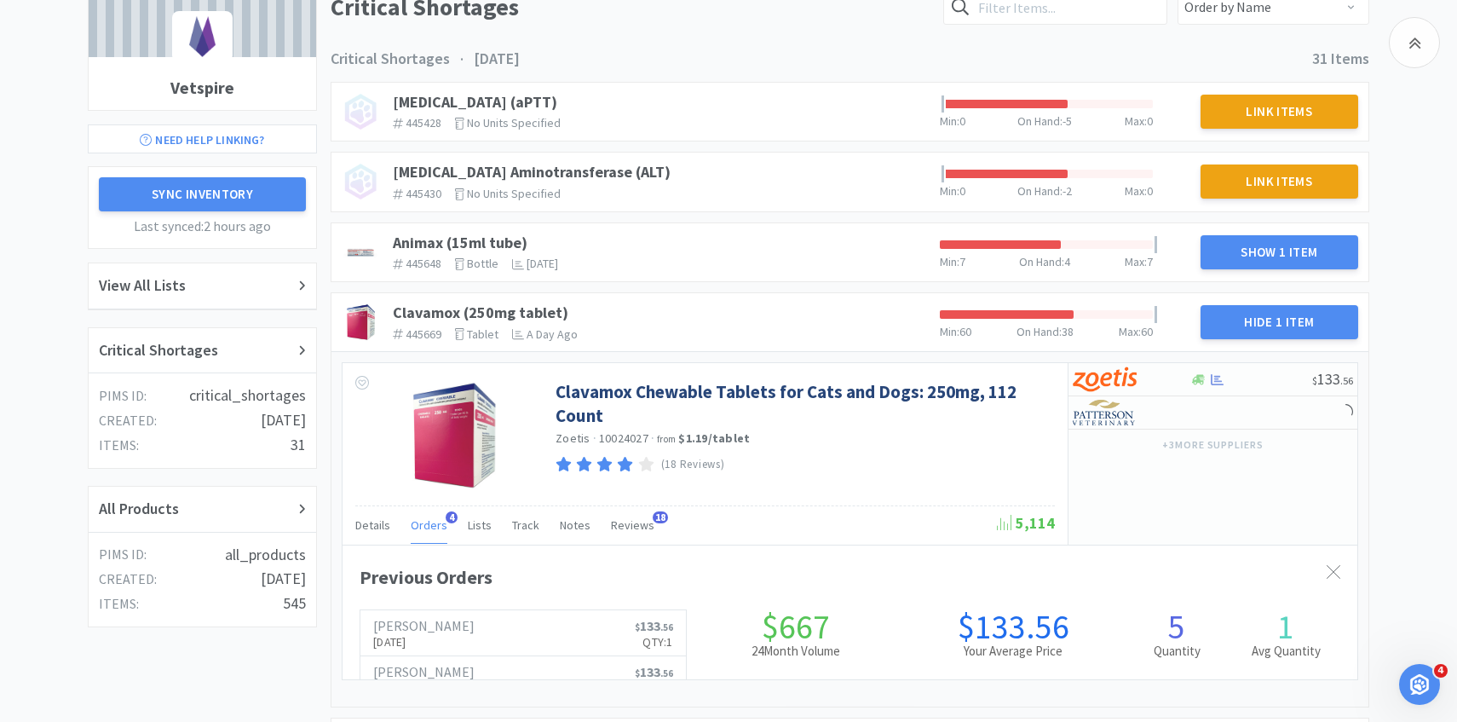
scroll to position [467, 1015]
click at [440, 529] on span "Orders" at bounding box center [429, 524] width 37 height 15
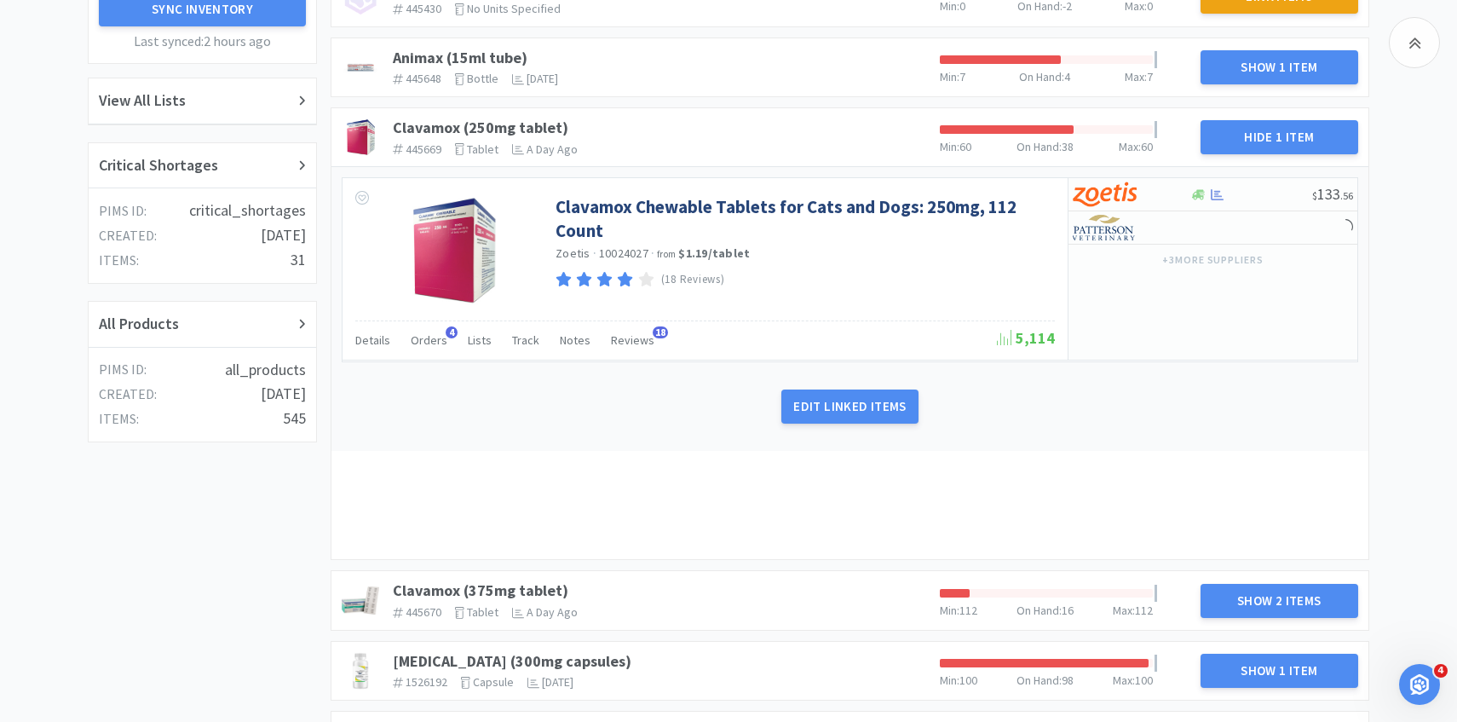
scroll to position [389, 0]
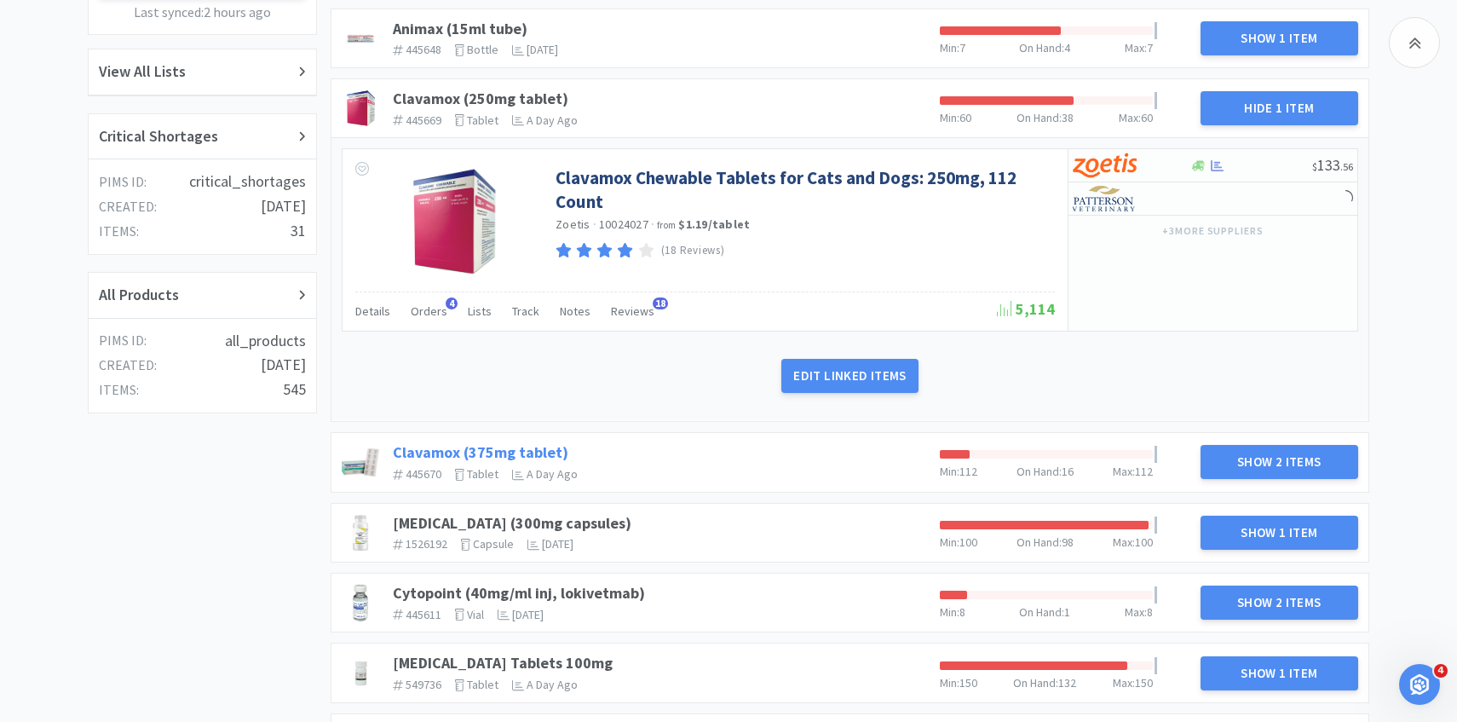
click at [550, 446] on link "Clavamox (375mg tablet)" at bounding box center [481, 452] width 176 height 20
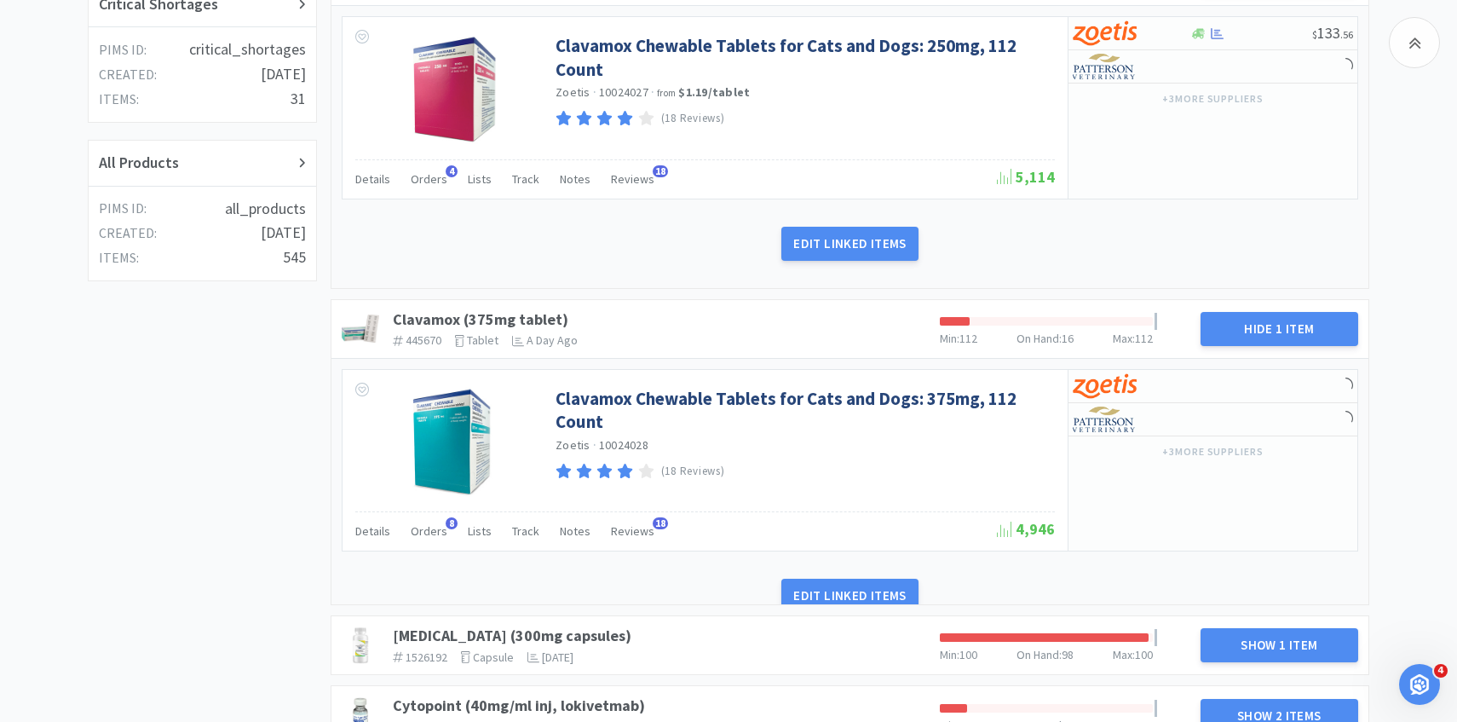
scroll to position [554, 0]
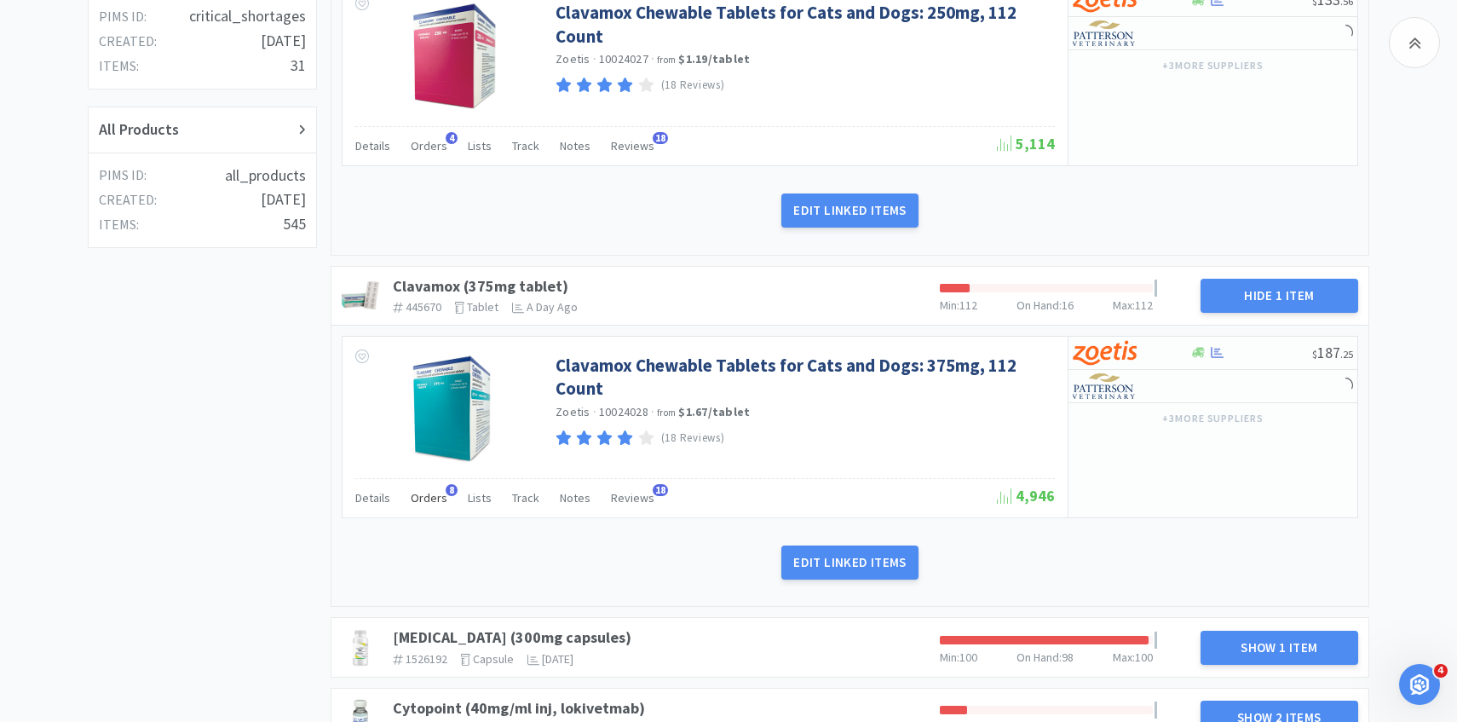
click at [432, 504] on span "Orders" at bounding box center [429, 497] width 37 height 15
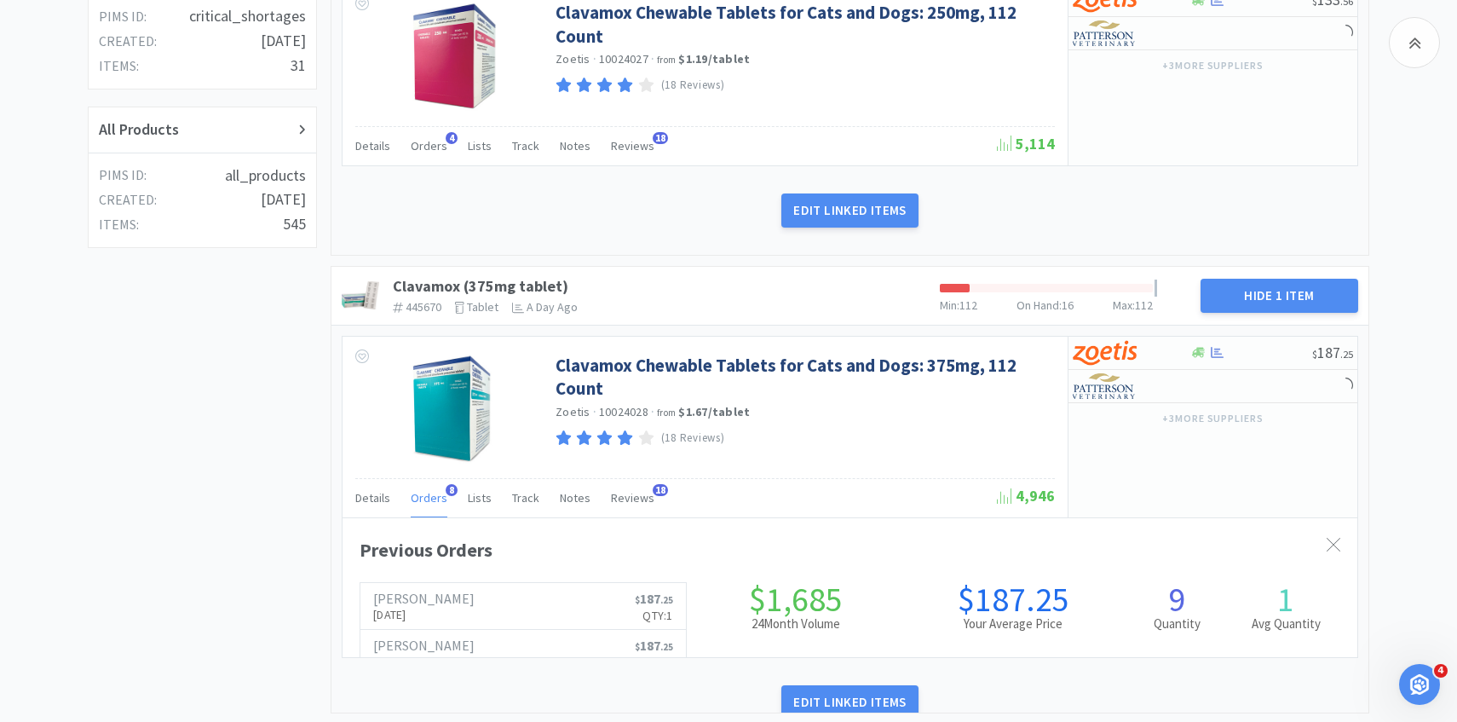
scroll to position [467, 1015]
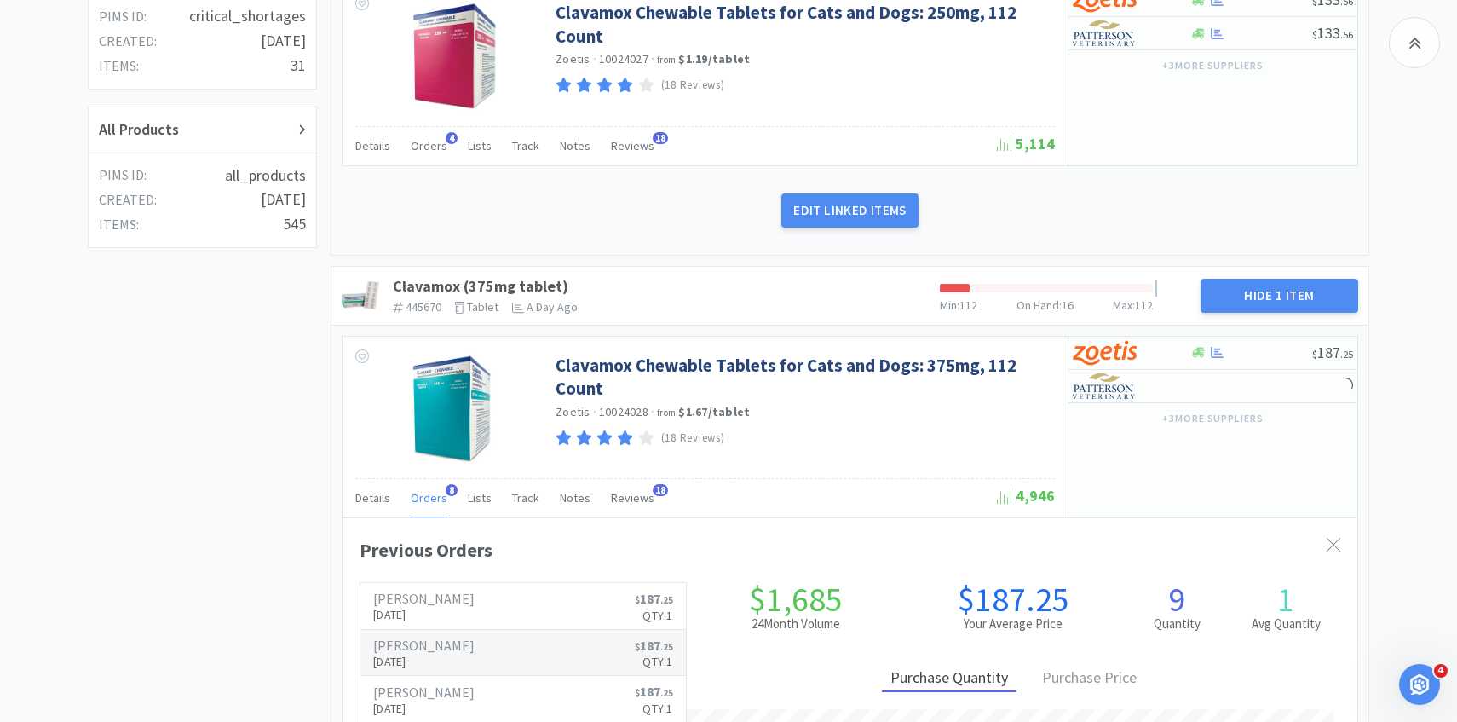
click at [452, 662] on p "[DATE]" at bounding box center [423, 661] width 101 height 19
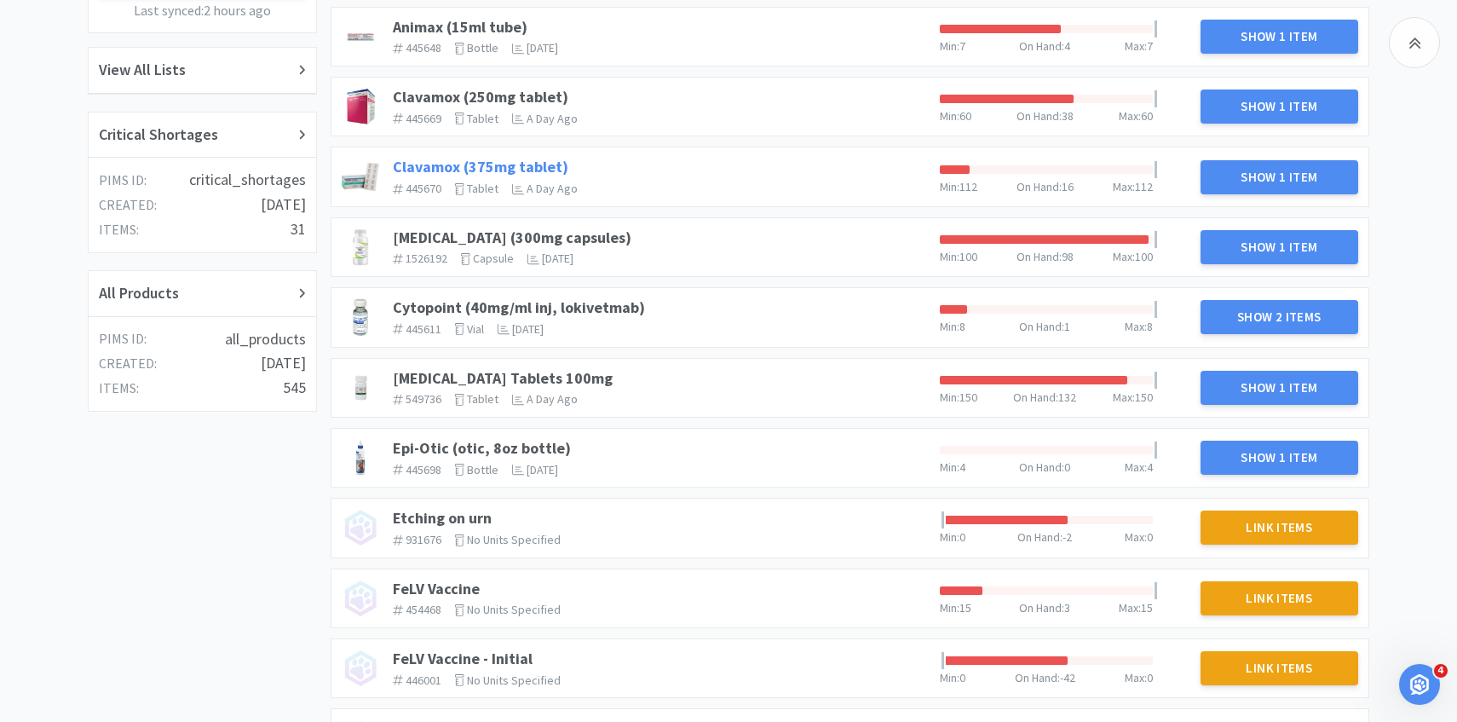
scroll to position [430, 0]
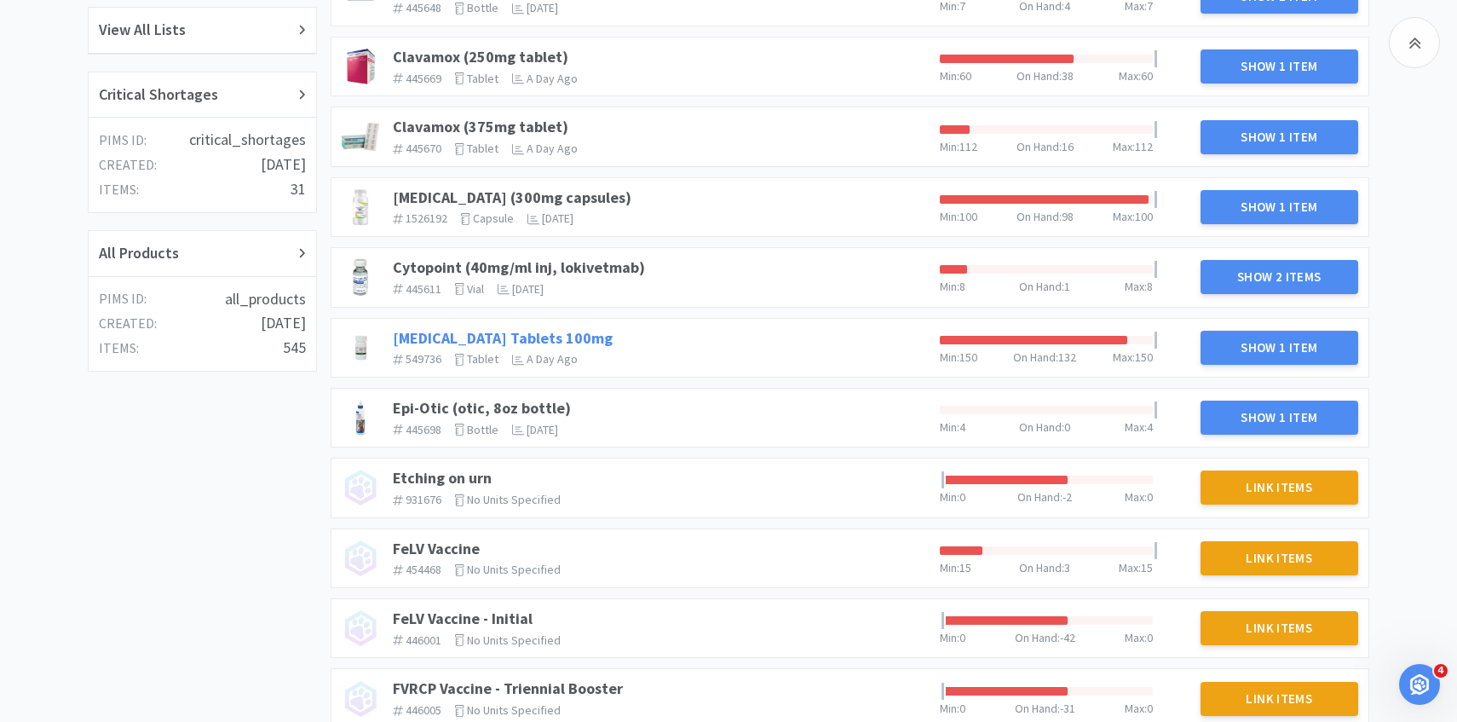
click at [448, 344] on link "[MEDICAL_DATA] Tablets 100mg" at bounding box center [503, 338] width 220 height 20
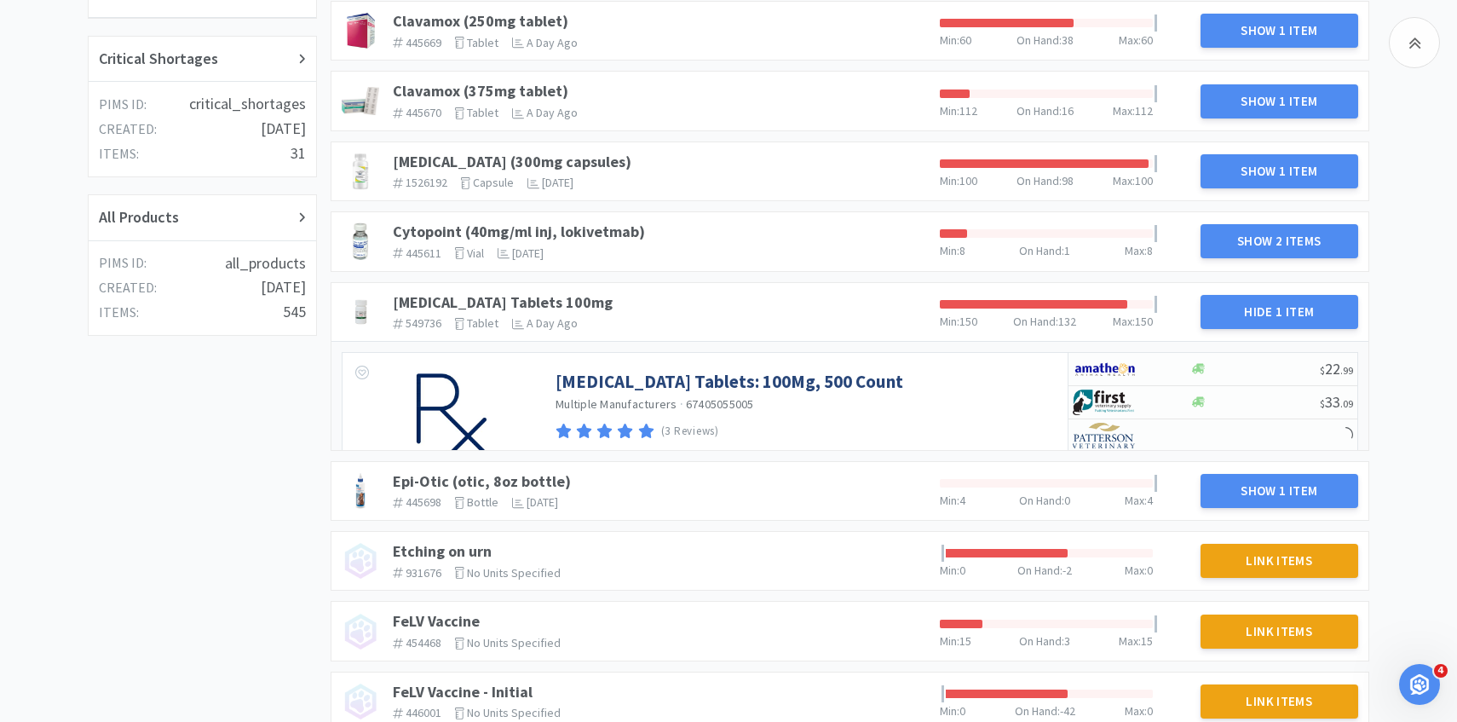
scroll to position [527, 0]
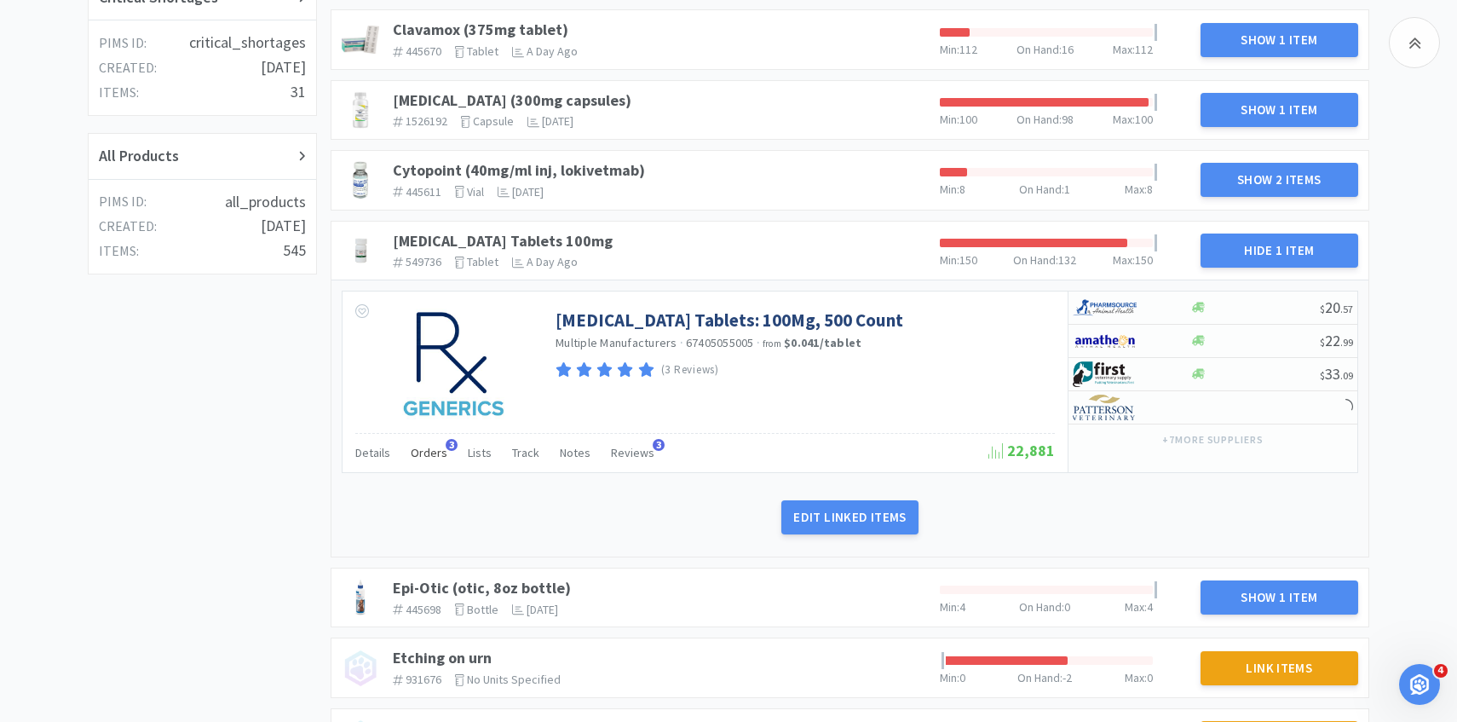
click at [433, 453] on span "Orders" at bounding box center [429, 452] width 37 height 15
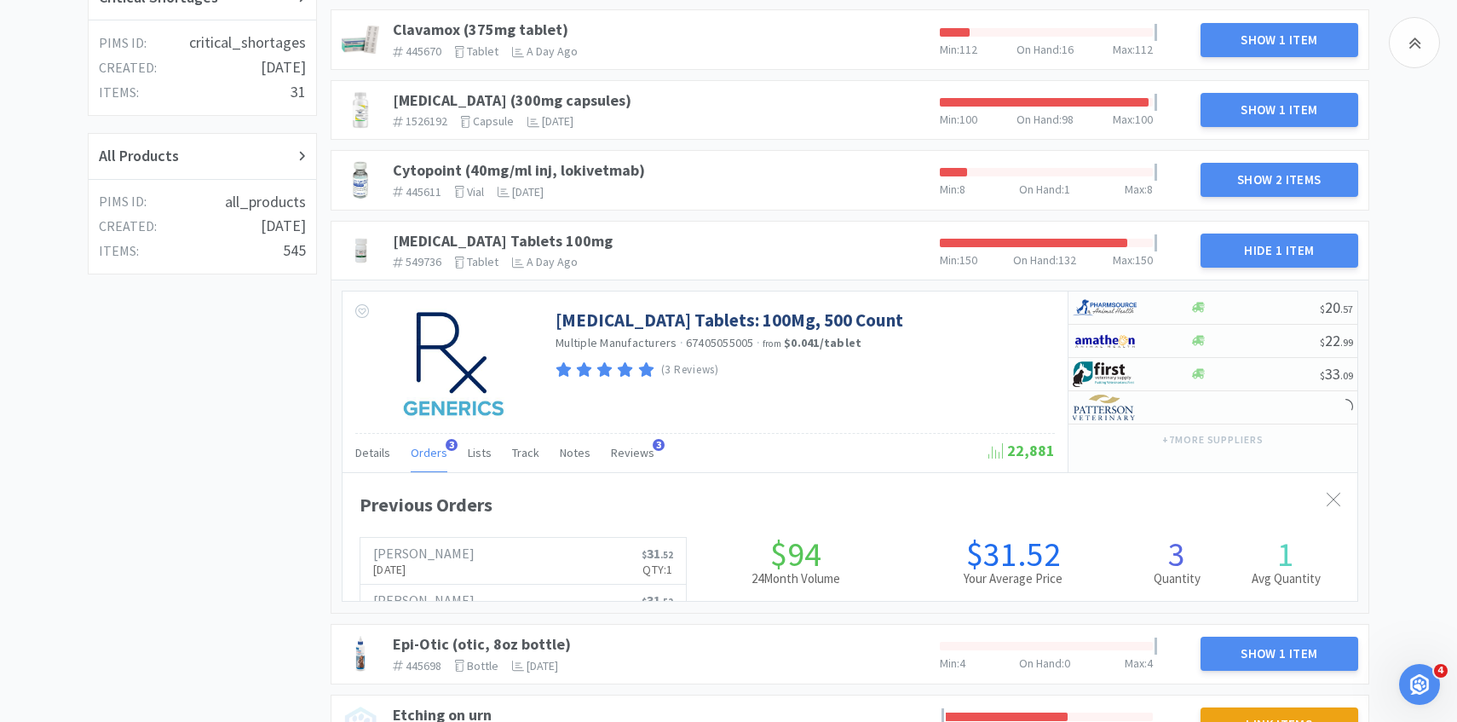
scroll to position [467, 1015]
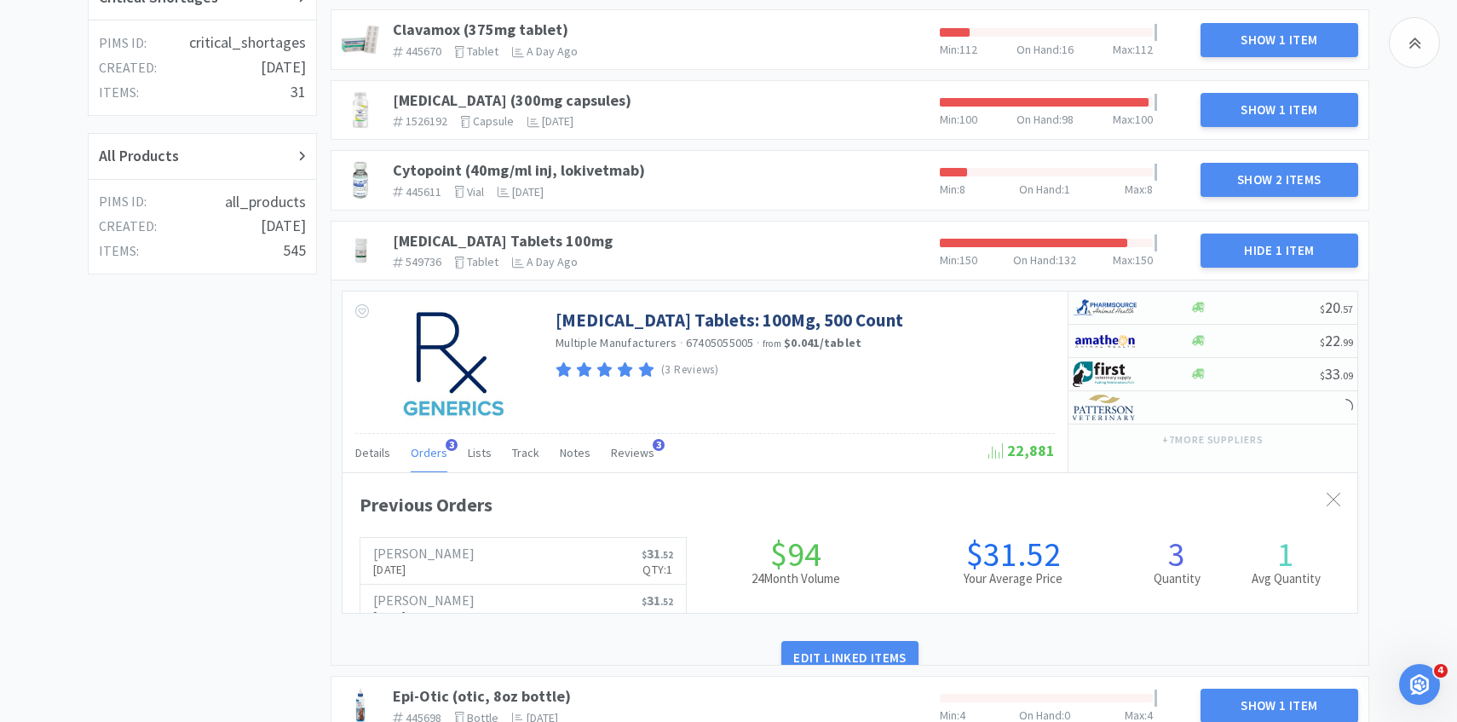
click at [433, 453] on span "Orders" at bounding box center [429, 452] width 37 height 15
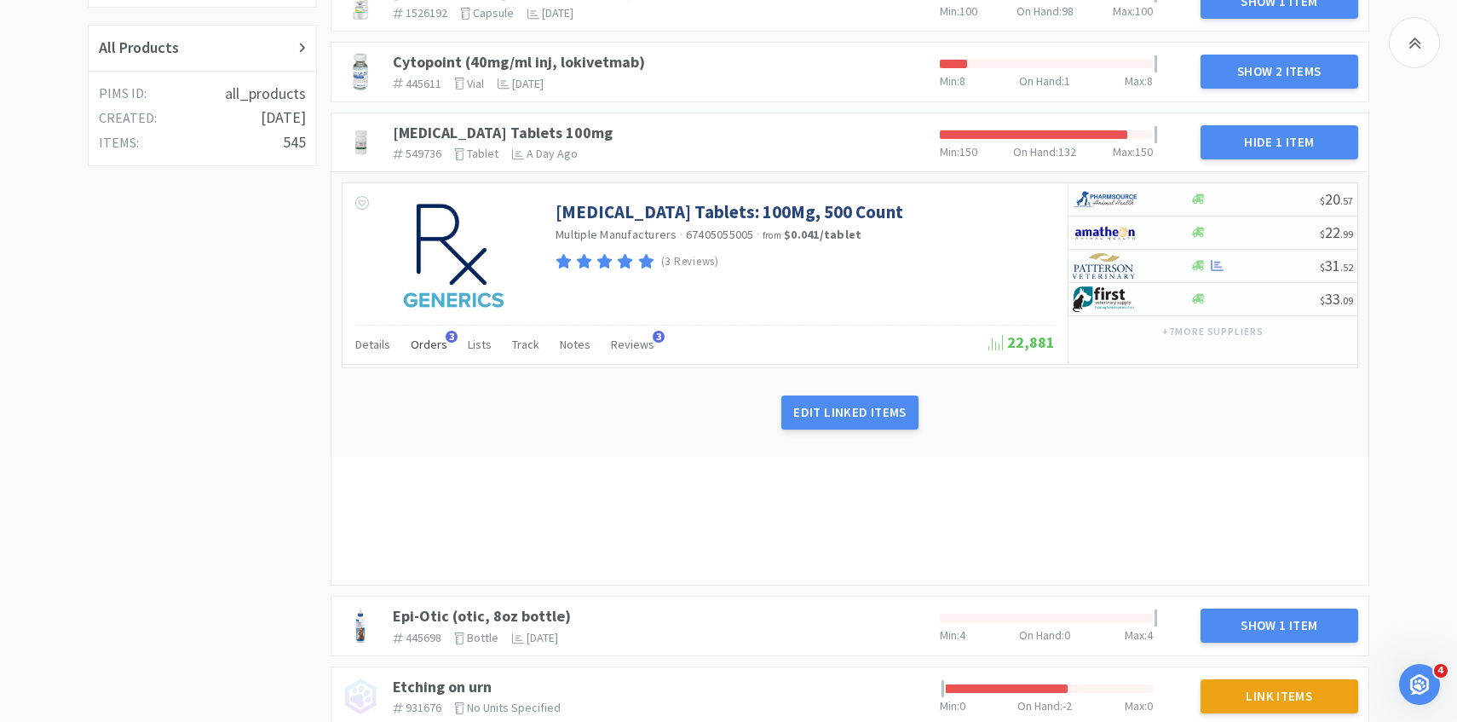
scroll to position [824, 0]
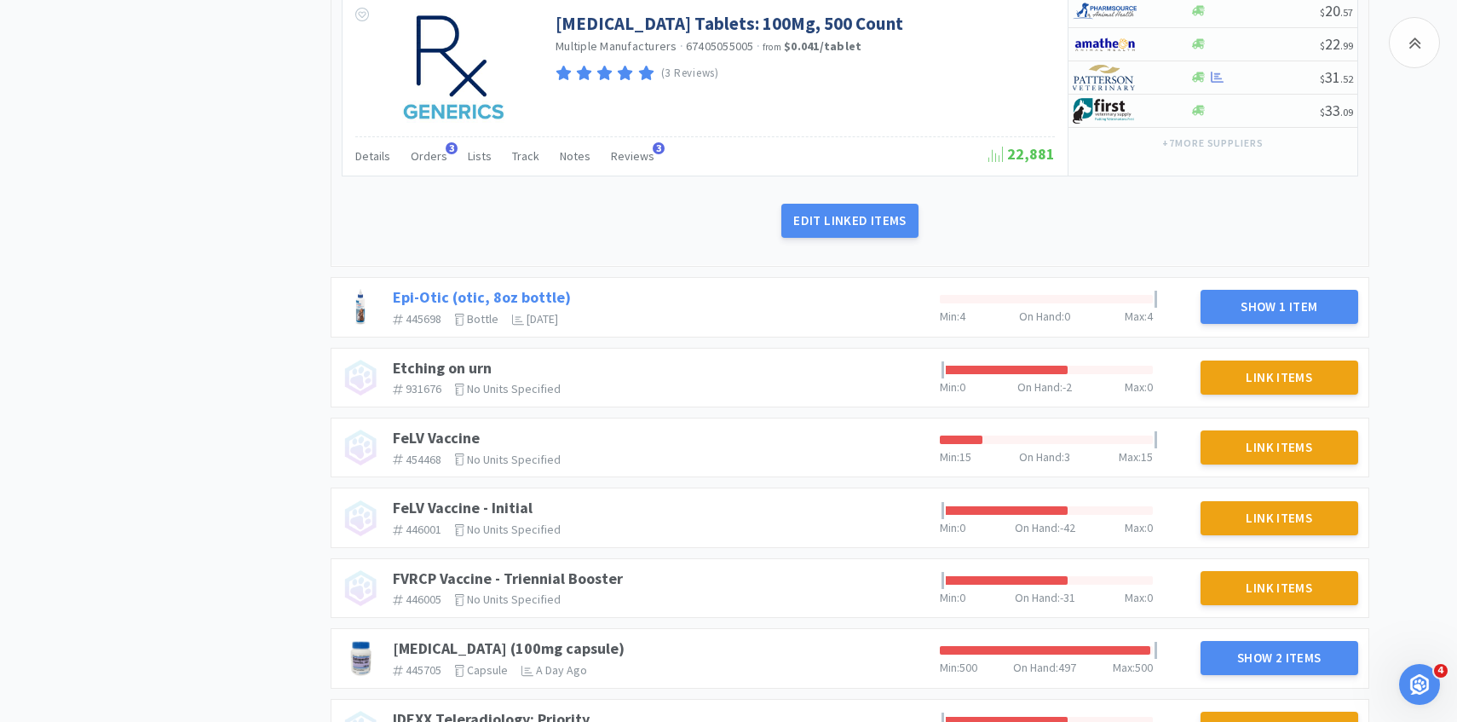
click at [449, 293] on link "Epi-Otic (otic, 8oz bottle)" at bounding box center [482, 297] width 178 height 20
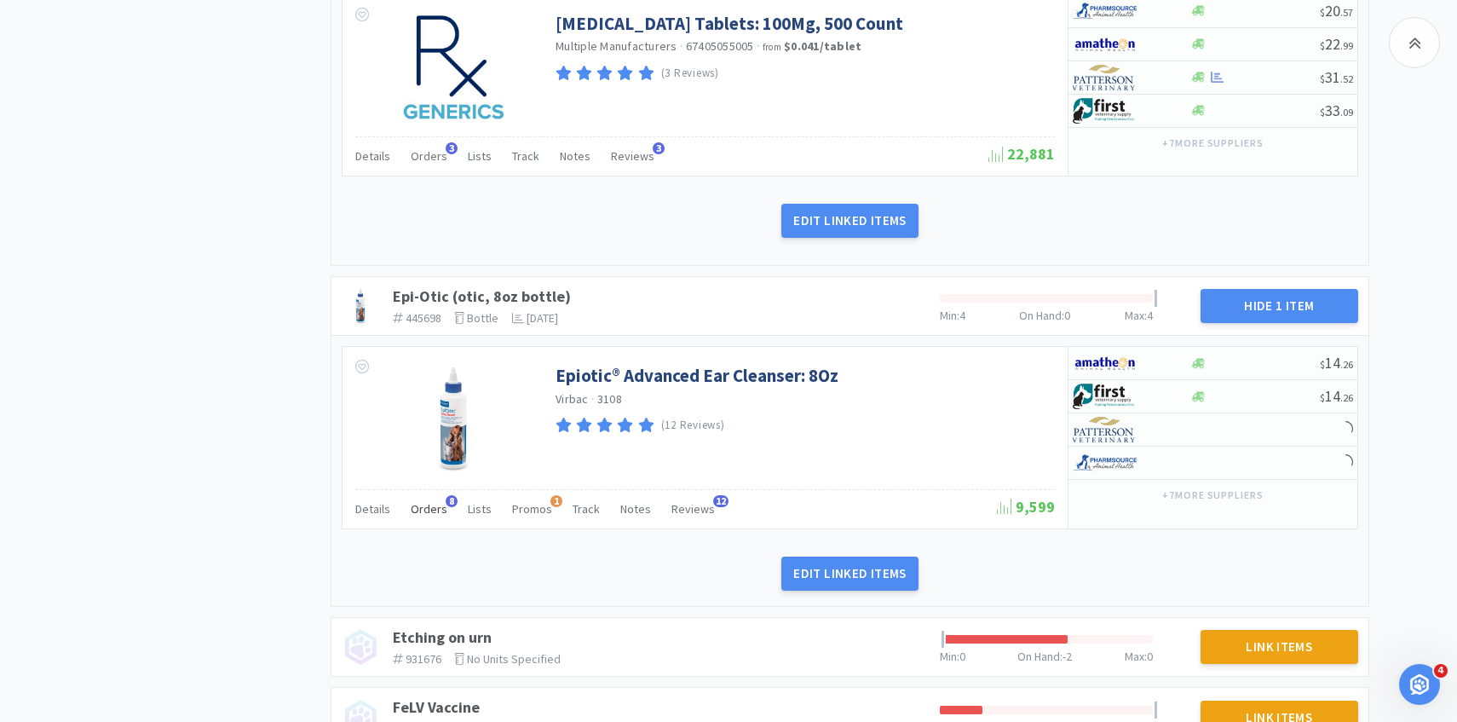
click at [438, 511] on span "Orders" at bounding box center [429, 508] width 37 height 15
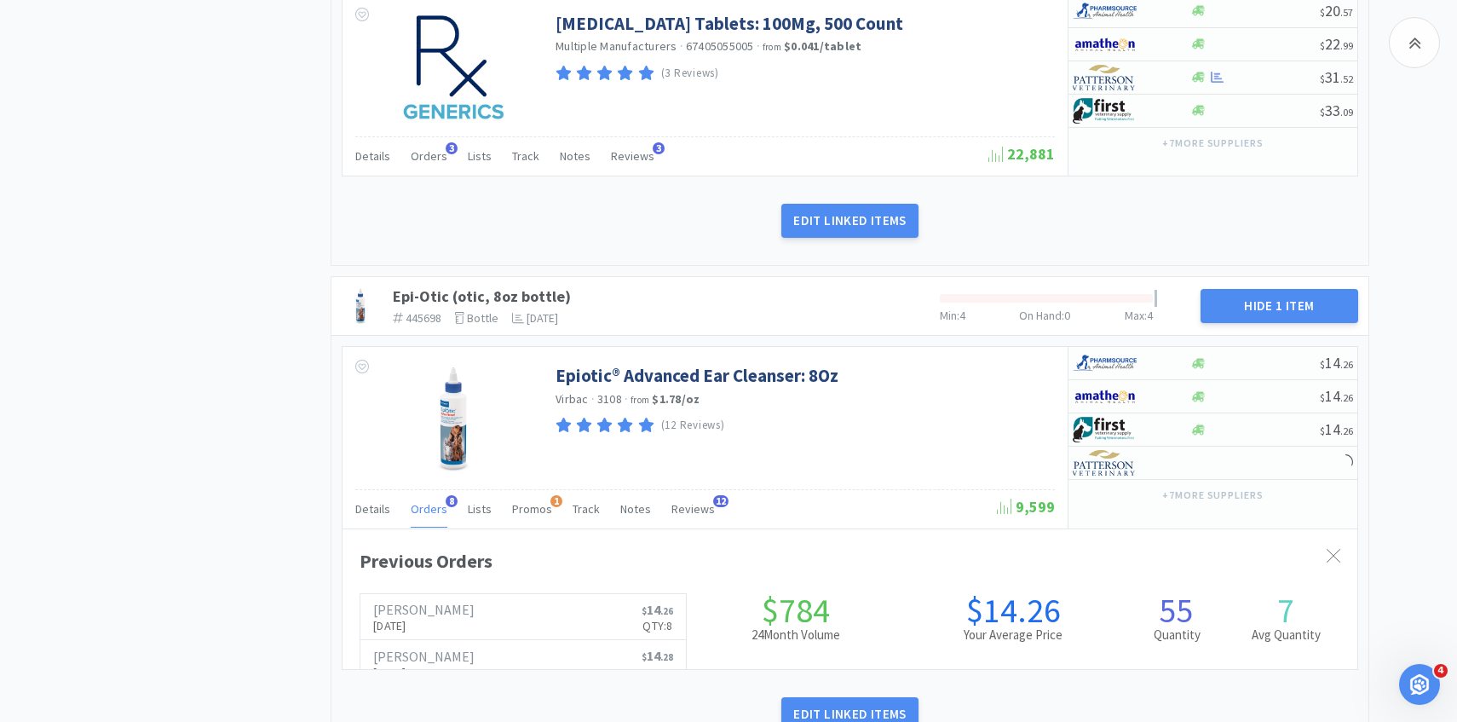
click at [438, 511] on span "Orders" at bounding box center [429, 508] width 37 height 15
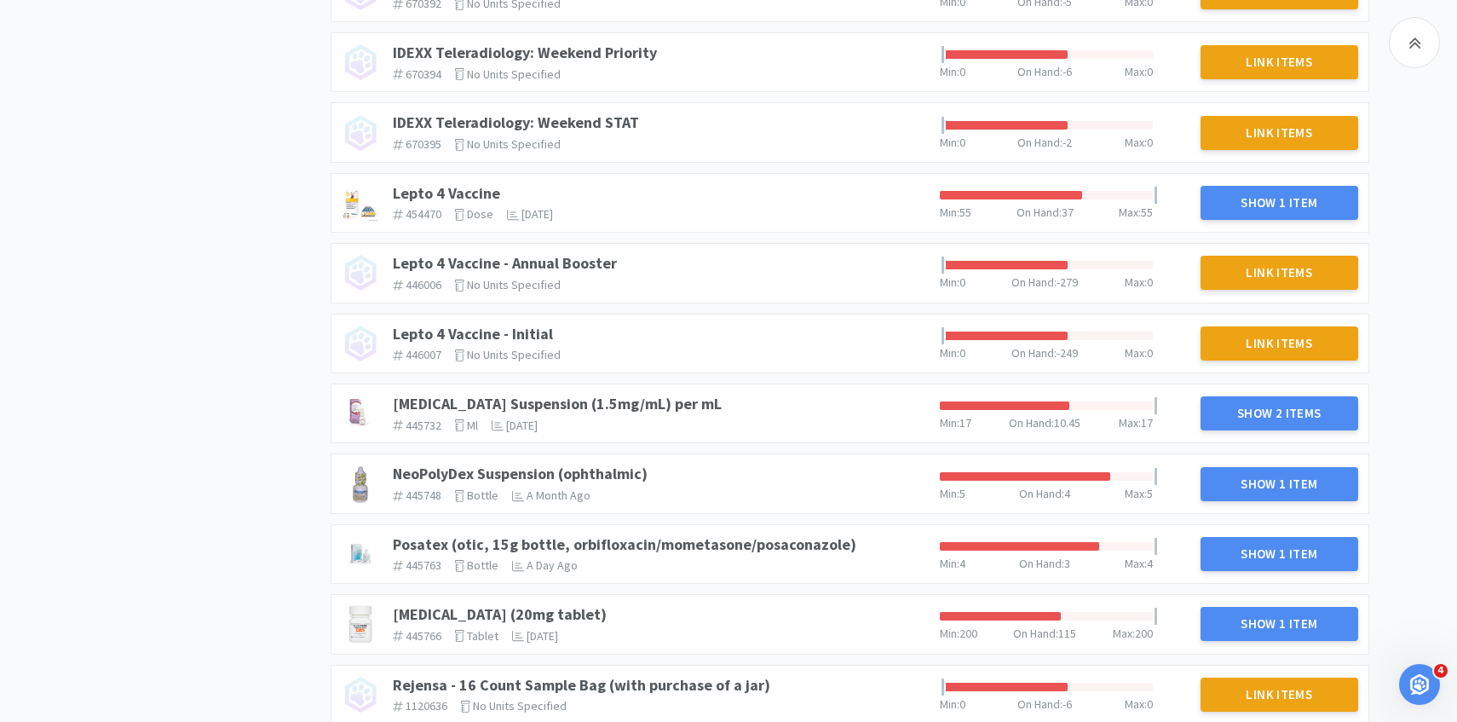
scroll to position [1919, 0]
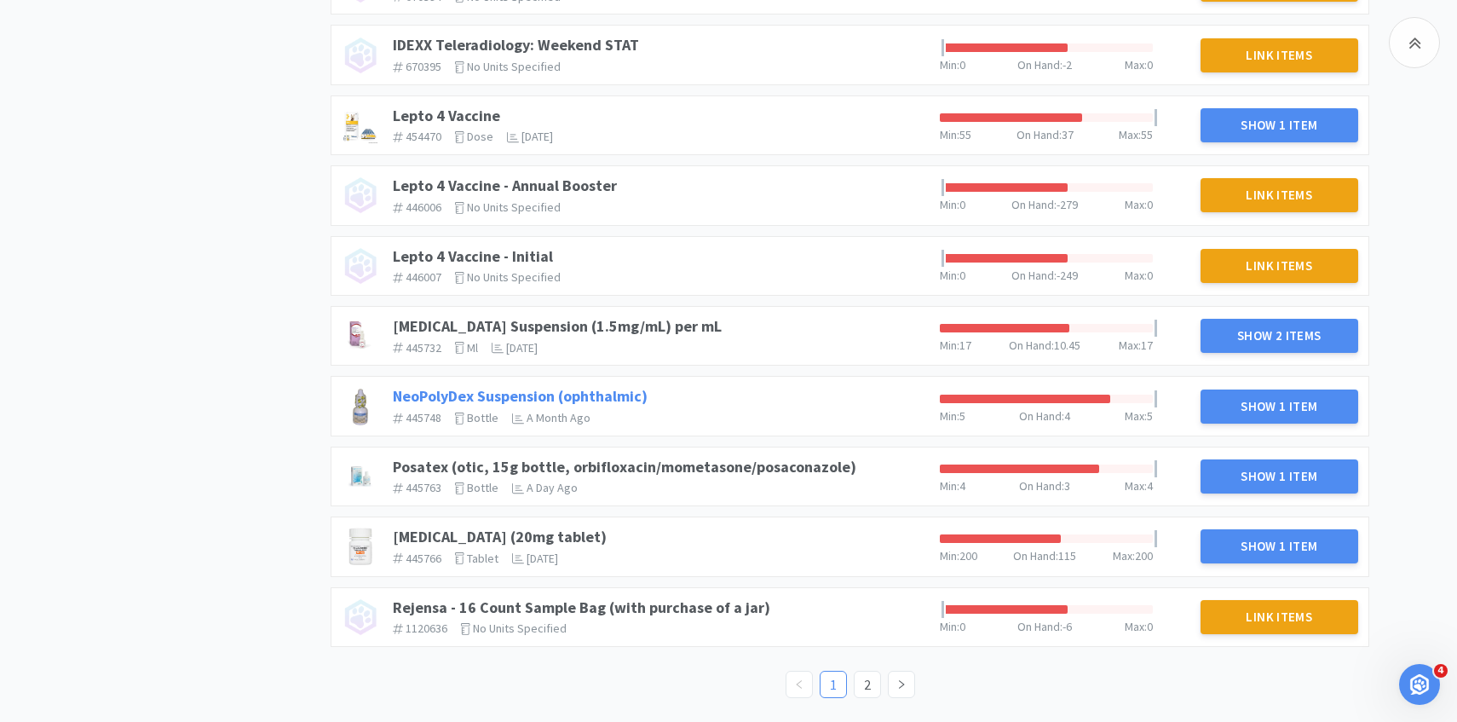
click at [605, 392] on link "NeoPolyDex Suspension (ophthalmic)" at bounding box center [520, 396] width 255 height 20
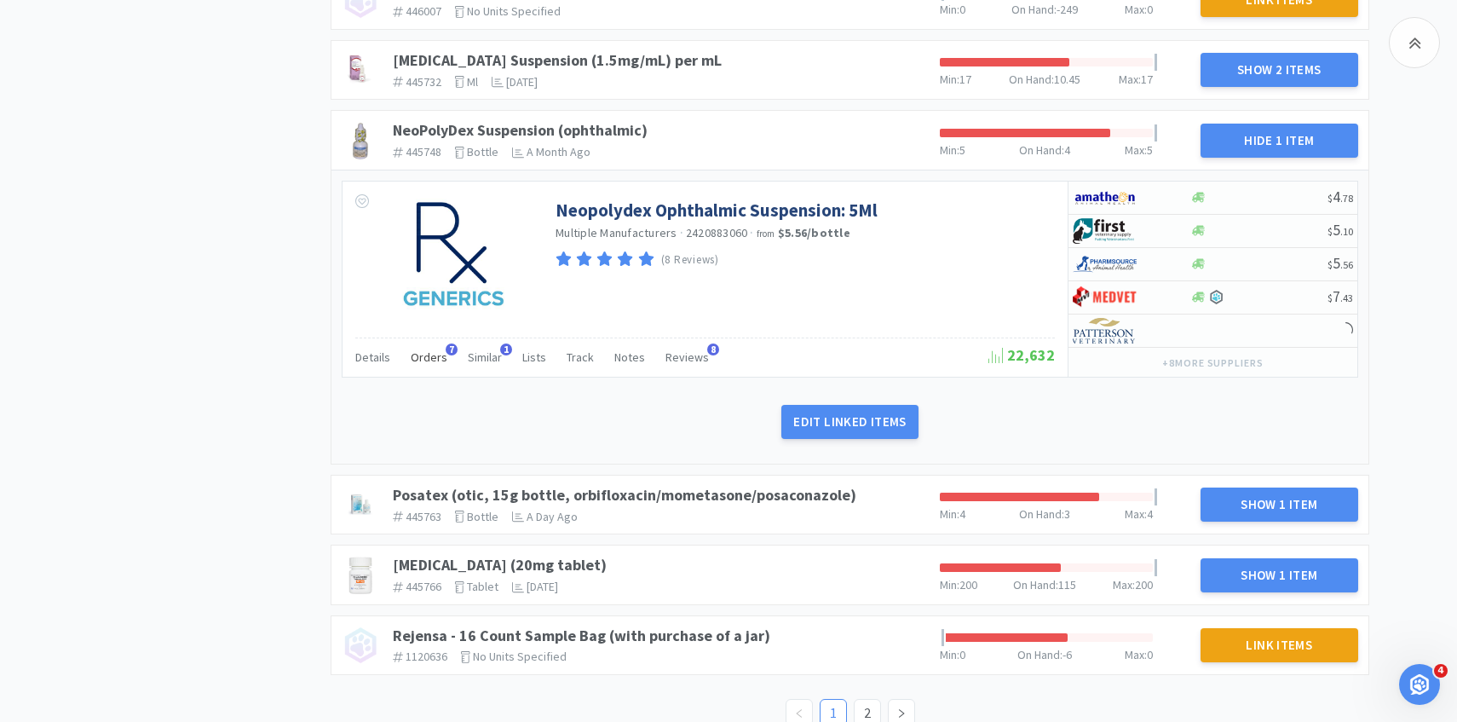
scroll to position [2185, 0]
click at [431, 360] on span "Orders" at bounding box center [429, 356] width 37 height 15
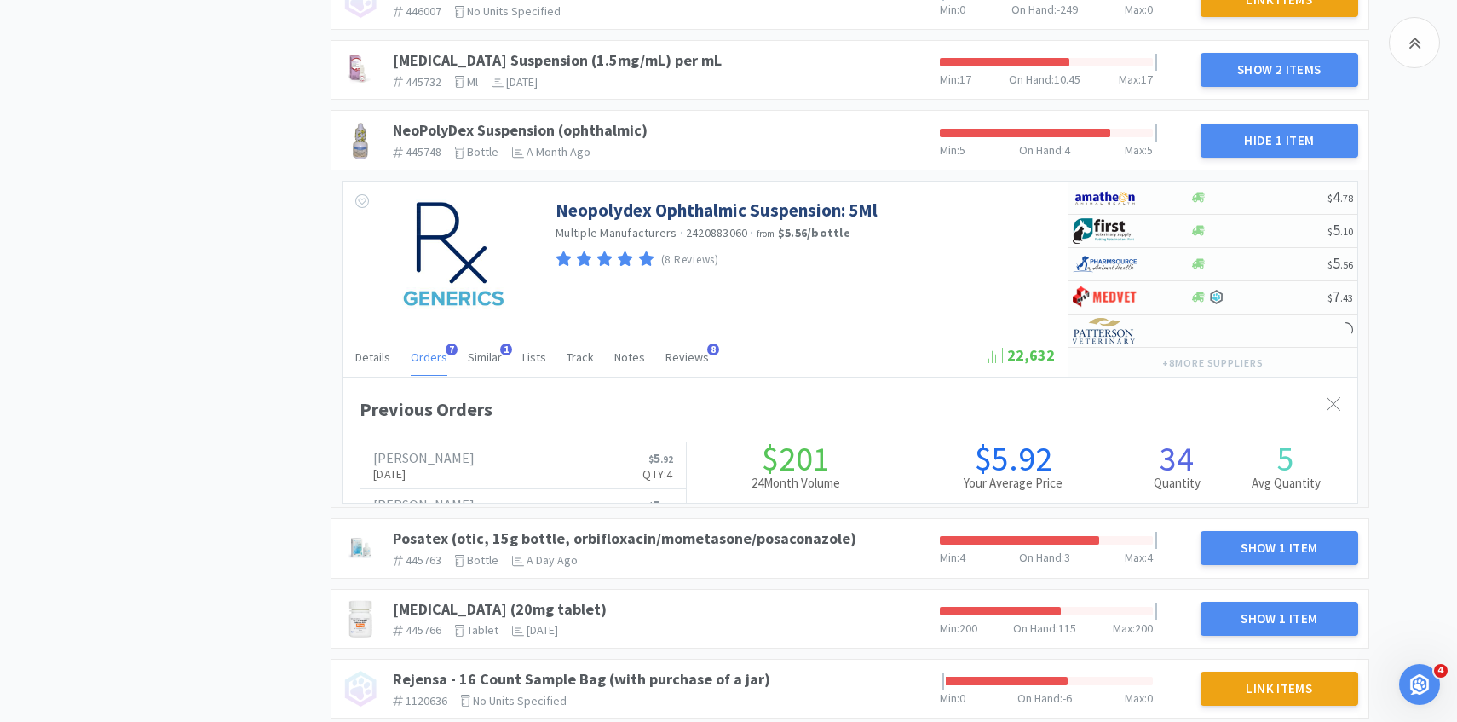
scroll to position [467, 1015]
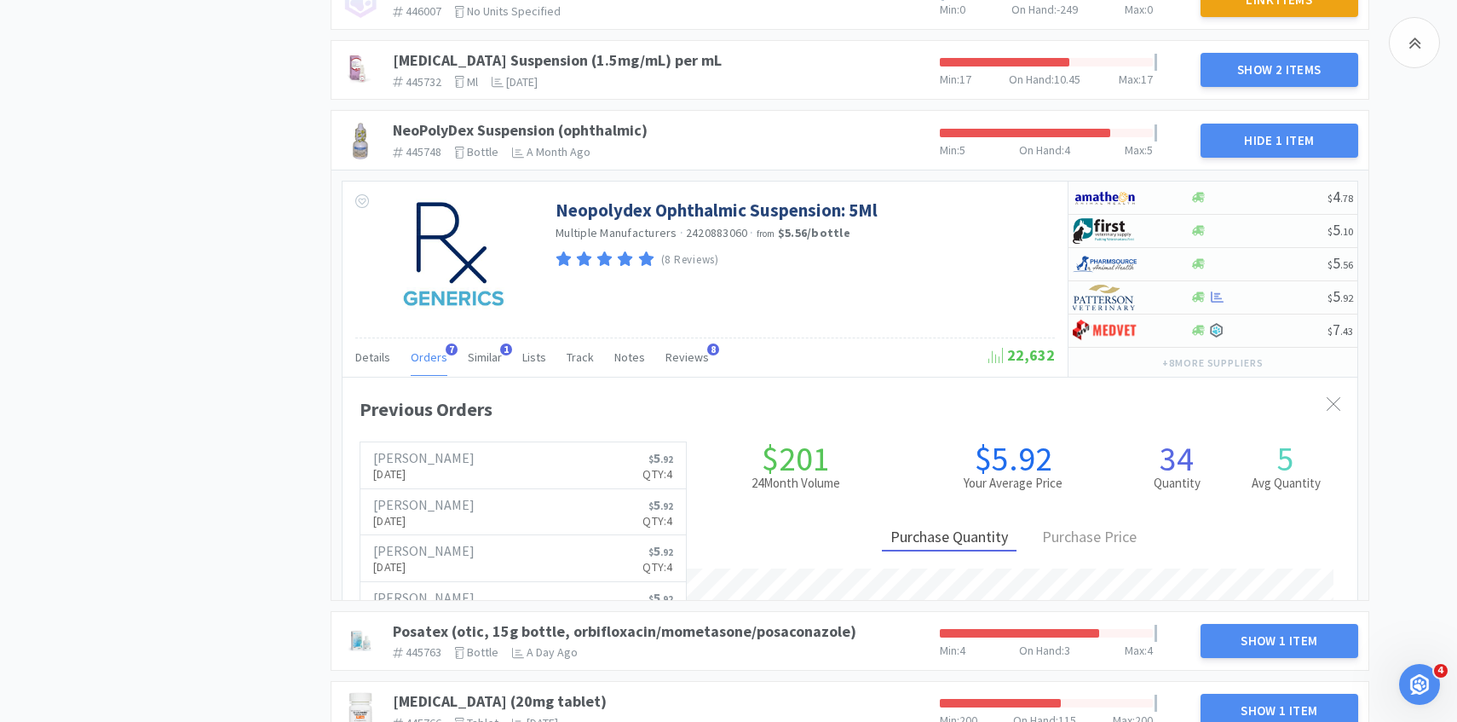
click at [431, 360] on span "Orders" at bounding box center [429, 356] width 37 height 15
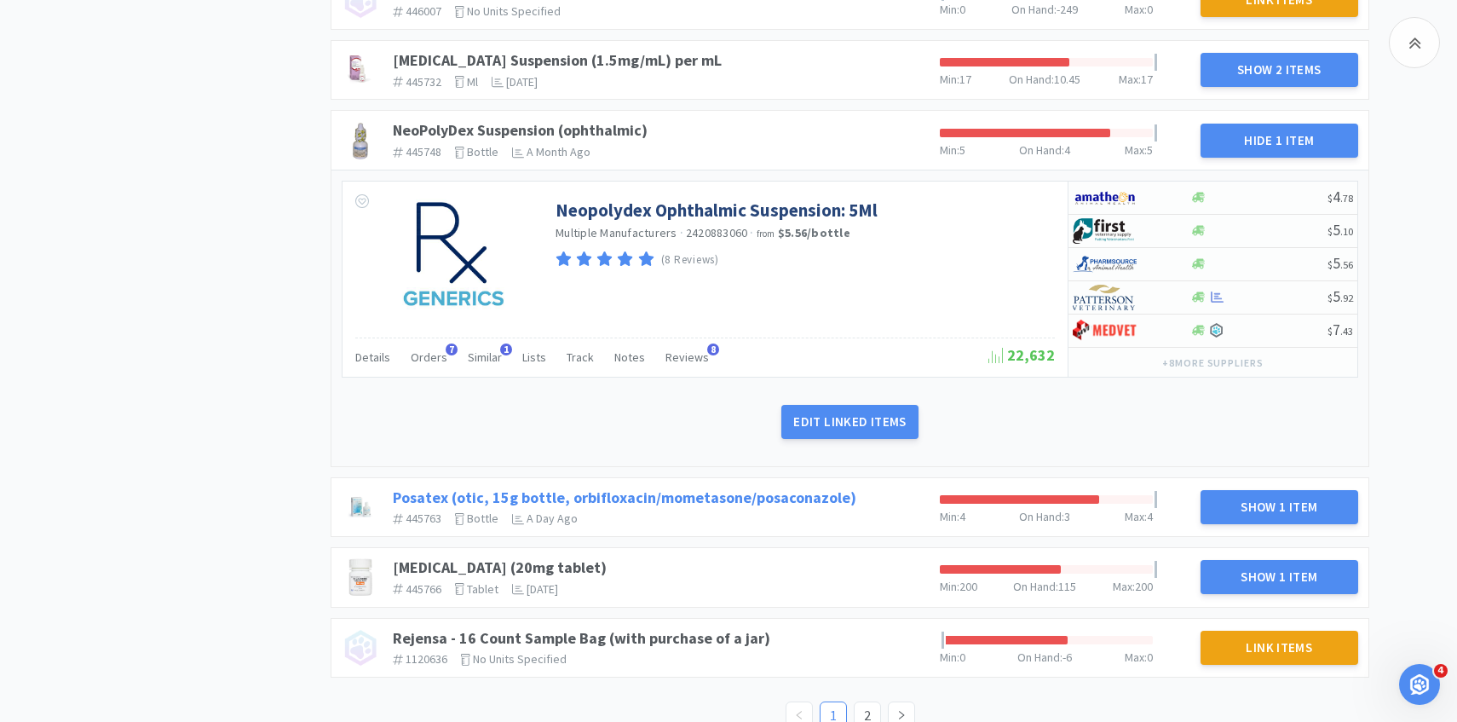
click at [672, 498] on link "Posatex (otic, 15g bottle, orbifloxacin/mometasone/posaconazole)" at bounding box center [624, 497] width 463 height 20
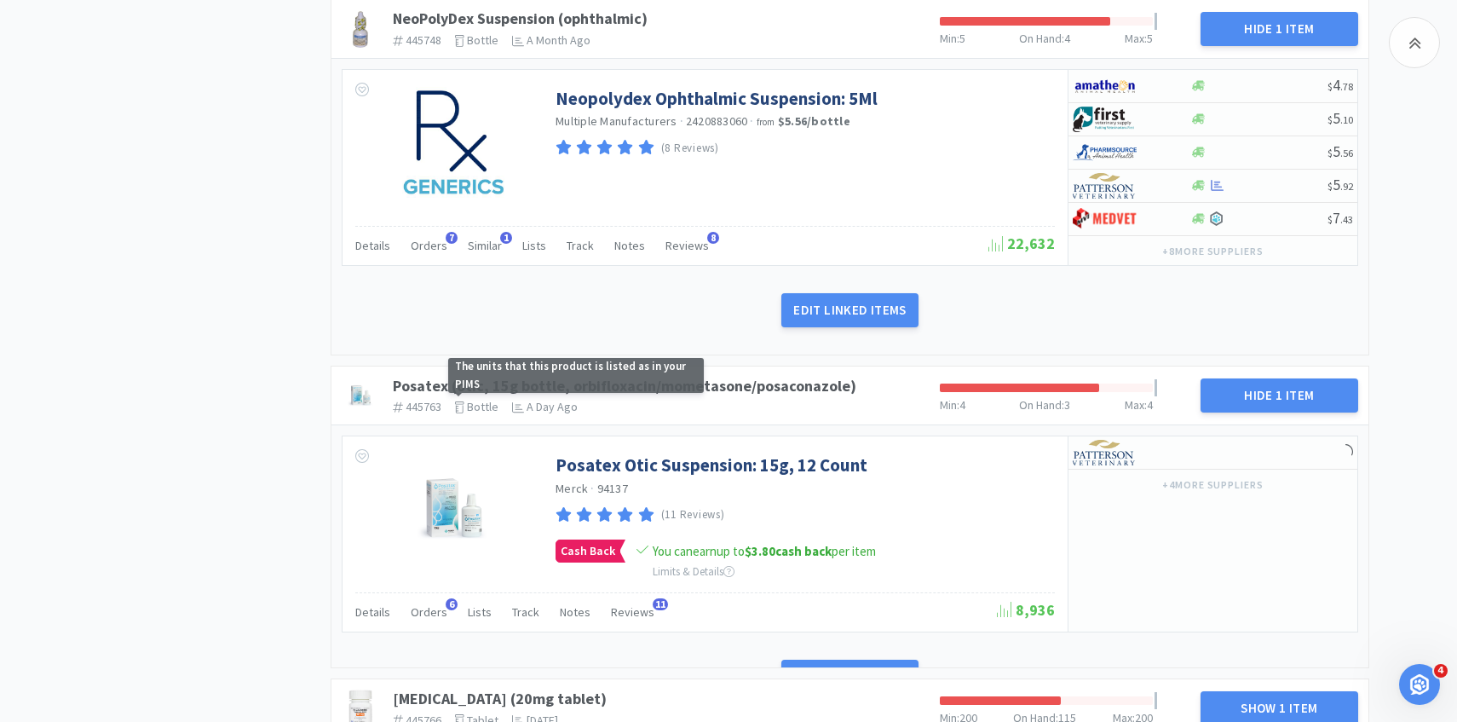
scroll to position [2405, 0]
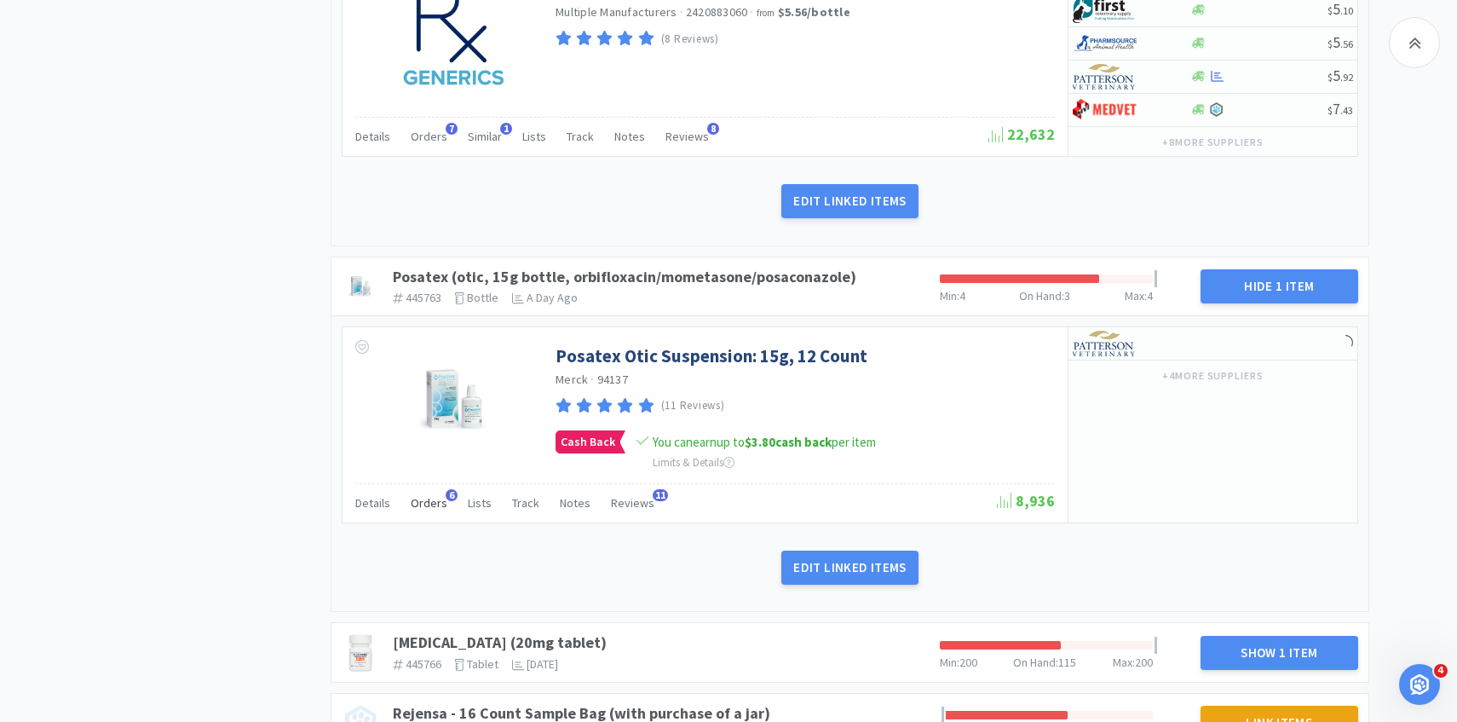
click at [446, 495] on span "6" at bounding box center [452, 495] width 12 height 12
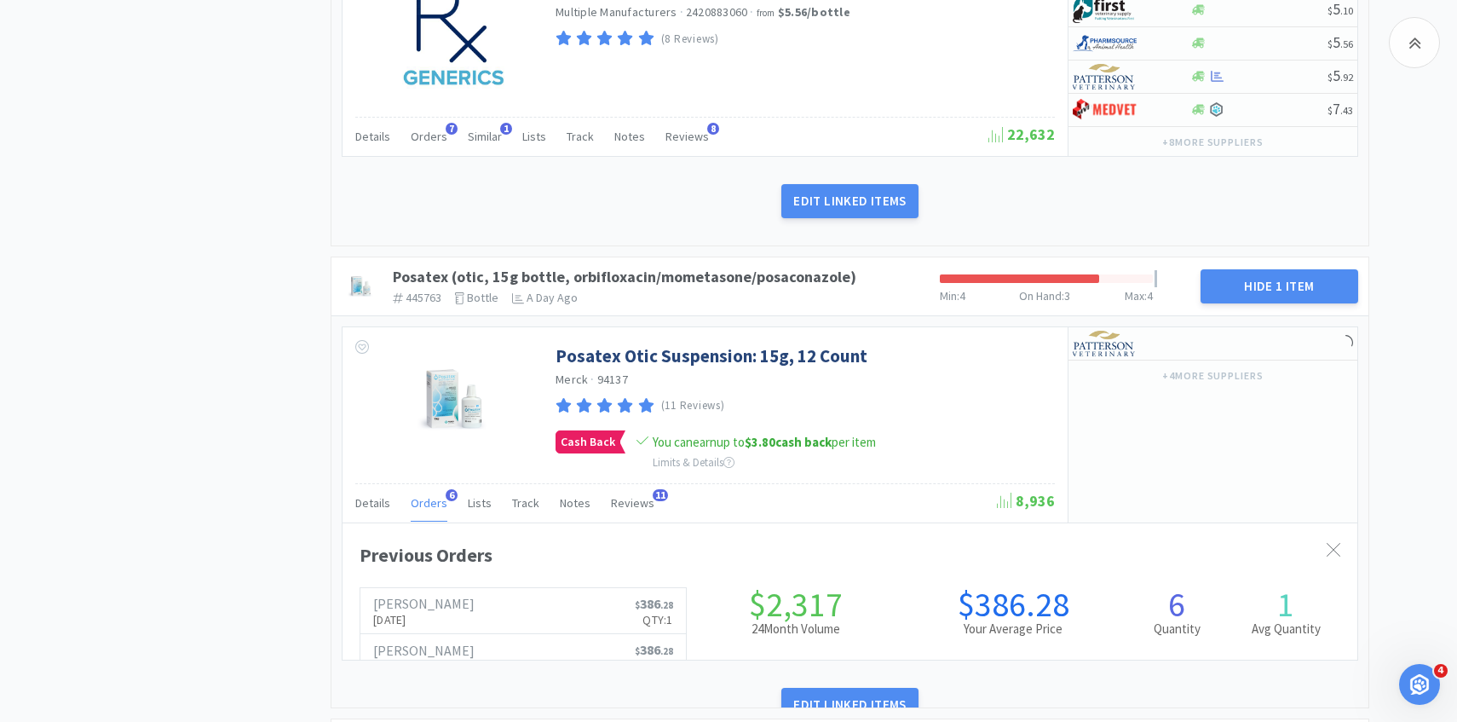
scroll to position [0, 0]
click at [437, 496] on span "Orders" at bounding box center [429, 502] width 37 height 15
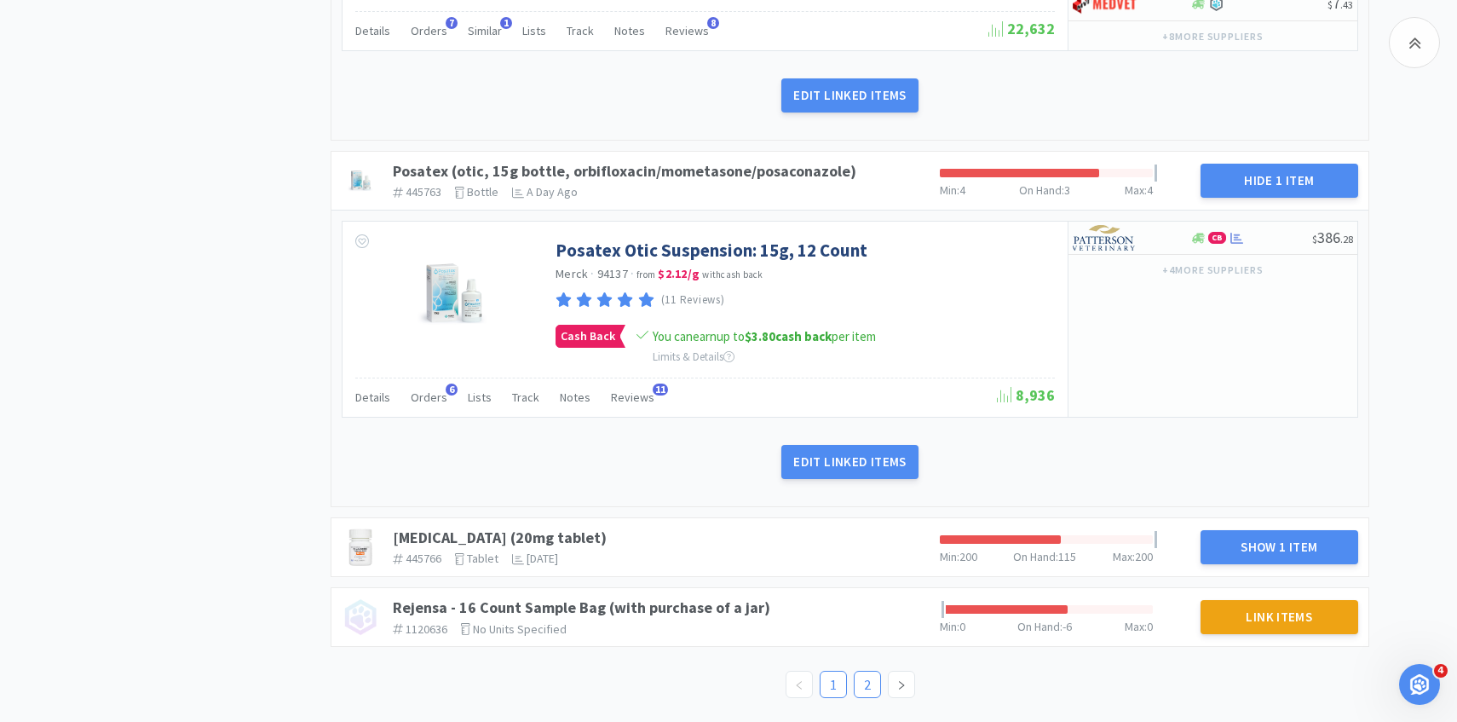
click at [867, 695] on link "2" at bounding box center [868, 684] width 26 height 26
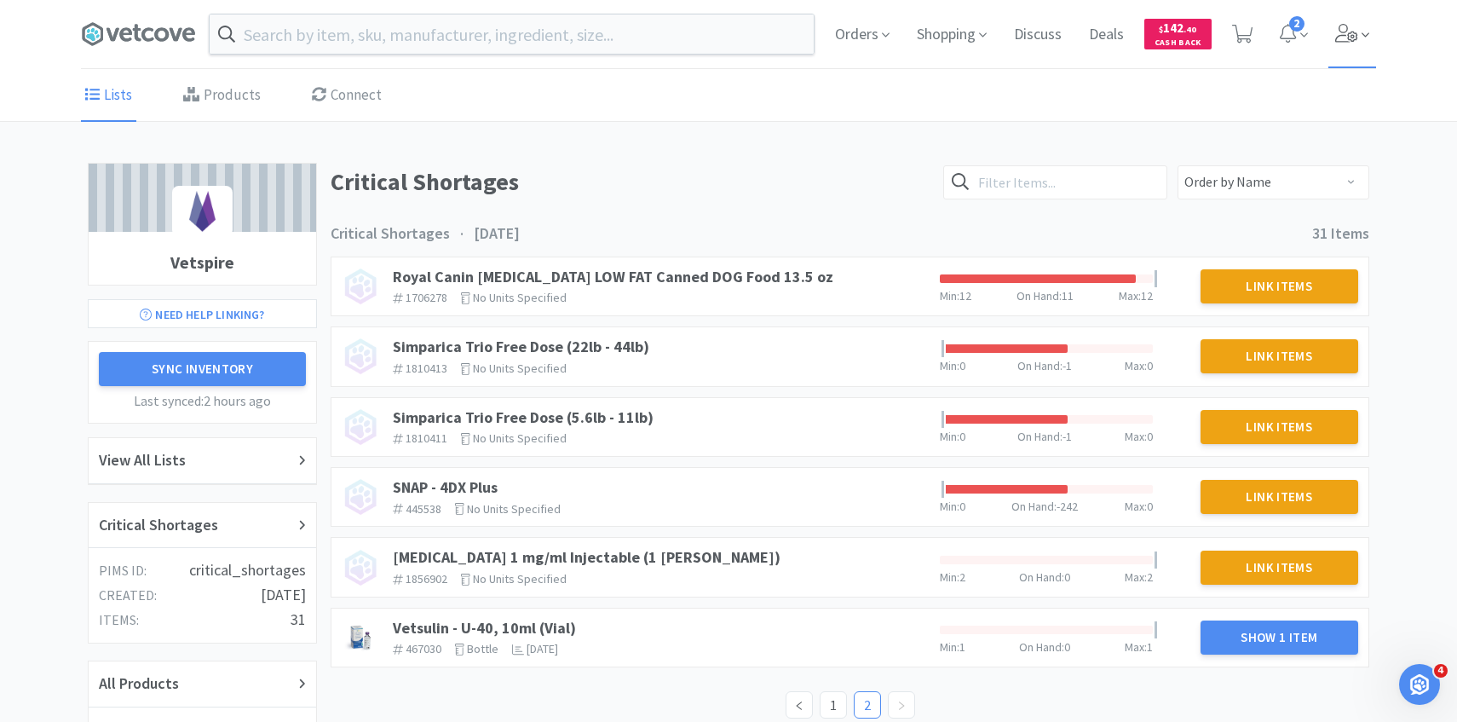
click at [1366, 24] on span at bounding box center [1352, 34] width 49 height 68
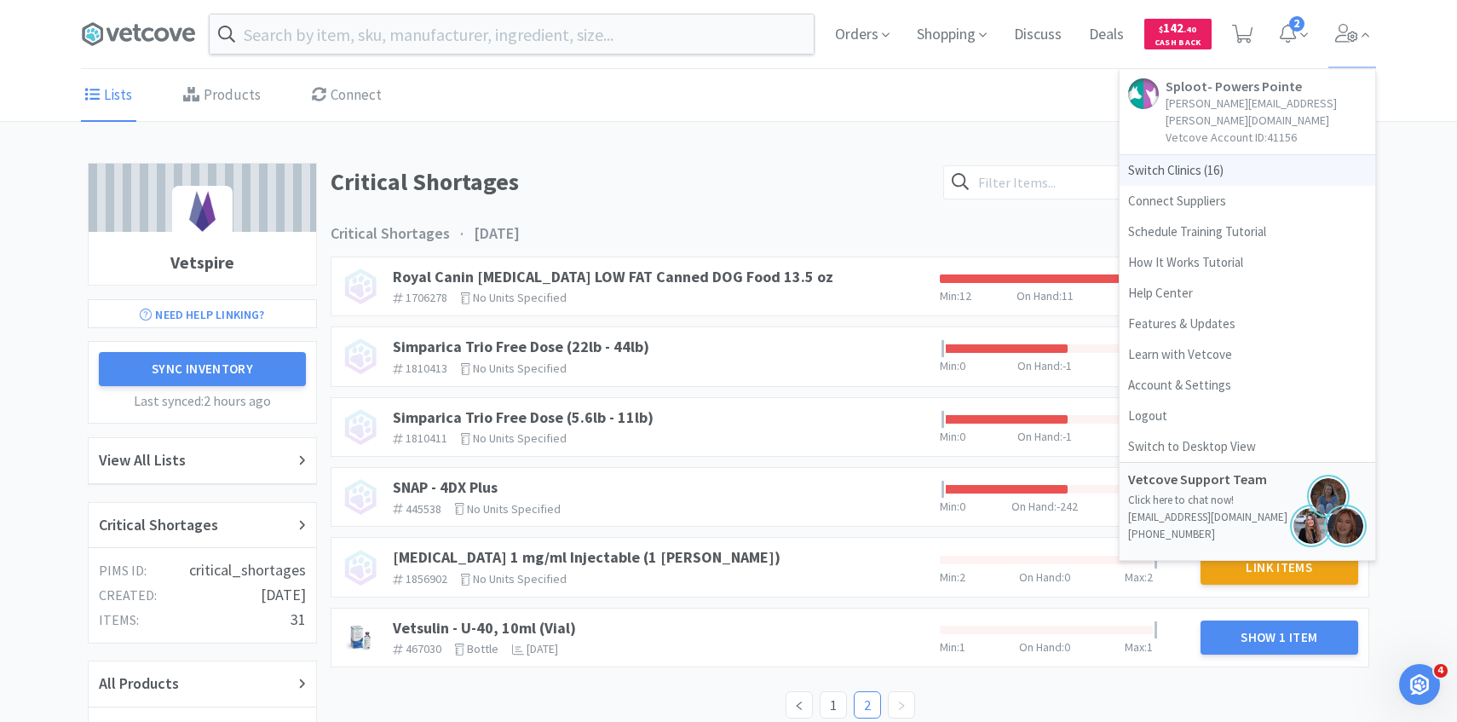
click at [1286, 159] on span "Switch Clinics ( 16 )" at bounding box center [1248, 170] width 256 height 31
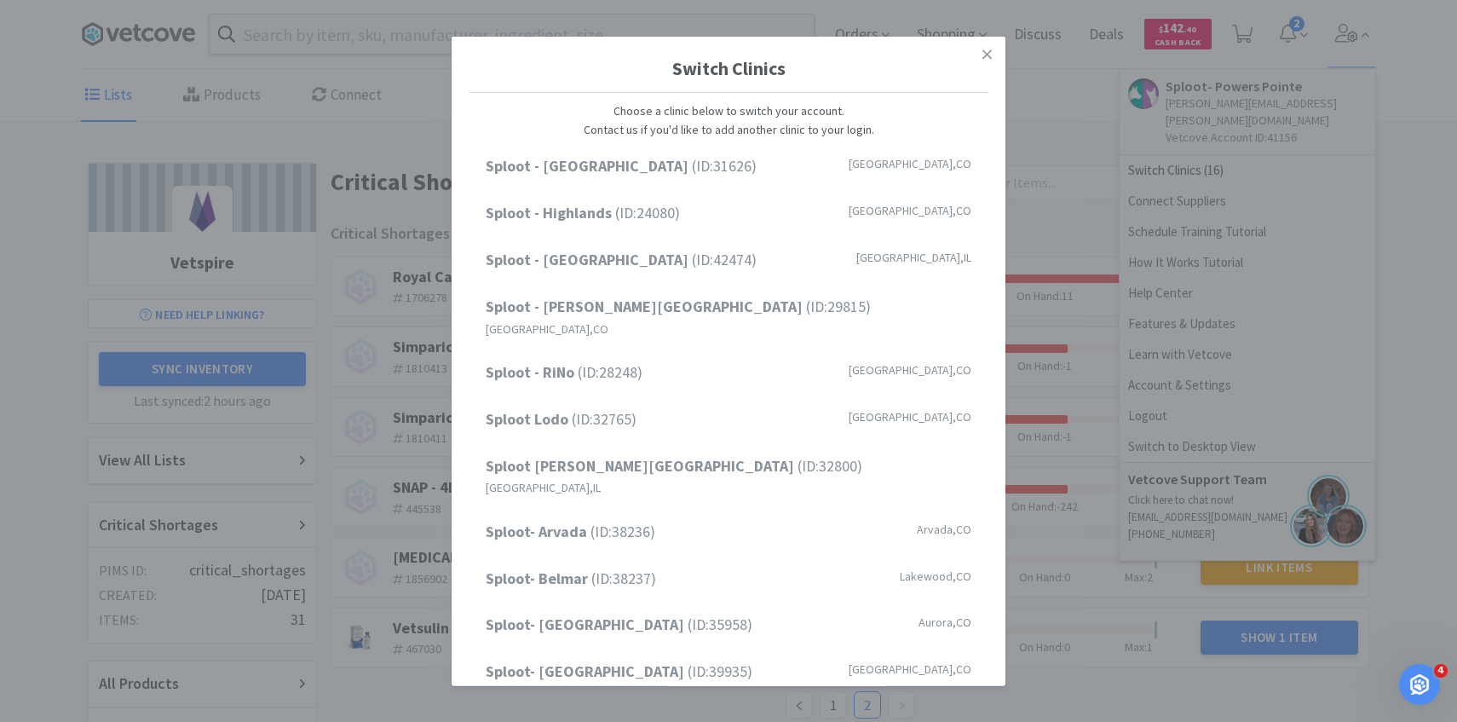
scroll to position [23, 0]
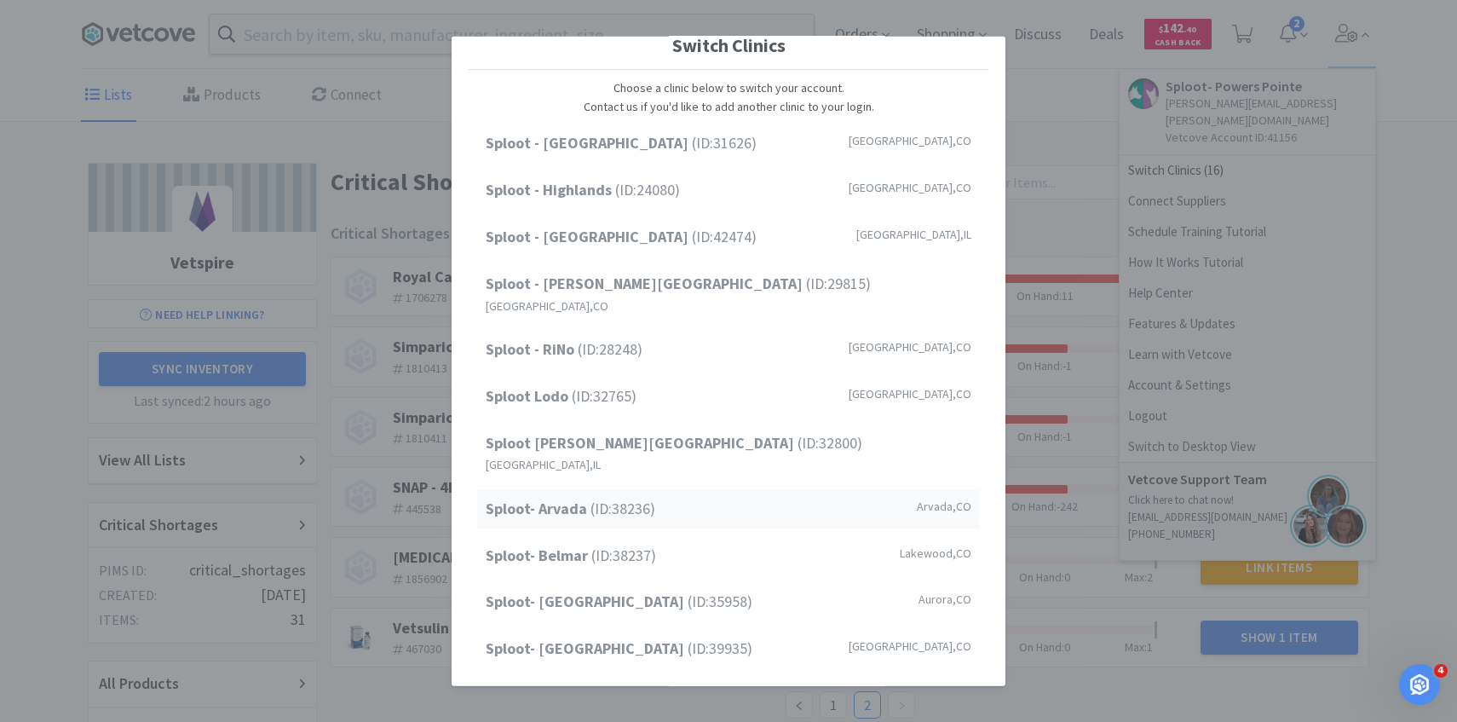
click at [700, 490] on div "Sploot- Arvada (ID: 38236 ) [GEOGRAPHIC_DATA] , [GEOGRAPHIC_DATA]" at bounding box center [728, 509] width 503 height 38
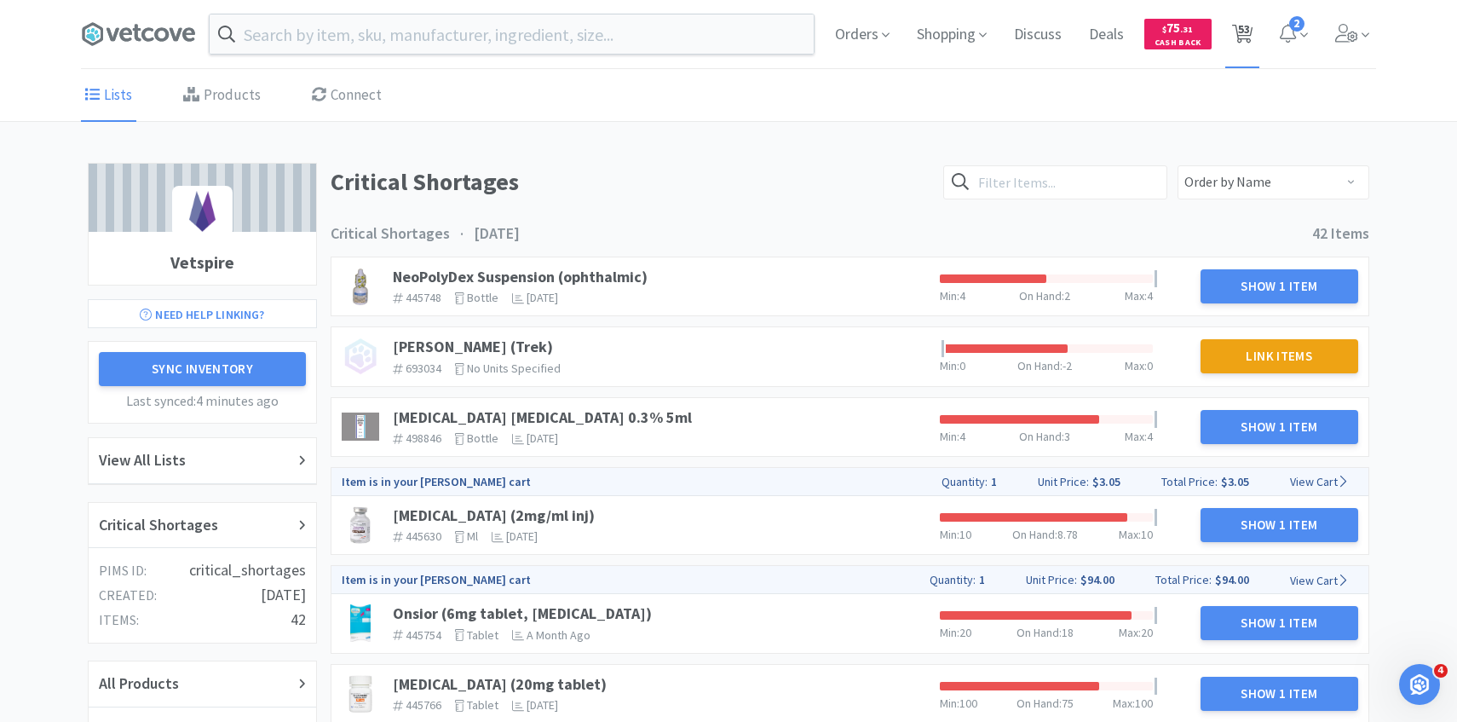
click at [1235, 49] on span "53" at bounding box center [1242, 34] width 35 height 68
select select "1"
select select "2"
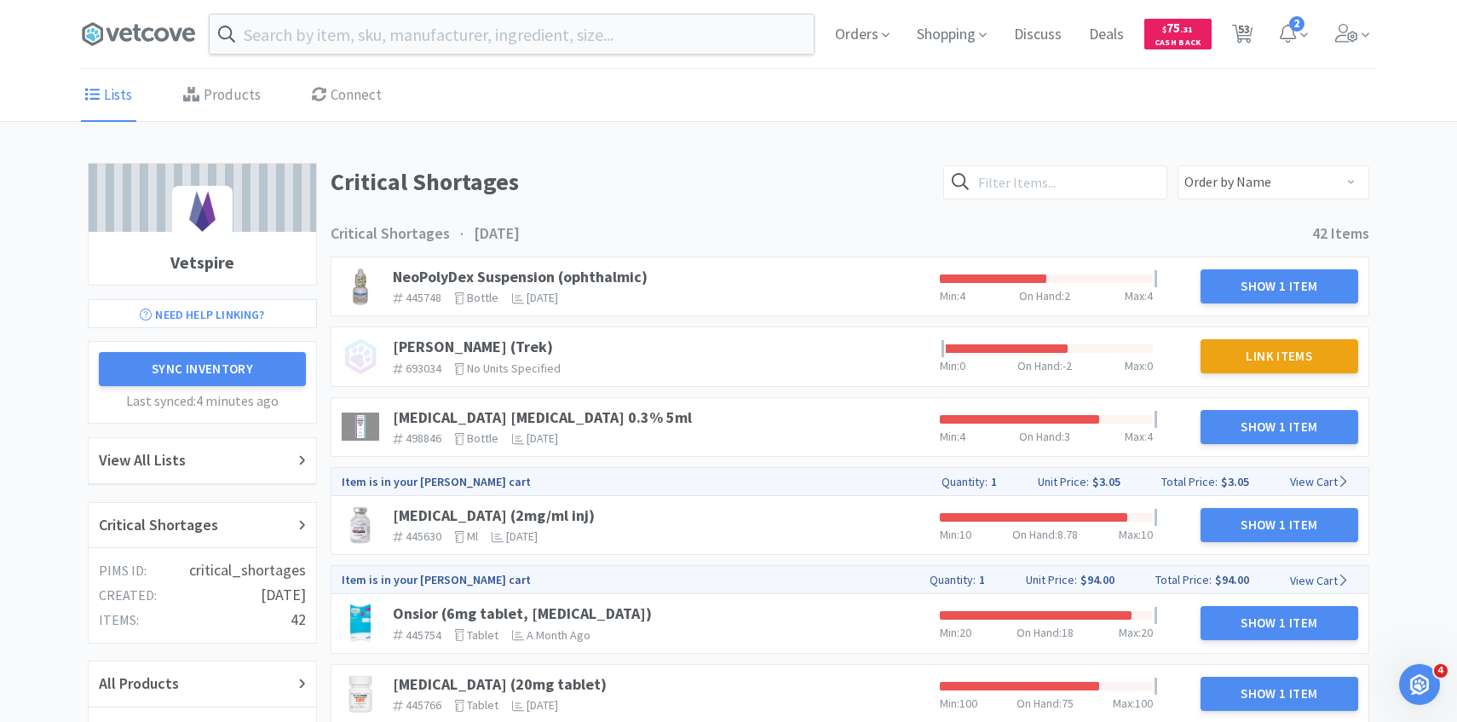
select select "1"
select select "6"
select select "1"
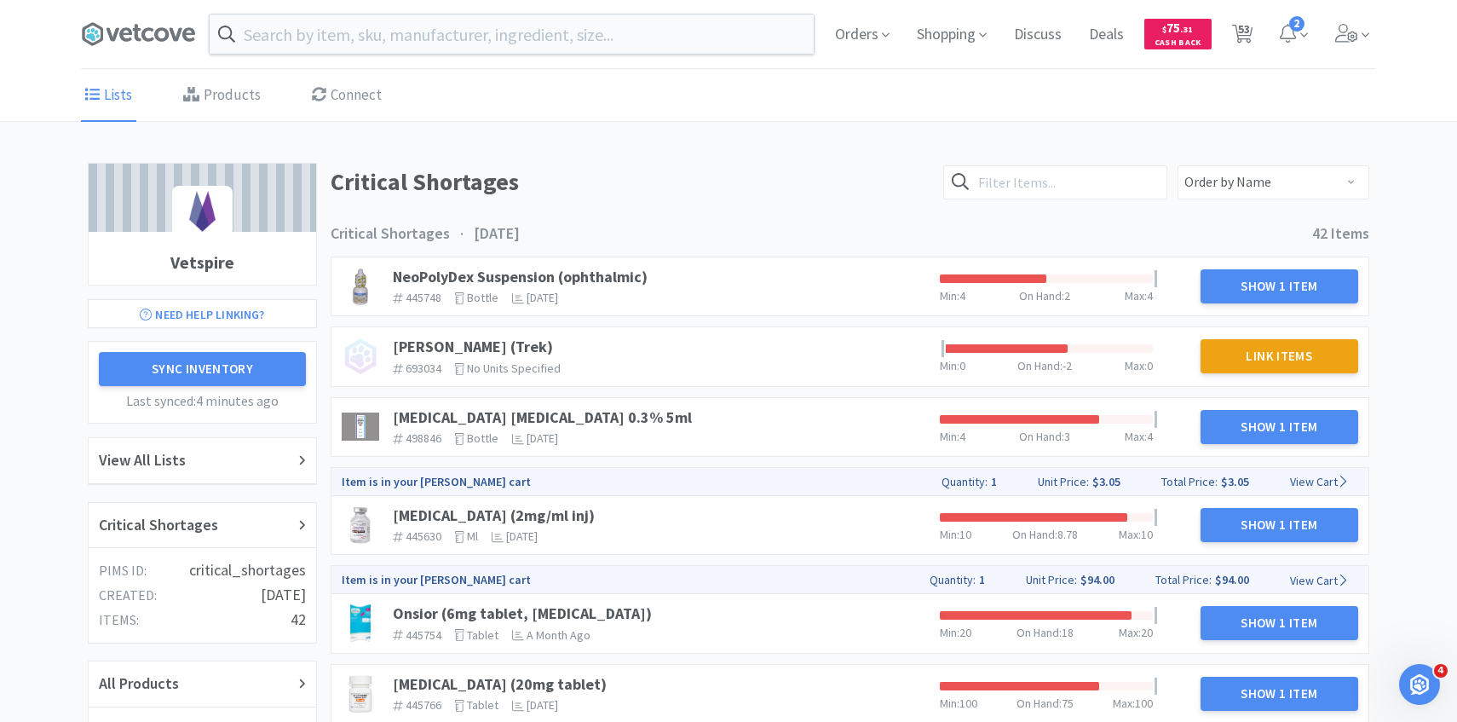
select select "150"
select select "1"
select select "4"
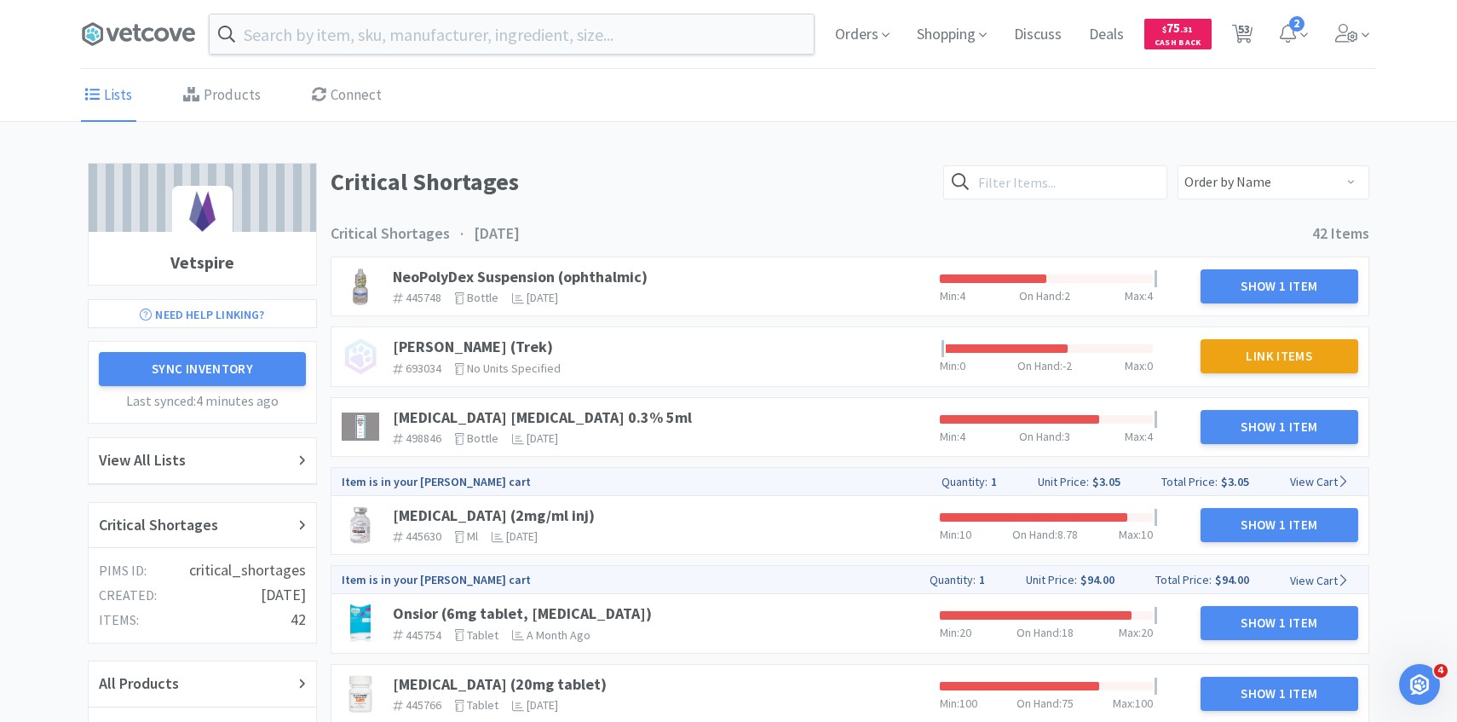
select select "15"
select select "10"
select select "4"
select select "1"
select select "3"
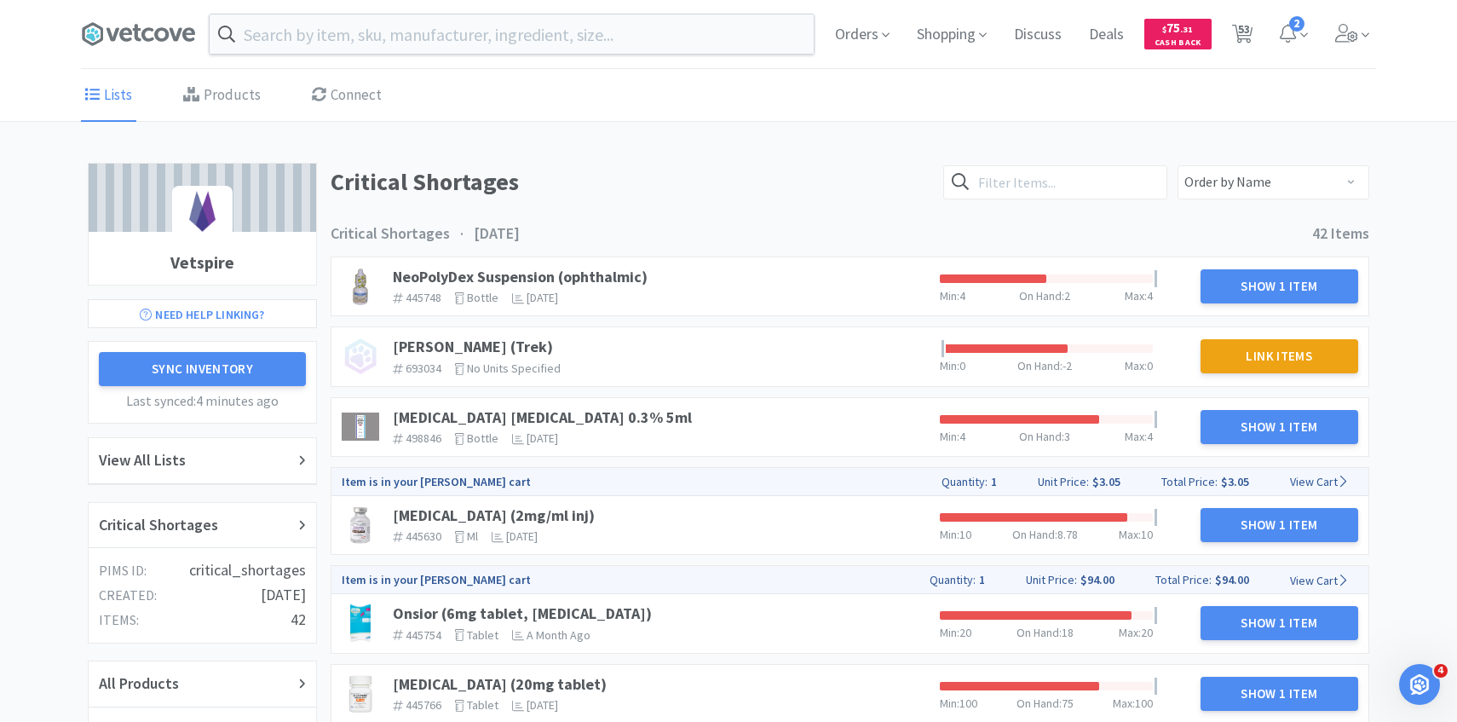
select select "1"
select select "50"
select select "2"
select select "1"
select select "3"
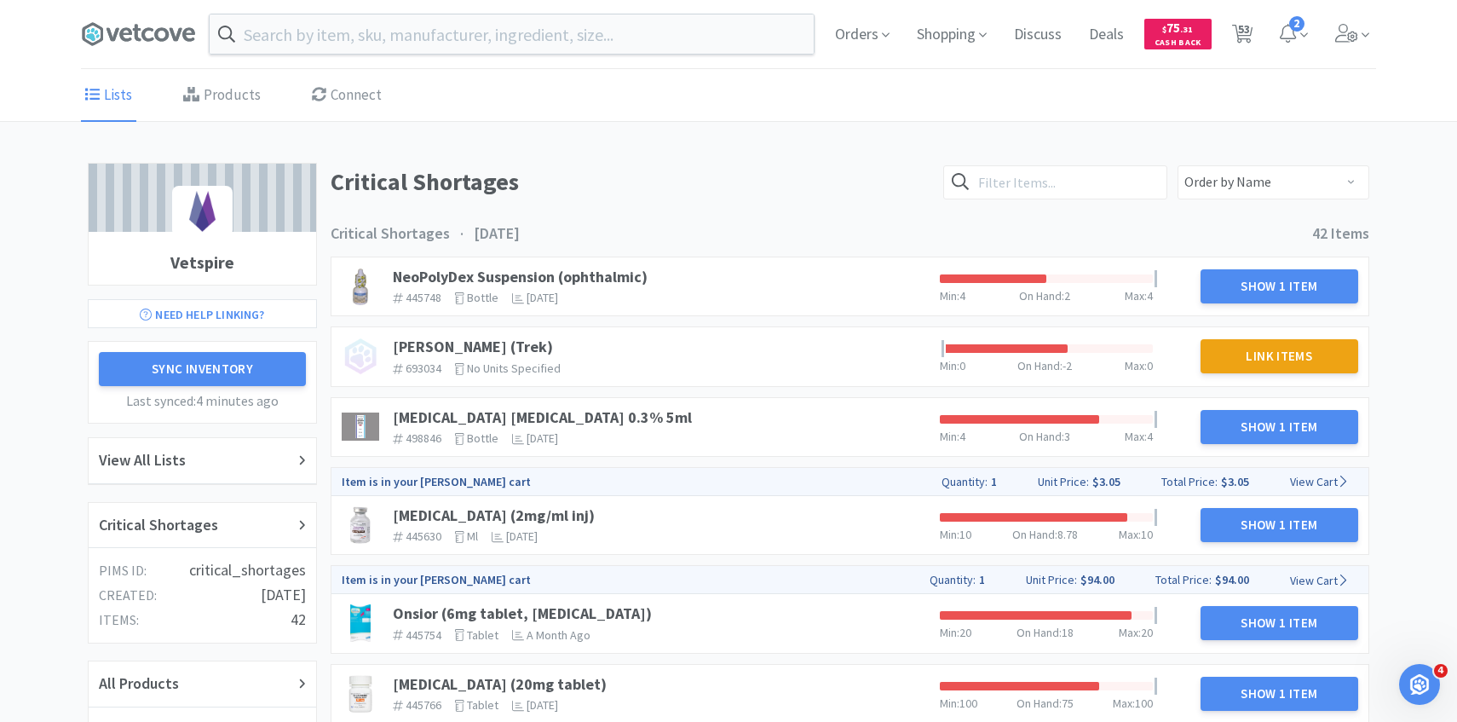
select select "1"
select select "2"
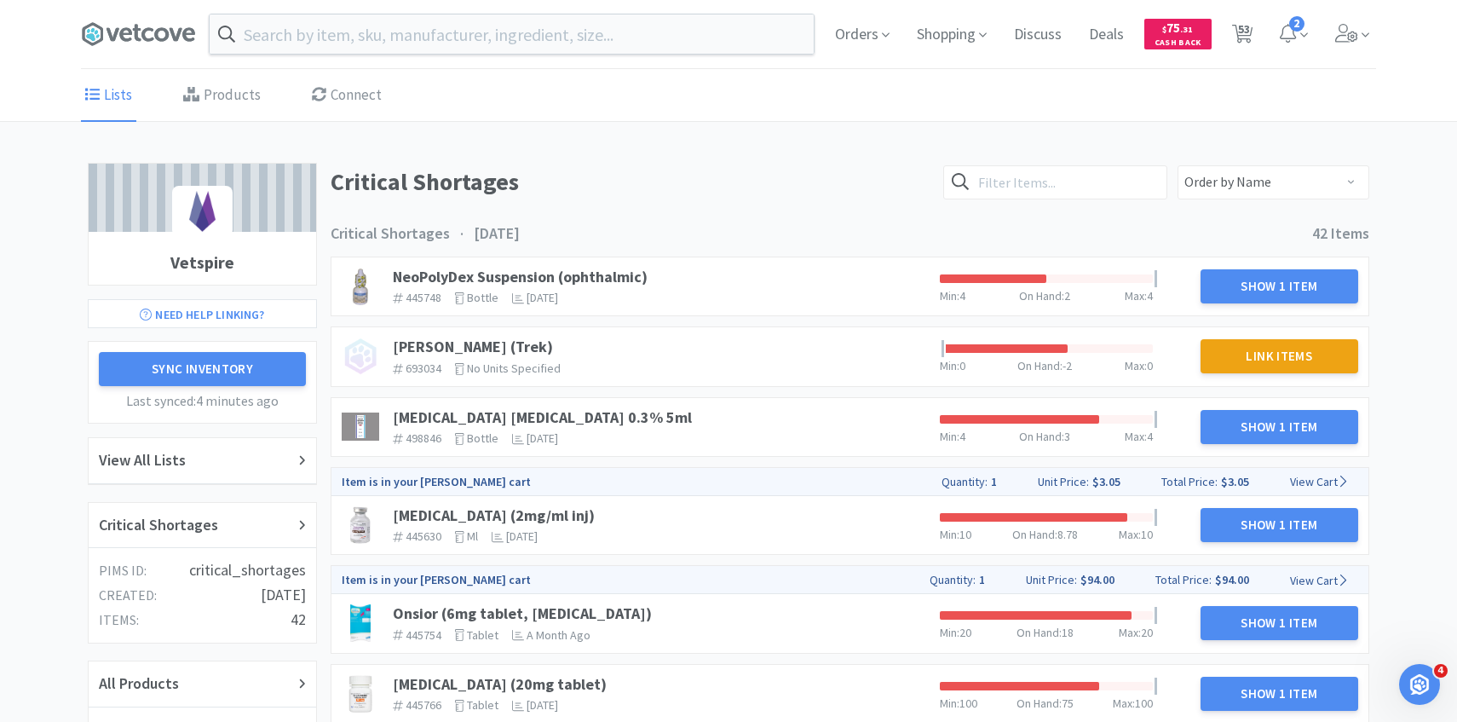
select select "1"
select select "3"
select select "2"
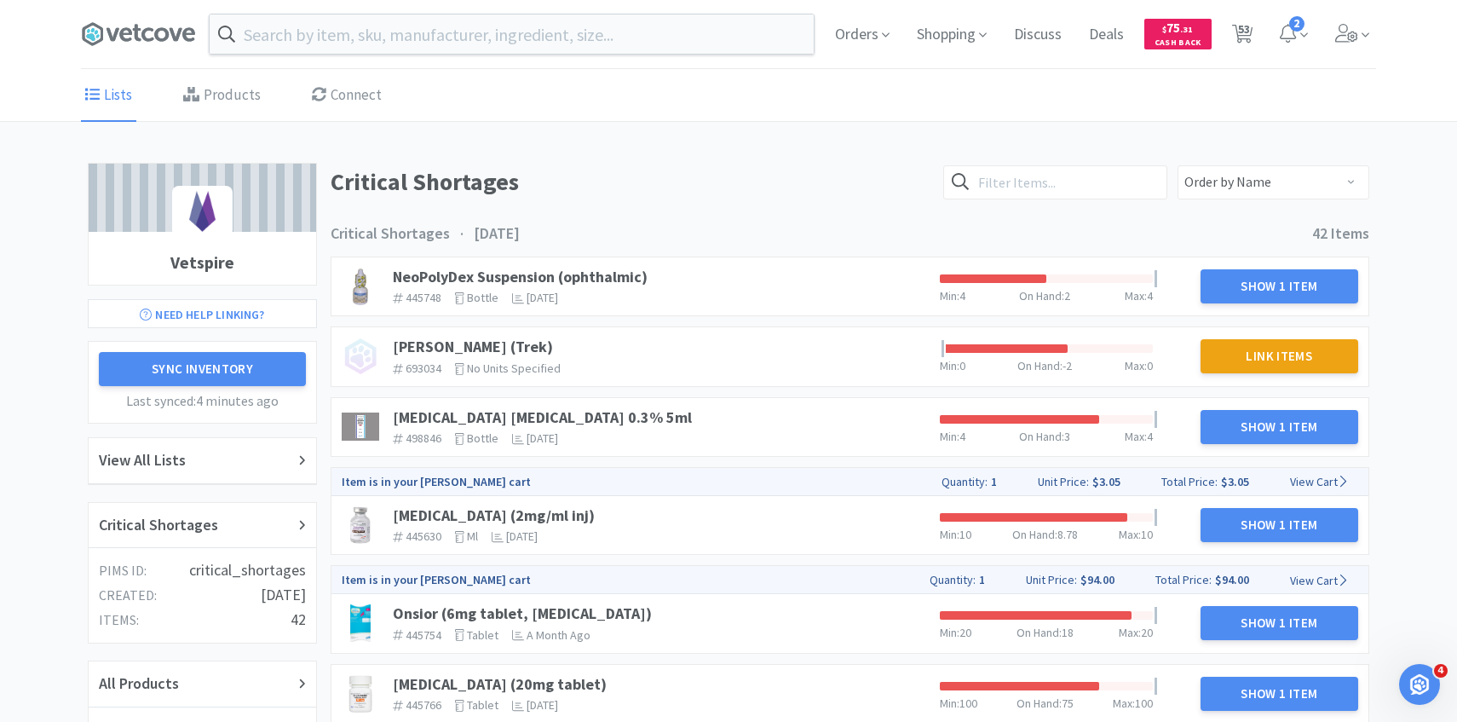
select select "6"
select select "2"
select select "1"
select select "5"
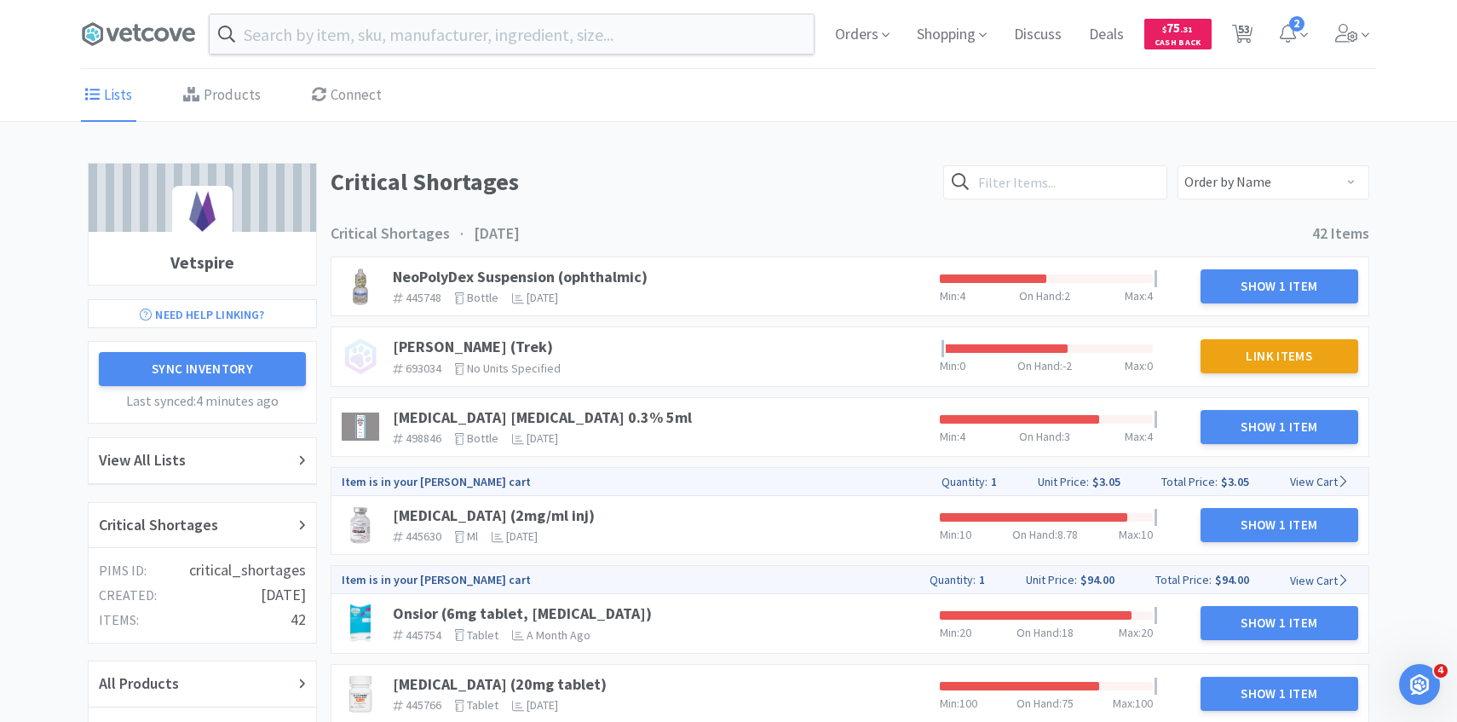
select select "1"
select select "2"
select select "1"
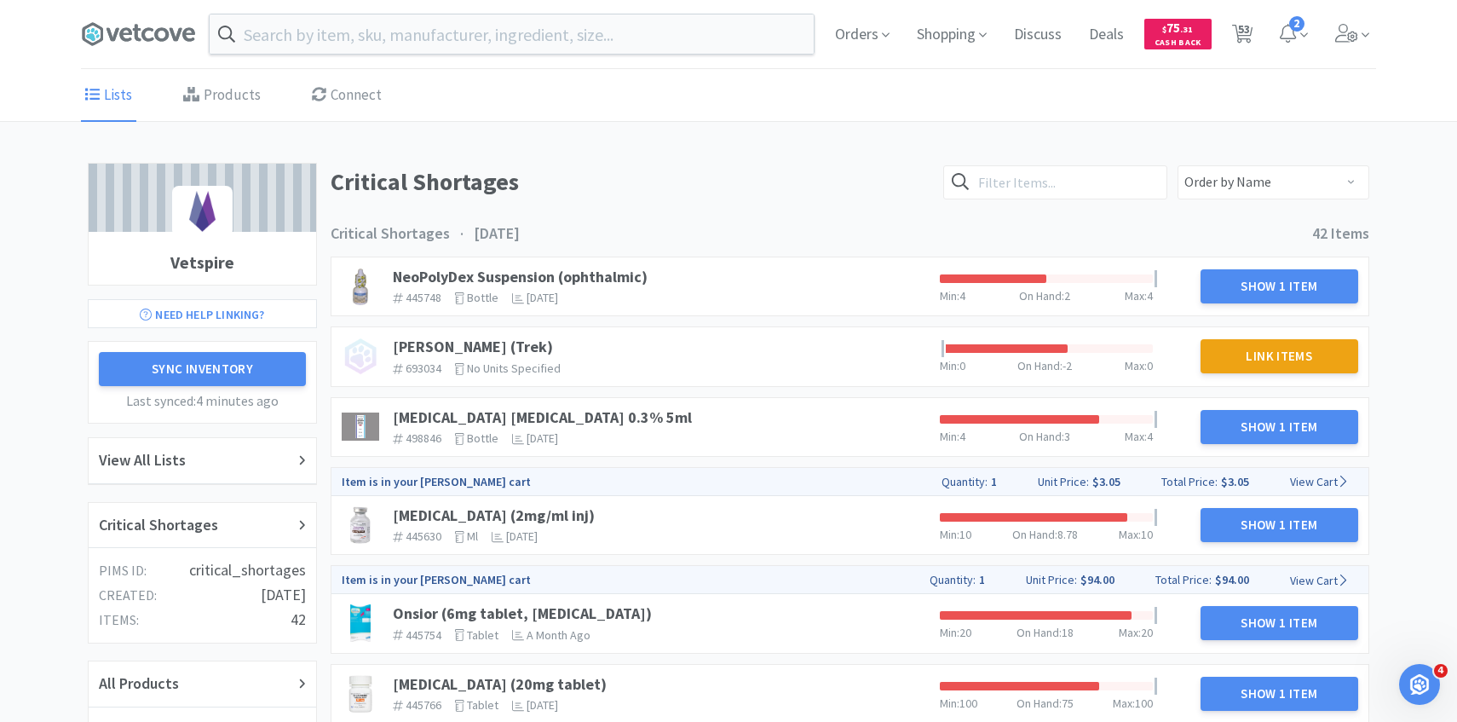
select select "25"
select select "3"
select select "1"
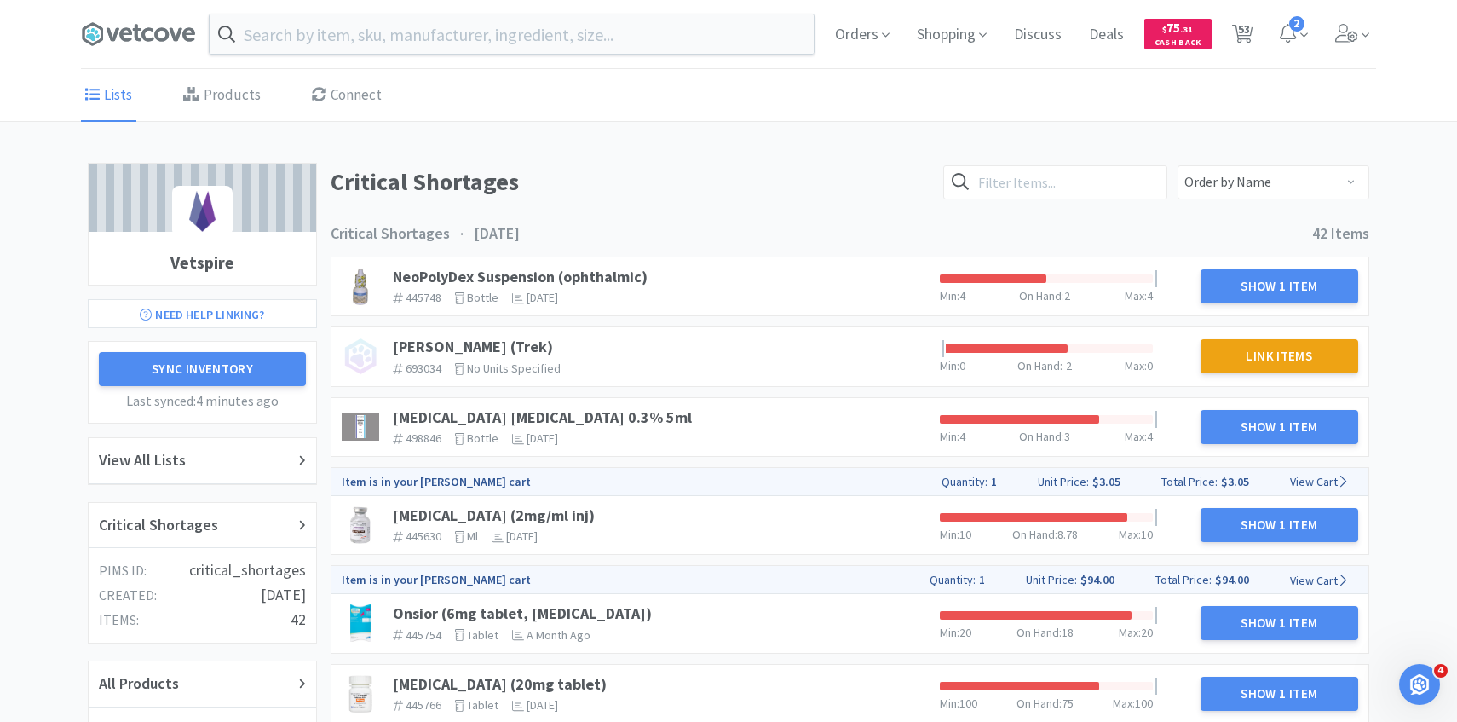
select select "2"
select select "3"
select select "25"
select select "1"
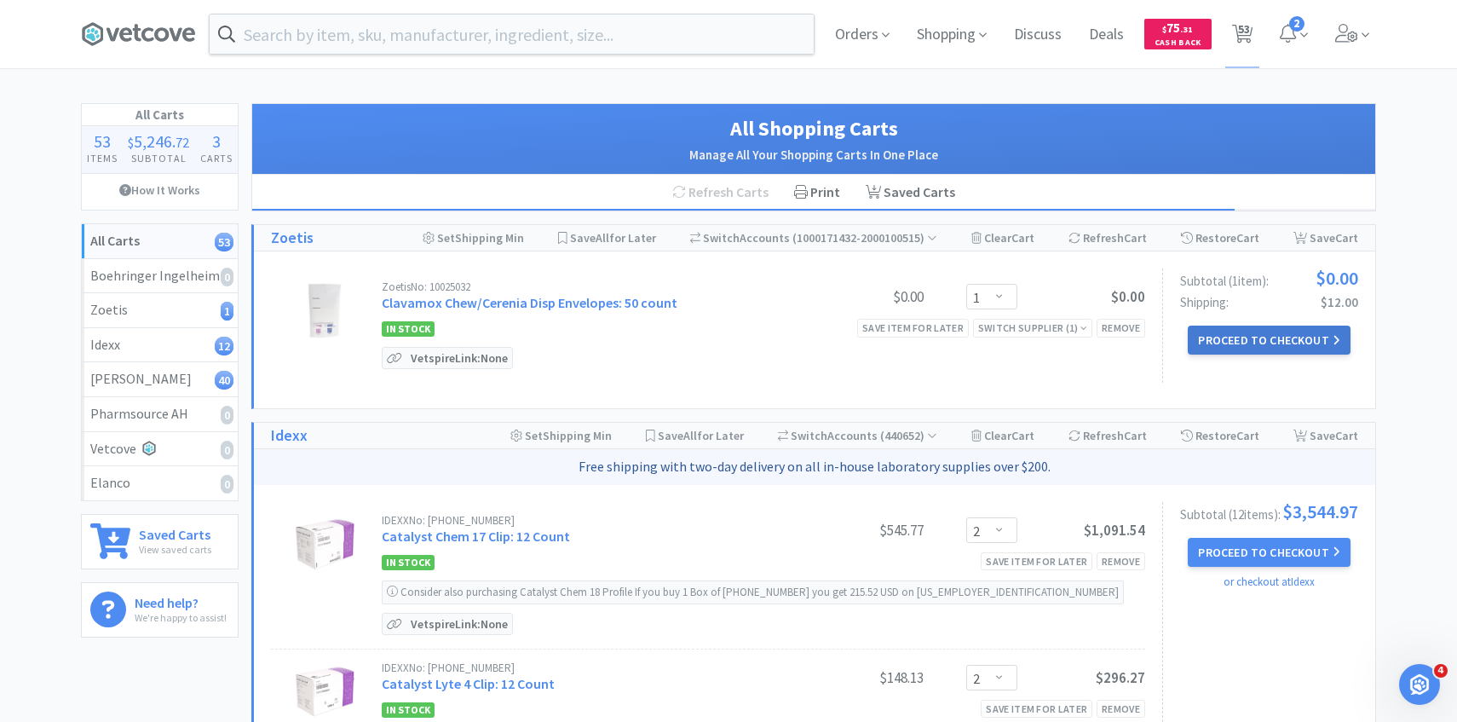
click at [1324, 339] on button "Proceed to Checkout" at bounding box center [1269, 339] width 162 height 29
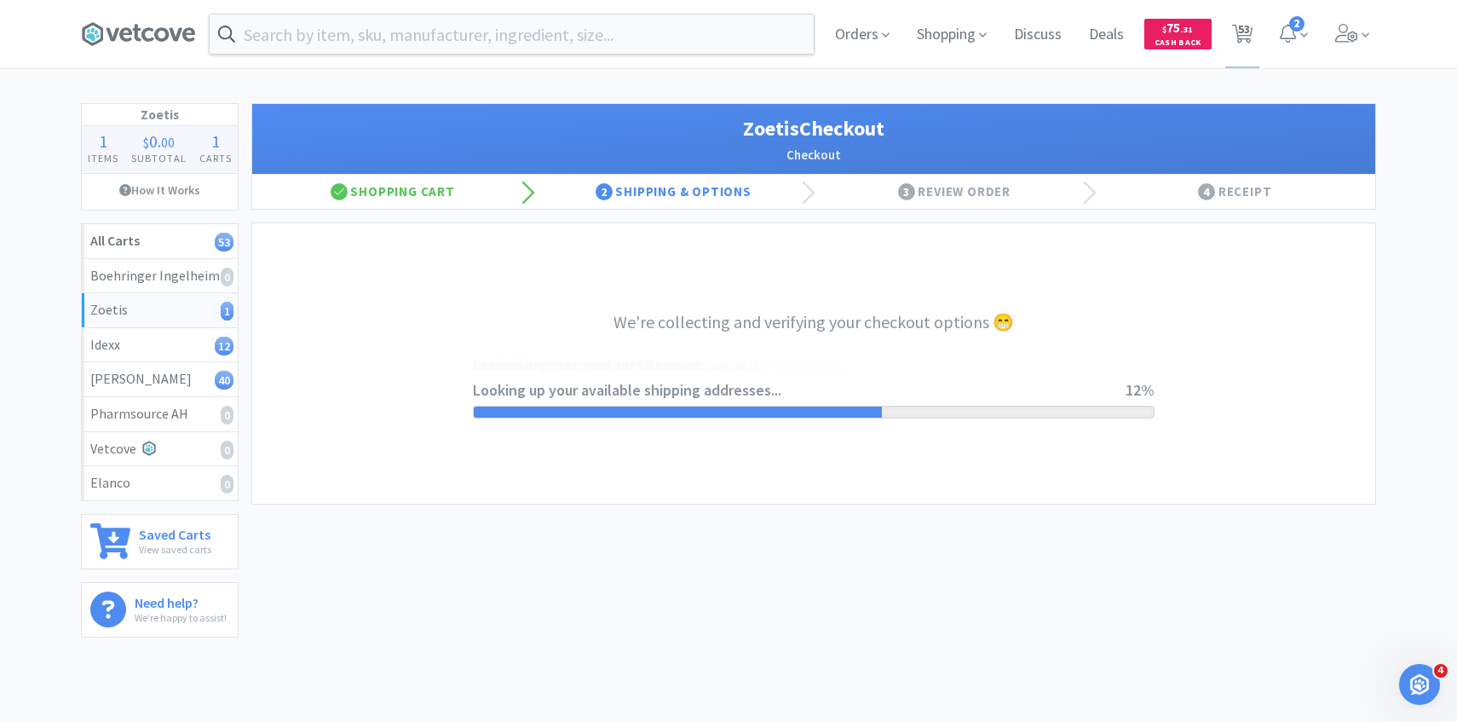
select select "invoice"
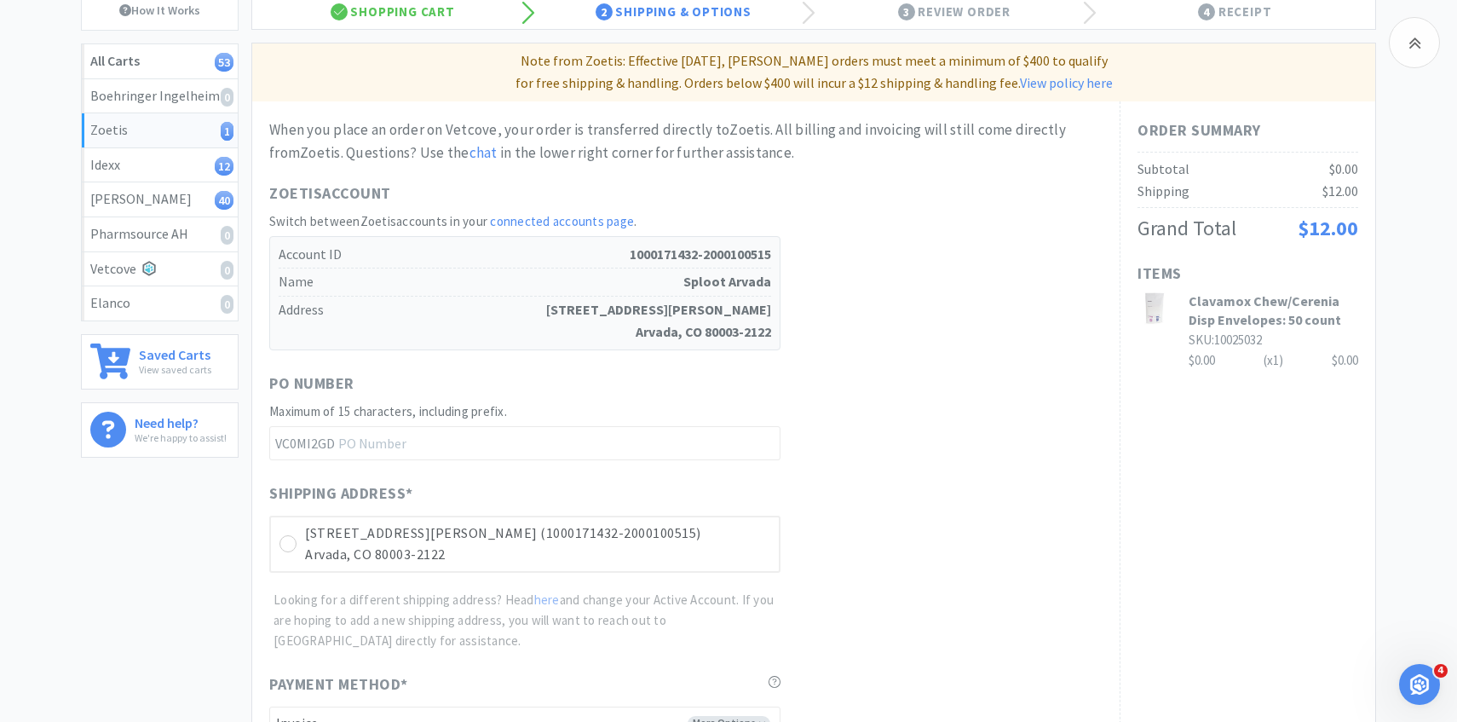
scroll to position [481, 0]
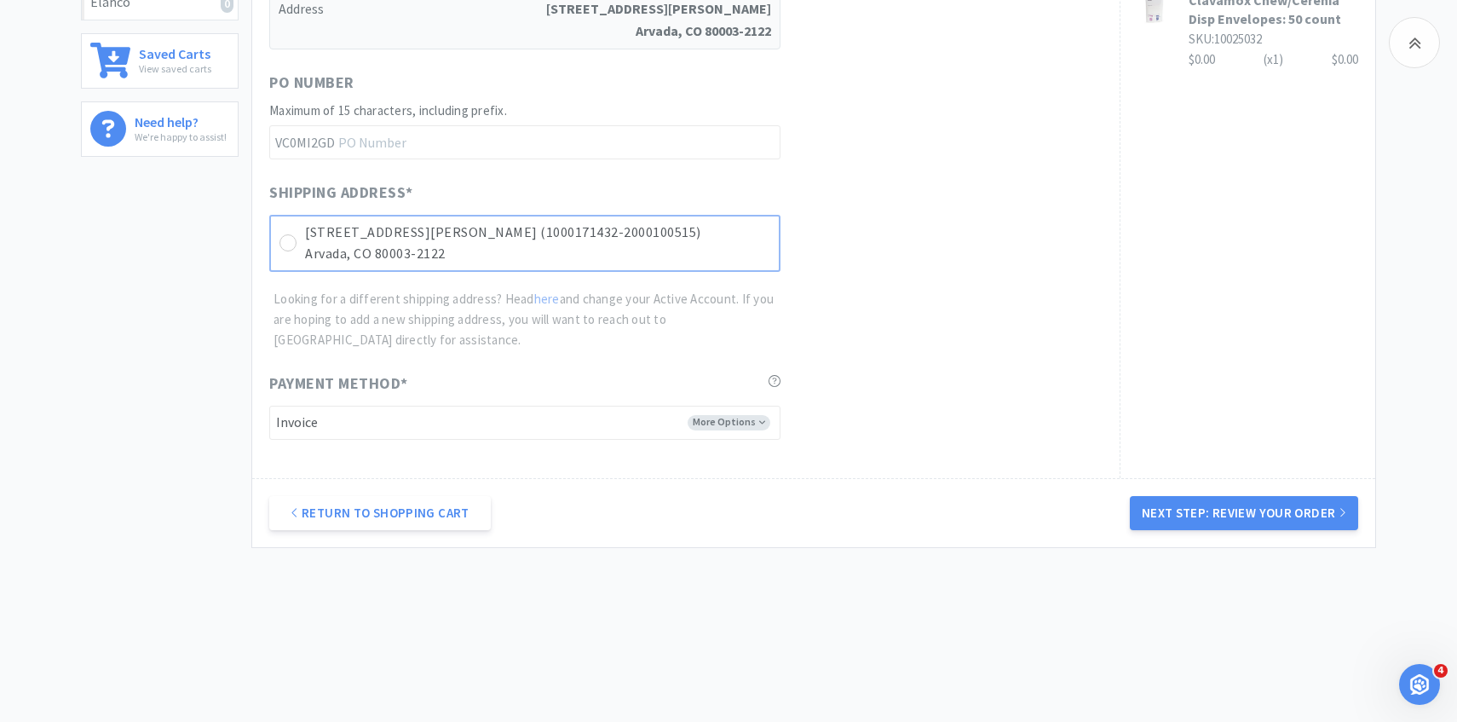
click at [770, 240] on div "[STREET_ADDRESS][PERSON_NAME] (1000171432-2000100515) Arvada, CO 80003-2122" at bounding box center [524, 243] width 511 height 57
click at [1212, 527] on button "Next Step: Review Your Order" at bounding box center [1244, 513] width 228 height 34
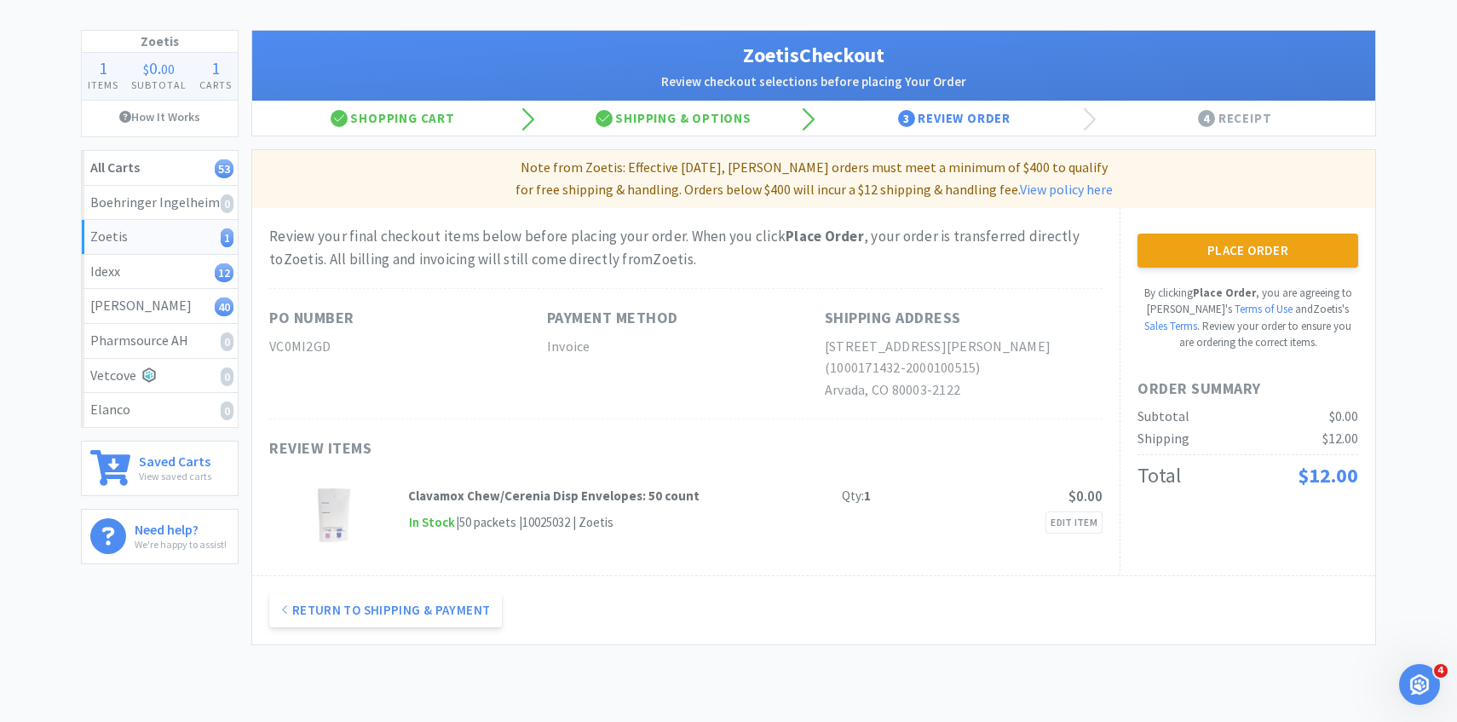
scroll to position [0, 0]
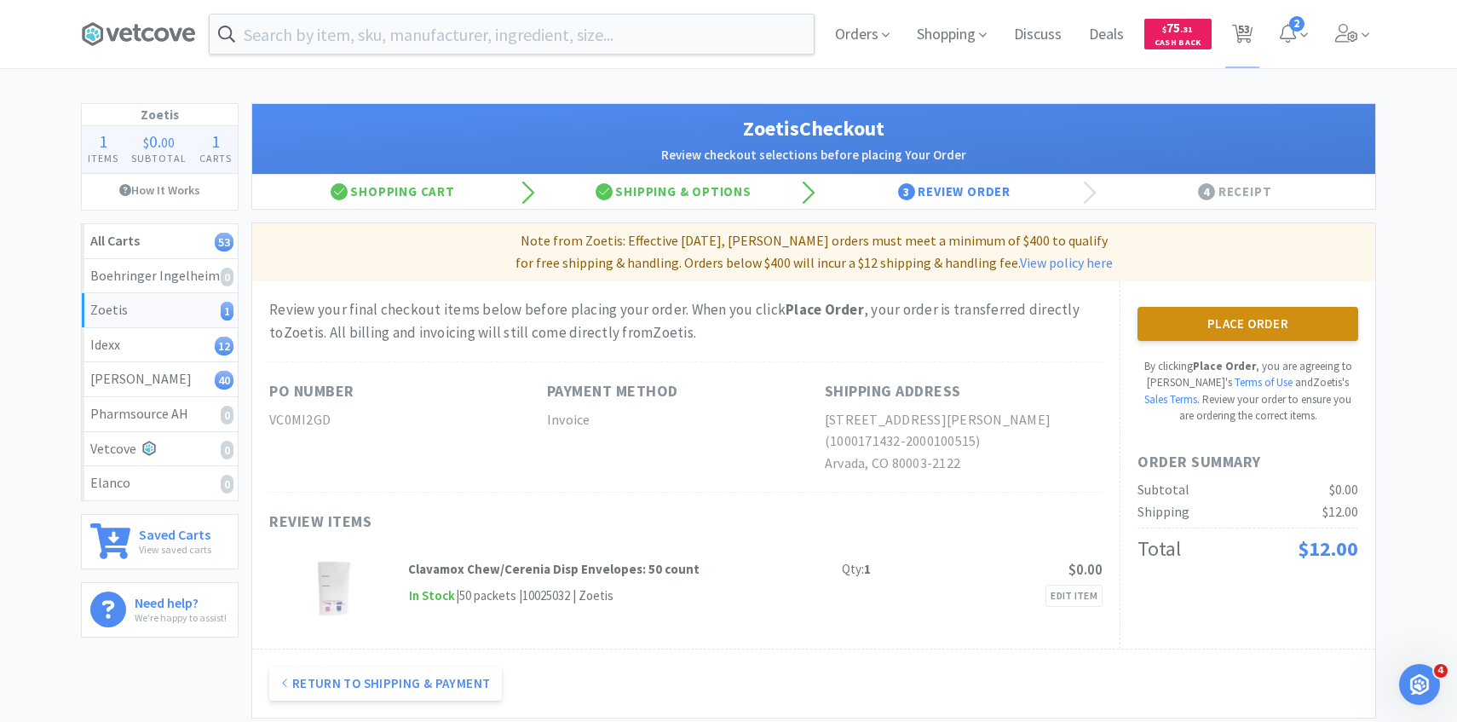
click at [1200, 314] on button "Place Order" at bounding box center [1247, 324] width 221 height 34
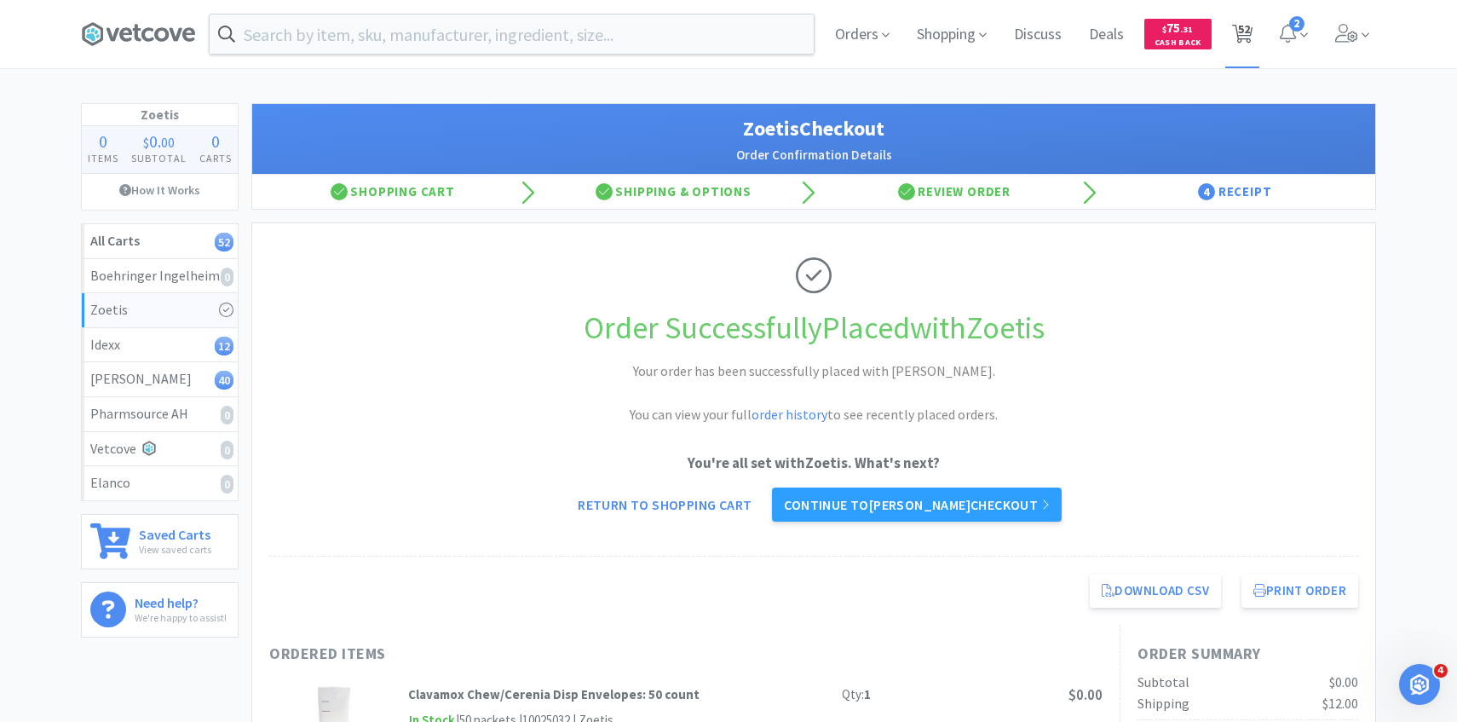
click at [1229, 24] on span "52" at bounding box center [1242, 34] width 35 height 68
select select "2"
select select "1"
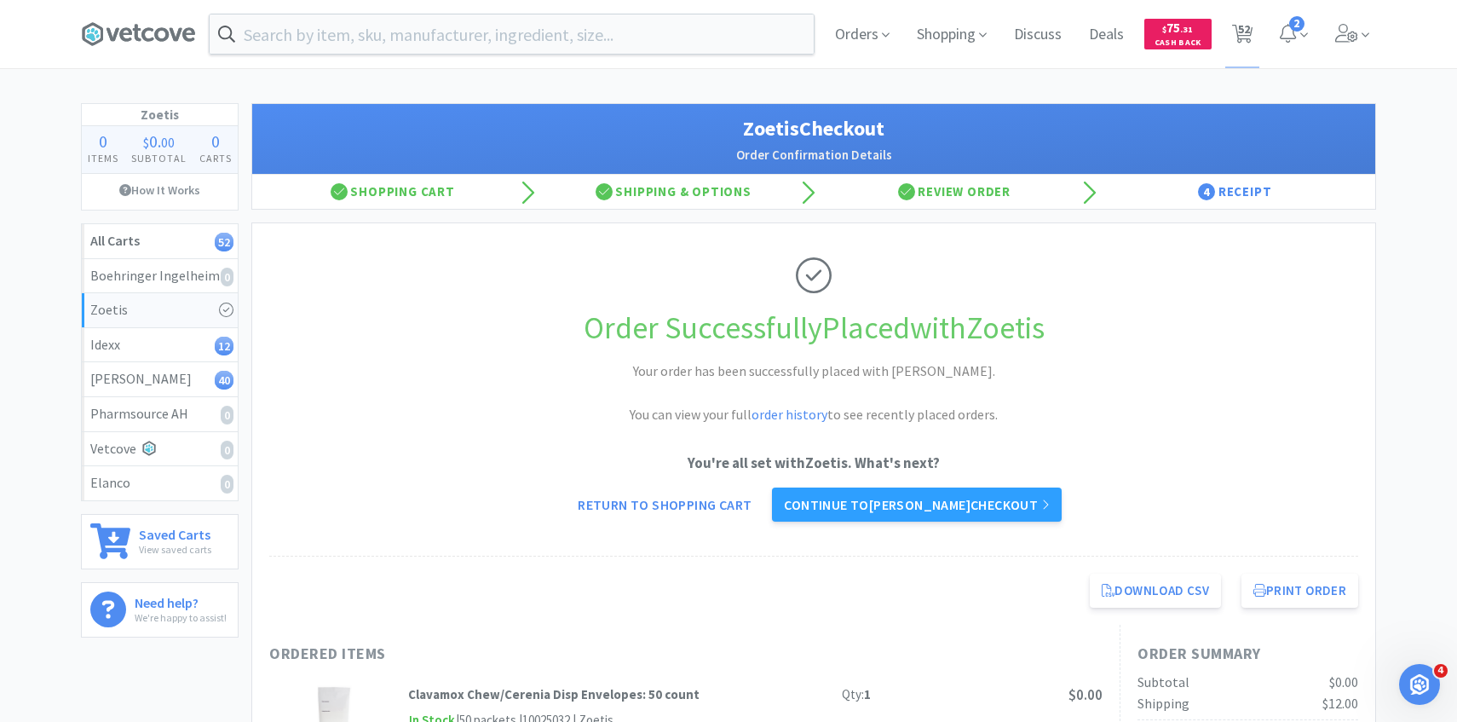
select select "1"
select select "6"
select select "1"
select select "150"
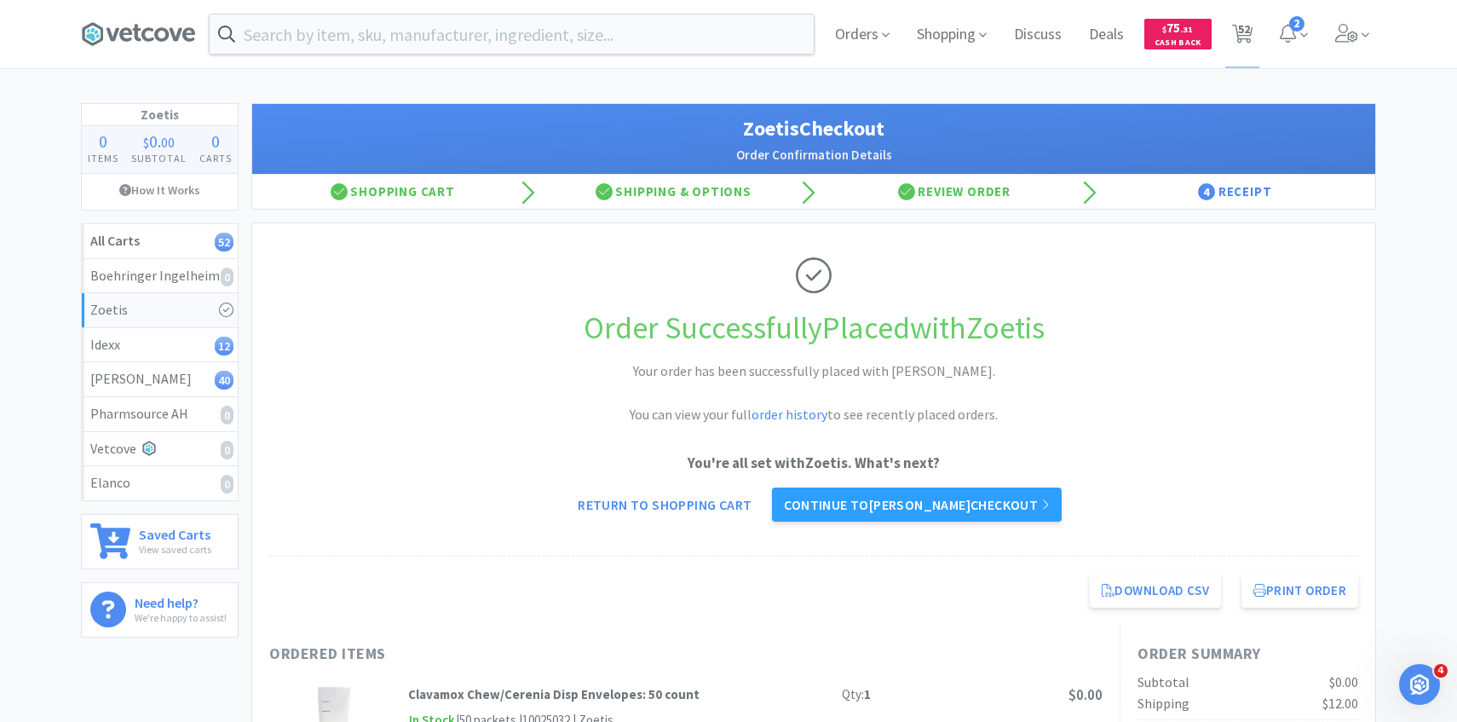
select select "1"
select select "4"
select select "15"
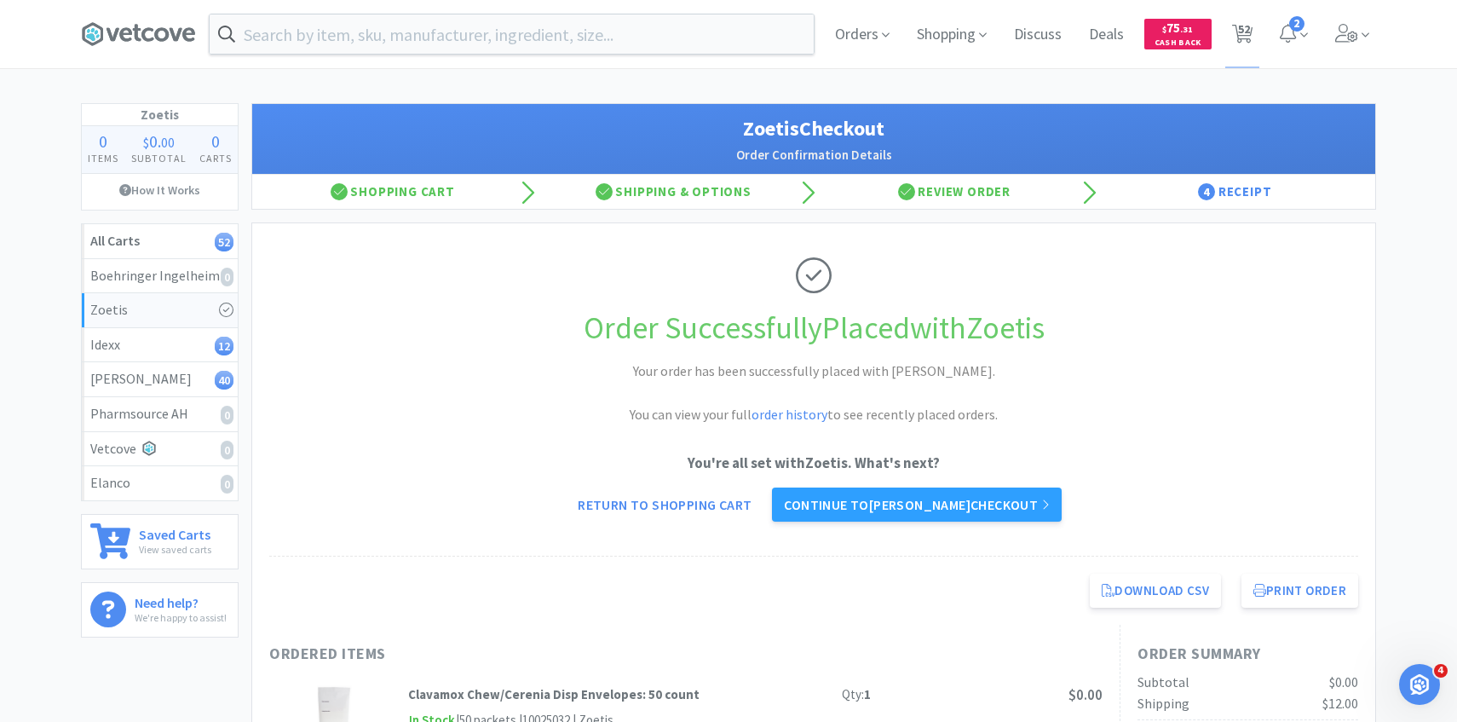
select select "10"
select select "4"
select select "1"
select select "3"
select select "1"
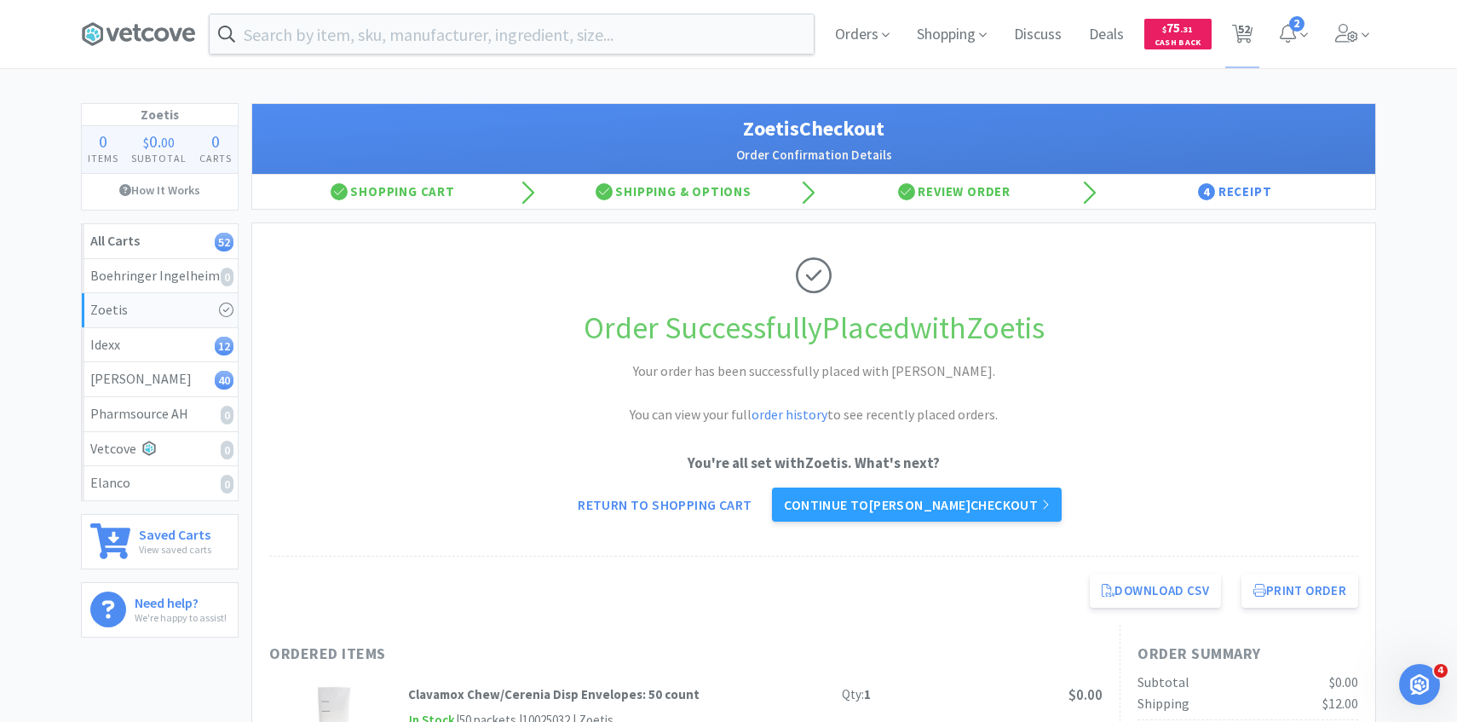
select select "50"
select select "2"
select select "1"
select select "3"
select select "1"
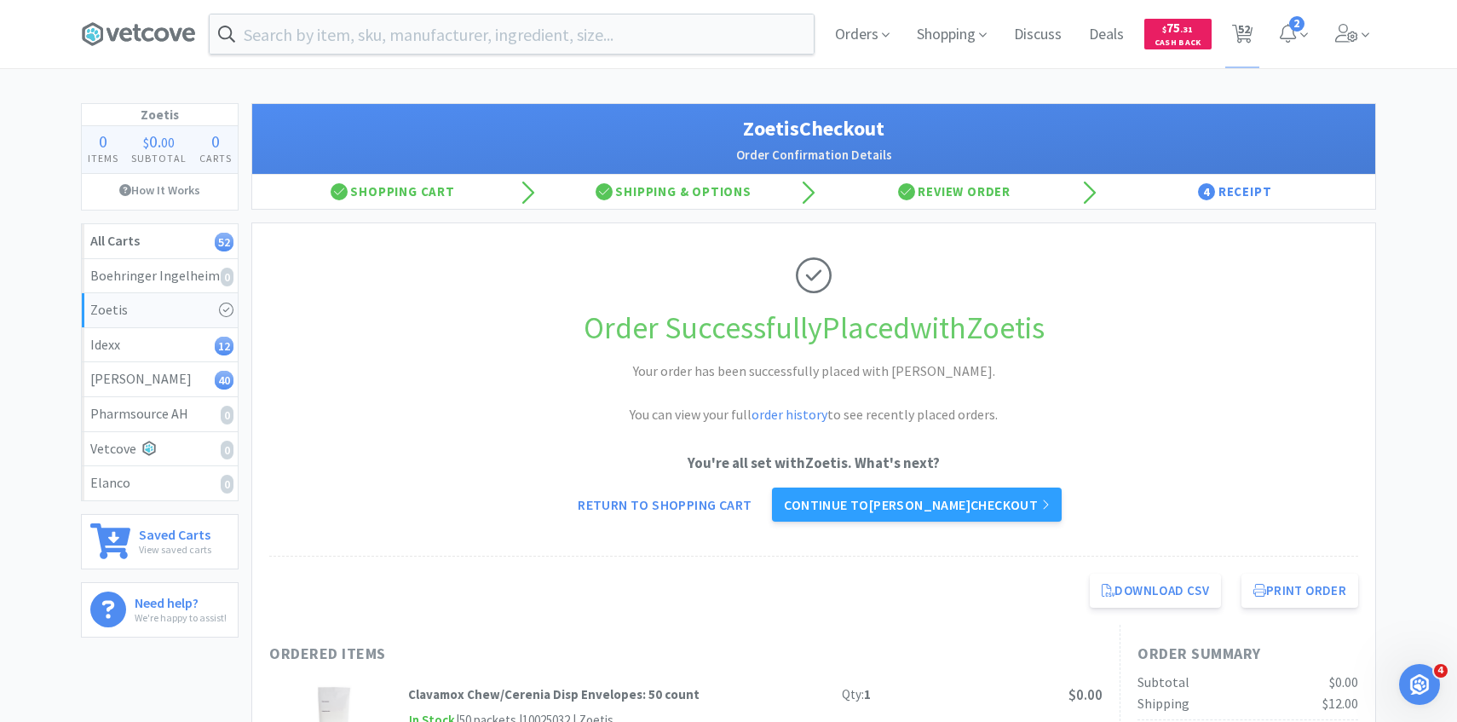
select select "1"
select select "2"
select select "1"
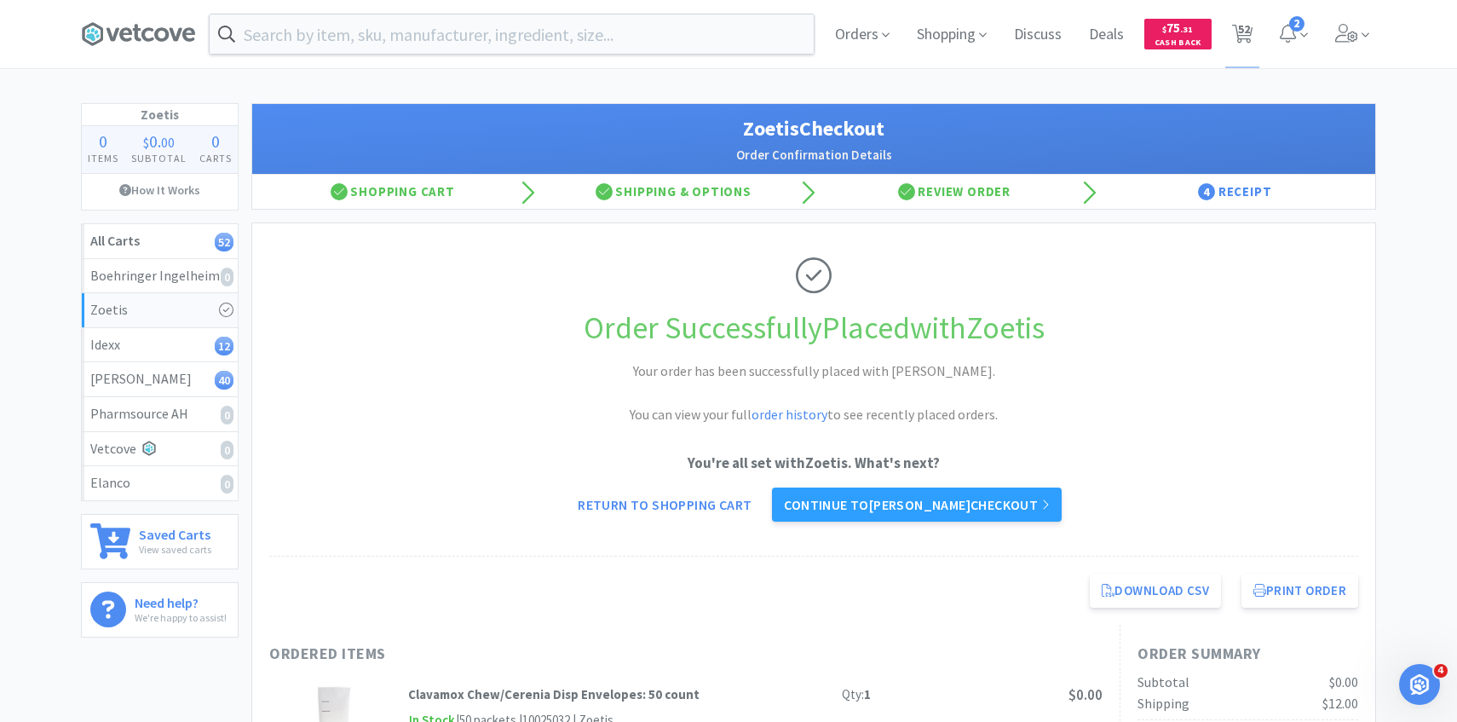
select select "1"
select select "3"
select select "2"
select select "6"
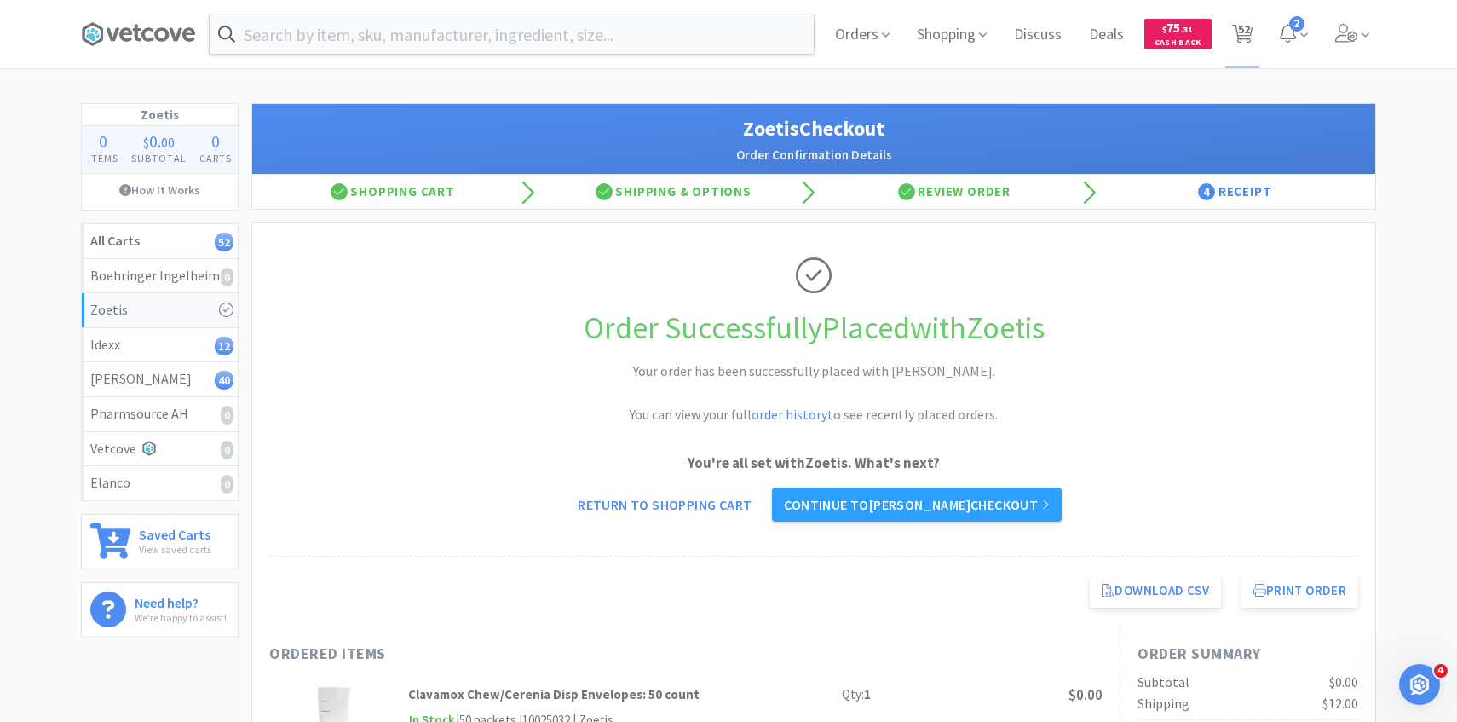
select select "2"
select select "1"
select select "5"
select select "1"
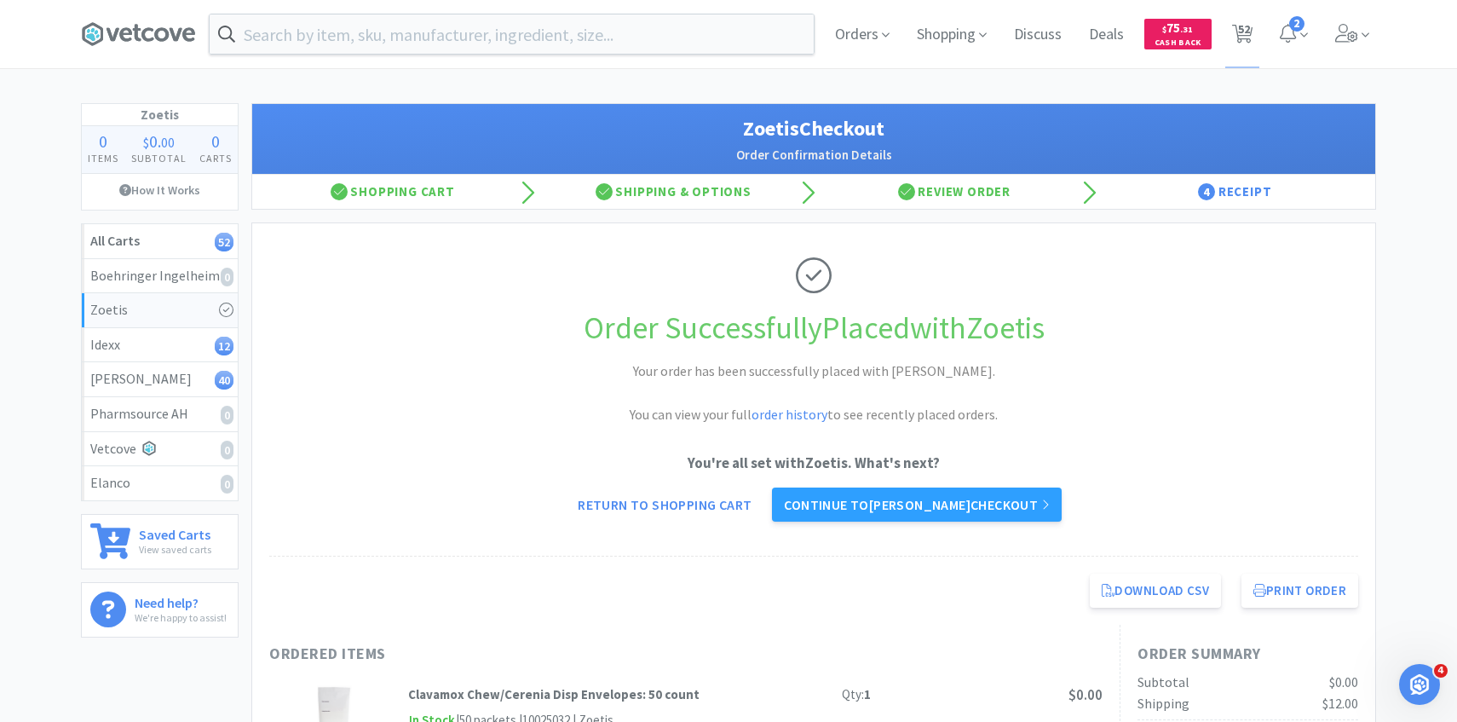
select select "1"
select select "2"
select select "1"
select select "25"
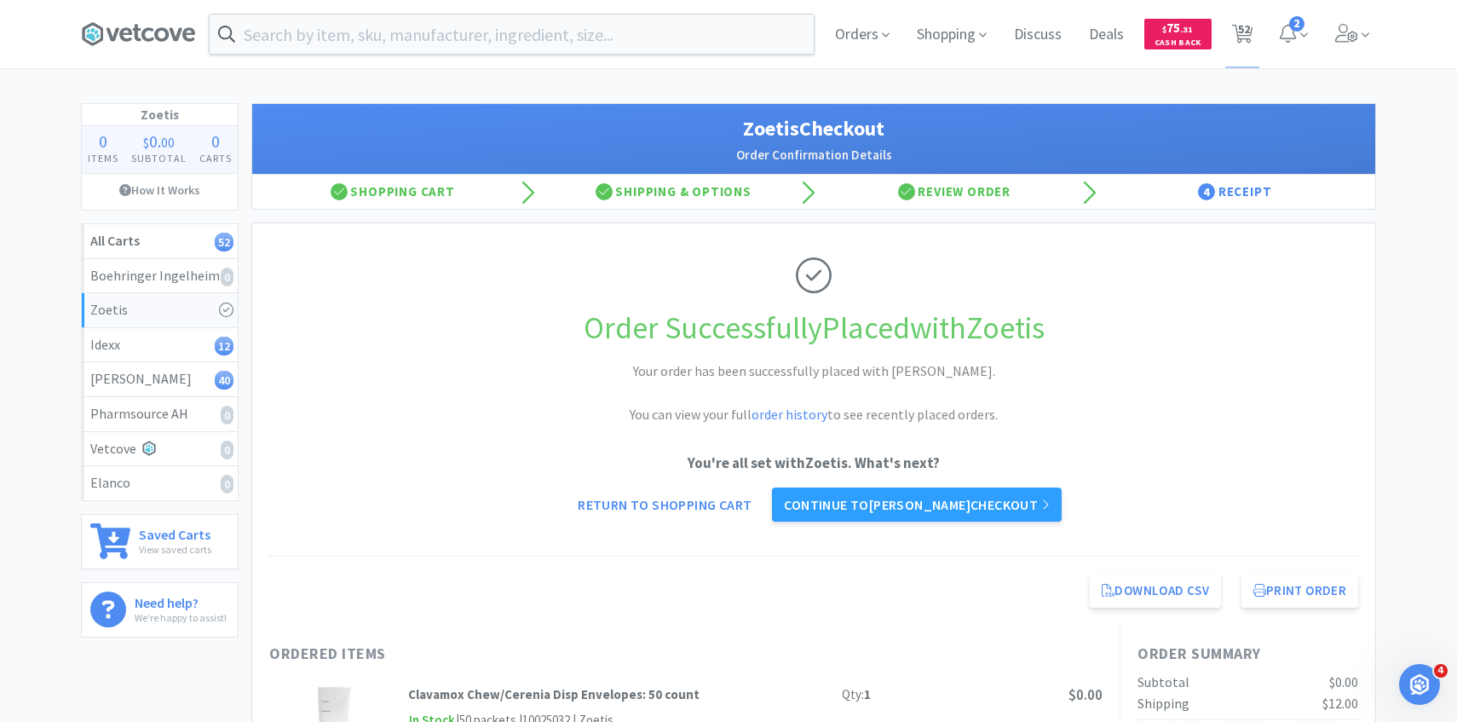
select select "3"
select select "1"
select select "2"
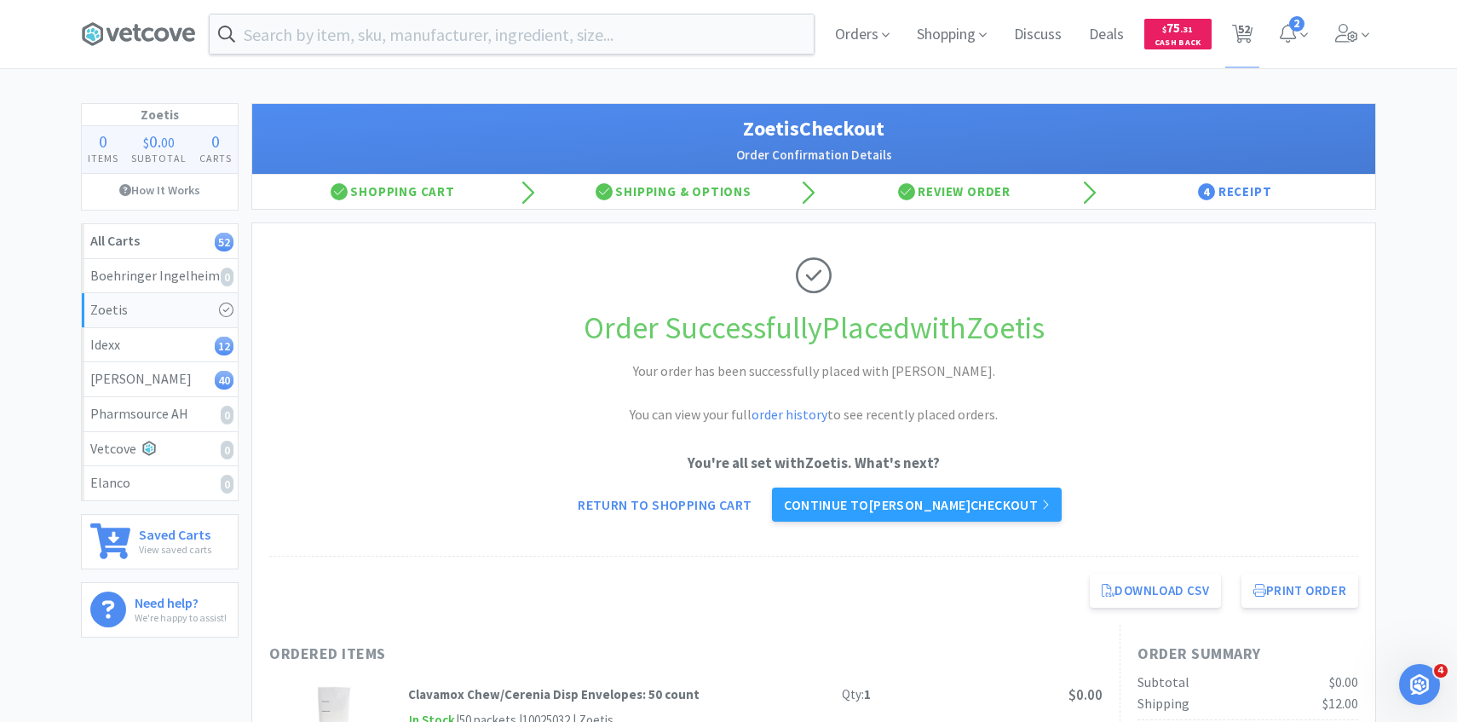
select select "3"
select select "25"
select select "1"
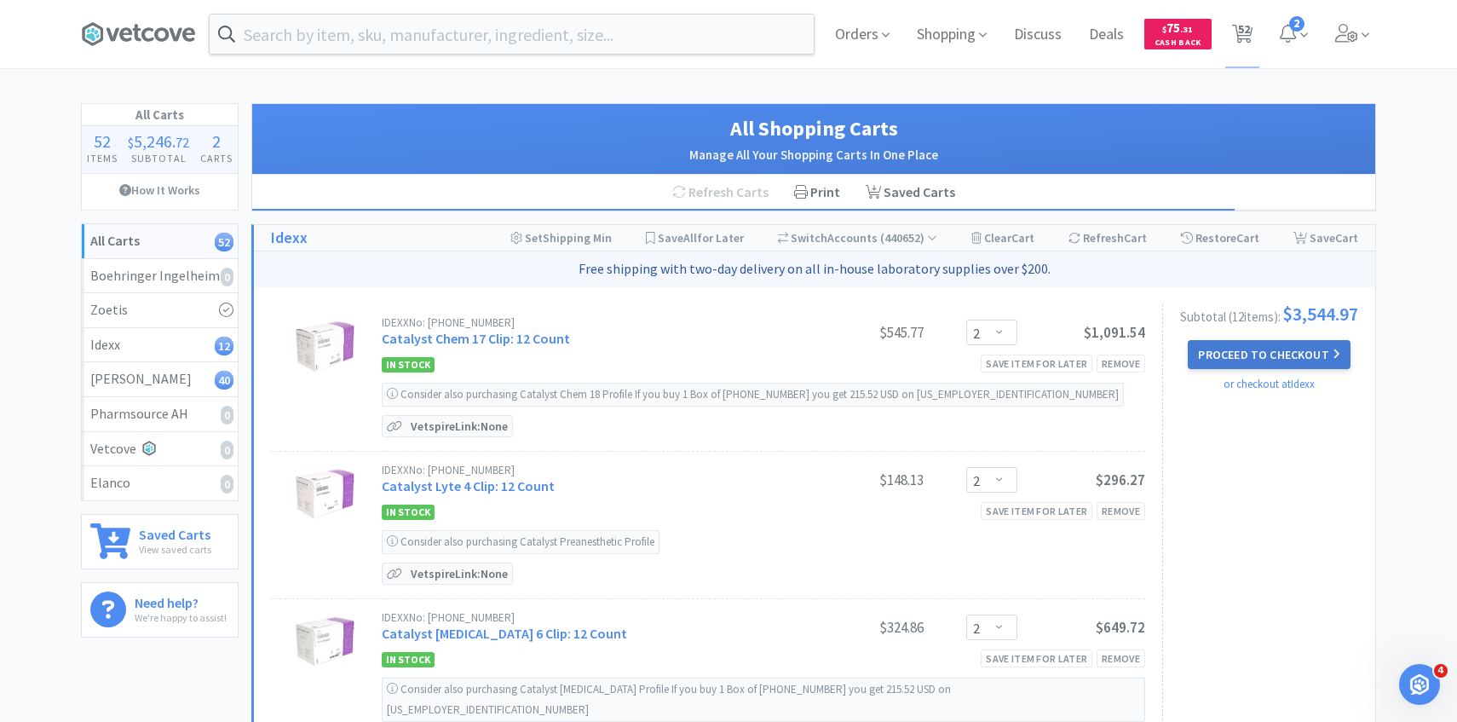
click at [1279, 355] on button "Proceed to Checkout" at bounding box center [1269, 354] width 162 height 29
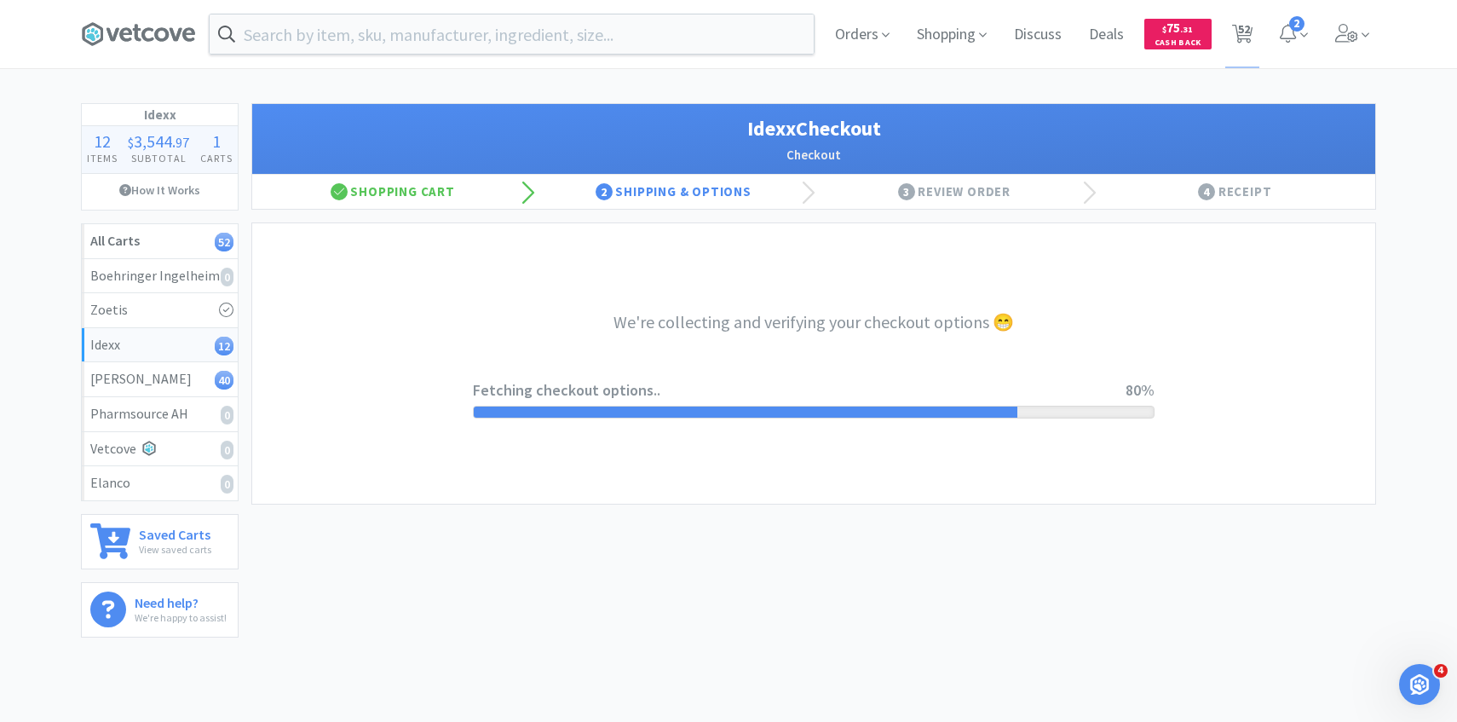
select select "904"
select select "003"
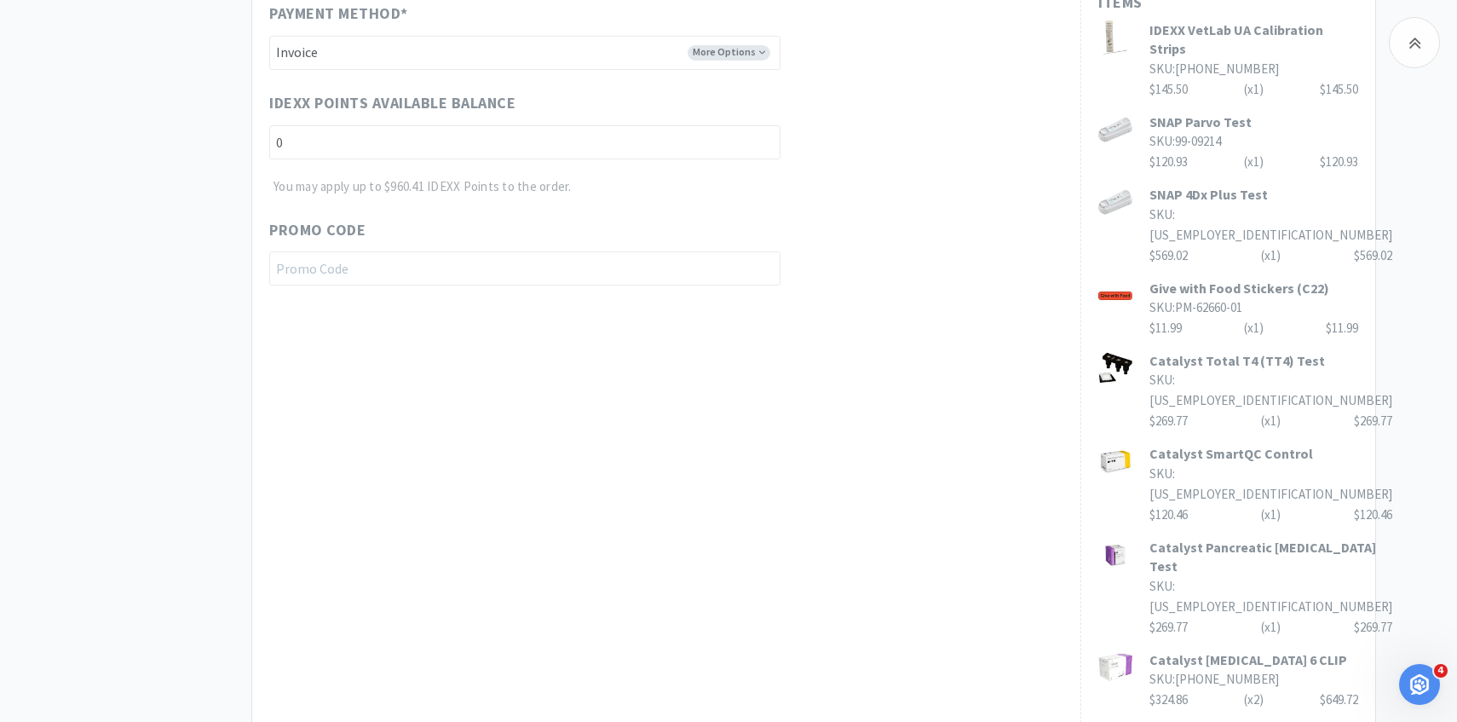
scroll to position [941, 0]
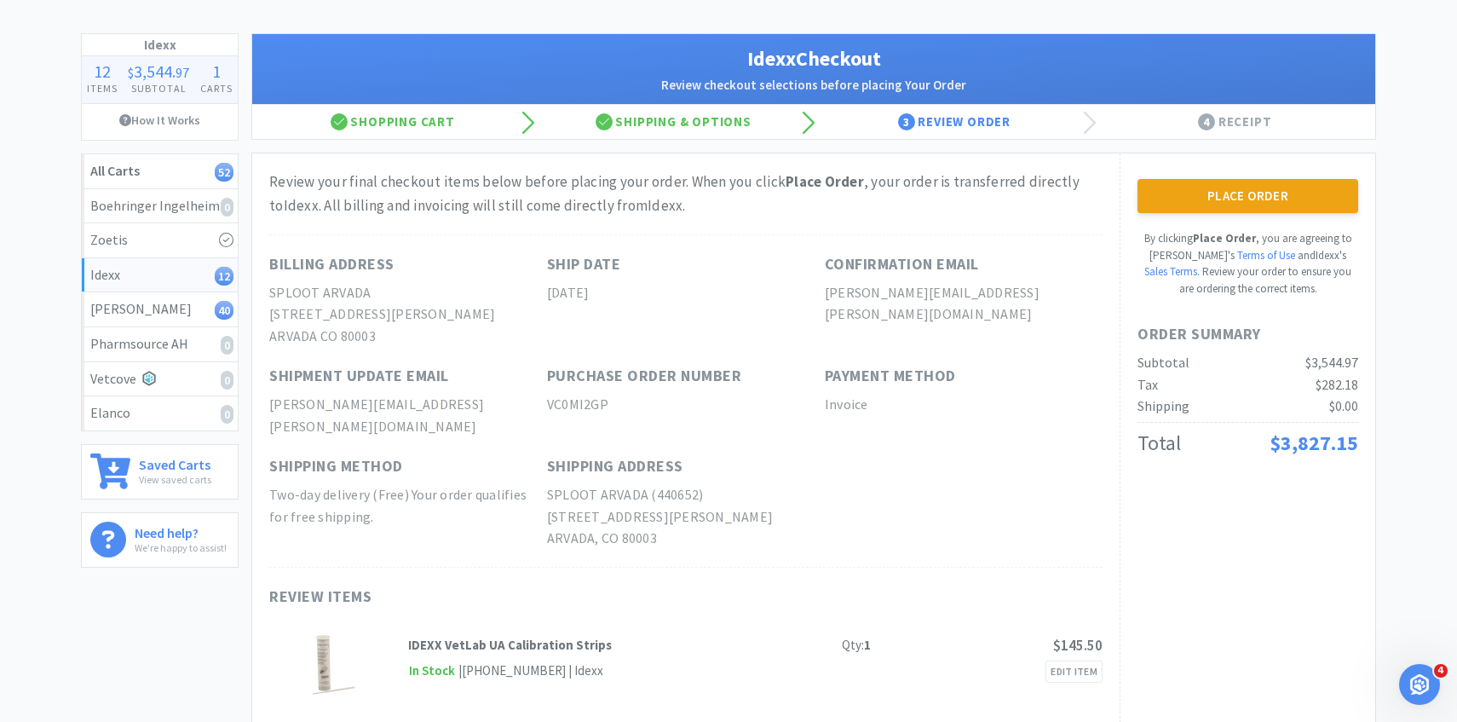
scroll to position [0, 0]
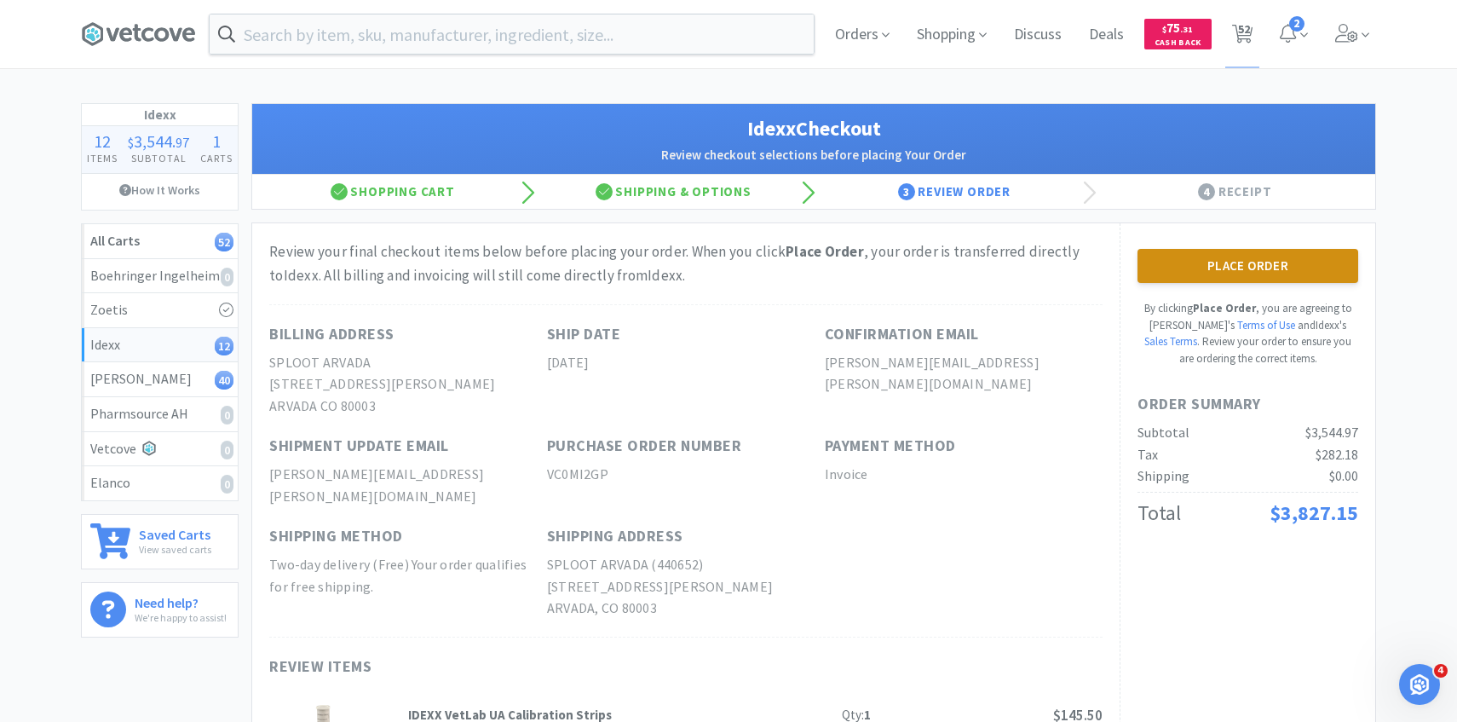
click at [1288, 263] on button "Place Order" at bounding box center [1247, 266] width 221 height 34
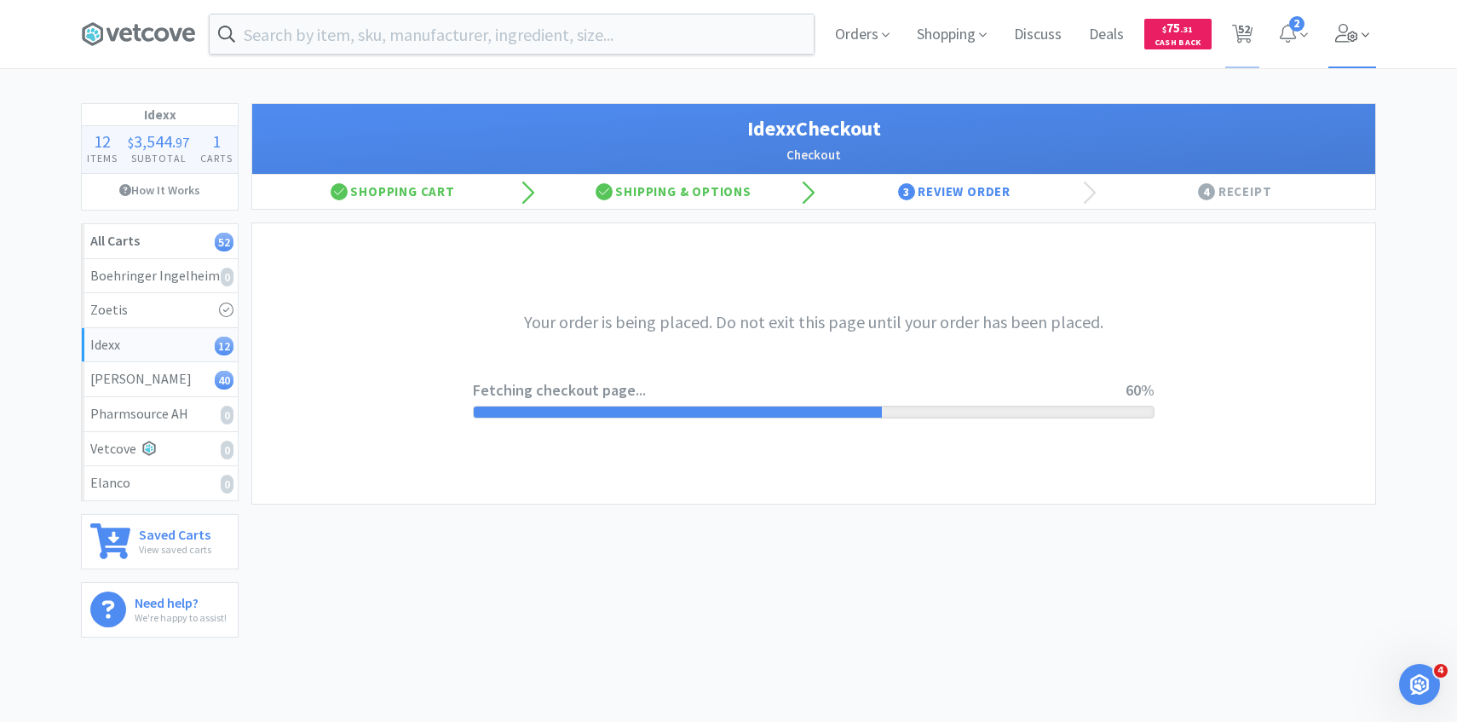
click at [1367, 33] on icon at bounding box center [1366, 34] width 8 height 15
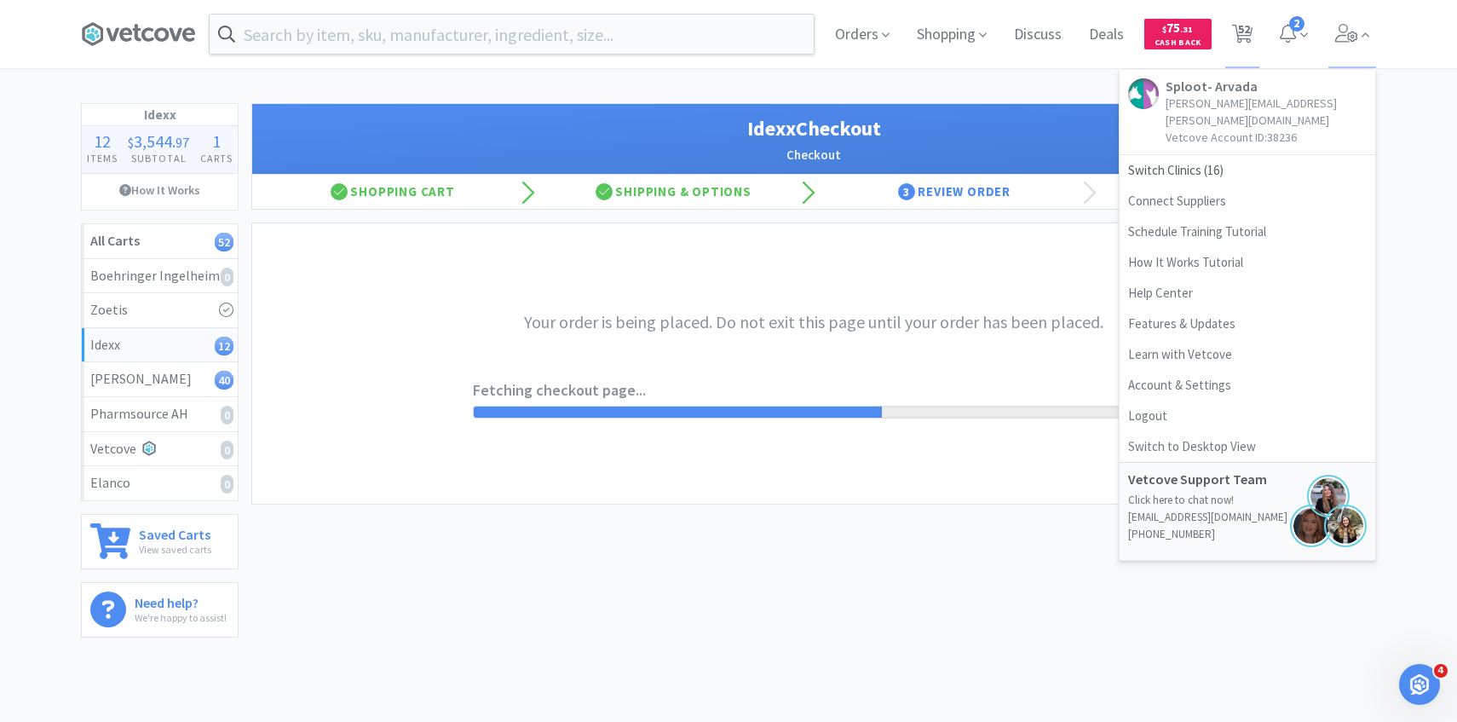
click at [966, 117] on h1 "Idexx Checkout" at bounding box center [813, 128] width 1089 height 32
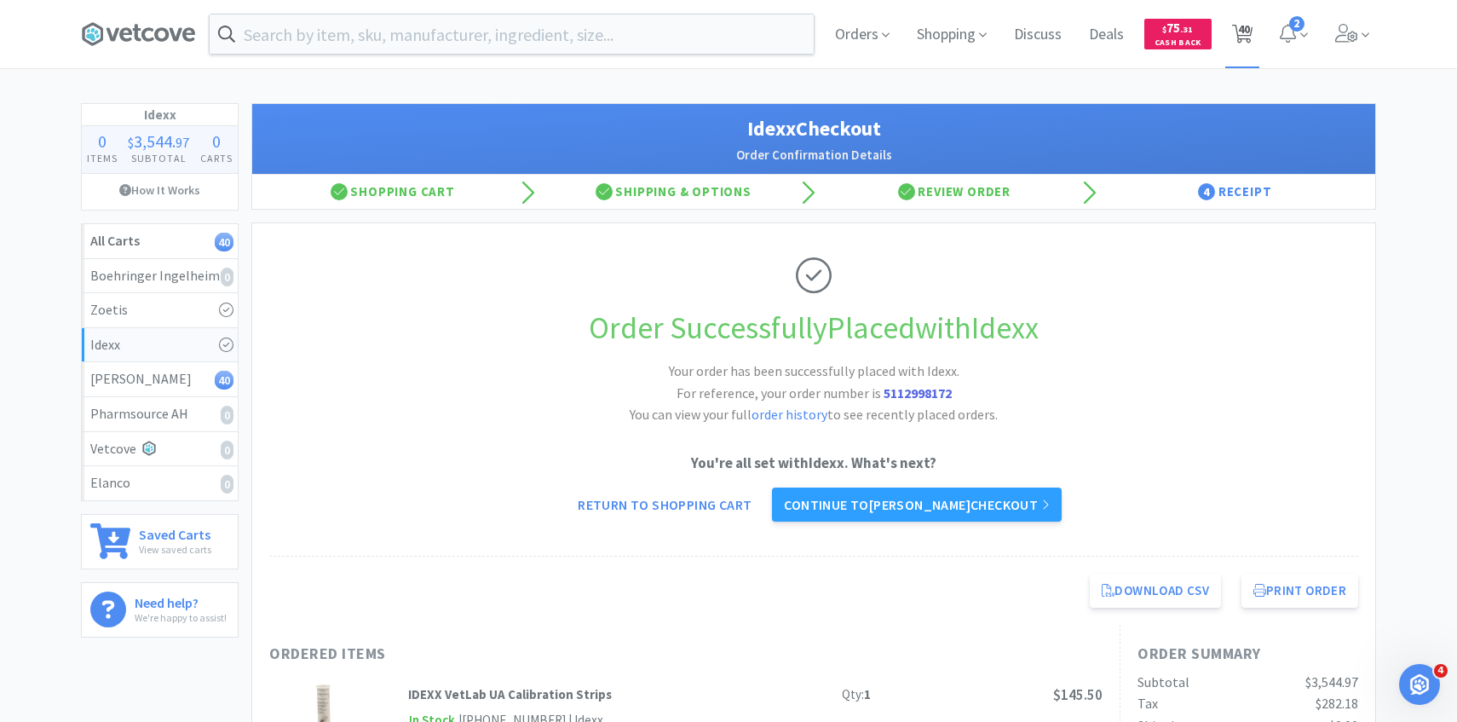
click at [1251, 28] on icon at bounding box center [1242, 34] width 21 height 19
select select "4"
select select "15"
select select "10"
select select "4"
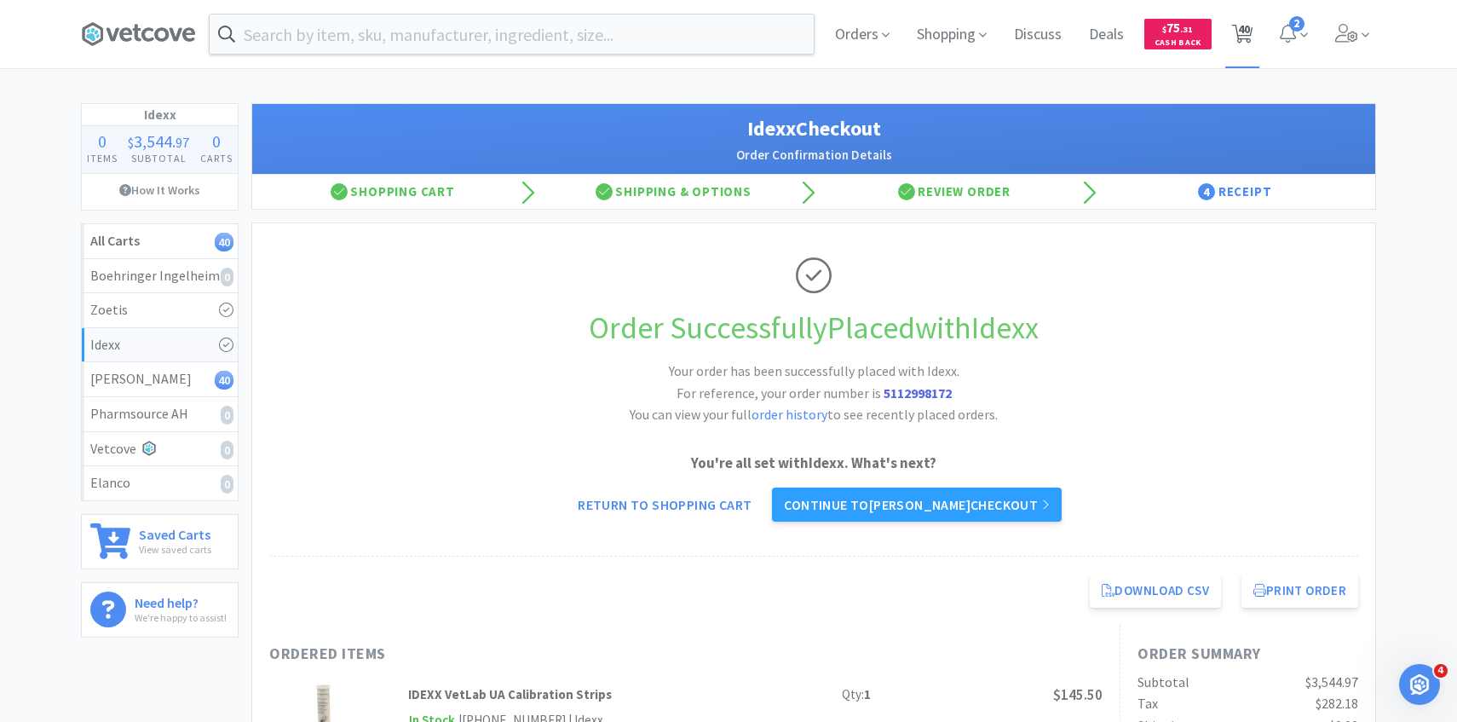
select select "1"
select select "3"
select select "1"
select select "50"
select select "2"
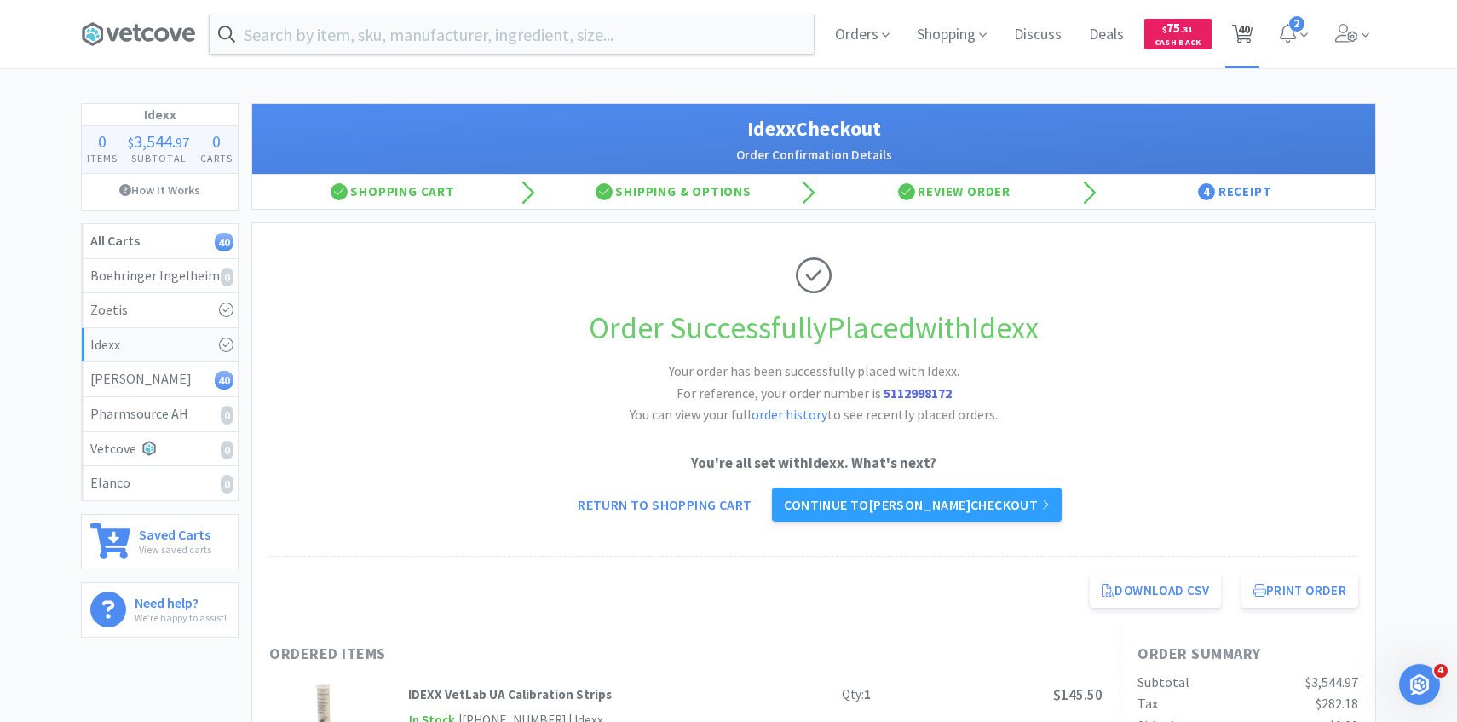
select select "1"
select select "3"
select select "1"
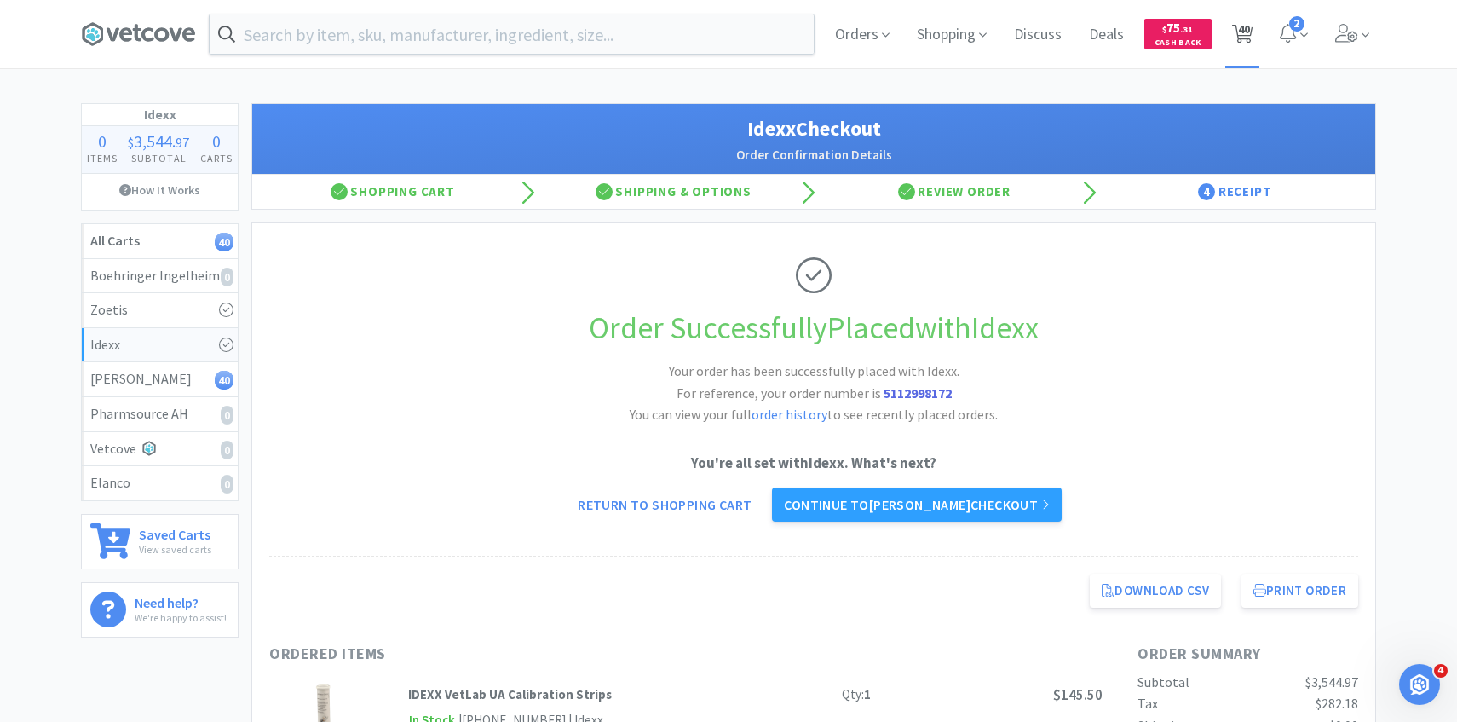
select select "1"
select select "2"
select select "1"
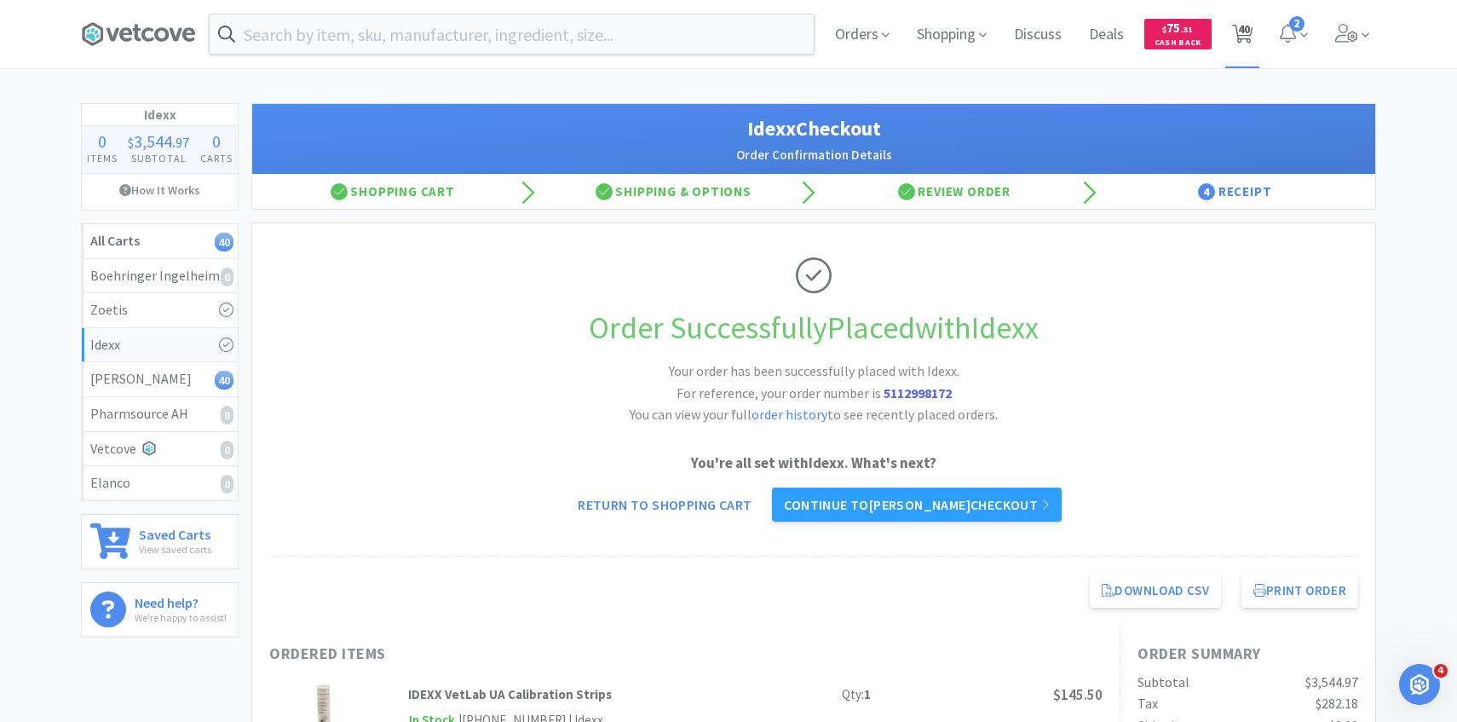
select select "3"
select select "2"
select select "6"
select select "2"
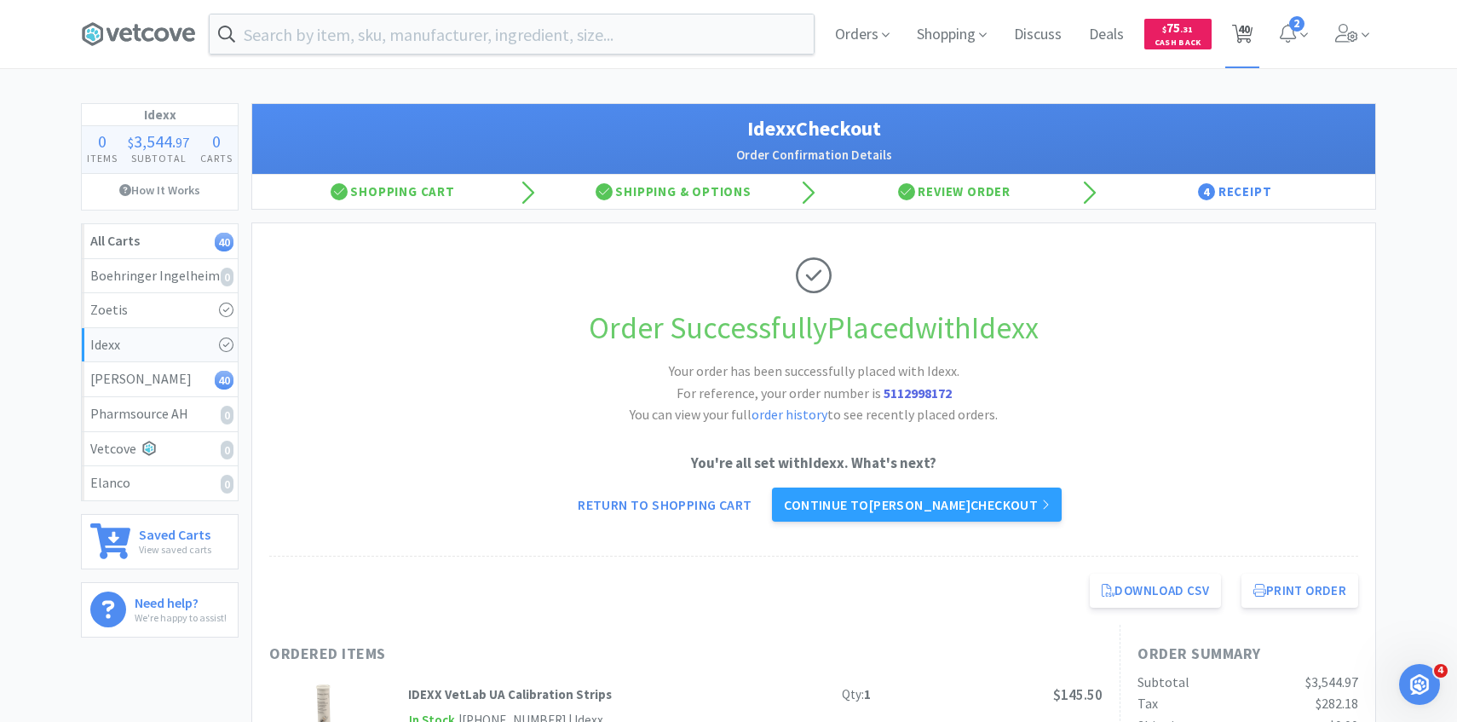
select select "1"
select select "5"
select select "1"
select select "2"
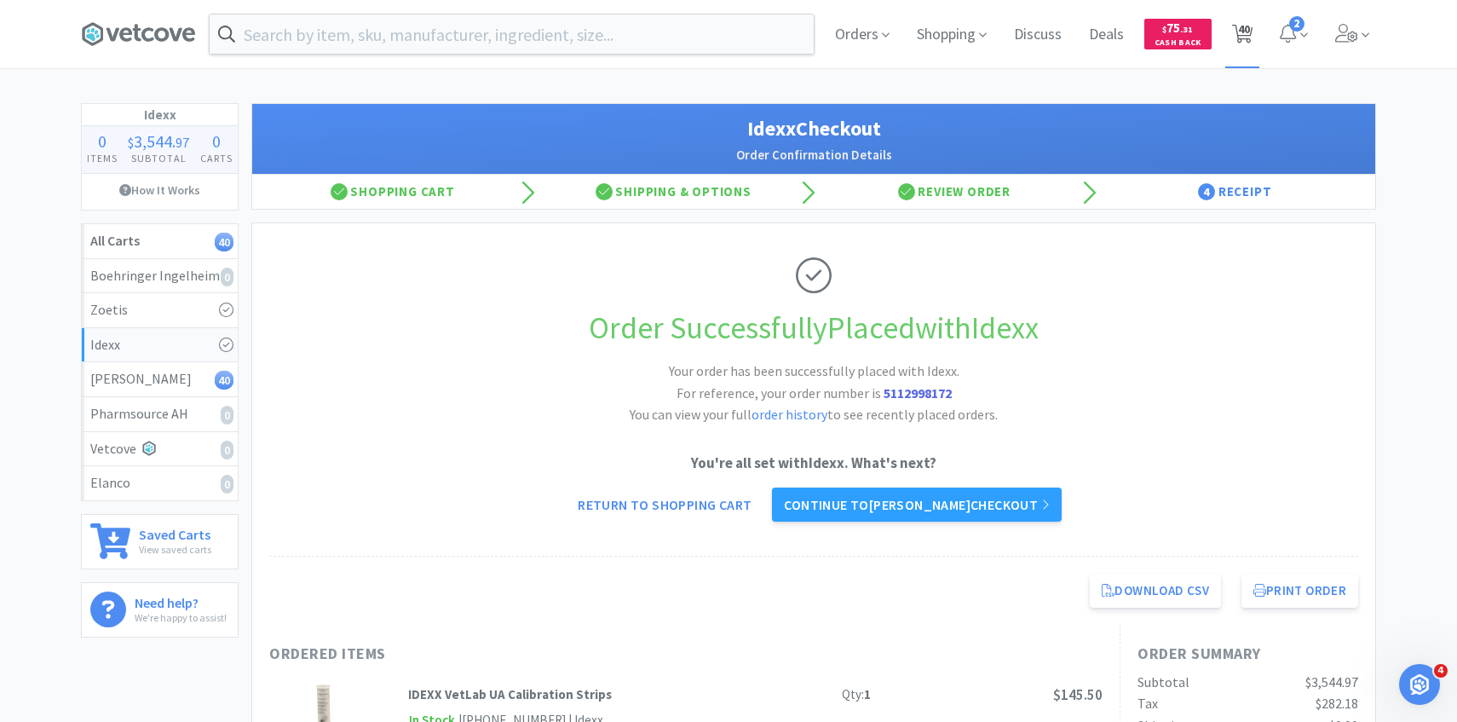
select select "1"
select select "25"
select select "3"
select select "1"
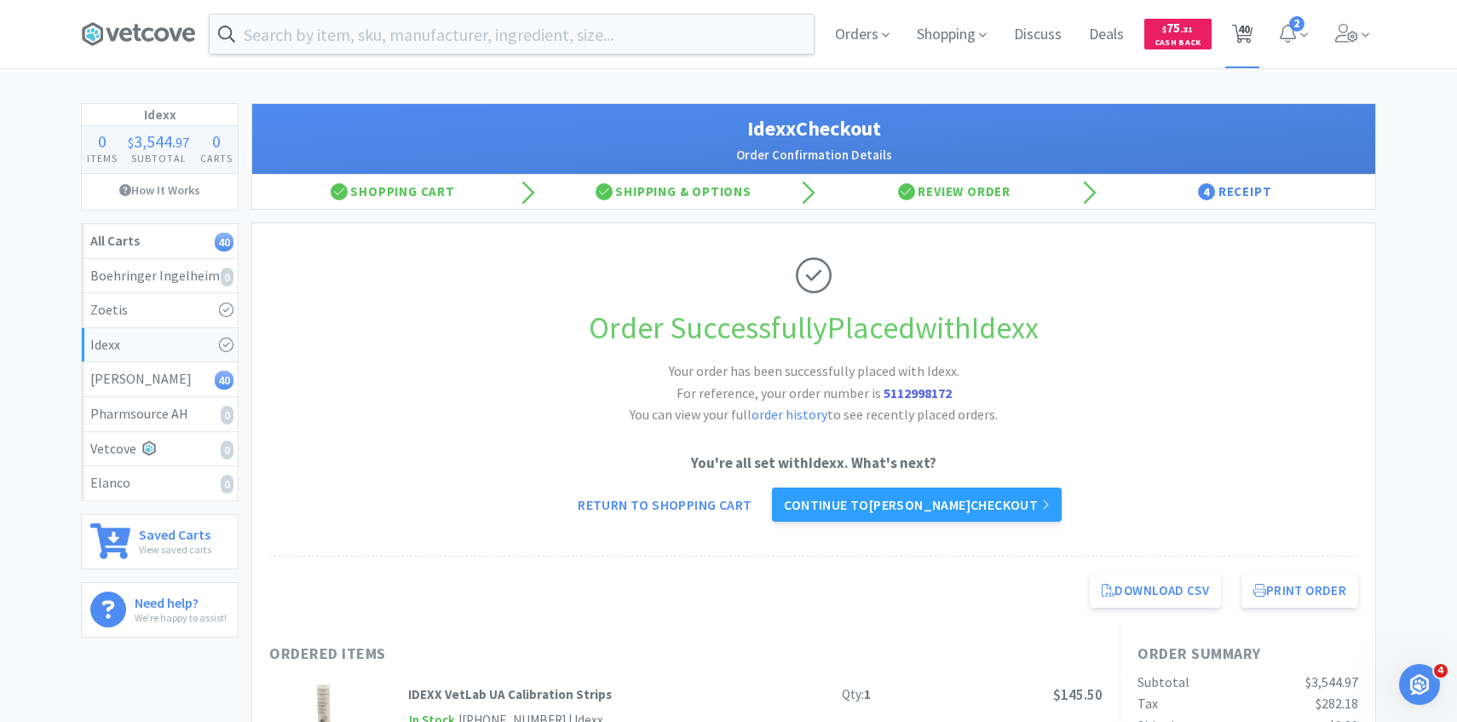
select select "1"
select select "2"
select select "3"
select select "25"
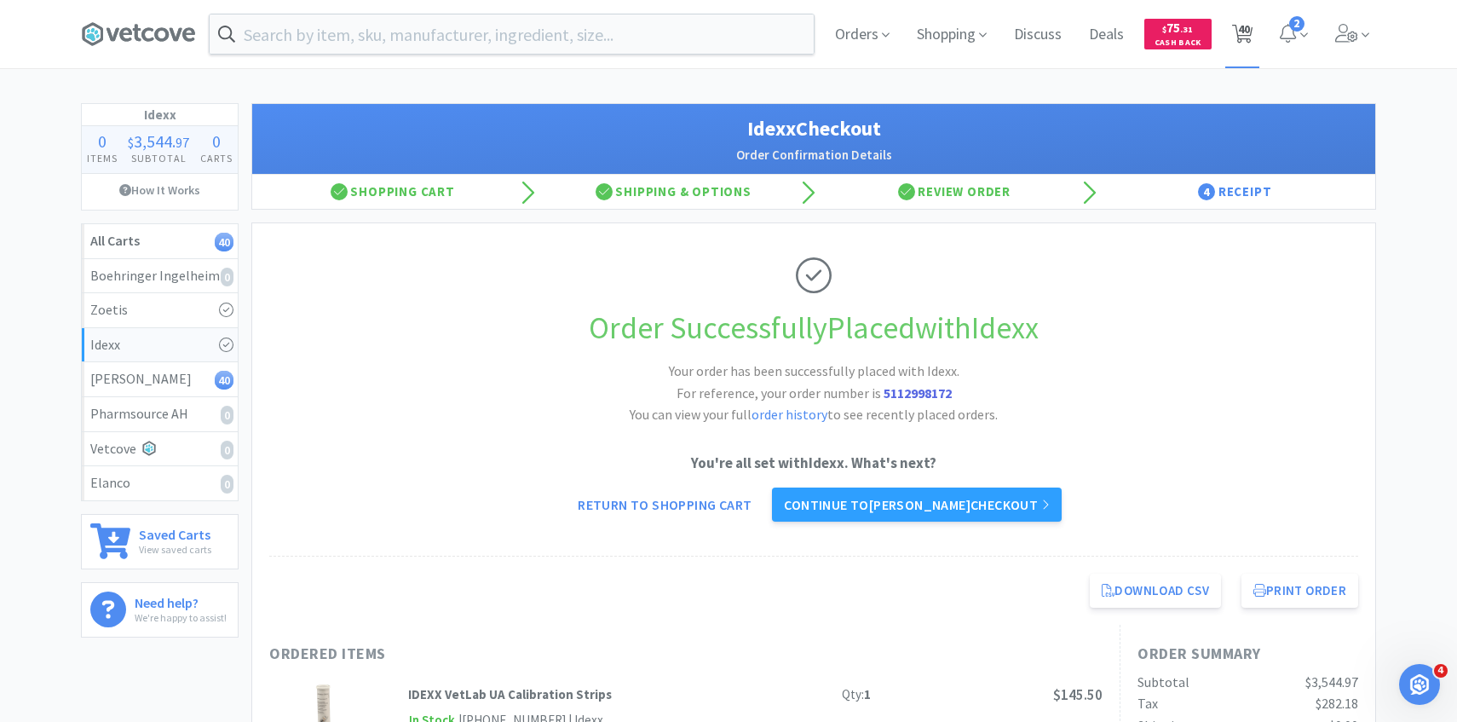
select select "1"
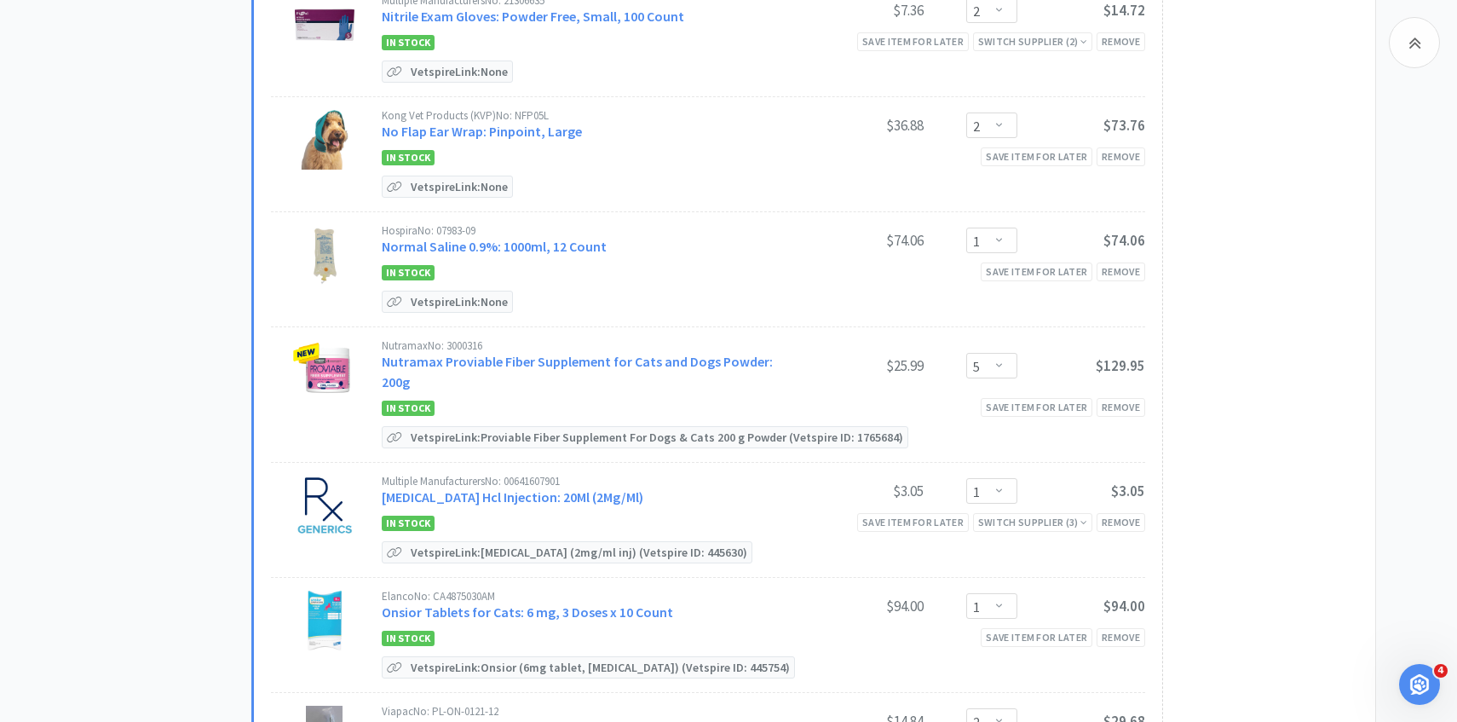
scroll to position [2993, 0]
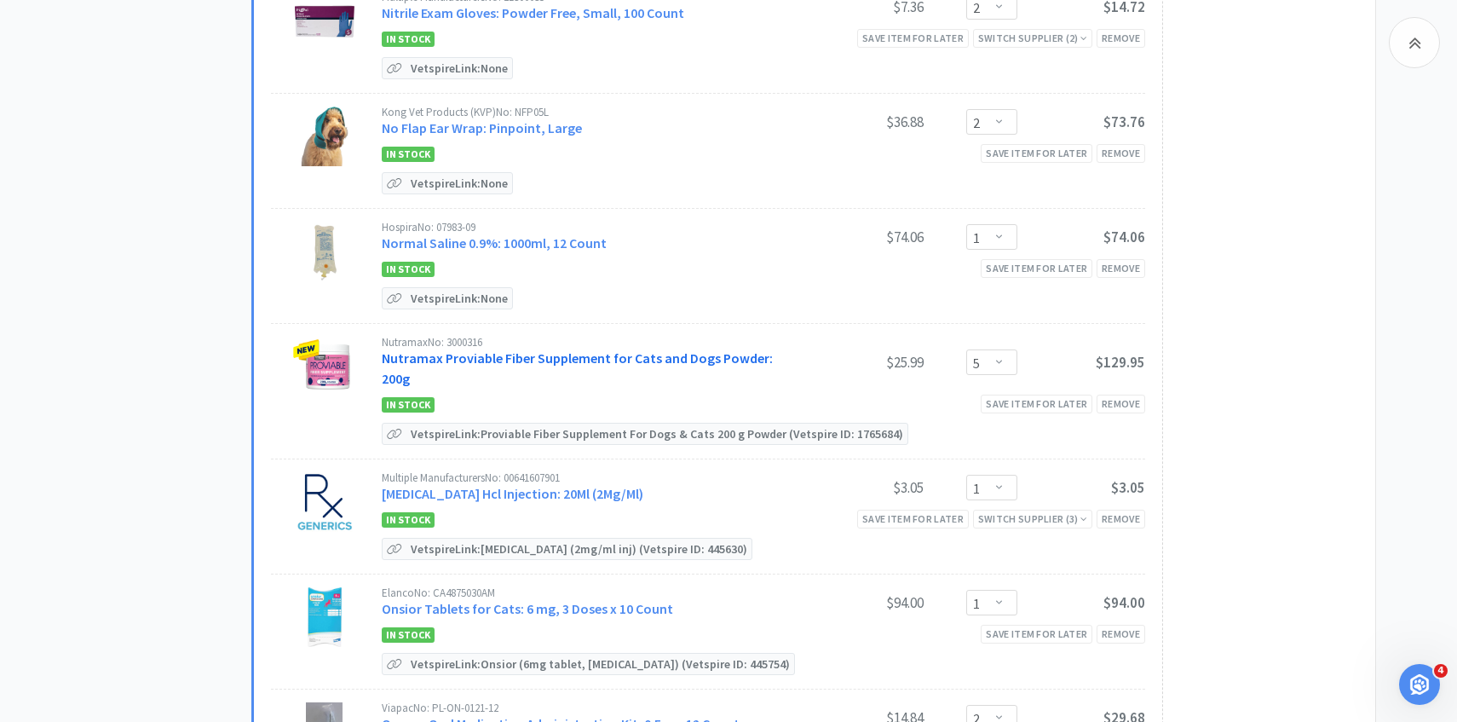
click at [547, 349] on link "Nutramax Proviable Fiber Supplement for Cats and Dogs Powder: 200g" at bounding box center [577, 367] width 391 height 37
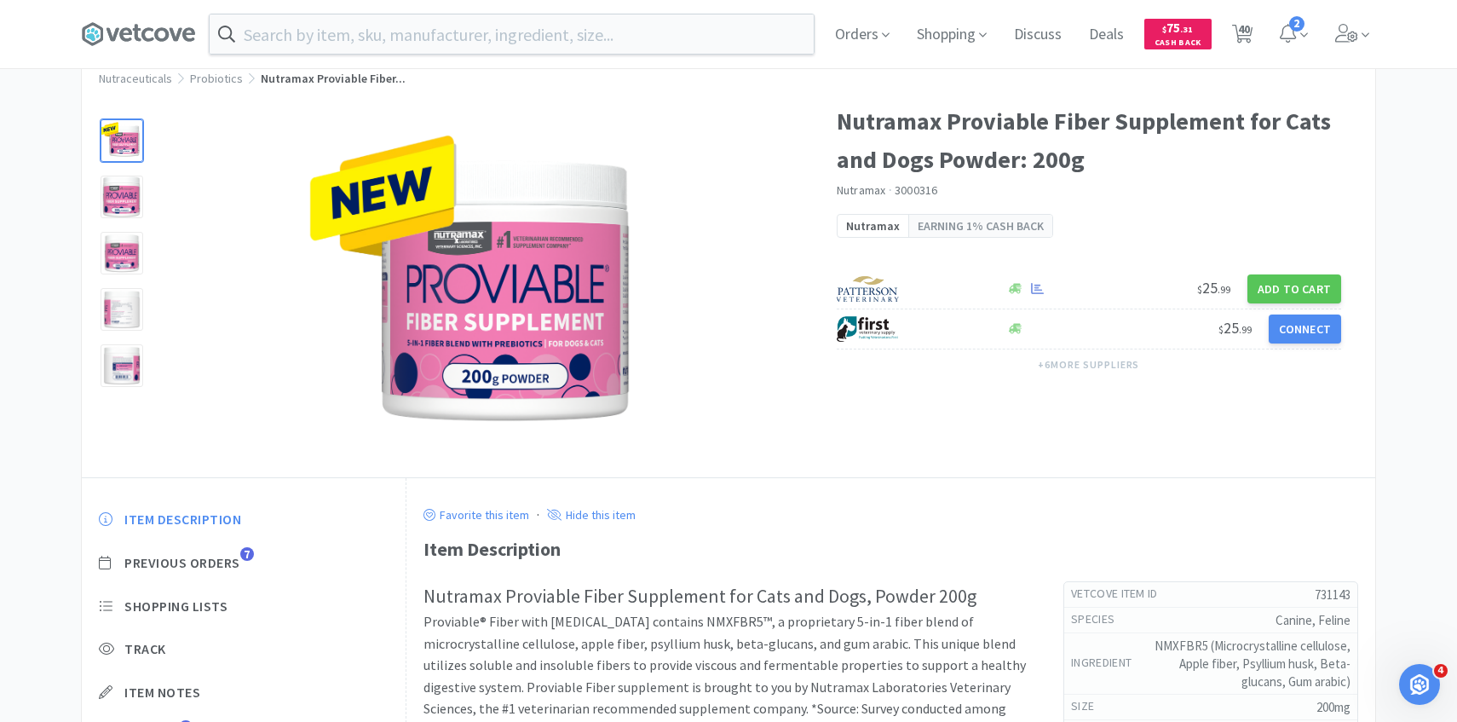
scroll to position [102, 0]
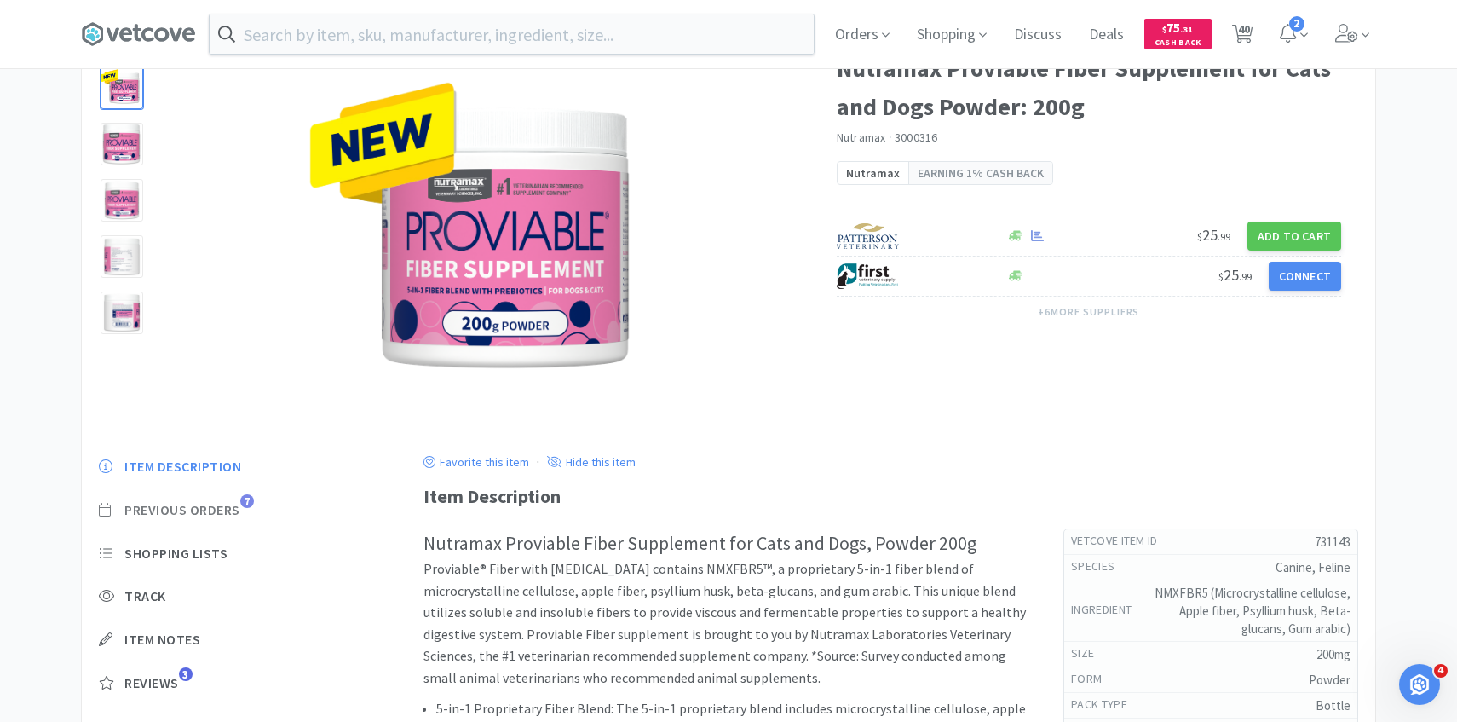
click at [229, 512] on span "Previous Orders" at bounding box center [182, 510] width 116 height 18
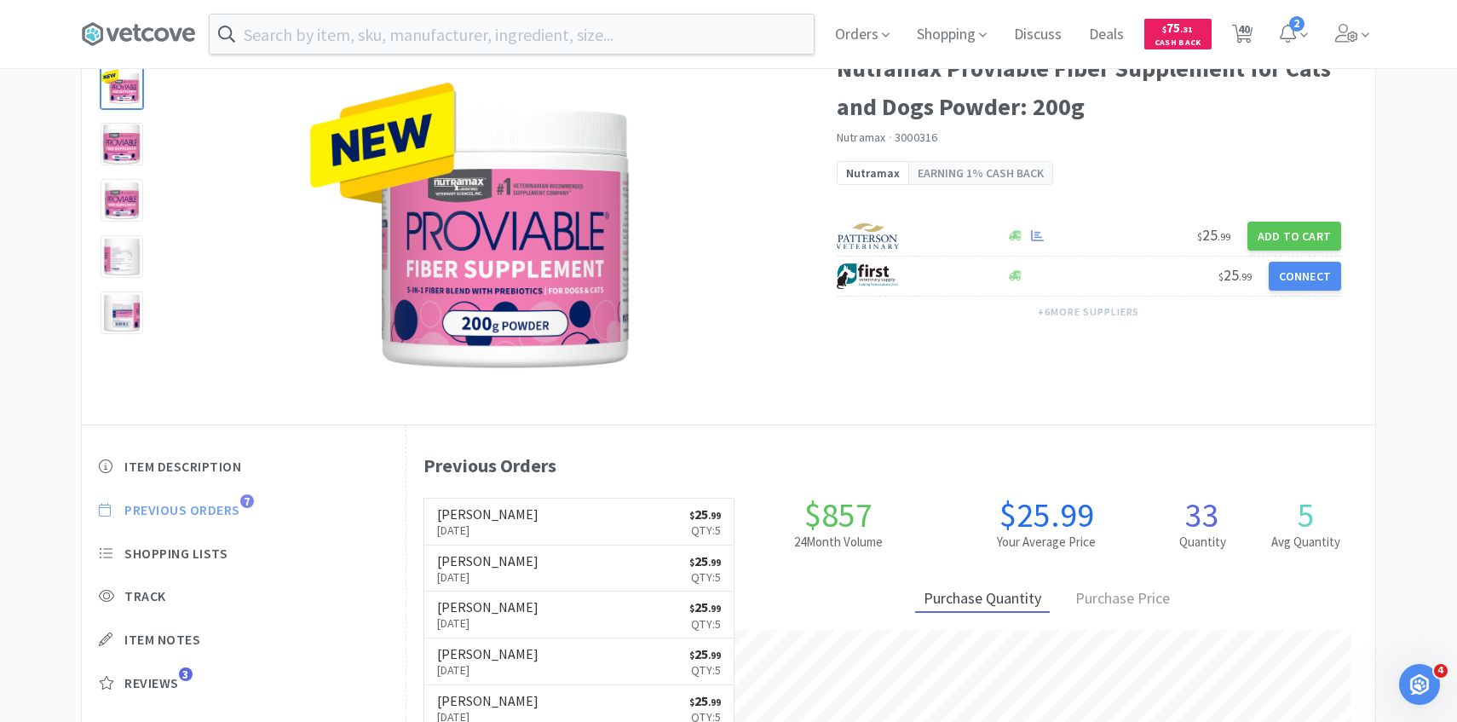
scroll to position [468, 969]
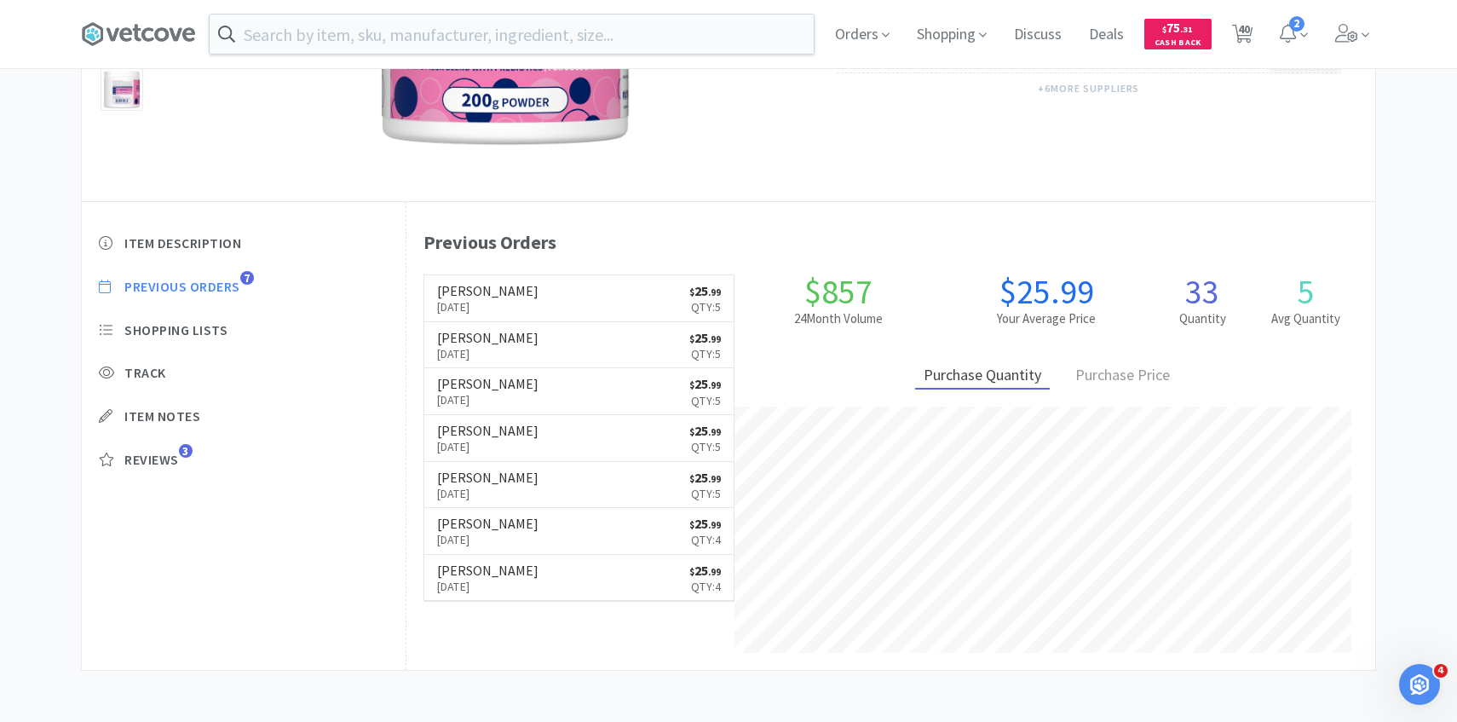
select select "4"
select select "15"
select select "10"
select select "4"
select select "1"
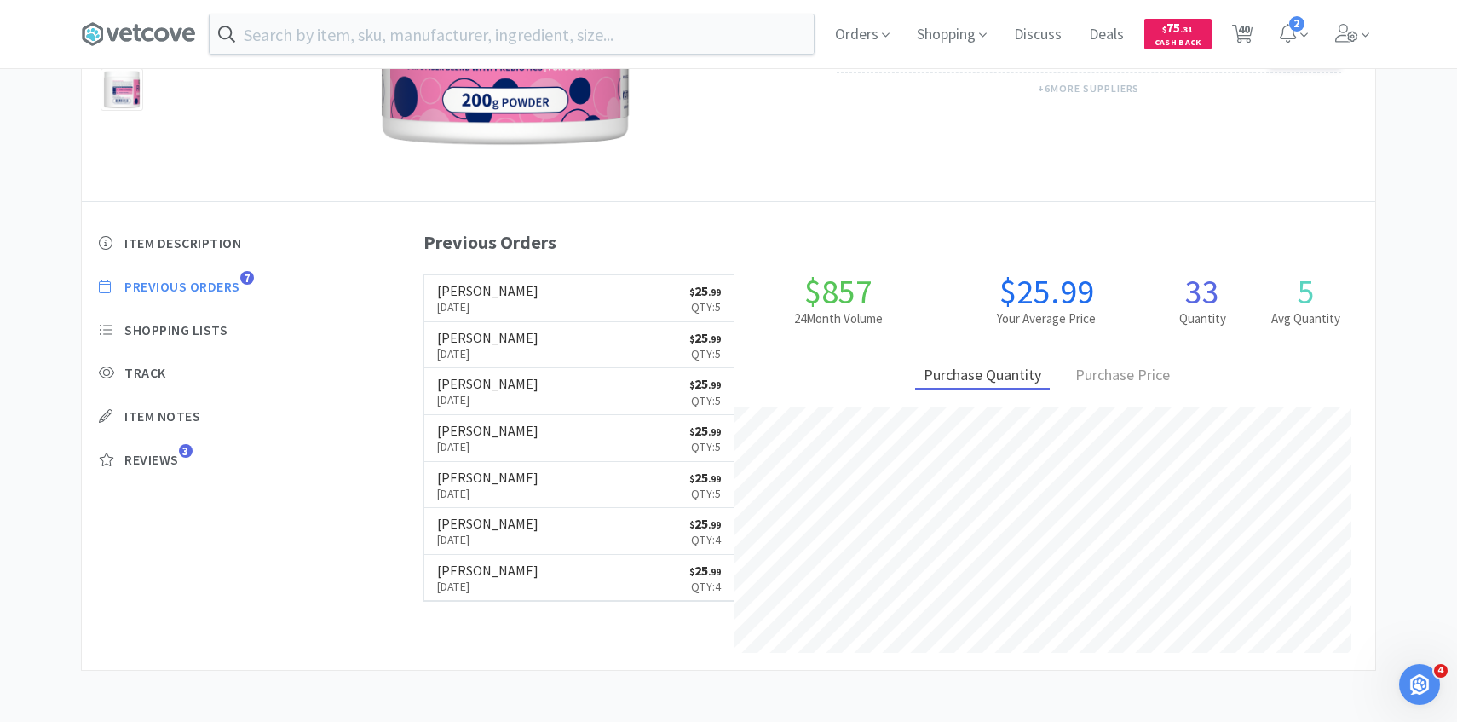
select select "3"
select select "1"
select select "50"
select select "2"
select select "1"
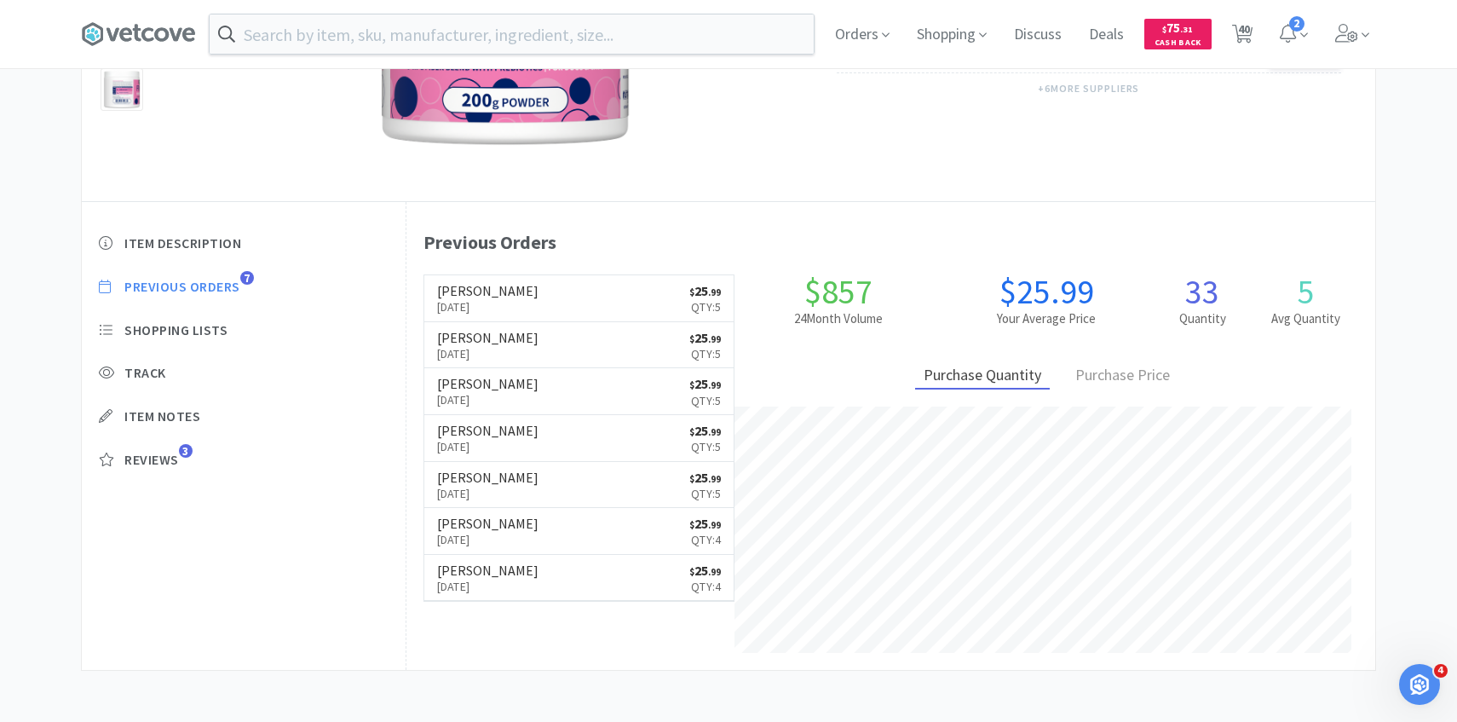
select select "3"
select select "1"
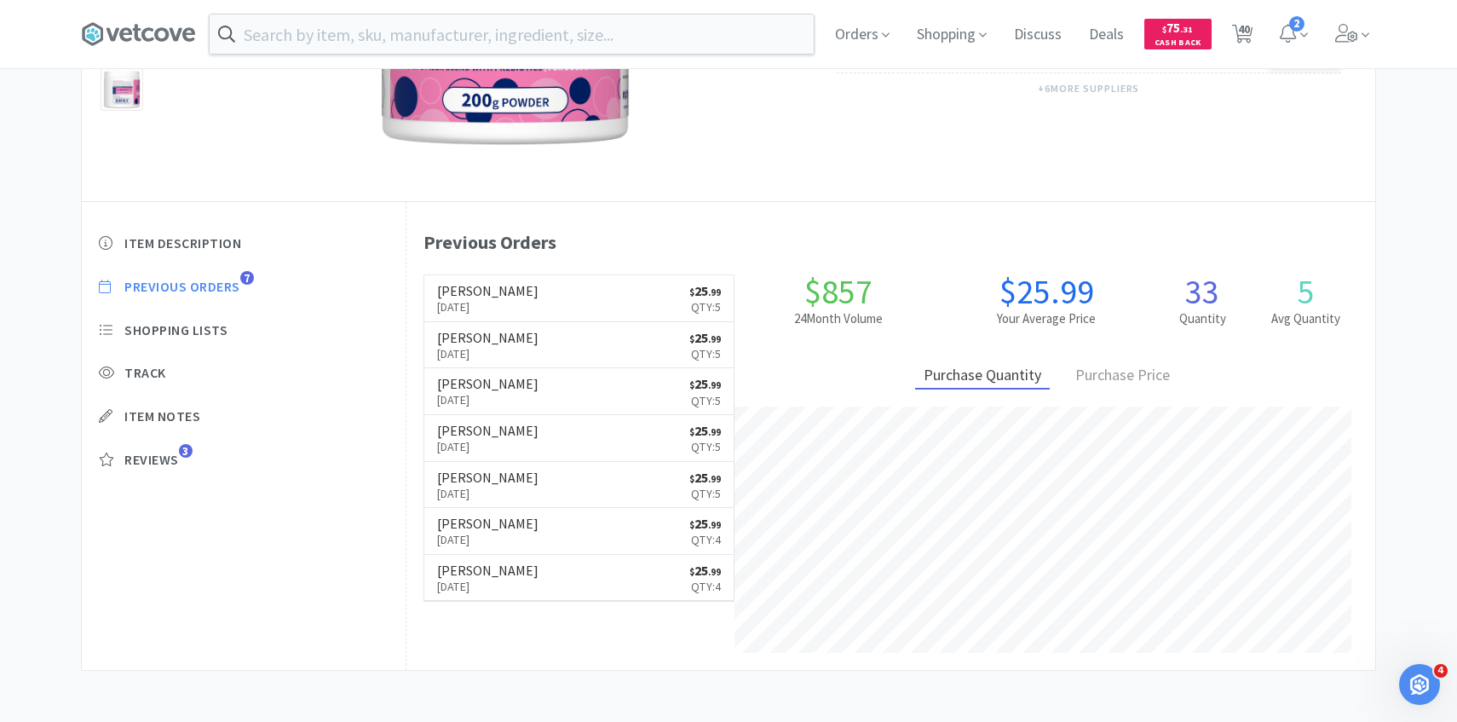
select select "2"
select select "1"
select select "3"
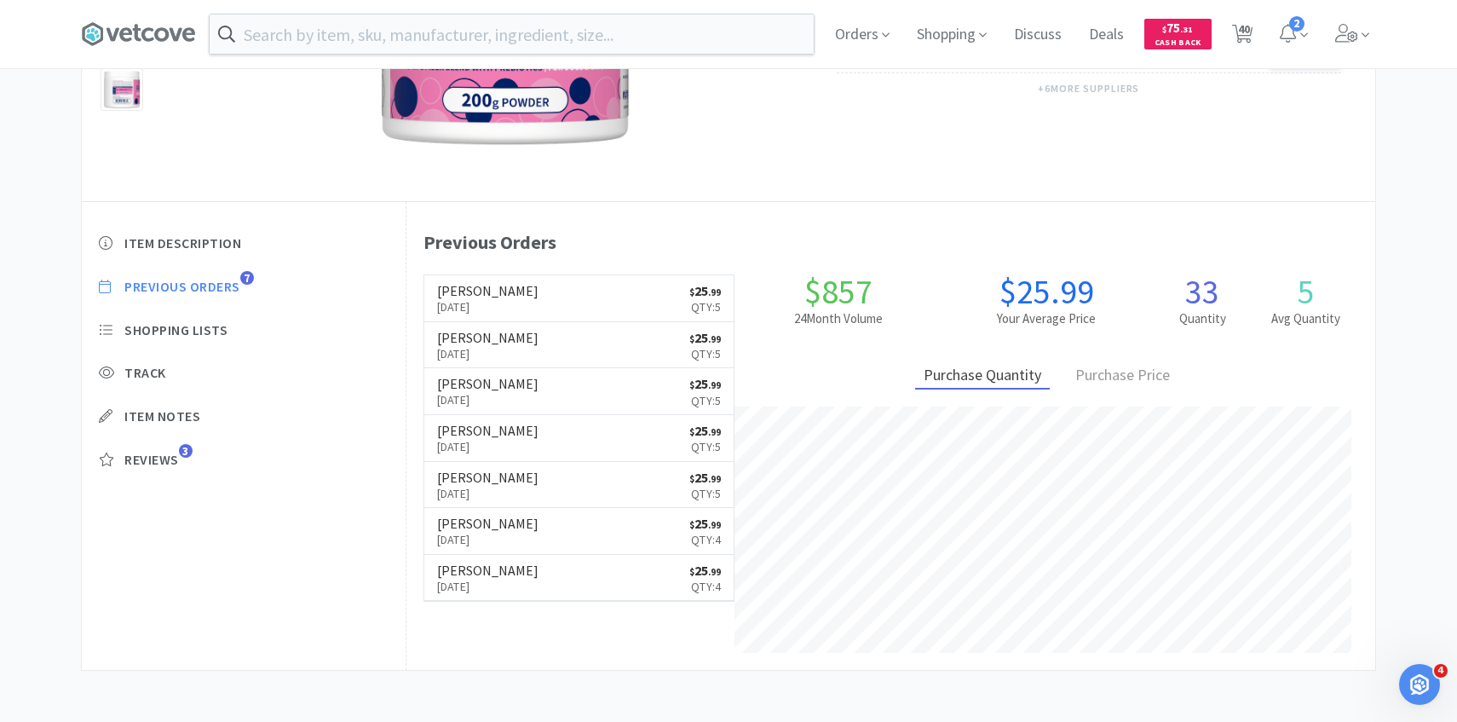
select select "2"
select select "6"
select select "2"
select select "1"
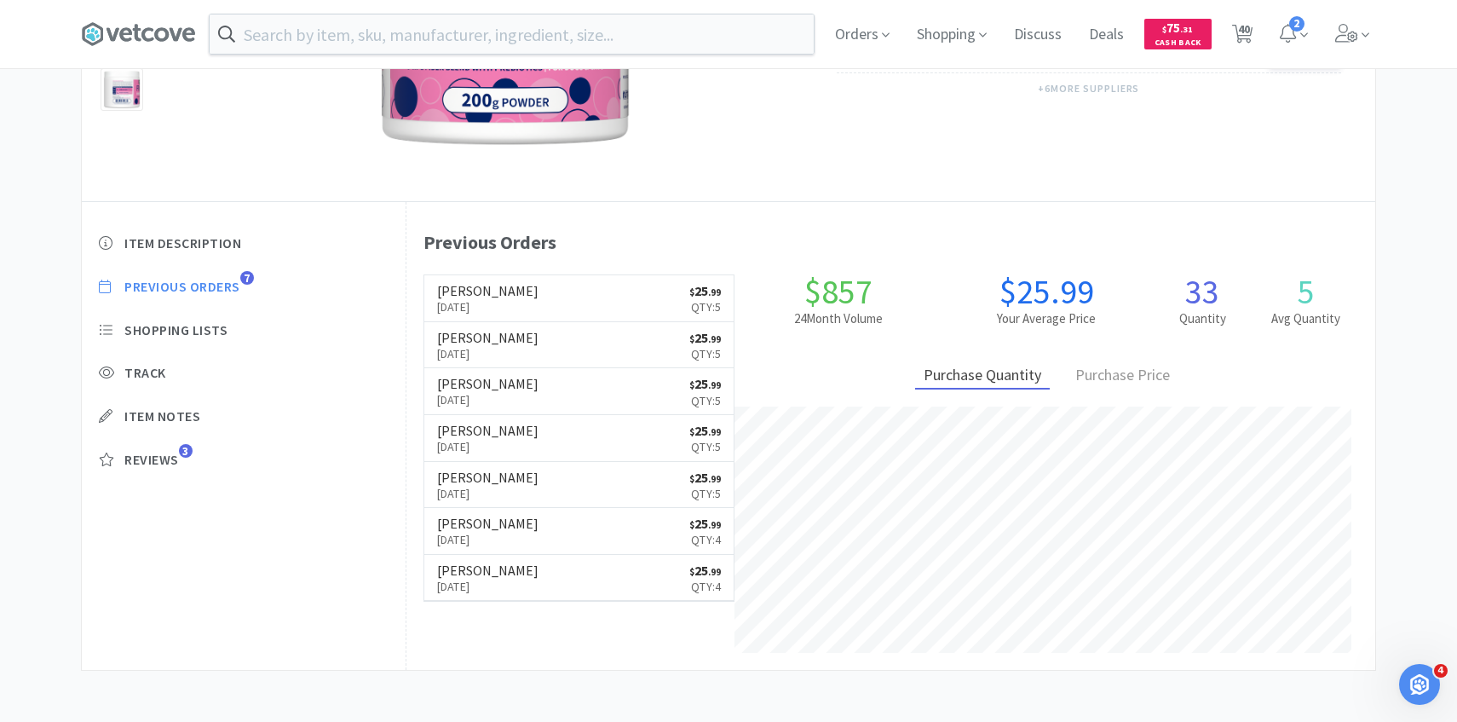
select select "5"
select select "1"
select select "2"
select select "1"
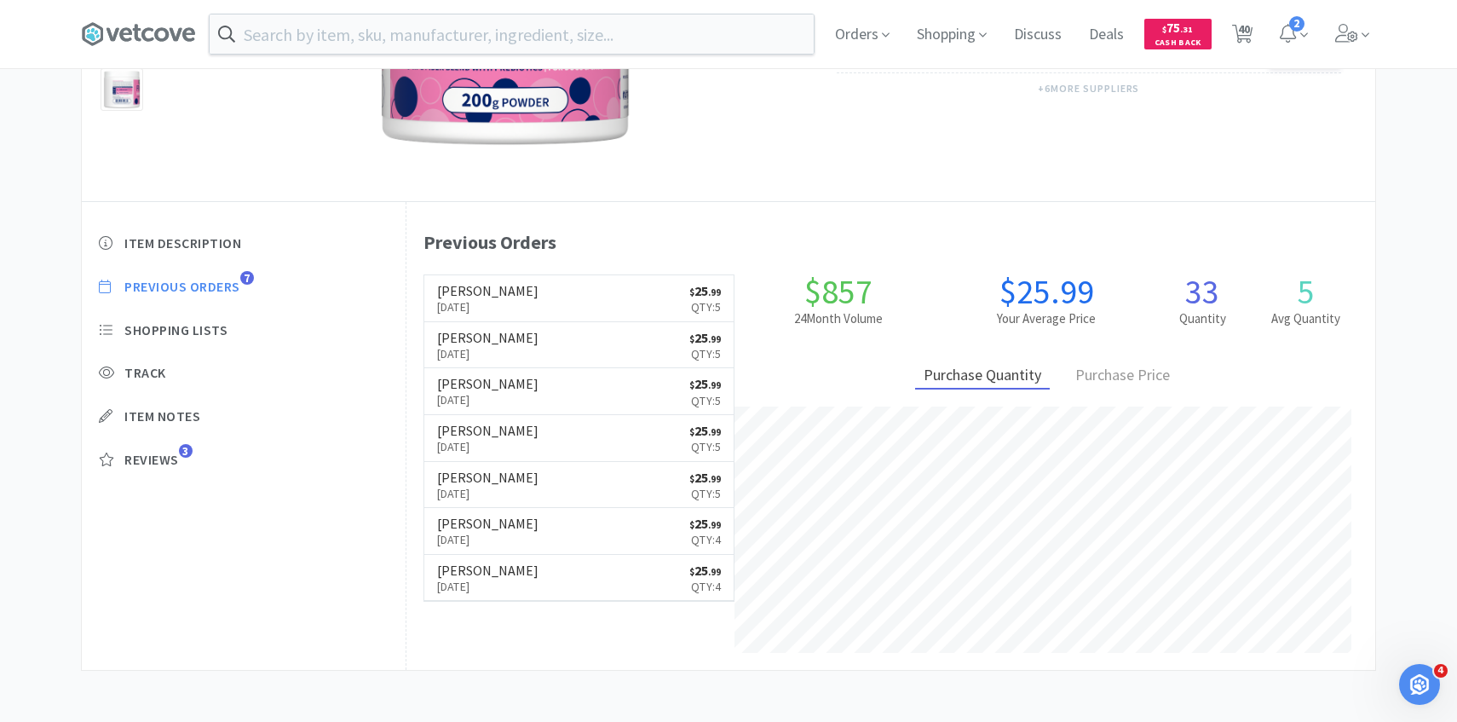
select select "1"
select select "25"
select select "3"
select select "1"
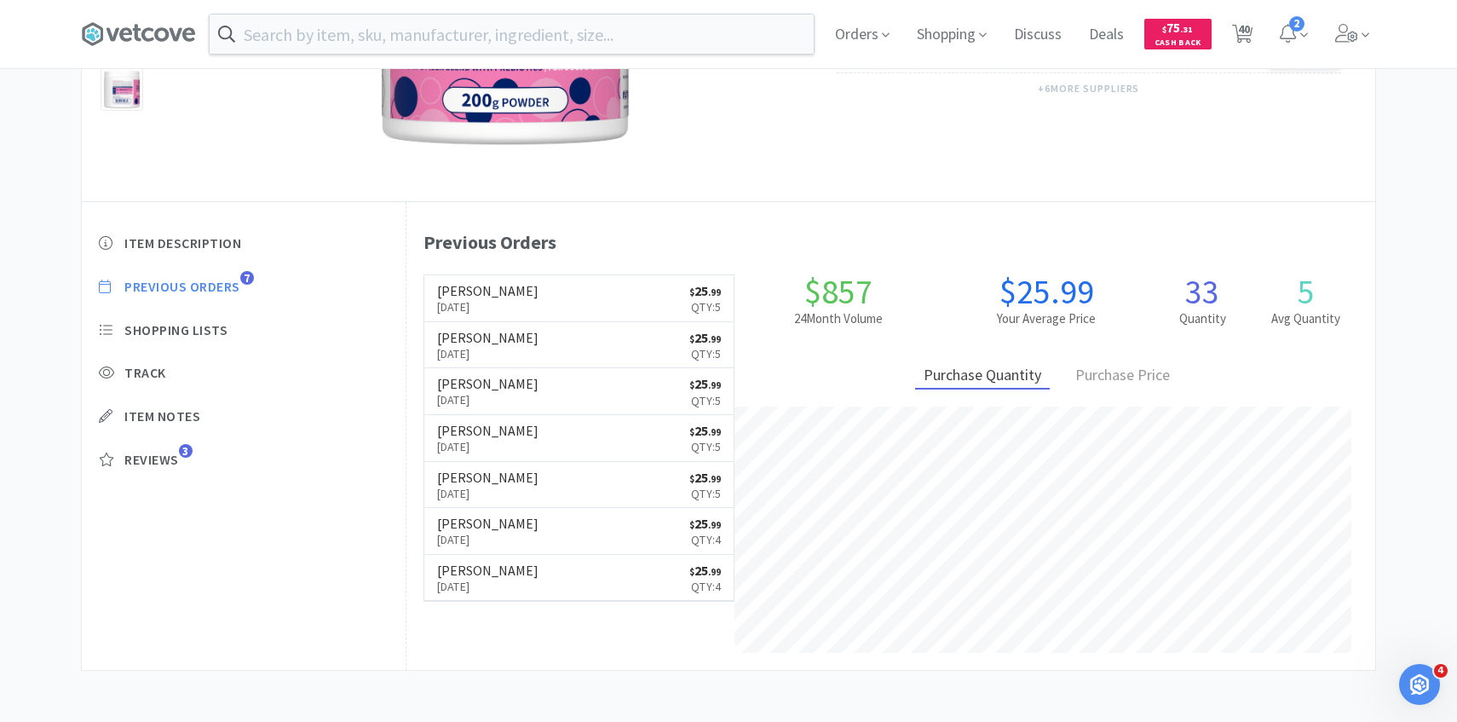
select select "1"
select select "2"
select select "3"
select select "25"
select select "1"
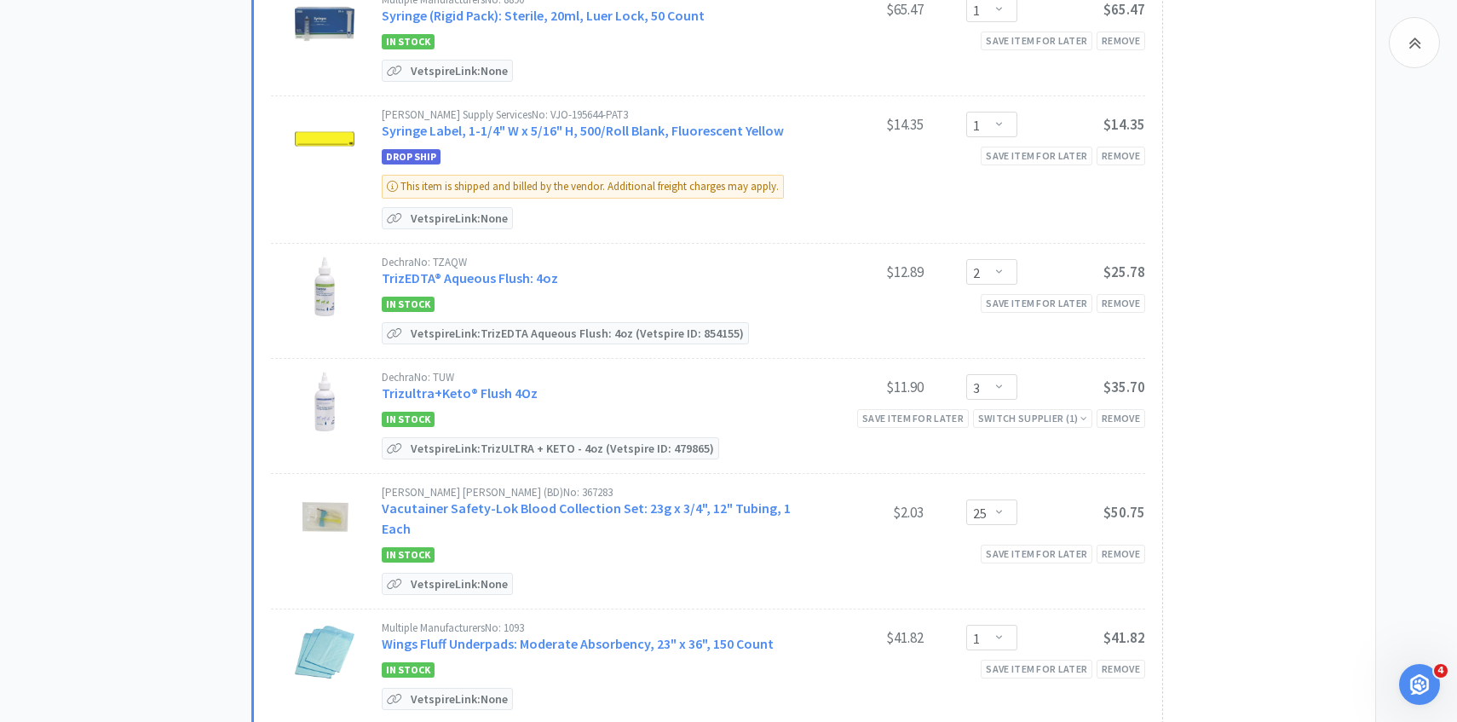
scroll to position [4417, 0]
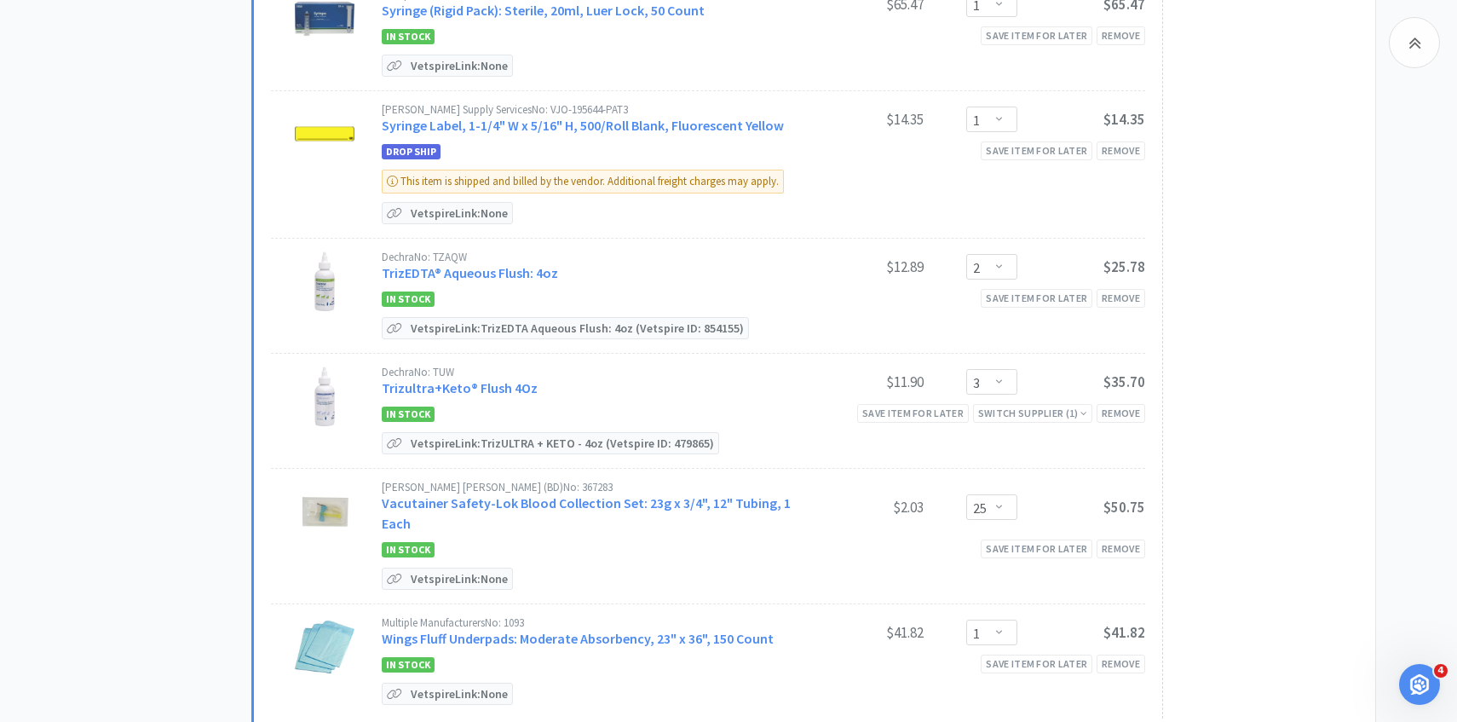
click at [521, 288] on div "In Stock Save item for later Remove" at bounding box center [763, 298] width 763 height 20
click at [514, 264] on link "TrizEDTA® Aqueous Flush: 4oz" at bounding box center [470, 272] width 176 height 17
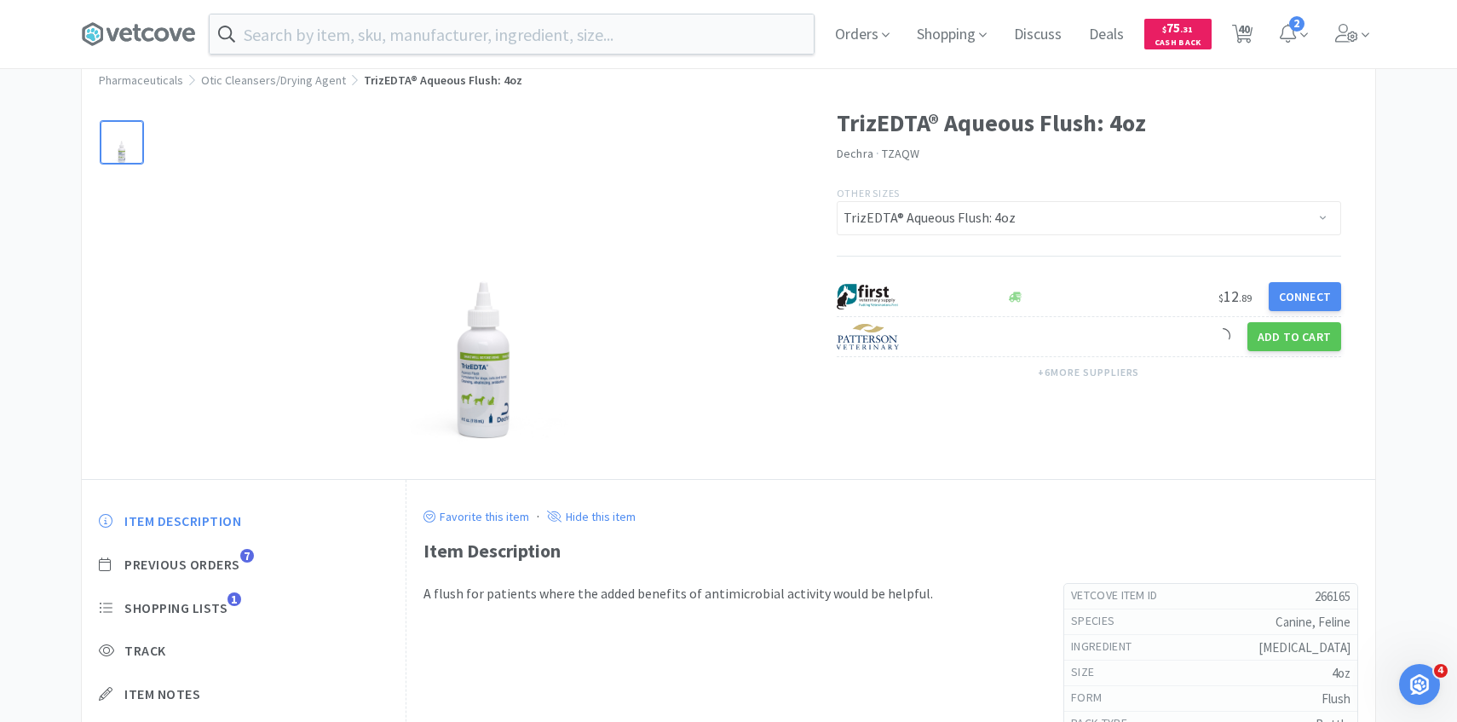
scroll to position [88, 0]
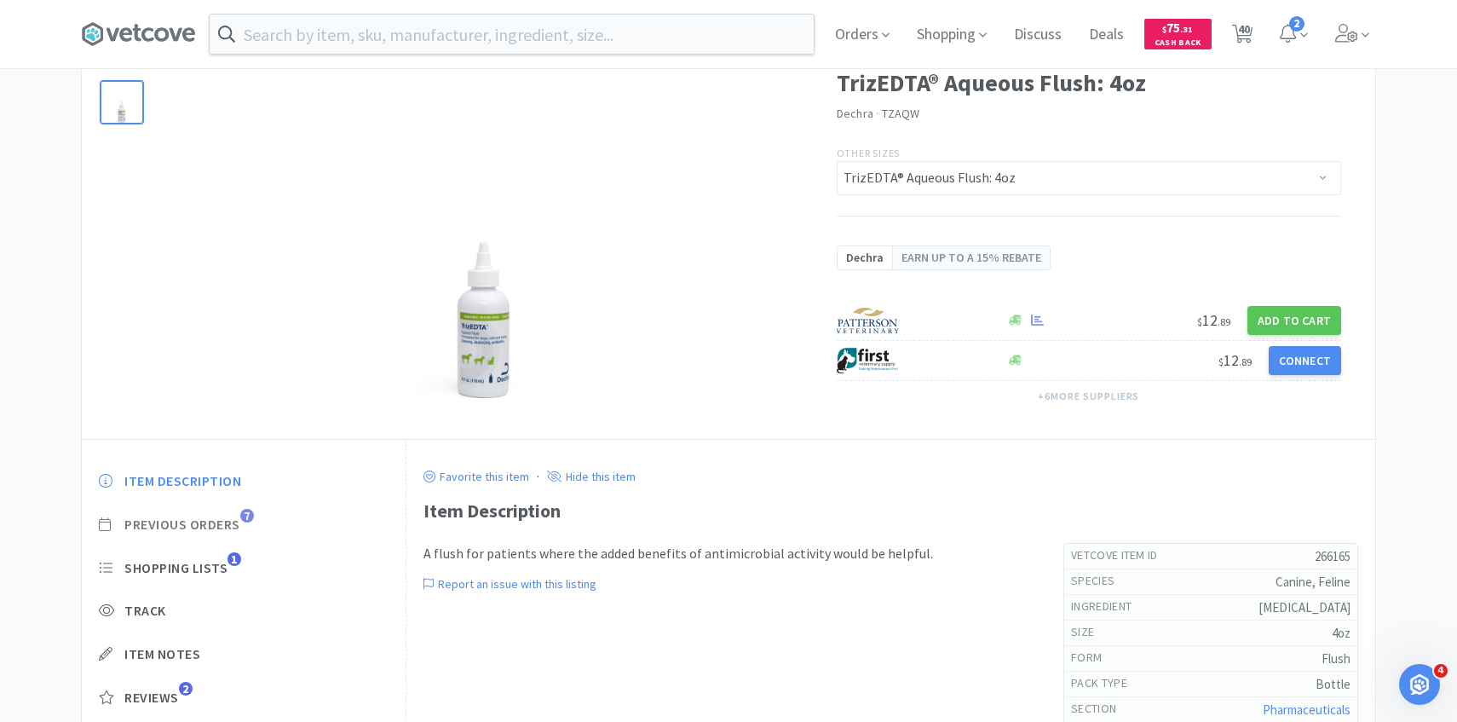
click at [224, 522] on span "Previous Orders" at bounding box center [182, 524] width 116 height 18
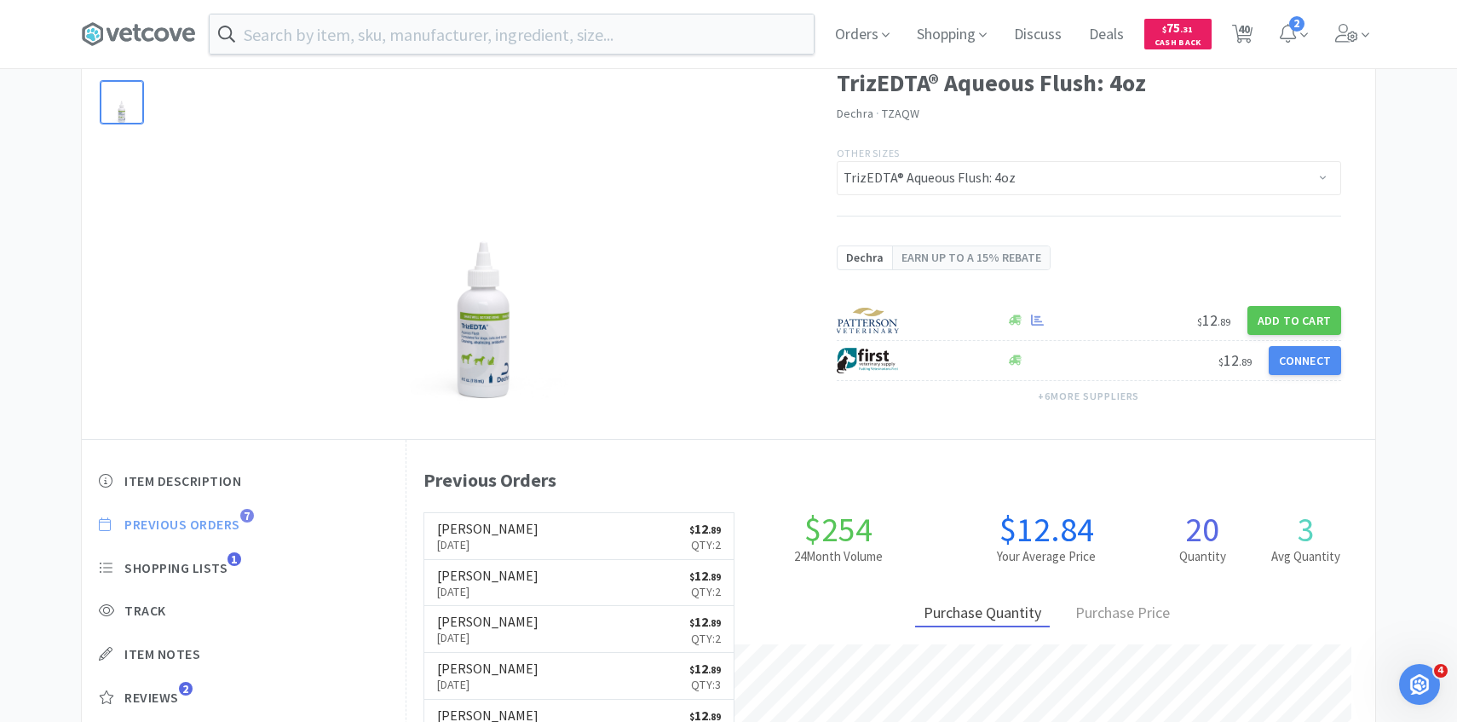
scroll to position [468, 969]
select select "4"
select select "15"
select select "10"
select select "4"
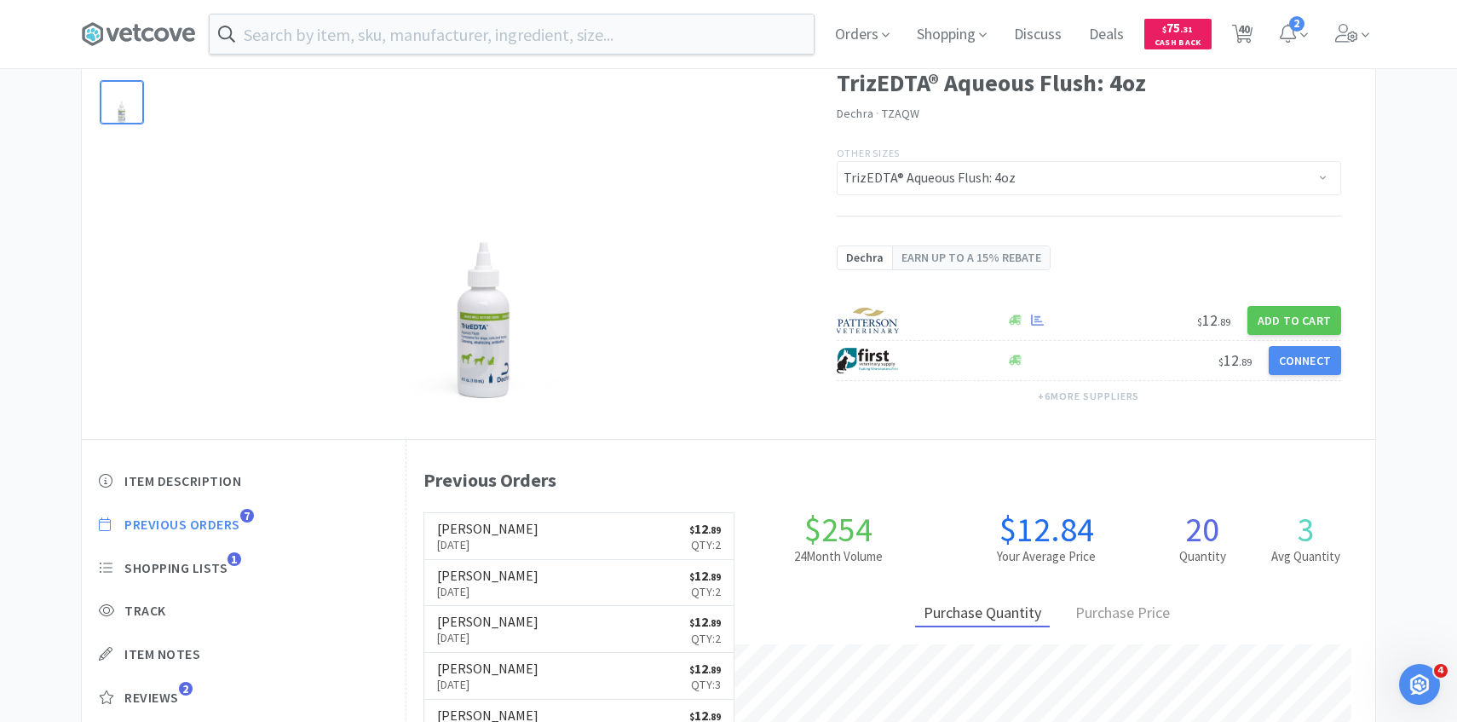
select select "1"
select select "3"
select select "1"
select select "50"
select select "2"
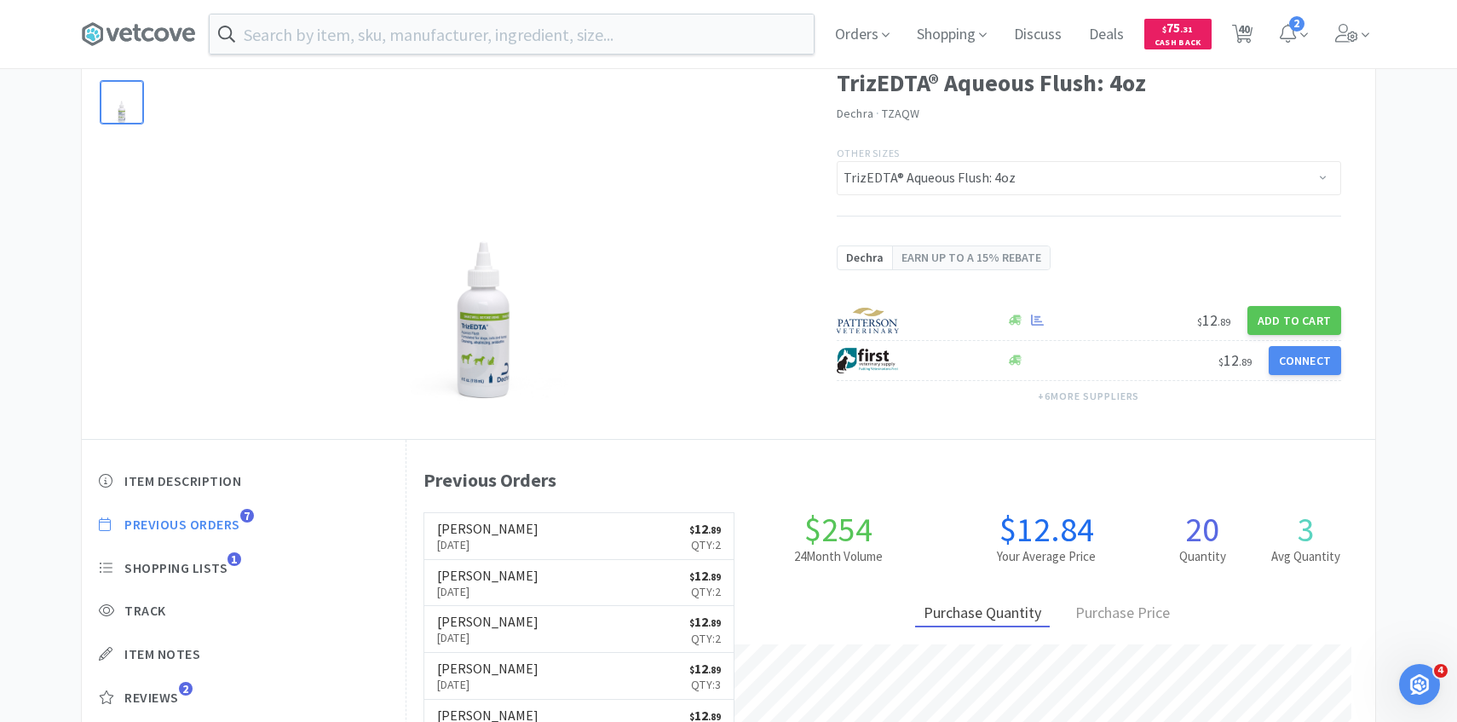
select select "1"
select select "3"
select select "1"
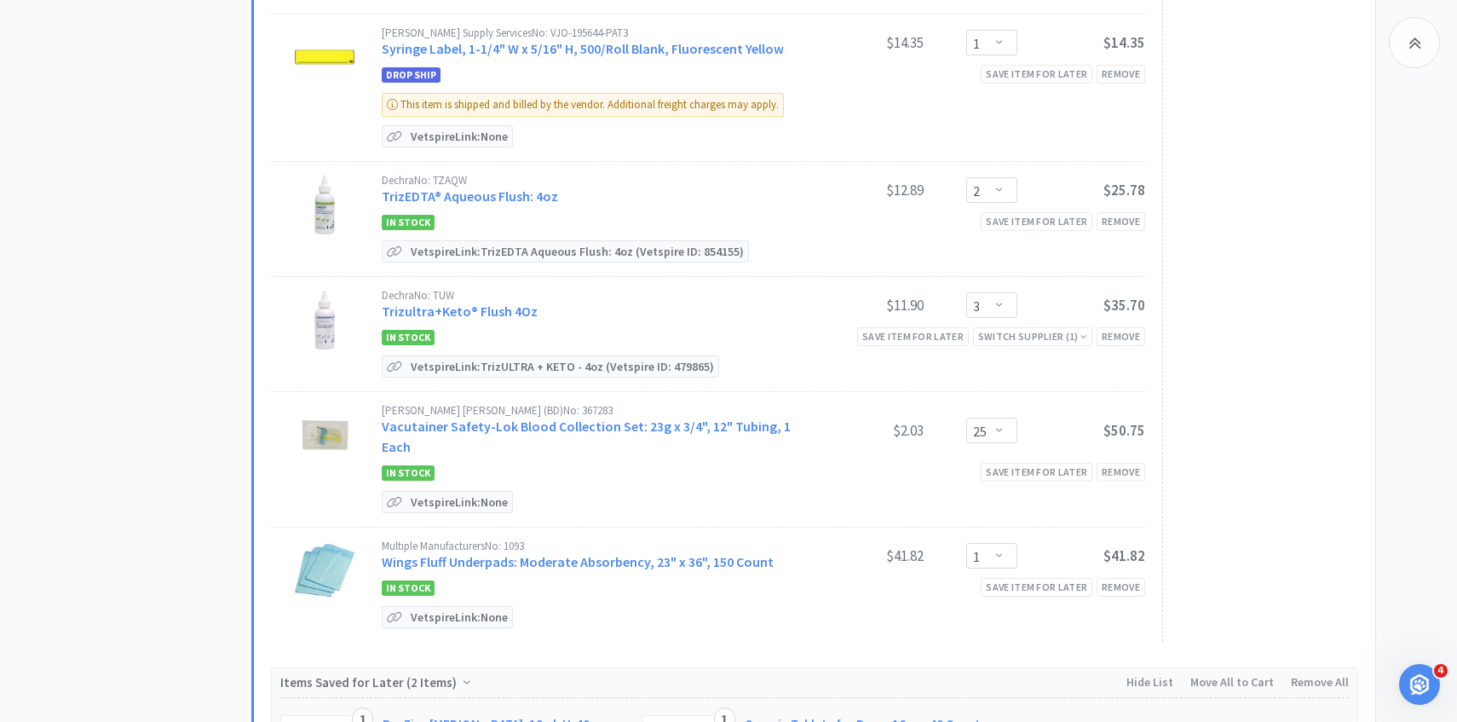
scroll to position [4518, 0]
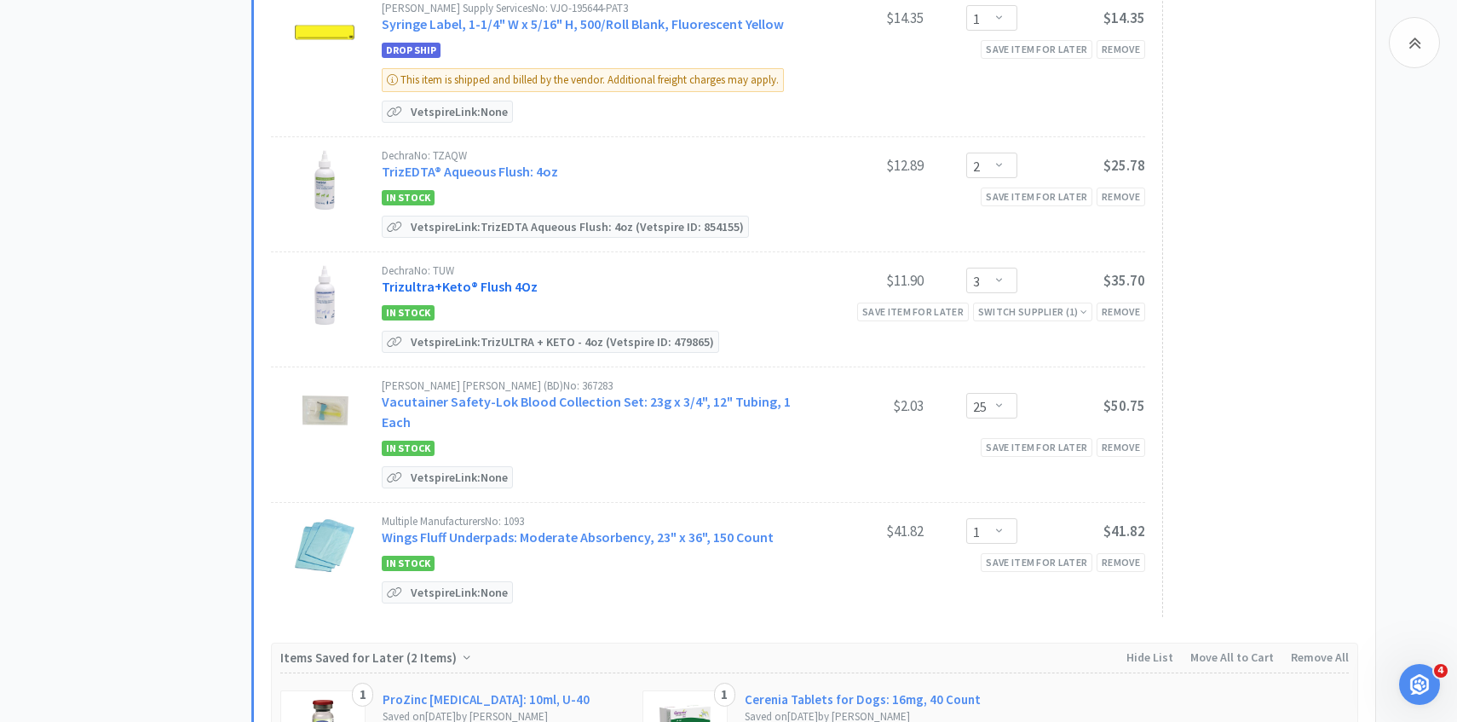
click at [501, 278] on link "Trizultra+Keto® Flush 4Oz" at bounding box center [460, 286] width 156 height 17
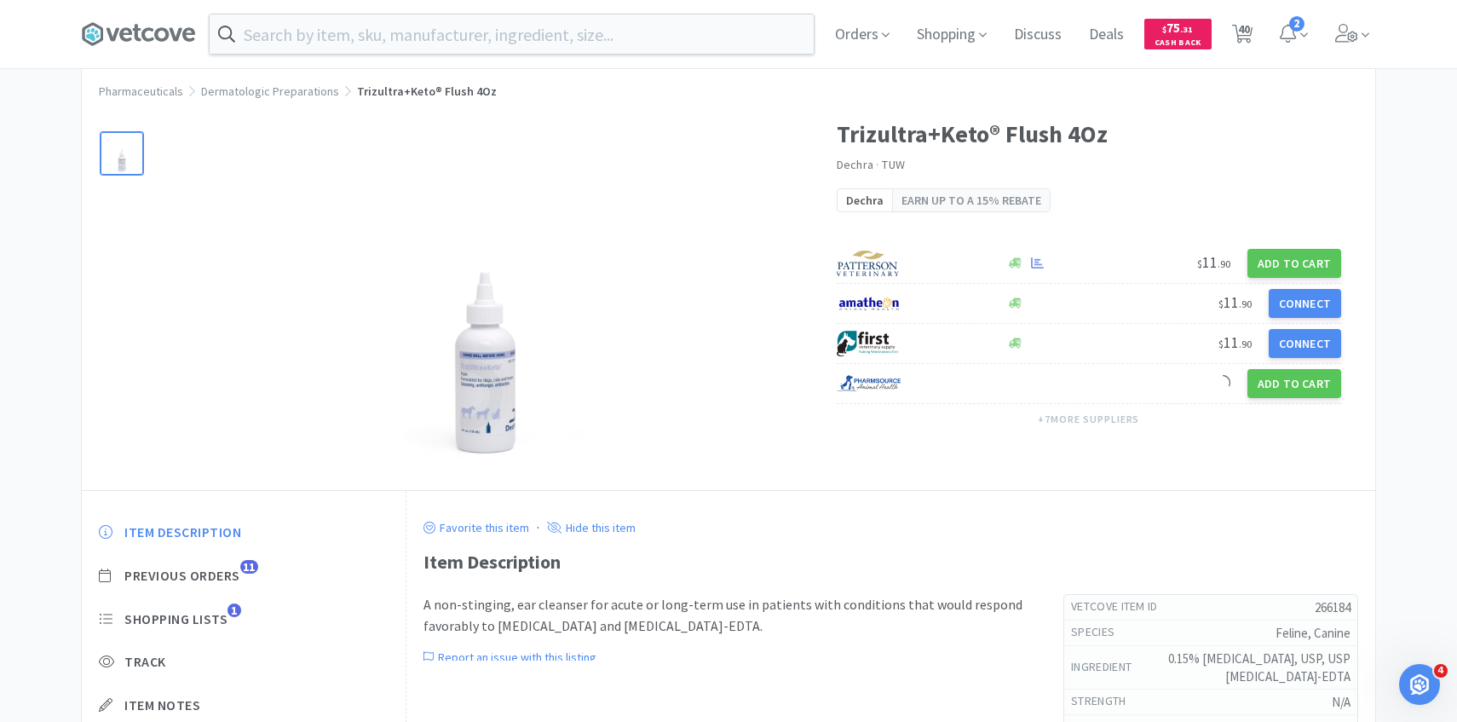
scroll to position [66, 0]
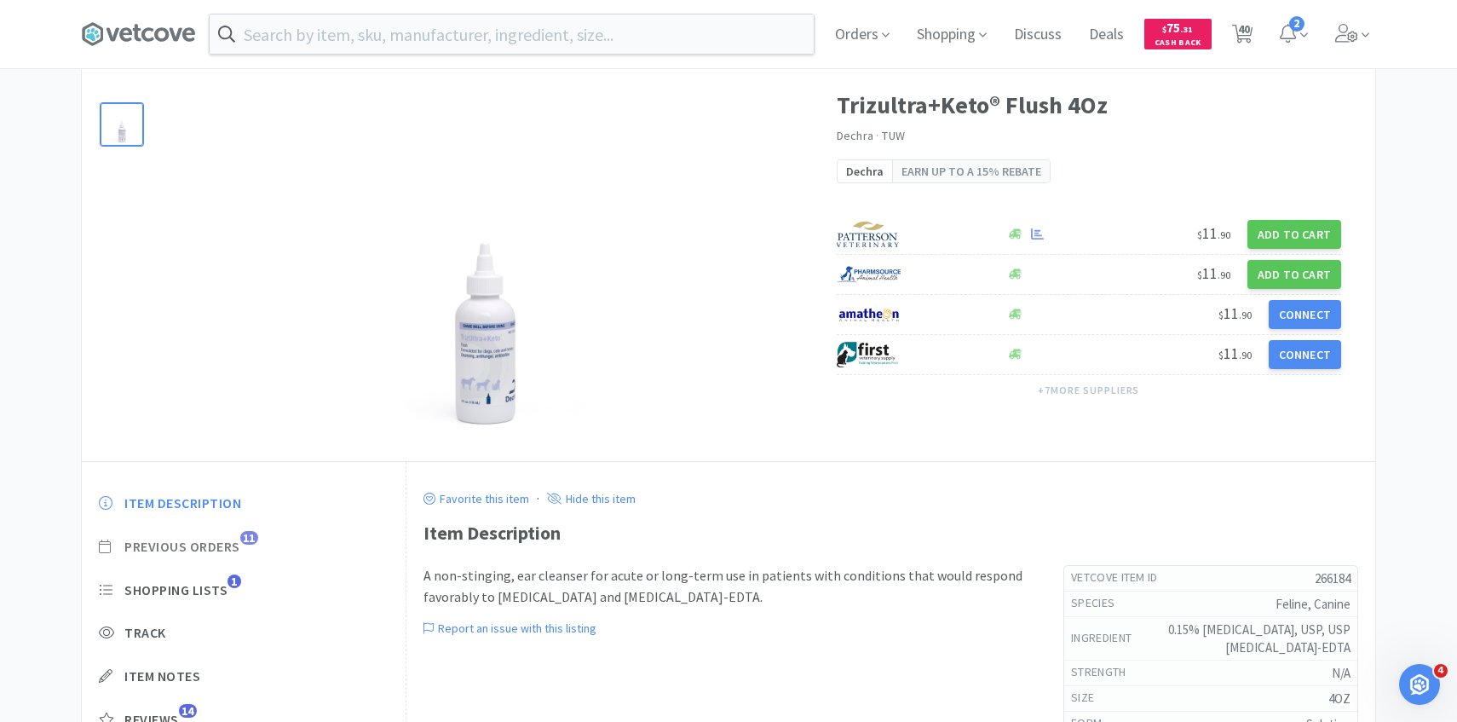
click at [227, 544] on span "Previous Orders" at bounding box center [182, 547] width 116 height 18
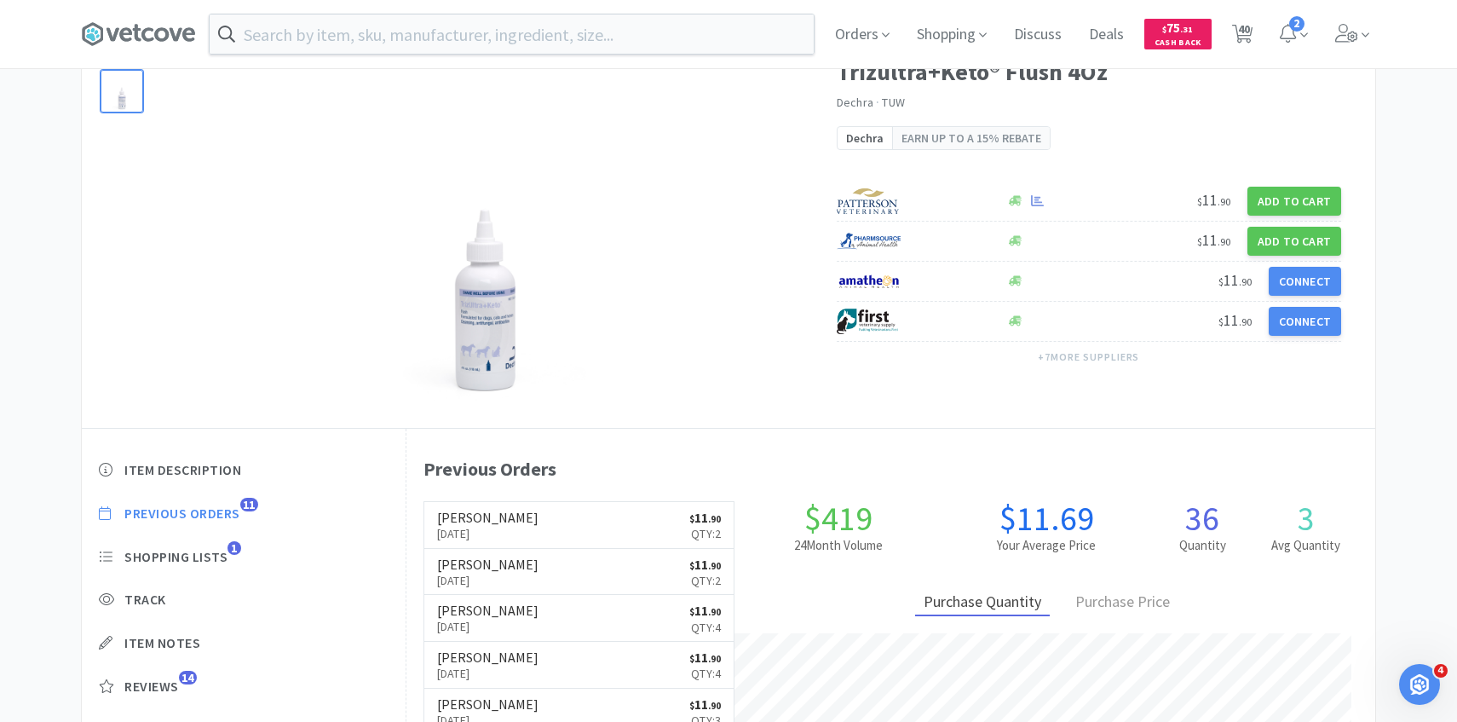
scroll to position [100, 0]
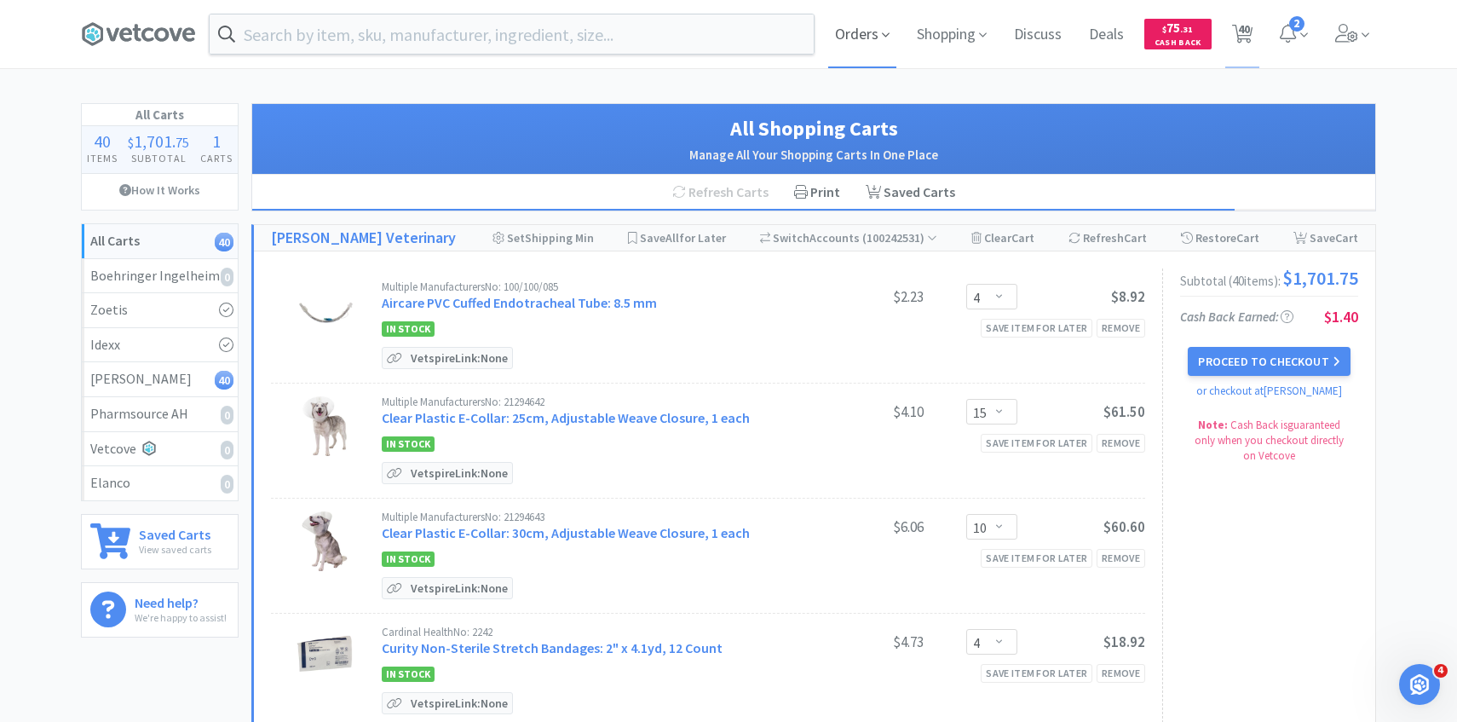
click at [885, 39] on icon at bounding box center [886, 34] width 8 height 15
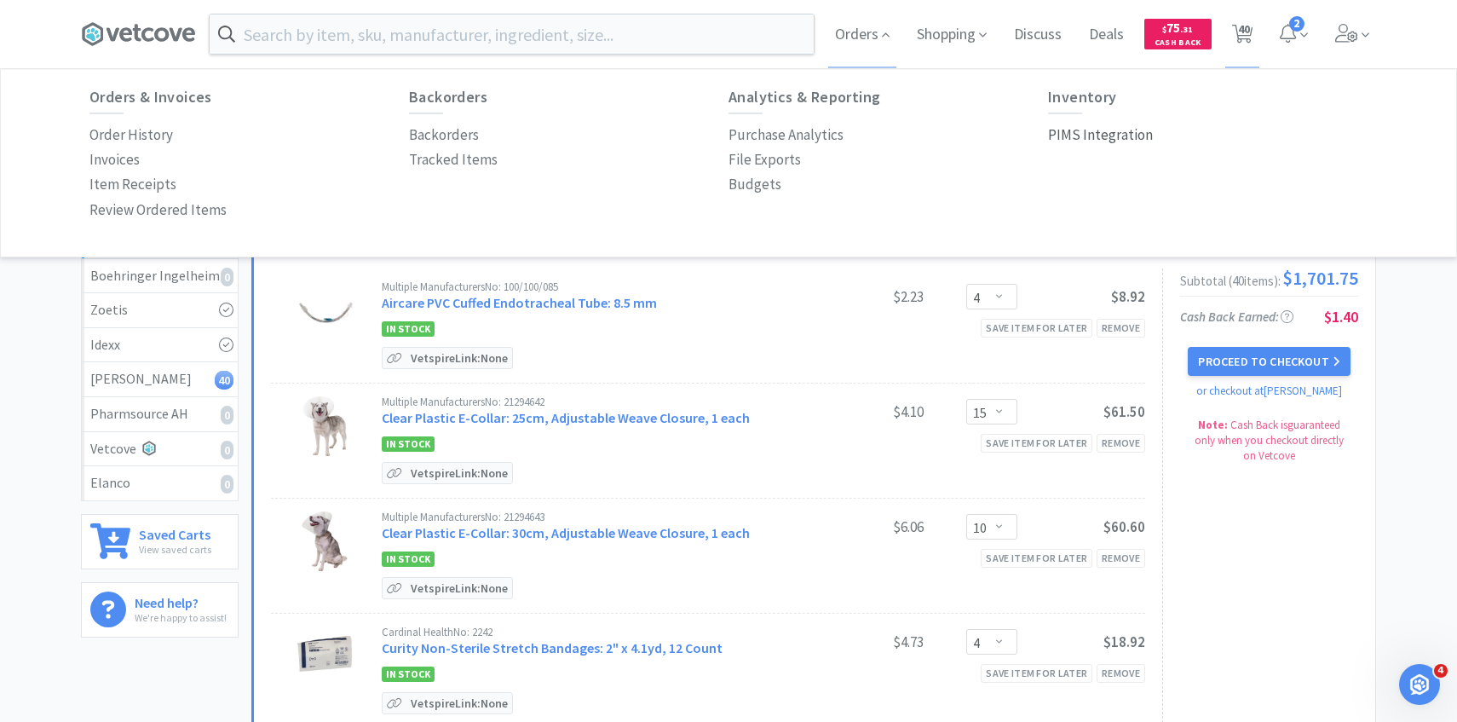
click at [1091, 128] on p "PIMS Integration" at bounding box center [1100, 135] width 105 height 23
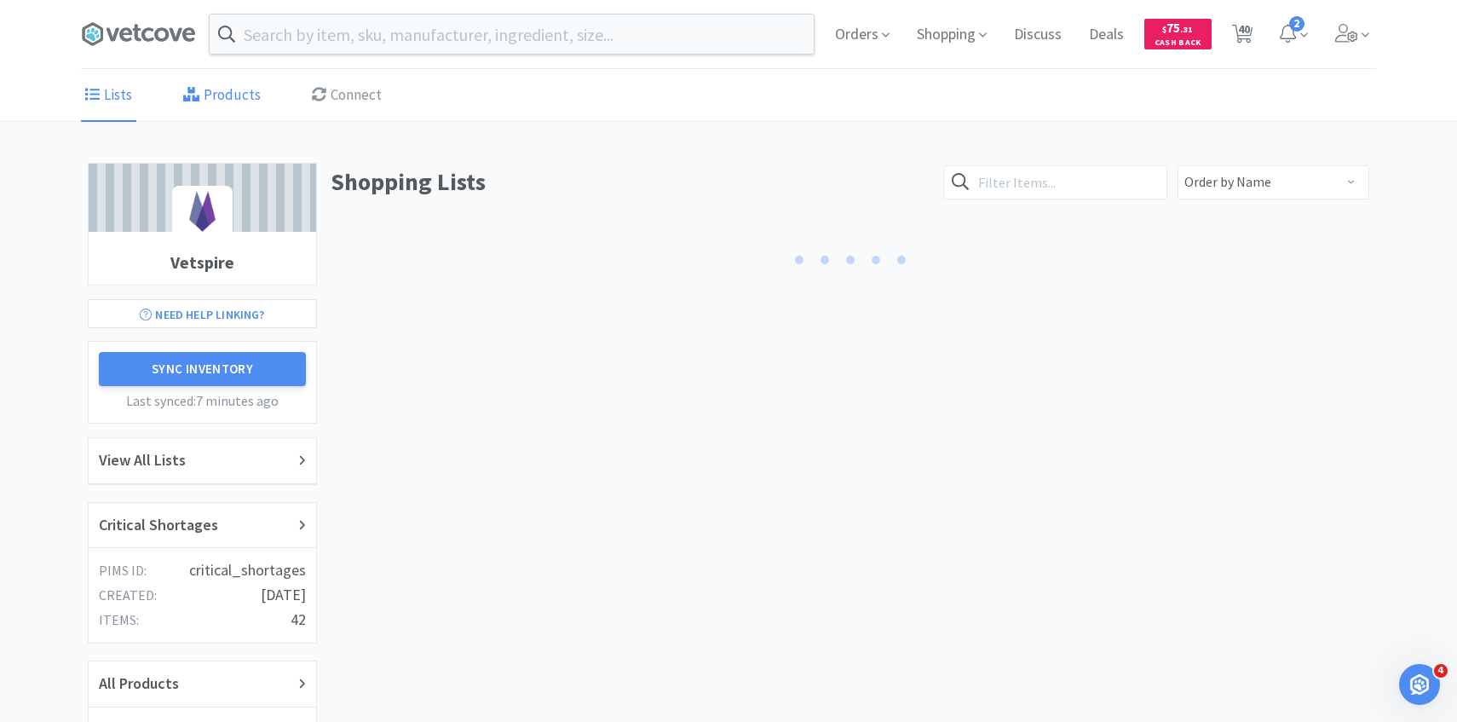
click at [234, 88] on link "Products" at bounding box center [222, 96] width 86 height 52
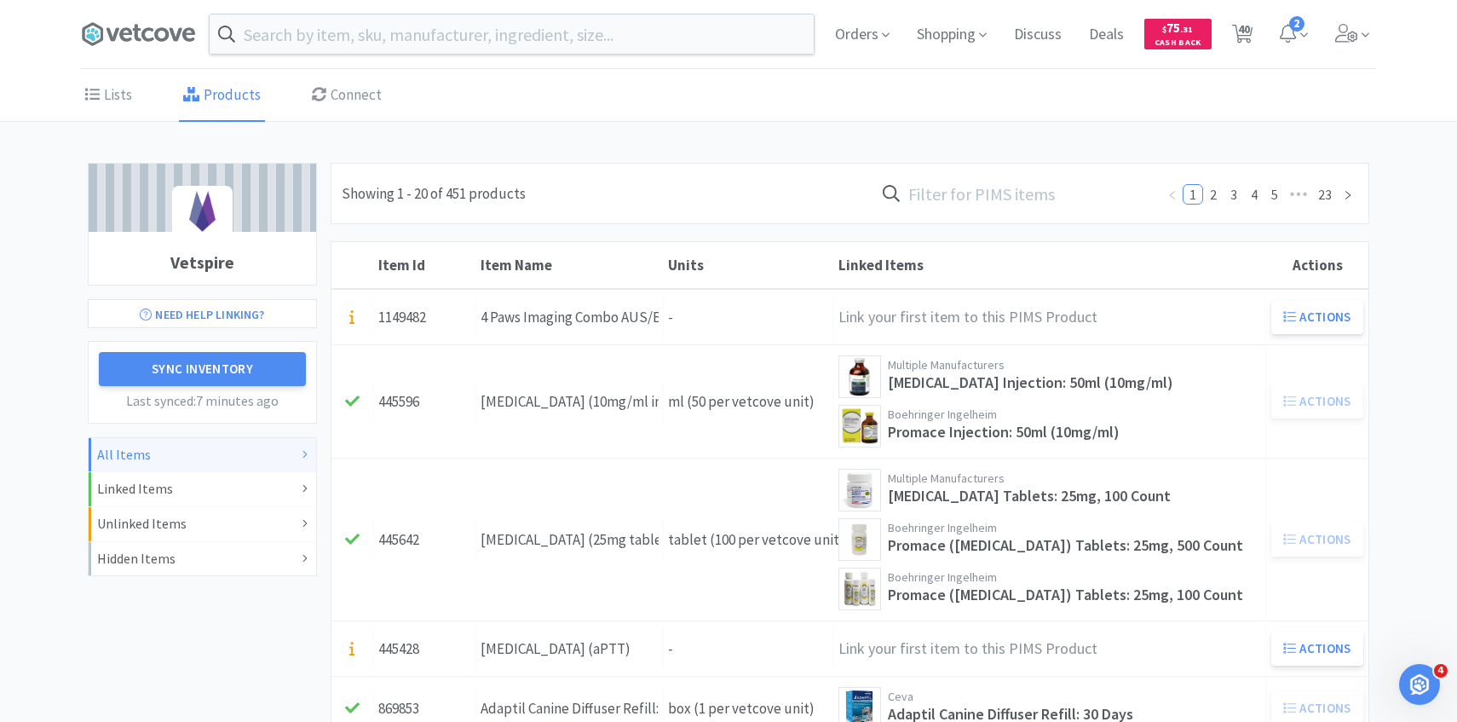
click at [1045, 187] on input "text" at bounding box center [1014, 193] width 281 height 39
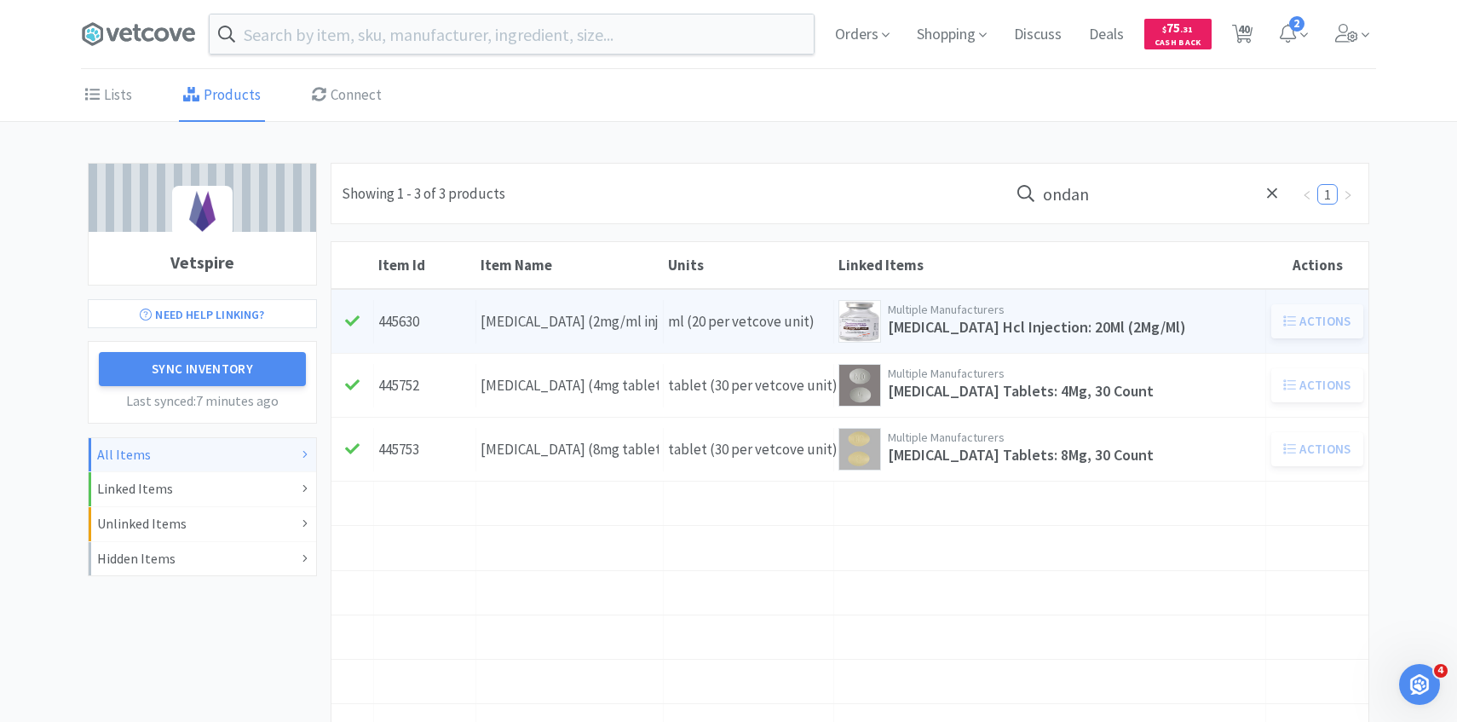
click at [653, 325] on div "Item Name [MEDICAL_DATA] (2mg/ml inj)" at bounding box center [569, 321] width 187 height 43
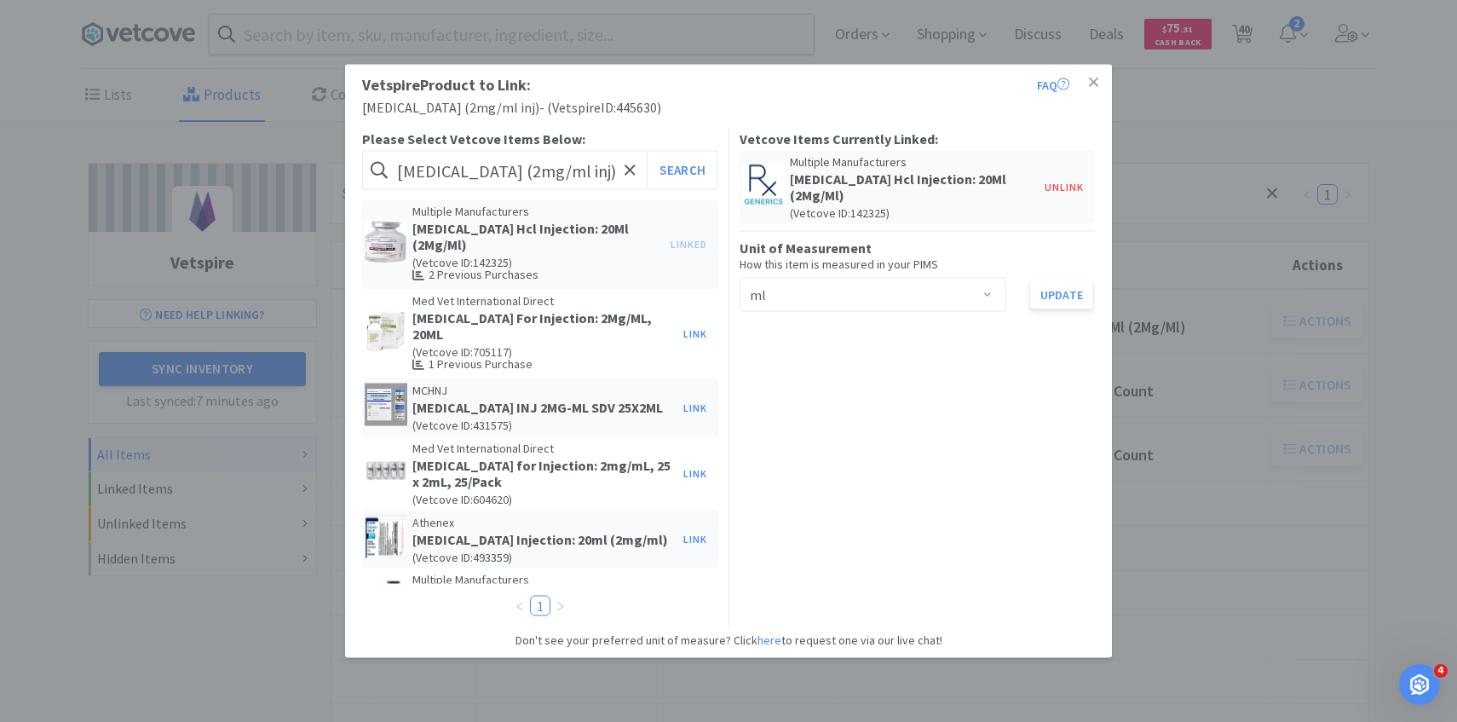
click at [1240, 358] on div "Vetspire Product to Link: FAQ [MEDICAL_DATA] (2mg/ml inj) - ( Vetspire ID: 4456…" at bounding box center [728, 361] width 1457 height 722
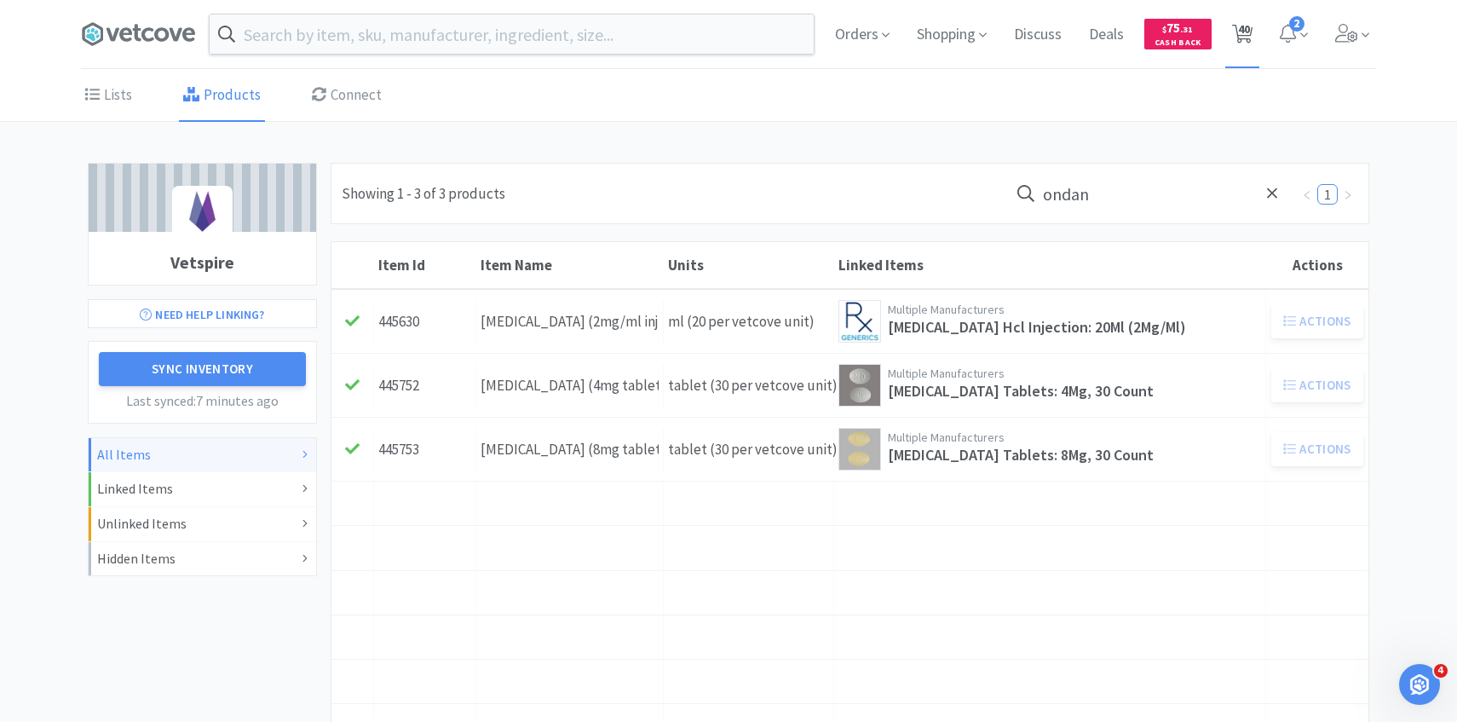
click at [1247, 44] on span "40" at bounding box center [1244, 29] width 12 height 68
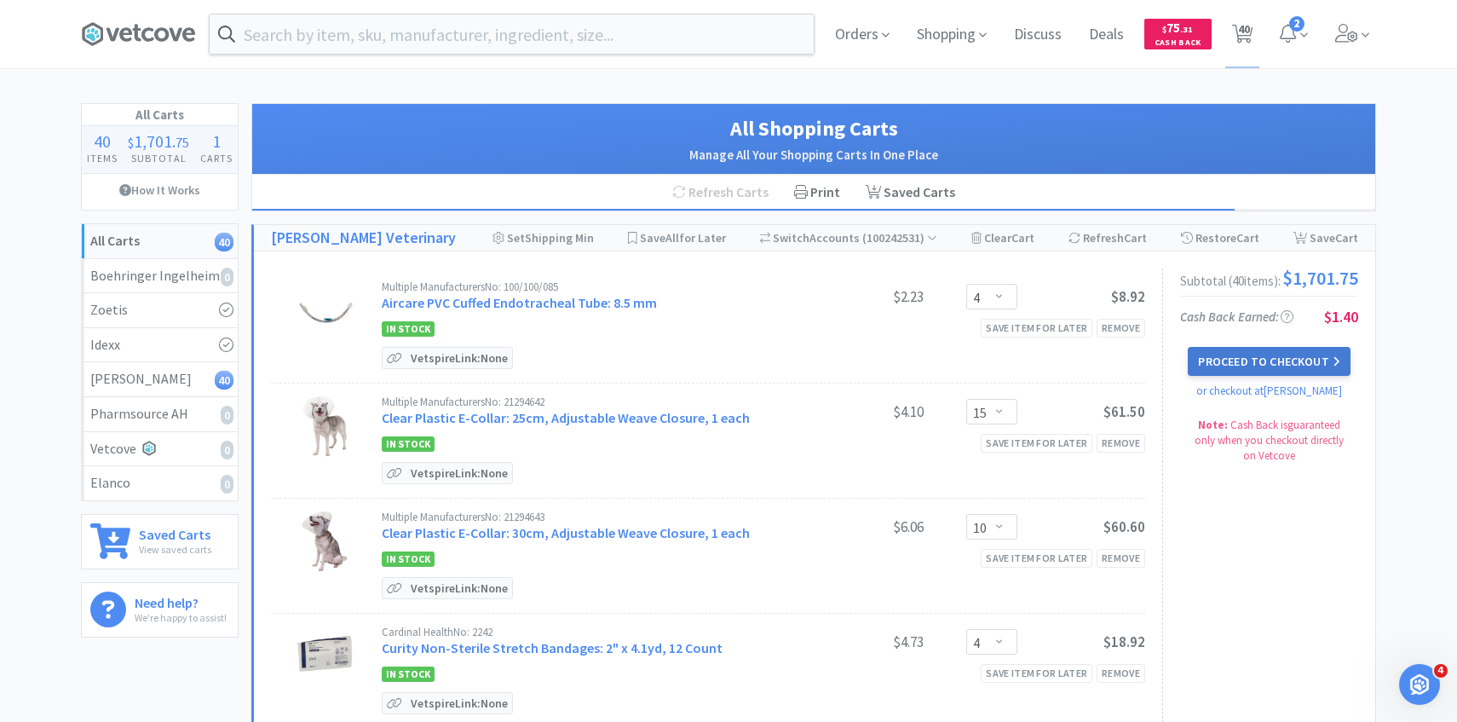
click at [1256, 363] on button "Proceed to Checkout" at bounding box center [1269, 361] width 162 height 29
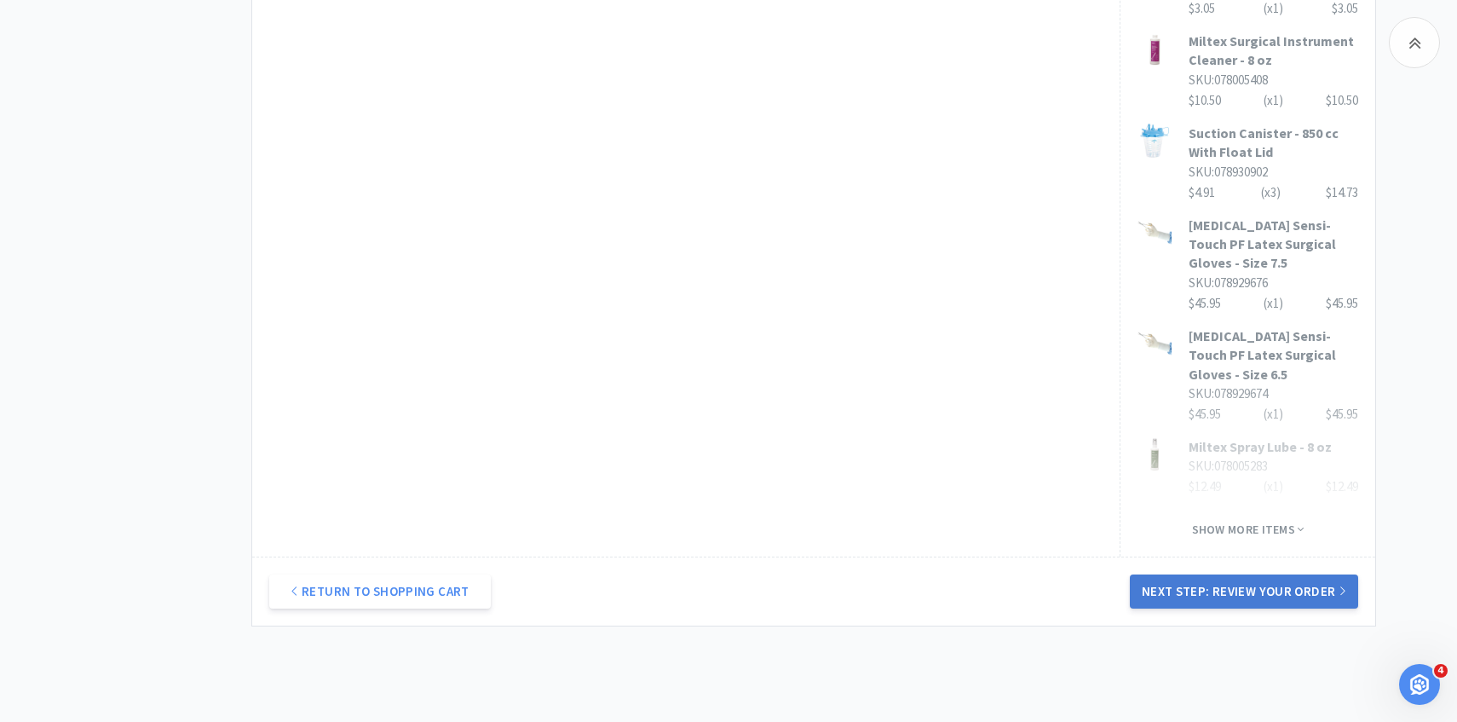
click at [1186, 574] on button "Next Step: Review Your Order" at bounding box center [1244, 591] width 228 height 34
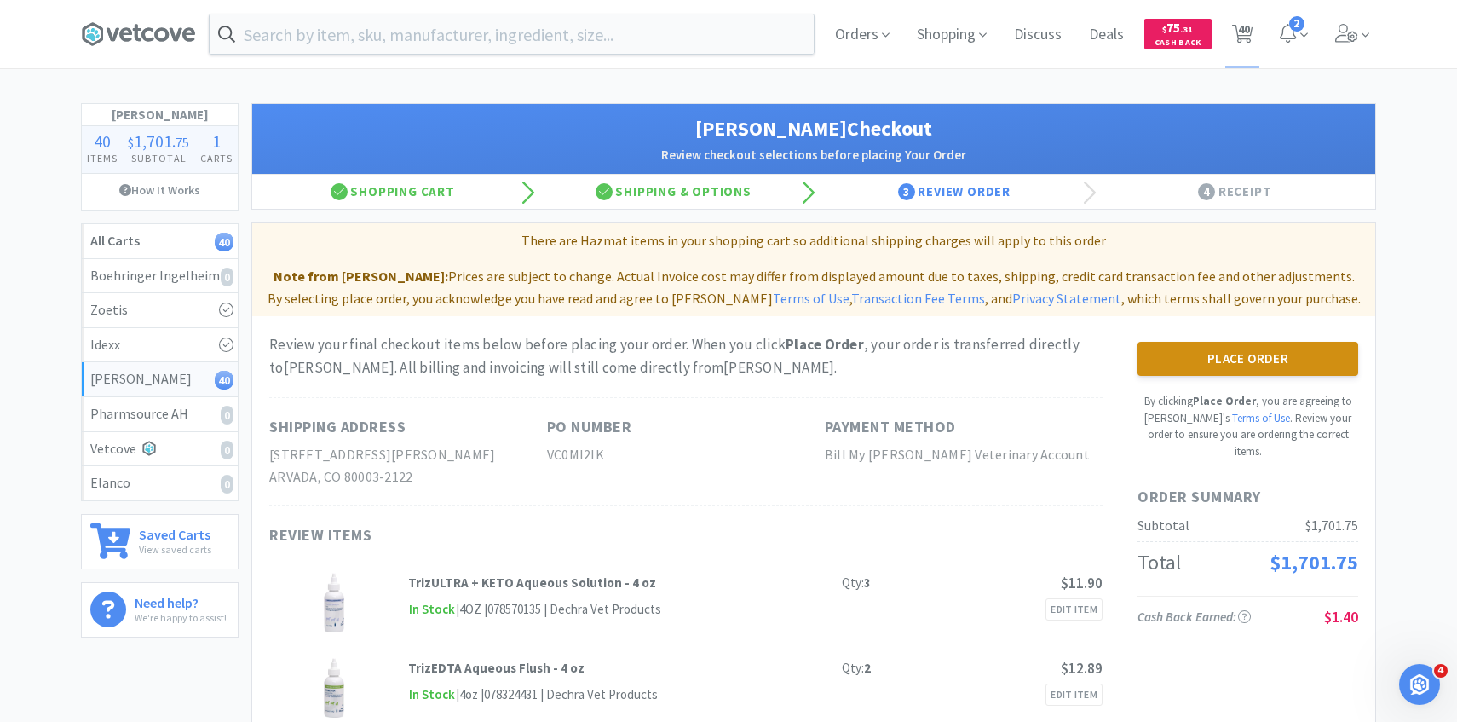
click at [1279, 362] on button "Place Order" at bounding box center [1247, 359] width 221 height 34
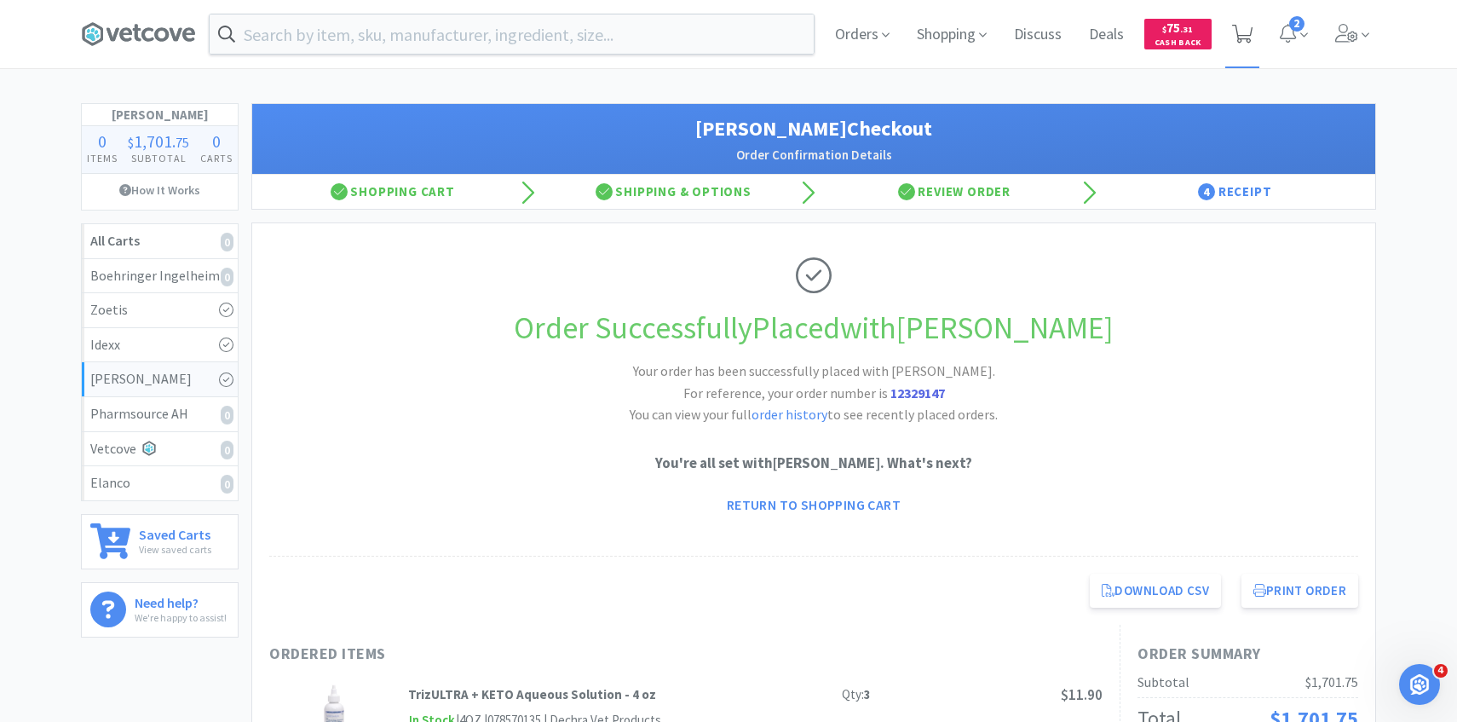
click at [1250, 25] on icon at bounding box center [1242, 34] width 21 height 19
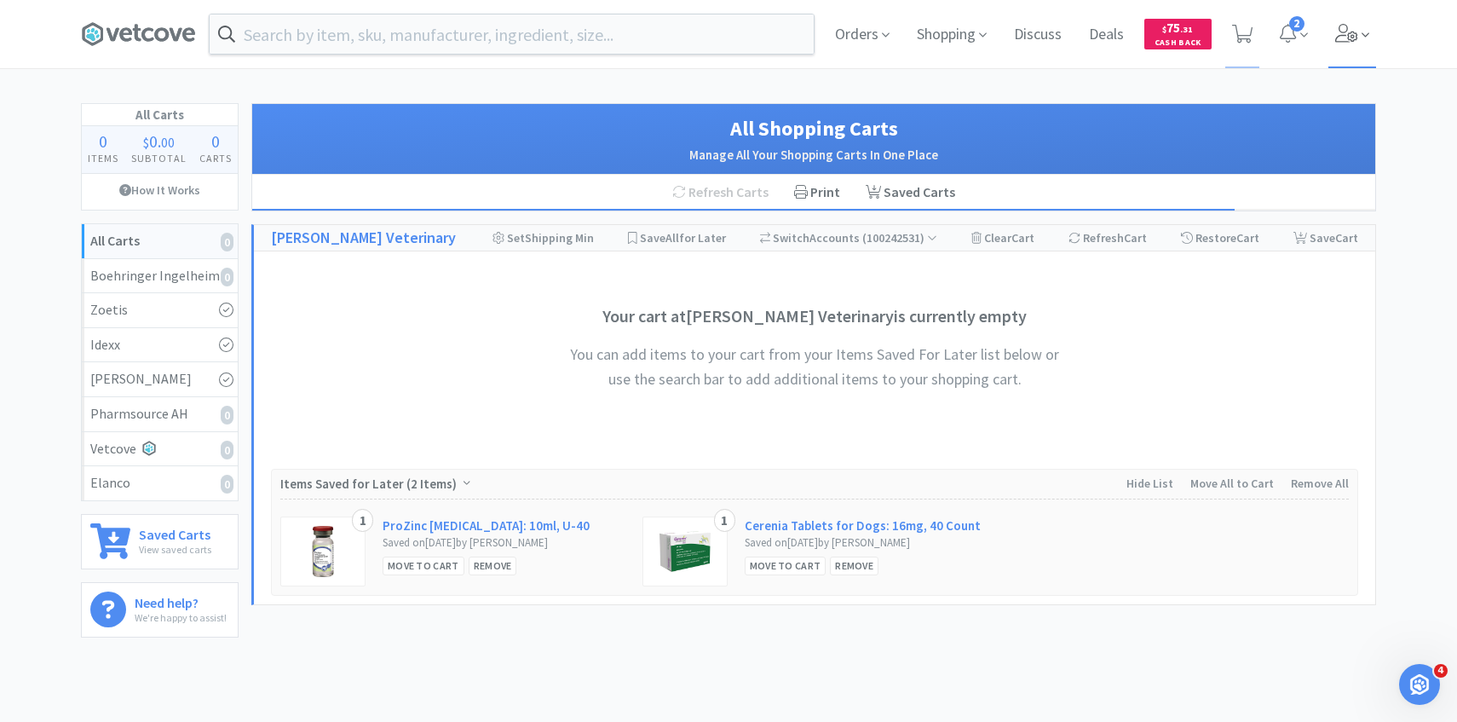
click at [1354, 45] on span at bounding box center [1352, 34] width 49 height 68
